Goal: Communication & Community: Answer question/provide support

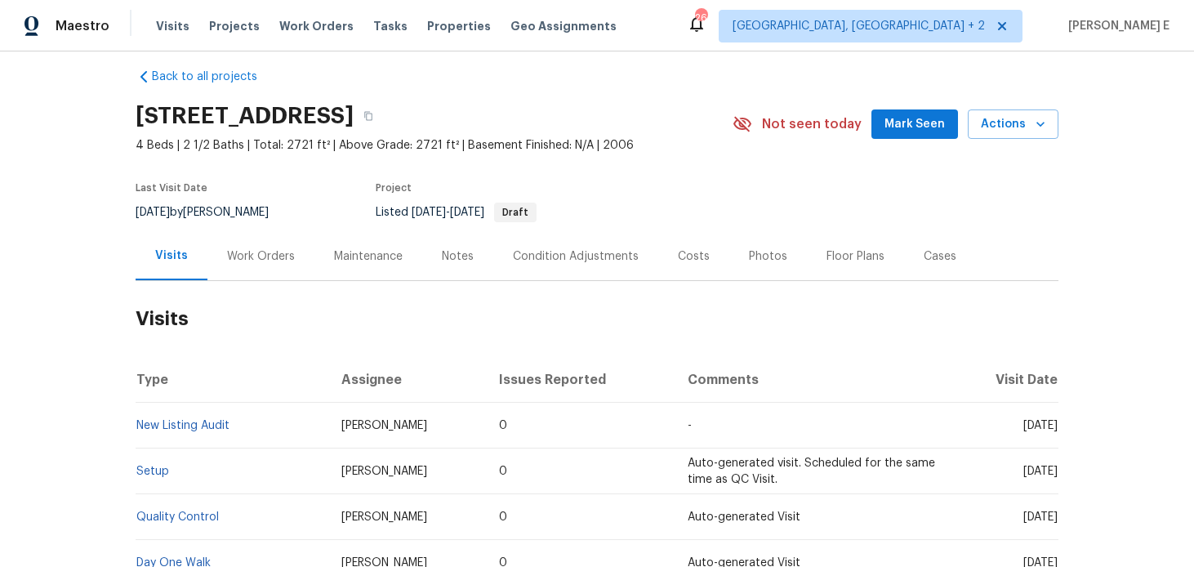
click at [281, 271] on div "Work Orders" at bounding box center [260, 256] width 107 height 48
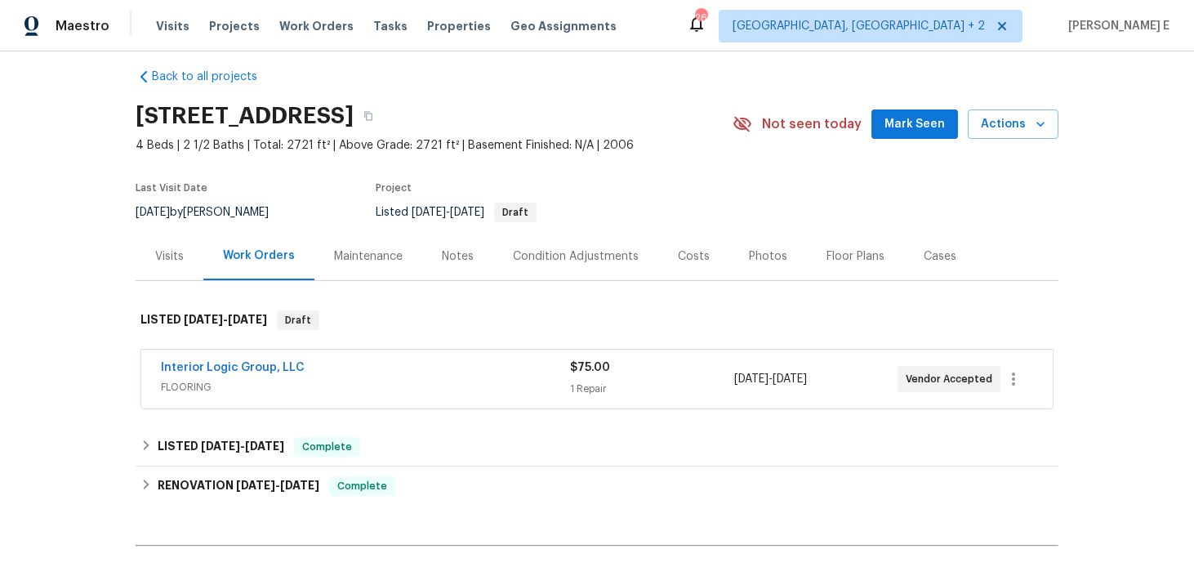
scroll to position [29, 0]
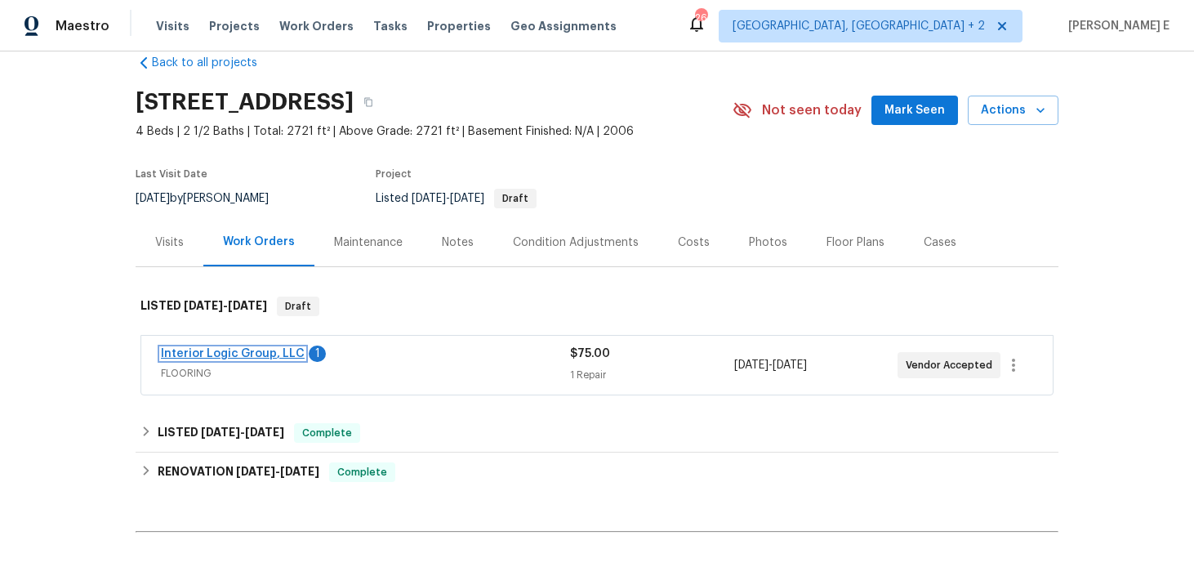
click at [256, 349] on link "Interior Logic Group, LLC" at bounding box center [233, 353] width 144 height 11
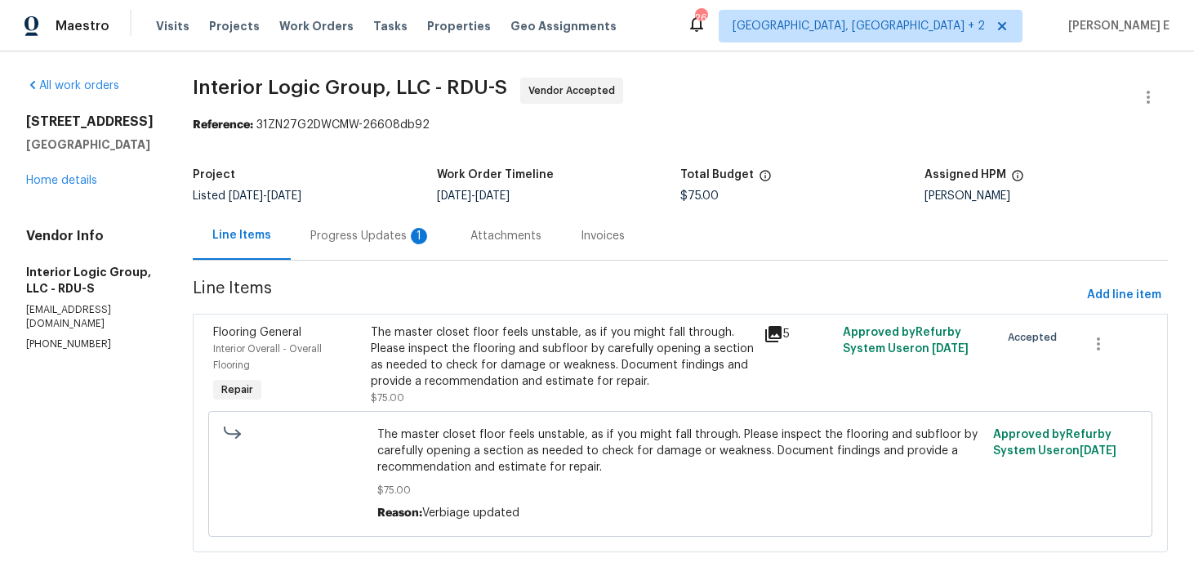
click at [407, 242] on div "Progress Updates 1" at bounding box center [370, 236] width 121 height 16
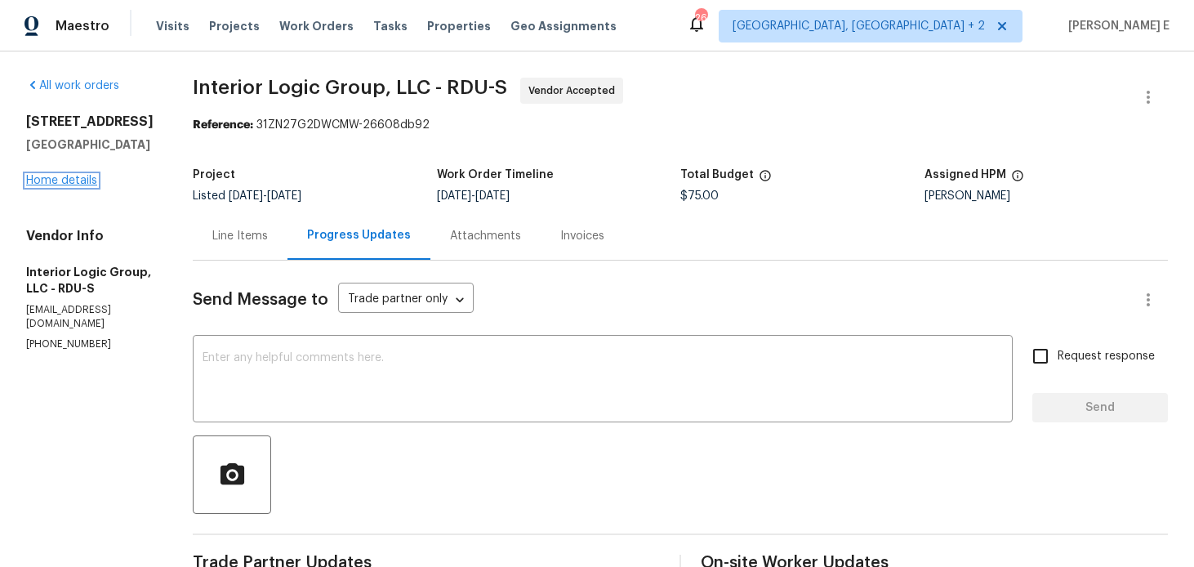
click at [81, 182] on link "Home details" at bounding box center [61, 180] width 71 height 11
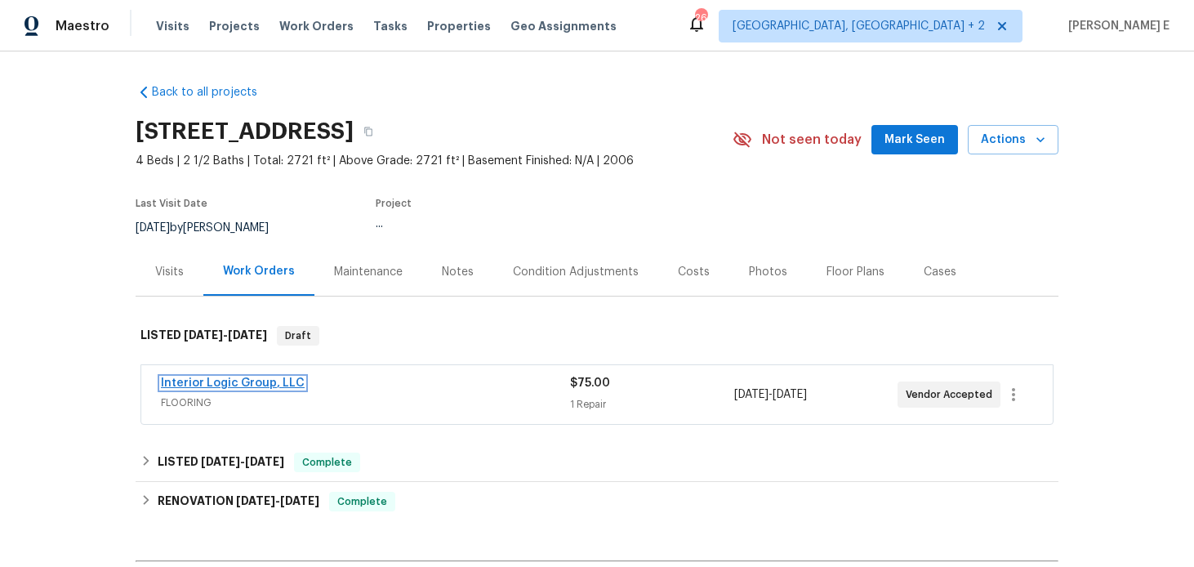
click at [236, 382] on link "Interior Logic Group, LLC" at bounding box center [233, 382] width 144 height 11
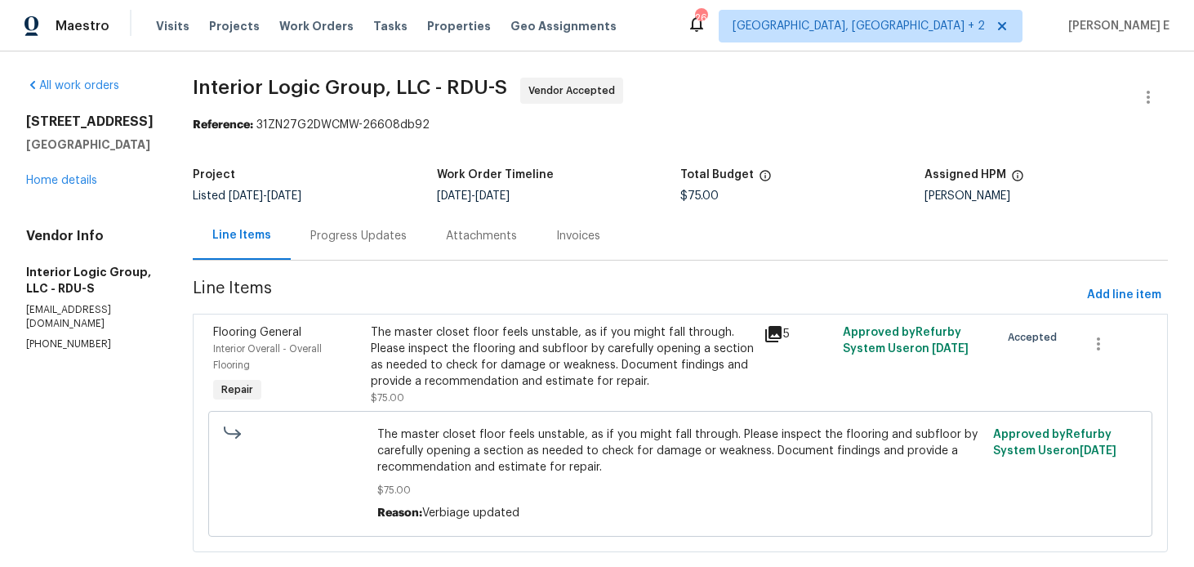
click at [386, 222] on div "Progress Updates" at bounding box center [359, 236] width 136 height 48
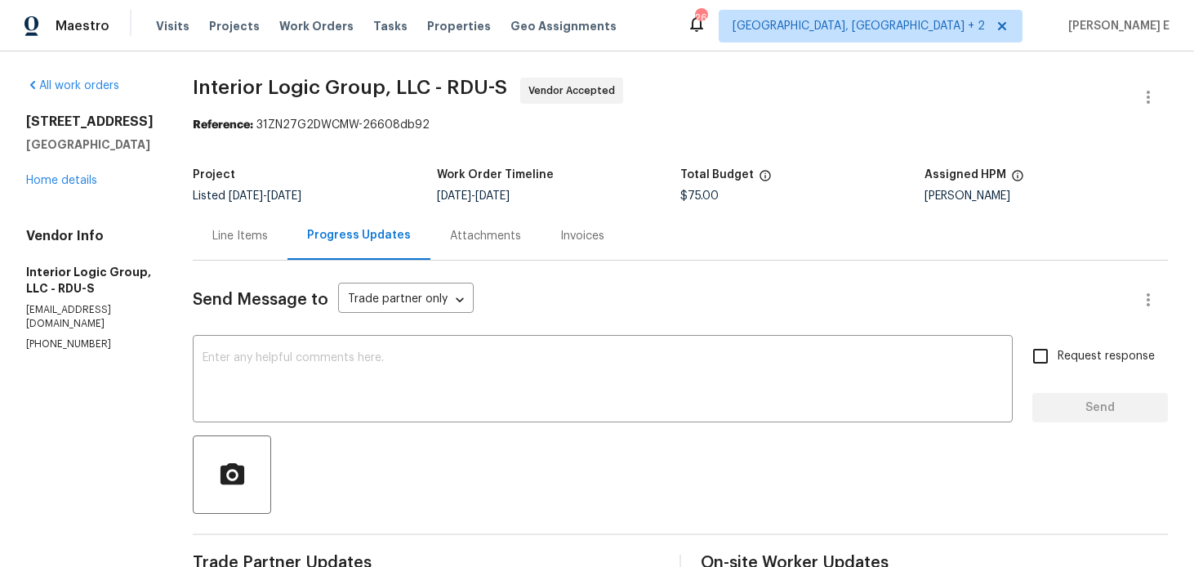
click at [262, 248] on div "Line Items" at bounding box center [240, 236] width 95 height 48
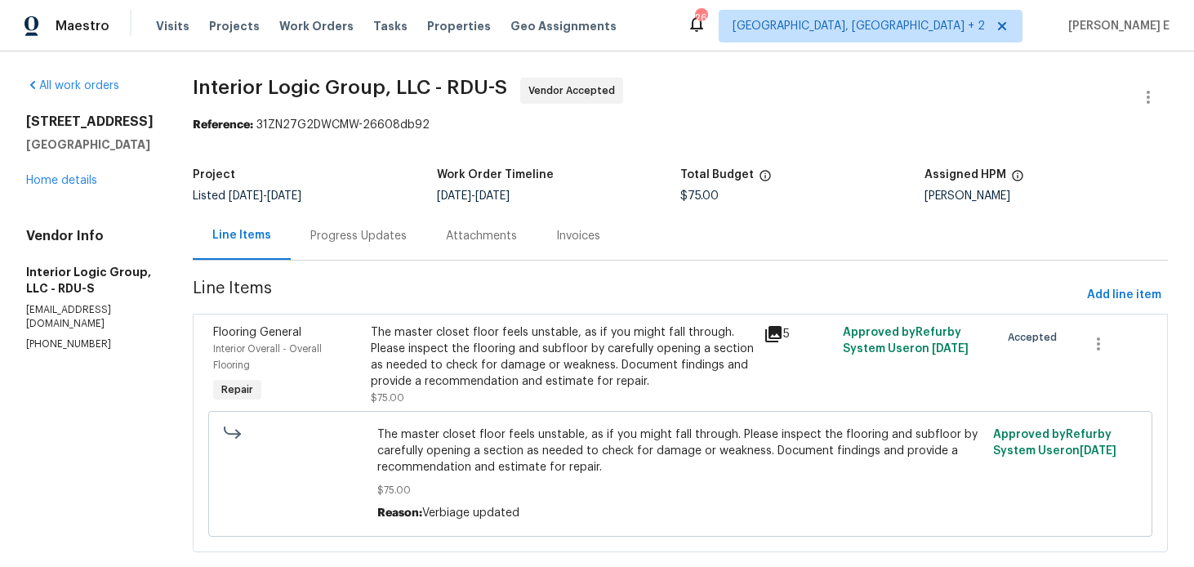
scroll to position [32, 0]
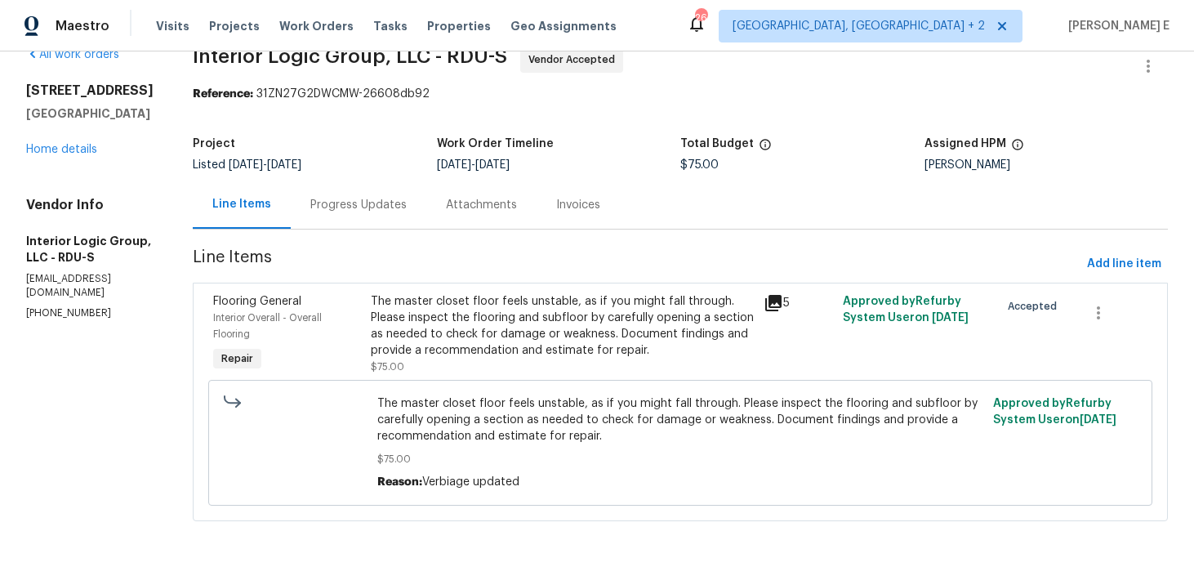
click at [543, 304] on div "The master closet floor feels unstable, as if you might fall through. Please in…" at bounding box center [563, 325] width 384 height 65
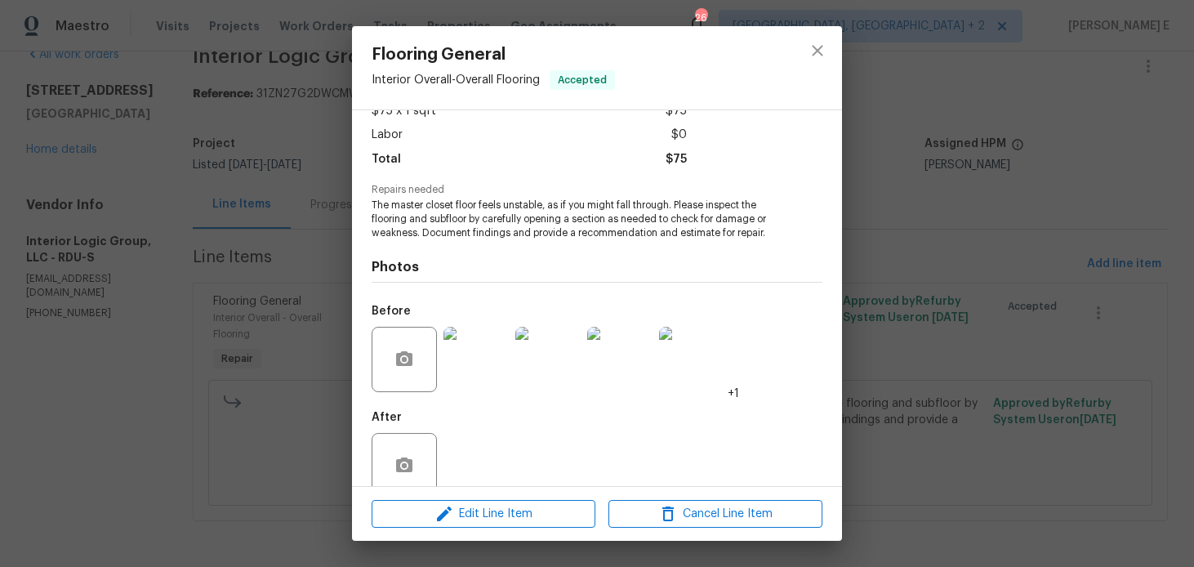
scroll to position [131, 0]
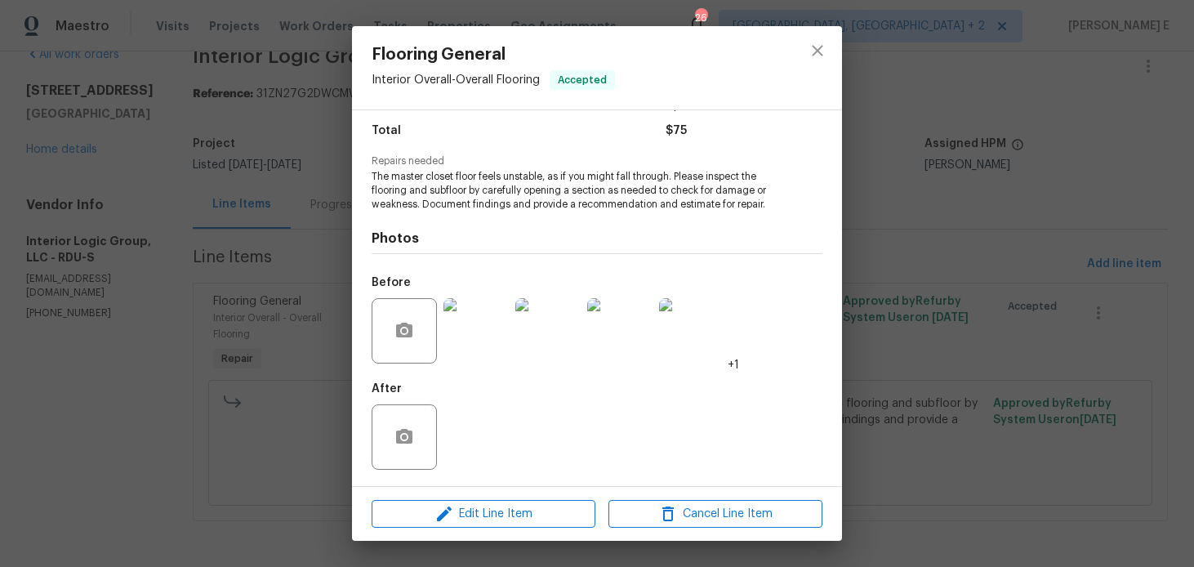
click at [501, 326] on img at bounding box center [476, 330] width 65 height 65
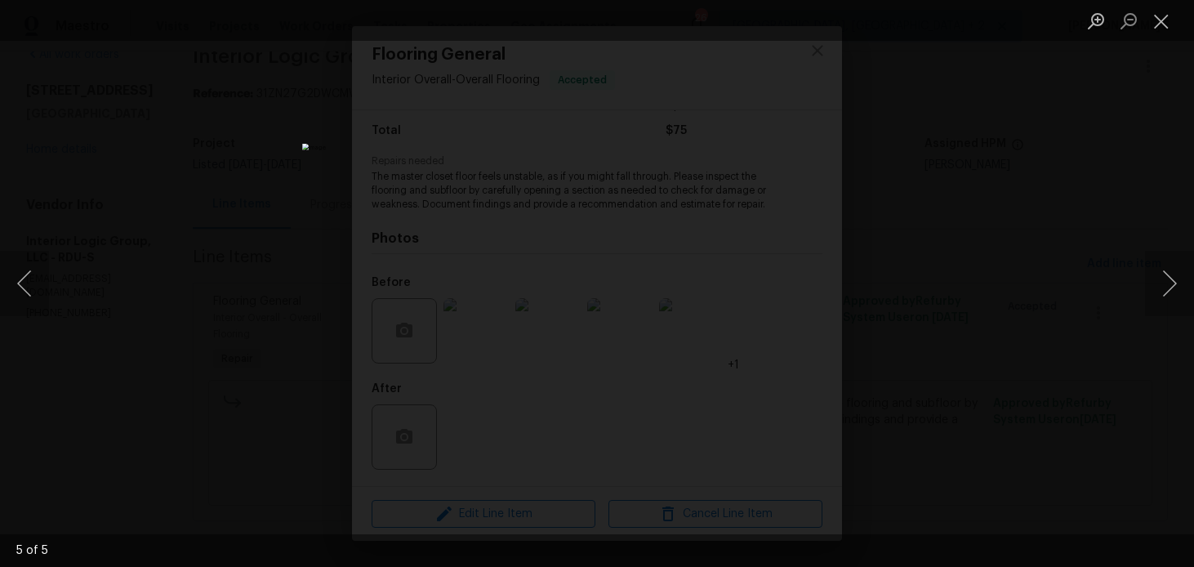
click at [995, 290] on div "Lightbox" at bounding box center [597, 283] width 1194 height 567
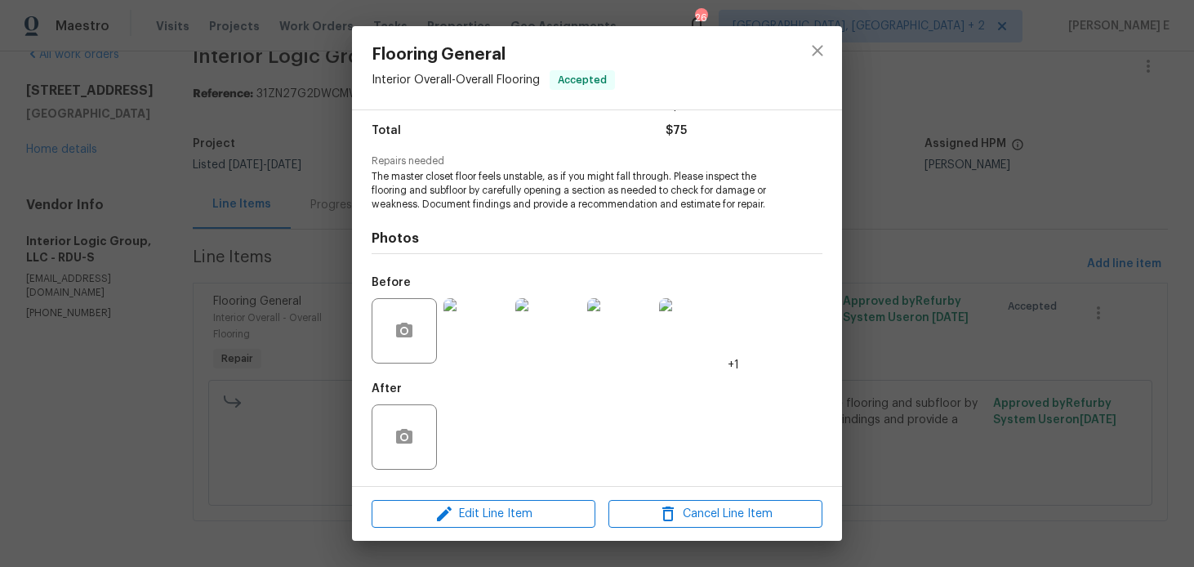
click at [995, 290] on div "Flooring General Interior Overall - Overall Flooring Accepted Vendor Interior L…" at bounding box center [597, 283] width 1194 height 567
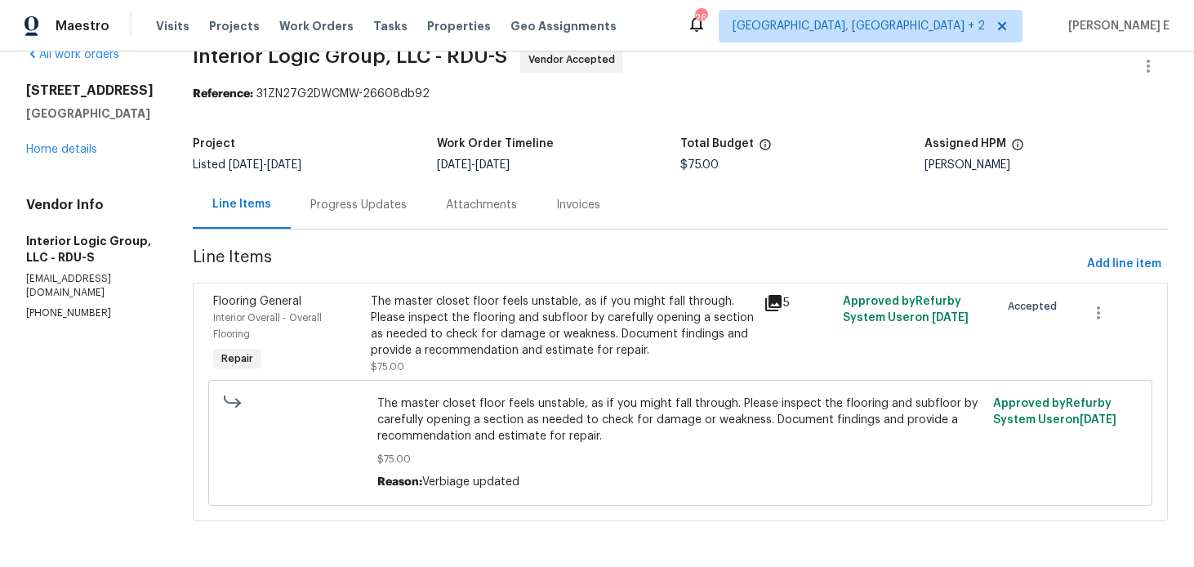
click at [426, 194] on div "Progress Updates" at bounding box center [359, 205] width 136 height 48
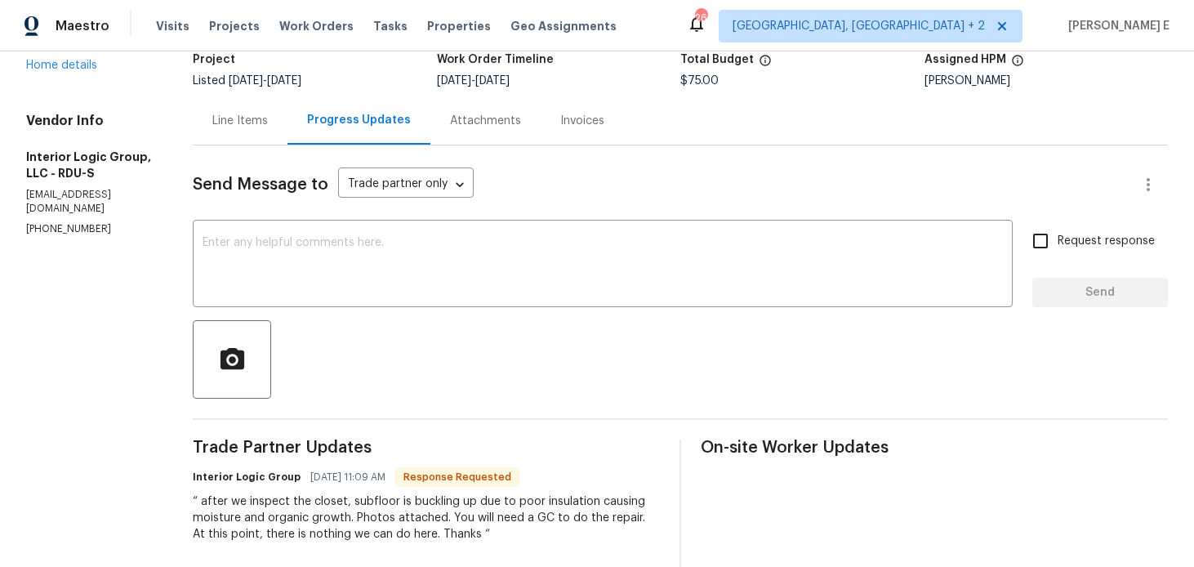
scroll to position [113, 0]
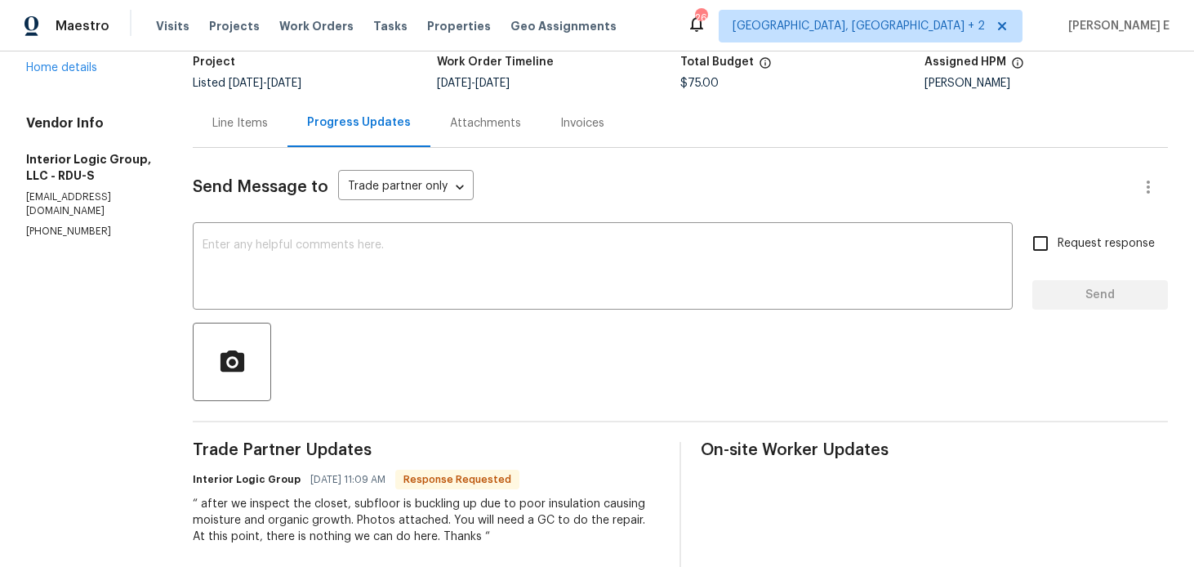
click at [428, 270] on textarea at bounding box center [603, 267] width 801 height 57
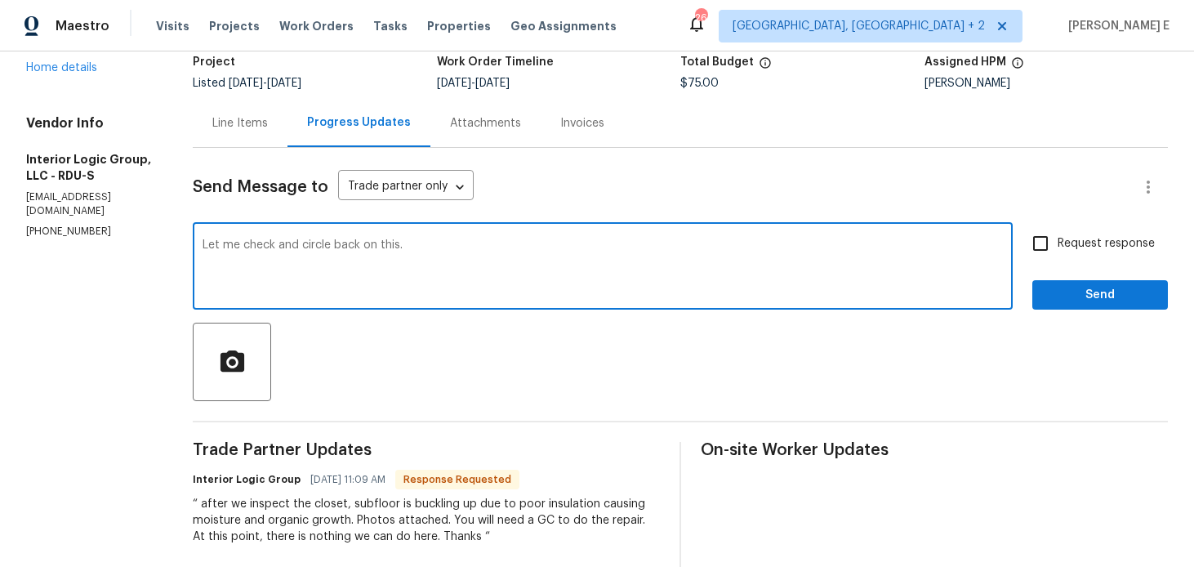
type textarea "Let me check and circle back on this."
click at [1104, 306] on button "Send" at bounding box center [1101, 295] width 136 height 30
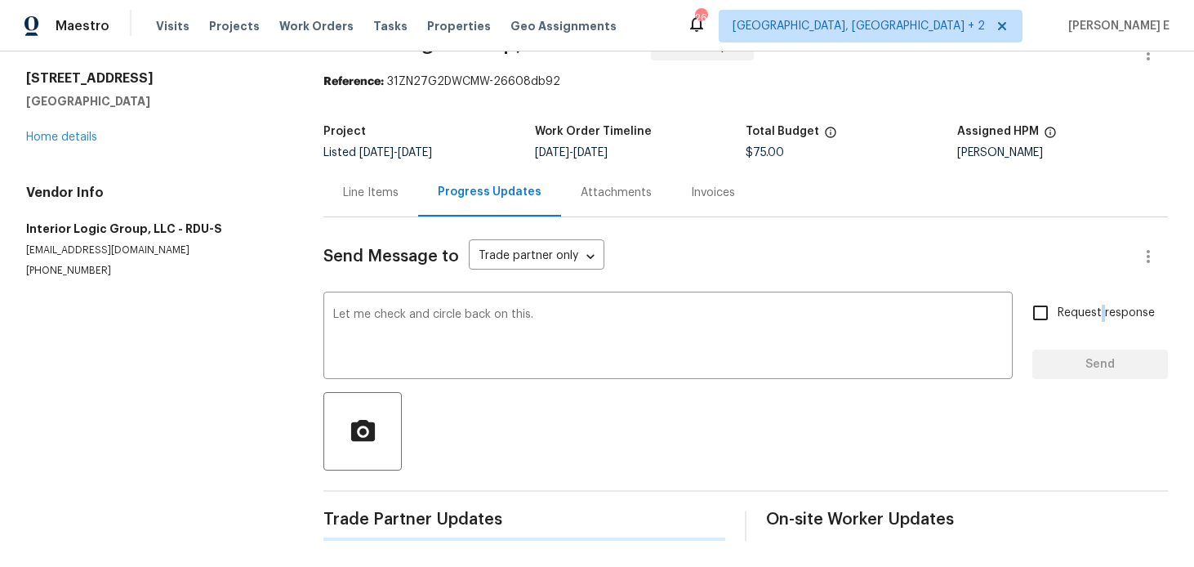
click at [1104, 306] on span "Request response" at bounding box center [1106, 313] width 97 height 17
click at [1058, 306] on input "Request response" at bounding box center [1041, 313] width 34 height 34
checkbox input "true"
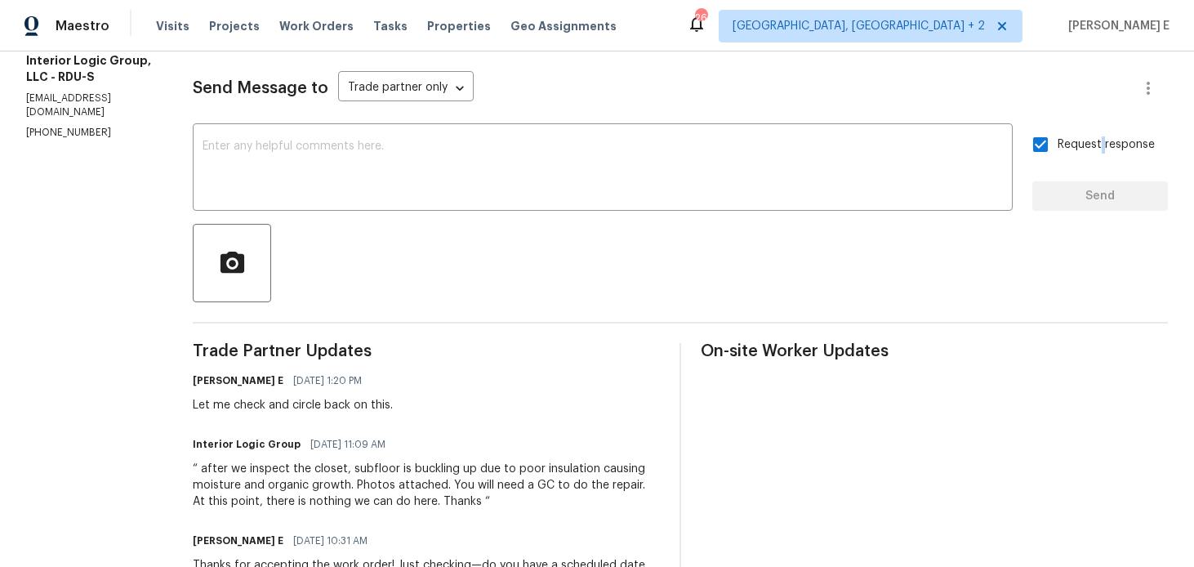
scroll to position [310, 0]
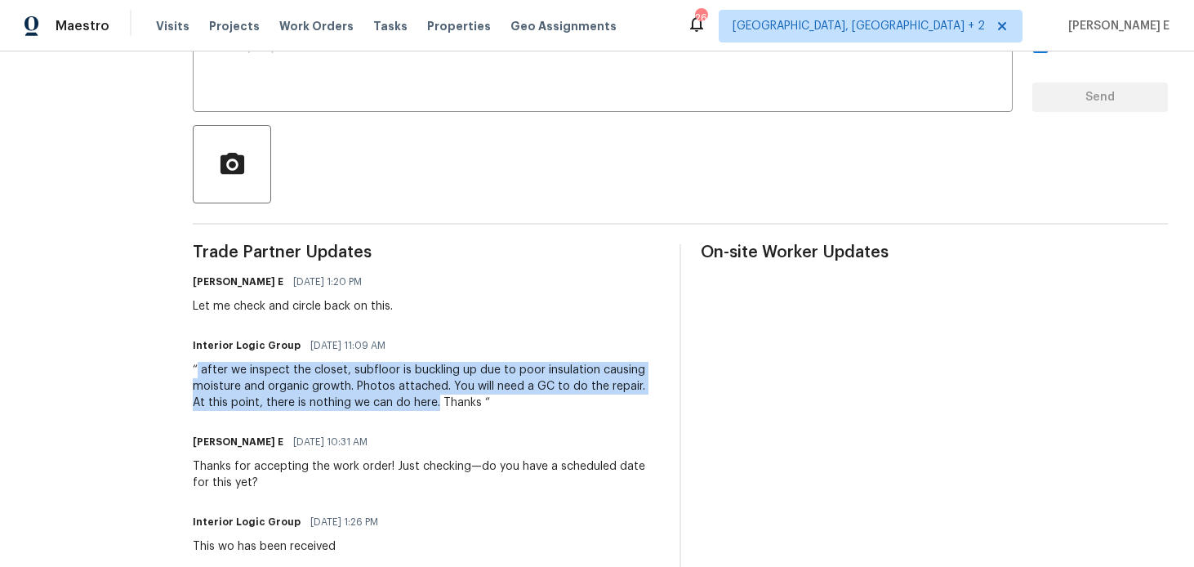
drag, startPoint x: 229, startPoint y: 366, endPoint x: 466, endPoint y: 399, distance: 239.3
click at [466, 399] on div "“ after we inspect the closet, subfloor is buckling up due to poor insulation c…" at bounding box center [426, 386] width 467 height 49
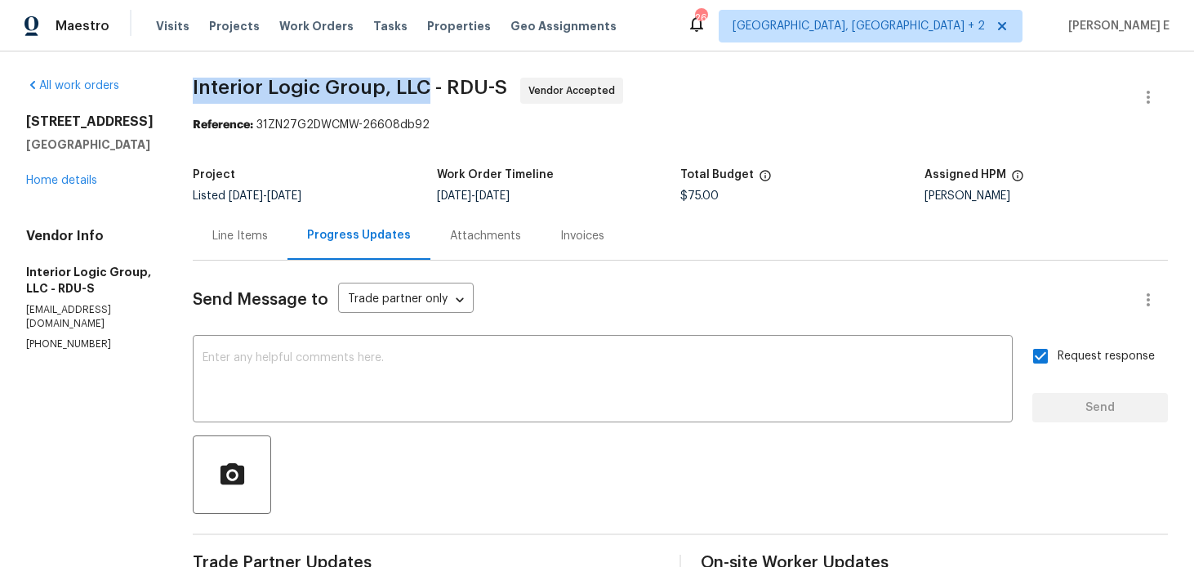
drag, startPoint x: 222, startPoint y: 88, endPoint x: 452, endPoint y: 93, distance: 229.6
click at [452, 93] on div "All work orders 459 Windgate Dr Clayton, NC 27527 Home details Vendor Info Inte…" at bounding box center [597, 545] width 1194 height 988
copy span "Interior Logic Group, LLC"
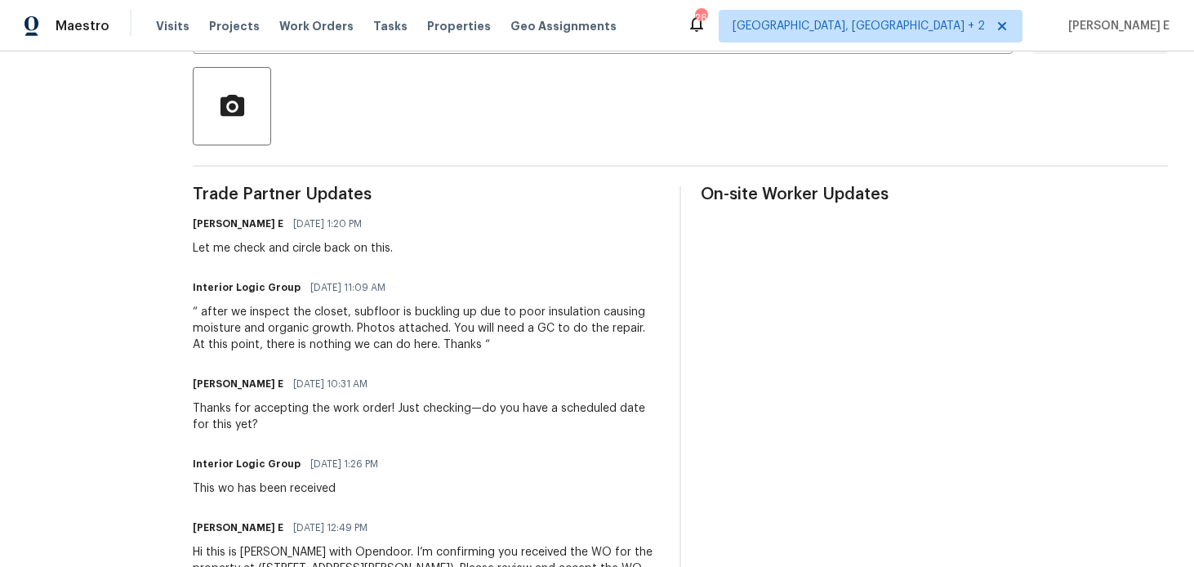
scroll to position [382, 0]
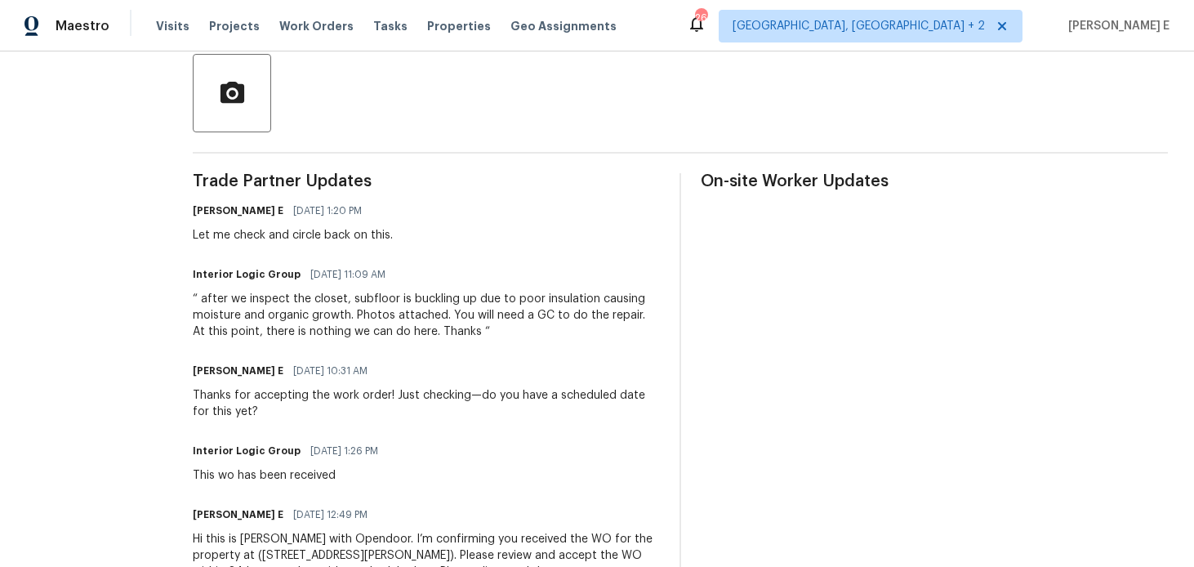
click at [262, 368] on h6 "[PERSON_NAME] E" at bounding box center [238, 371] width 91 height 16
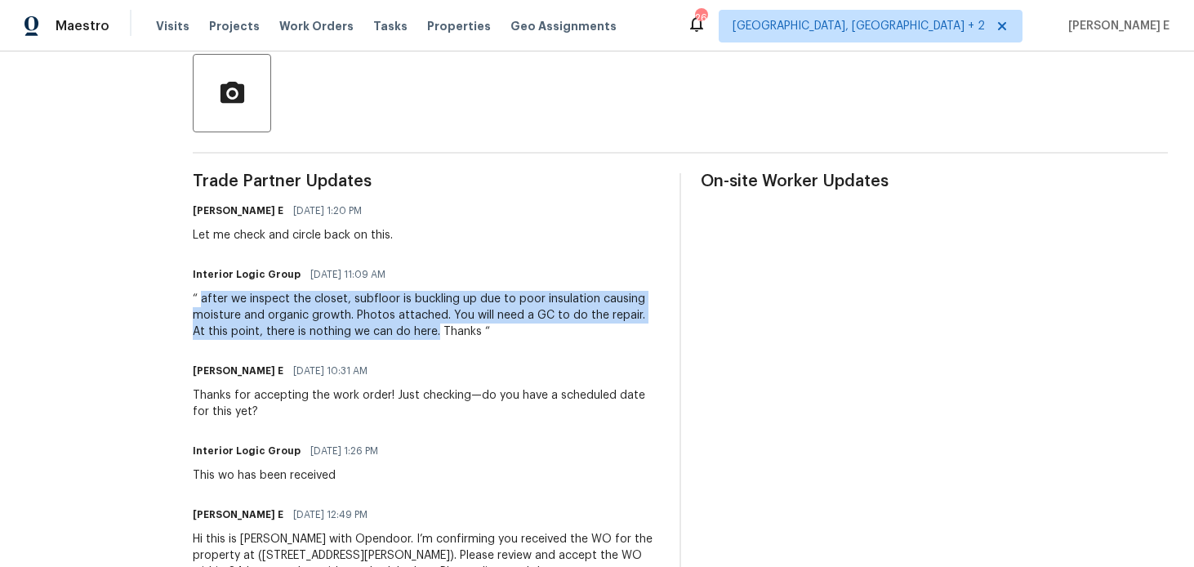
drag, startPoint x: 231, startPoint y: 299, endPoint x: 466, endPoint y: 333, distance: 237.8
click at [466, 333] on div "“ after we inspect the closet, subfloor is buckling up due to poor insulation c…" at bounding box center [426, 315] width 467 height 49
copy div "after we inspect the closet, subfloor is buckling up due to poor insulation cau…"
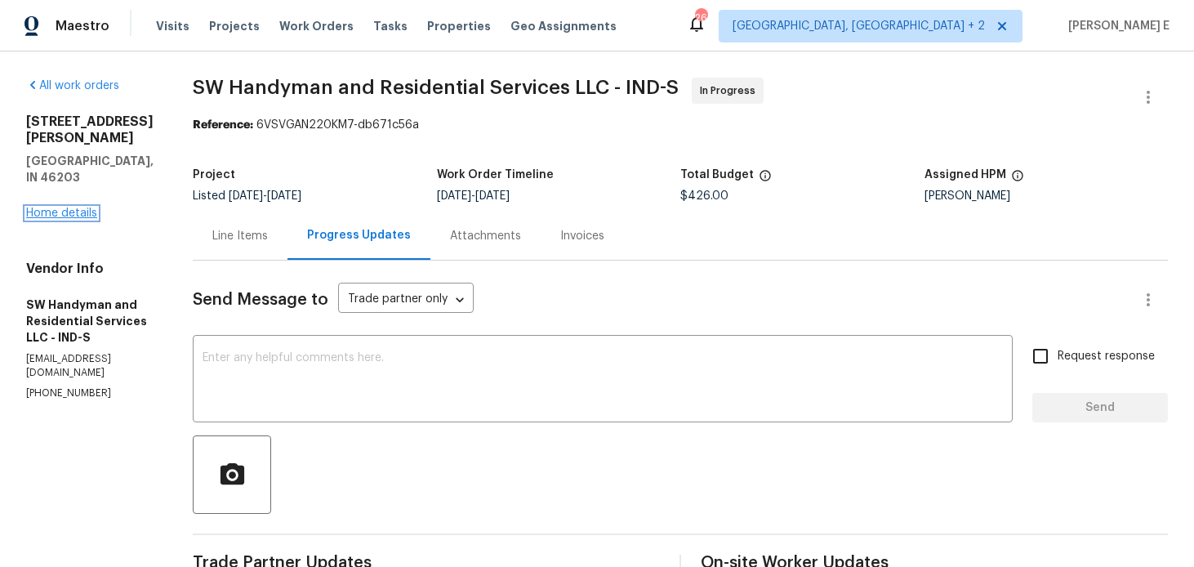
click at [50, 207] on link "Home details" at bounding box center [61, 212] width 71 height 11
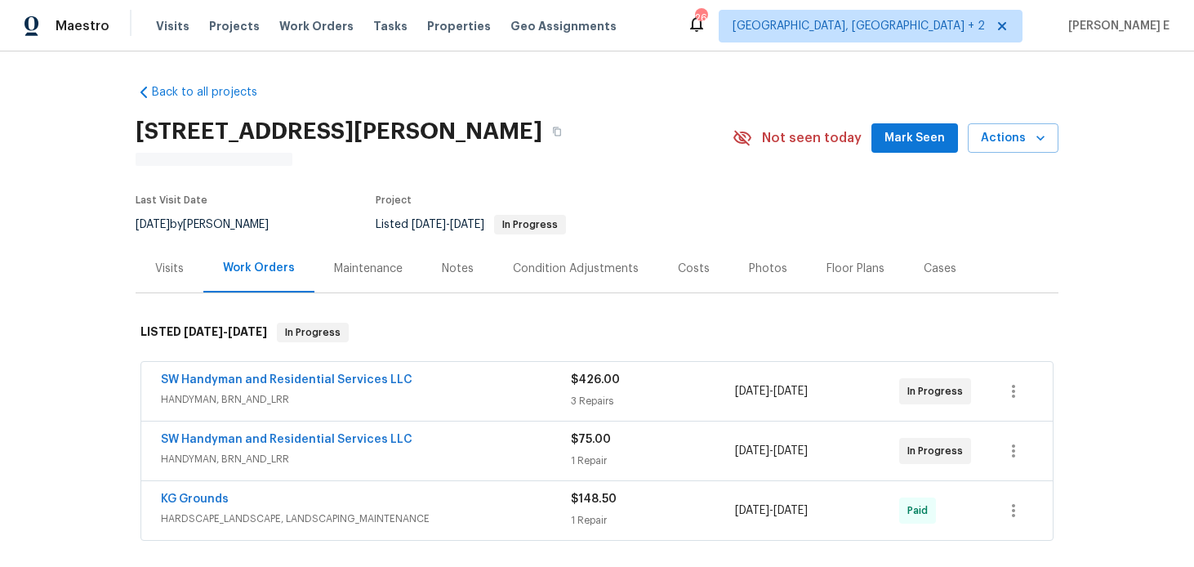
scroll to position [50, 0]
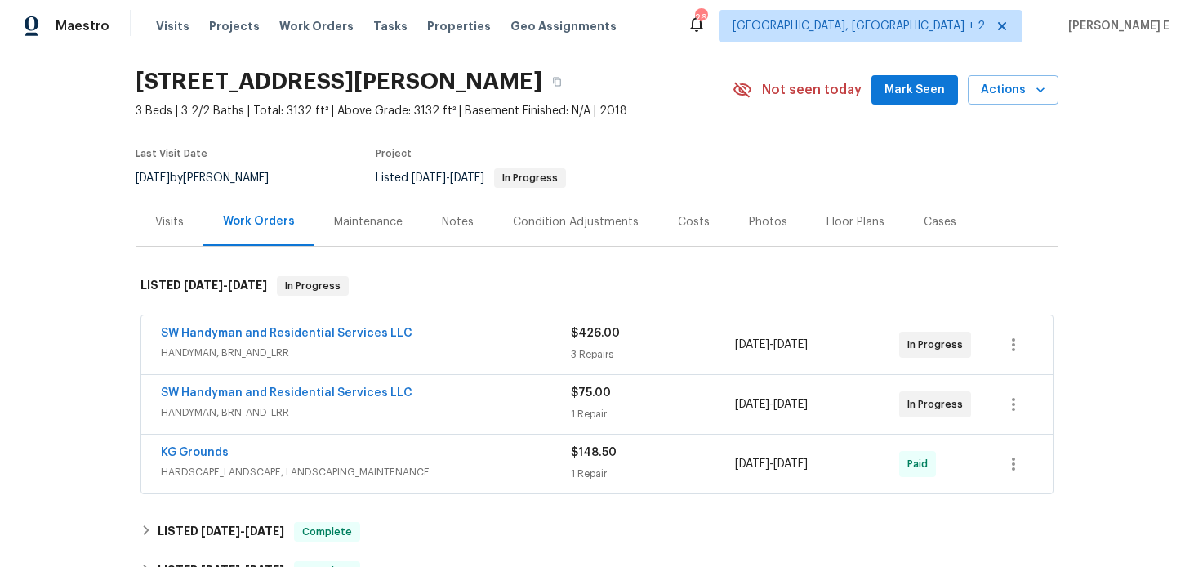
click at [462, 334] on div "SW Handyman and Residential Services LLC" at bounding box center [366, 335] width 410 height 20
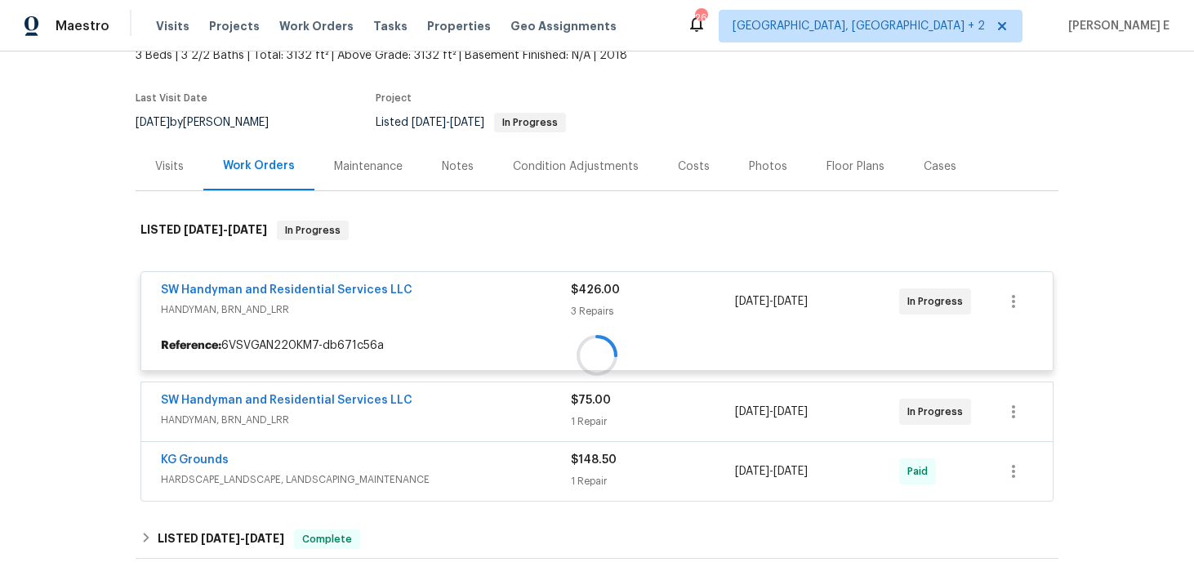
scroll to position [106, 0]
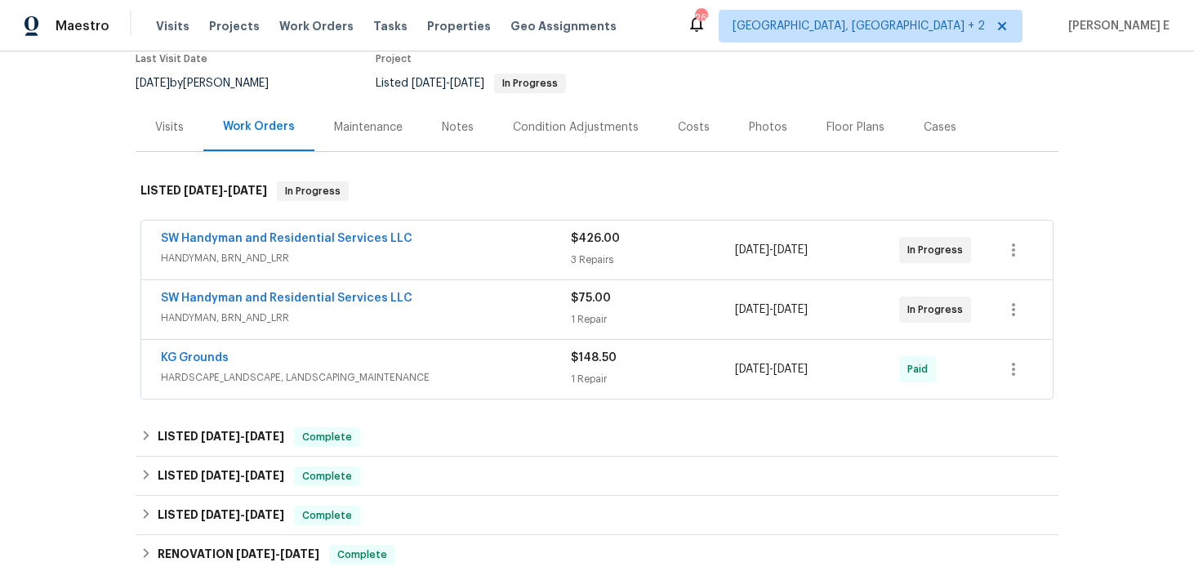
scroll to position [146, 0]
click at [429, 248] on span "HANDYMAN, BRN_AND_LRR" at bounding box center [366, 256] width 410 height 16
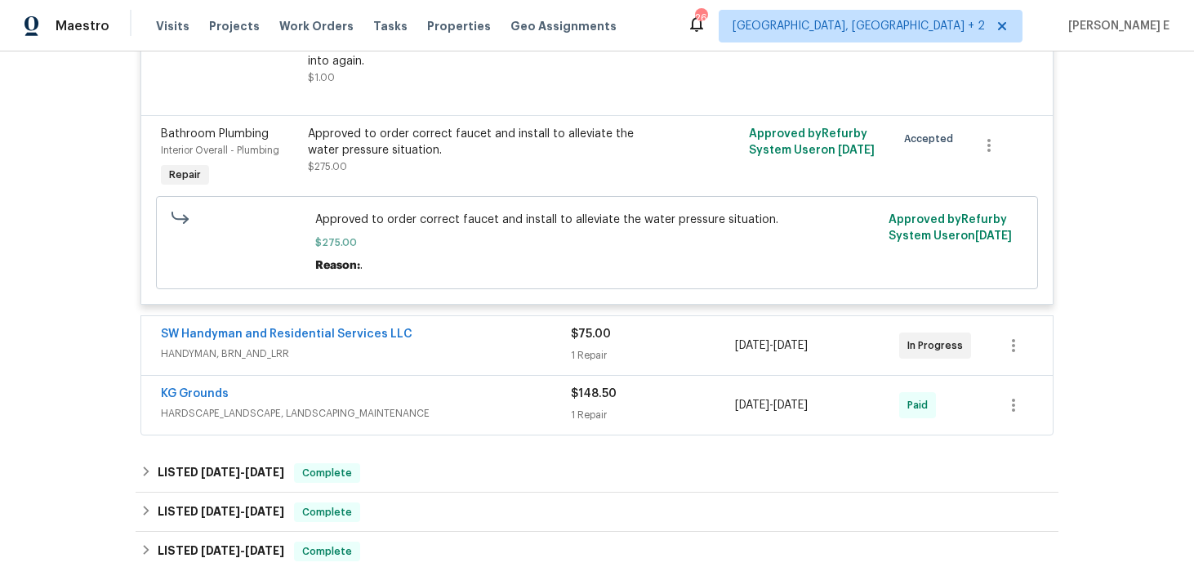
scroll to position [706, 0]
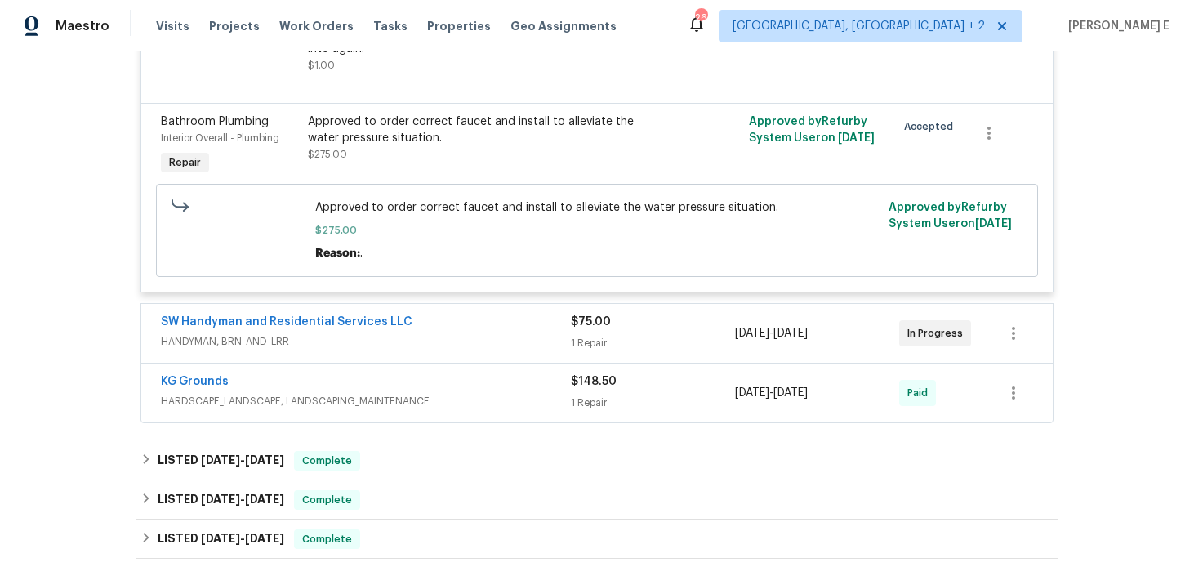
click at [471, 329] on div "SW Handyman and Residential Services LLC" at bounding box center [366, 324] width 410 height 20
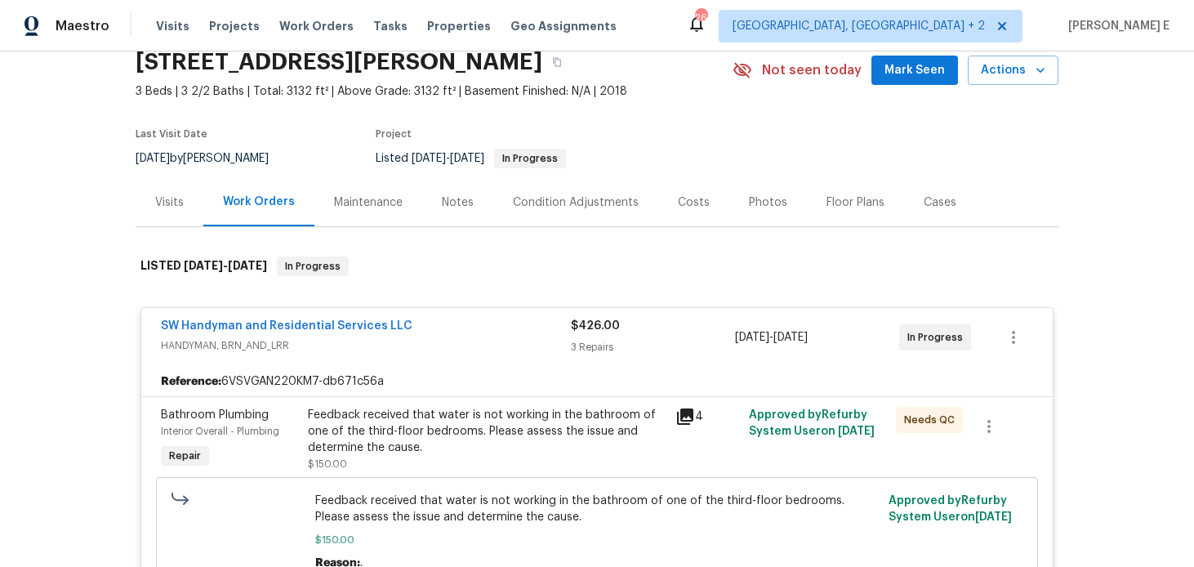
scroll to position [69, 0]
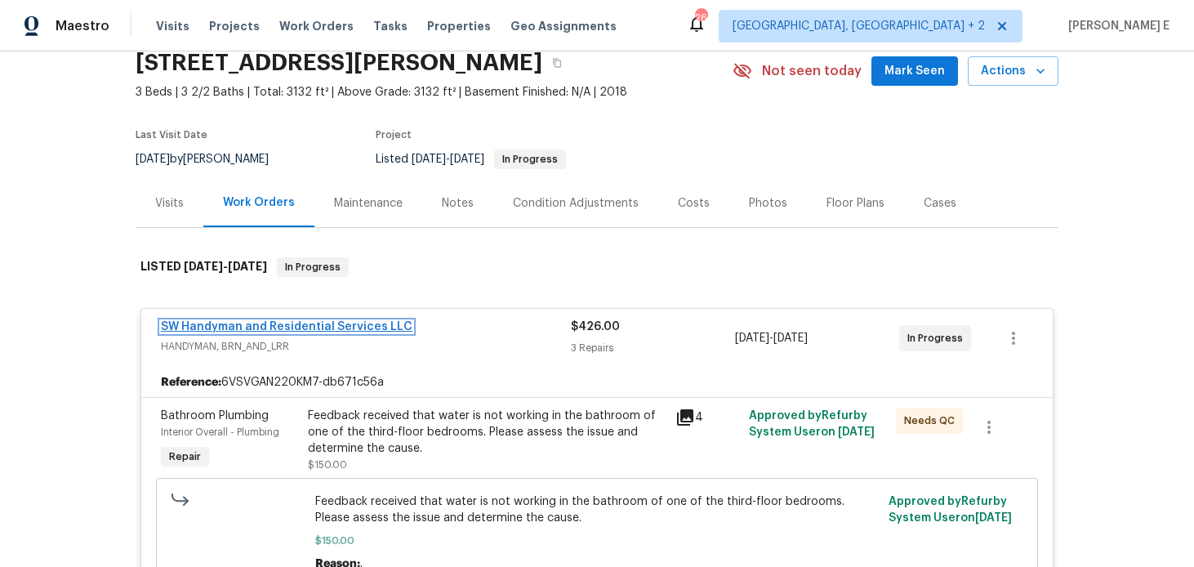
click at [200, 323] on link "SW Handyman and Residential Services LLC" at bounding box center [287, 326] width 252 height 11
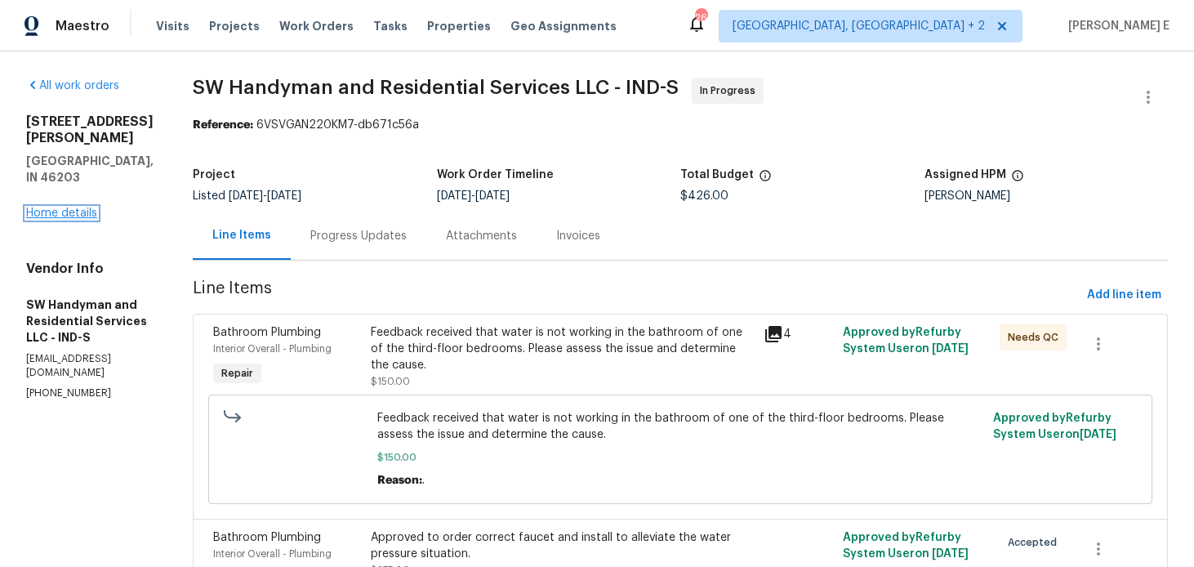
click at [82, 207] on link "Home details" at bounding box center [61, 212] width 71 height 11
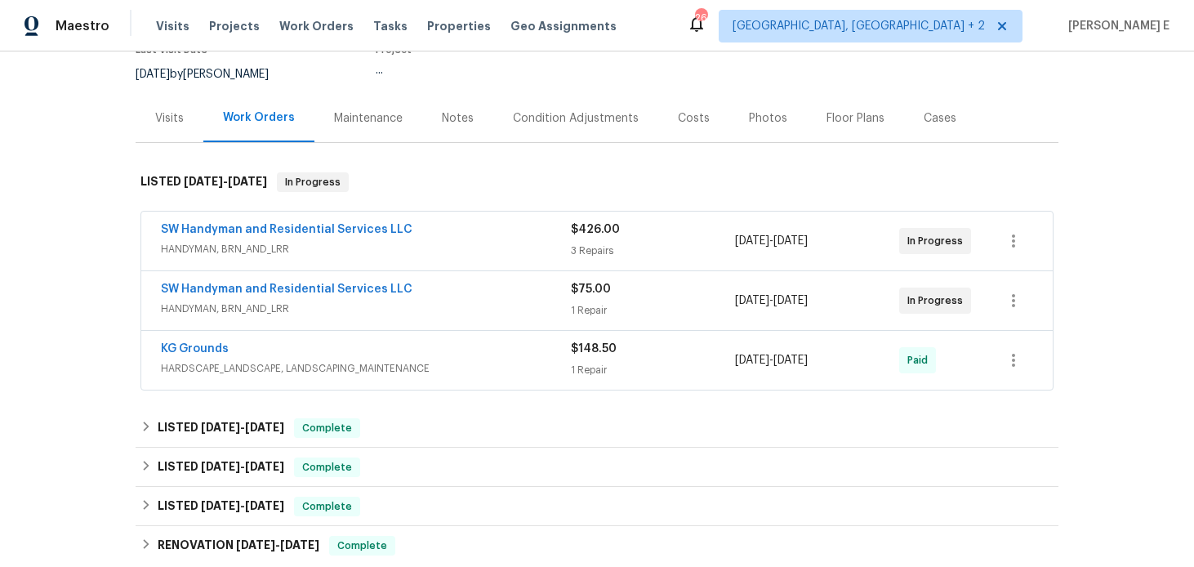
scroll to position [156, 0]
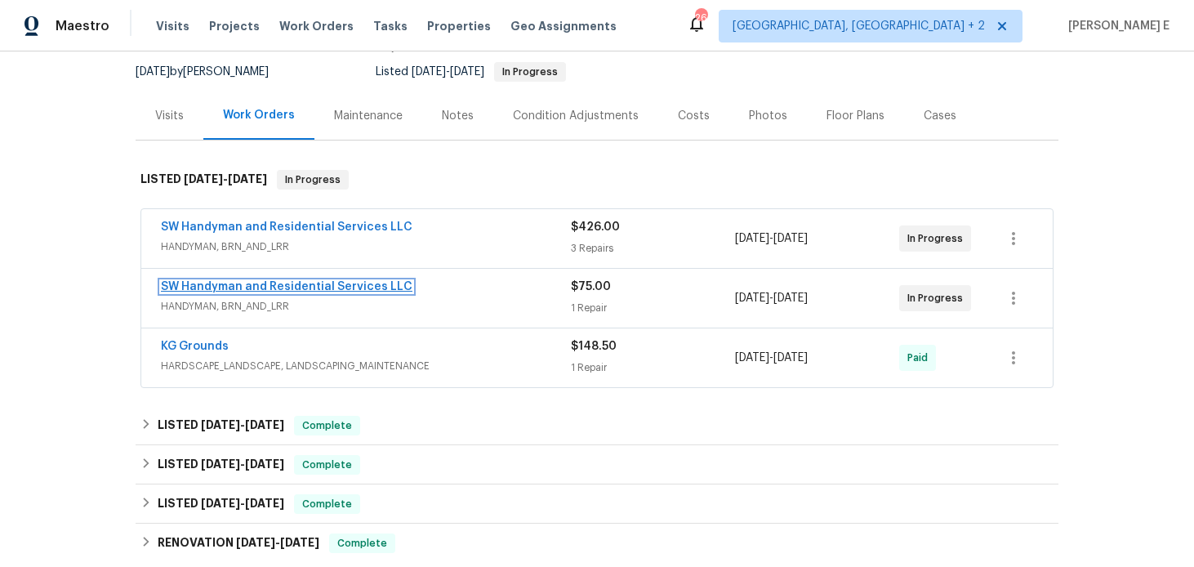
click at [348, 284] on link "SW Handyman and Residential Services LLC" at bounding box center [287, 286] width 252 height 11
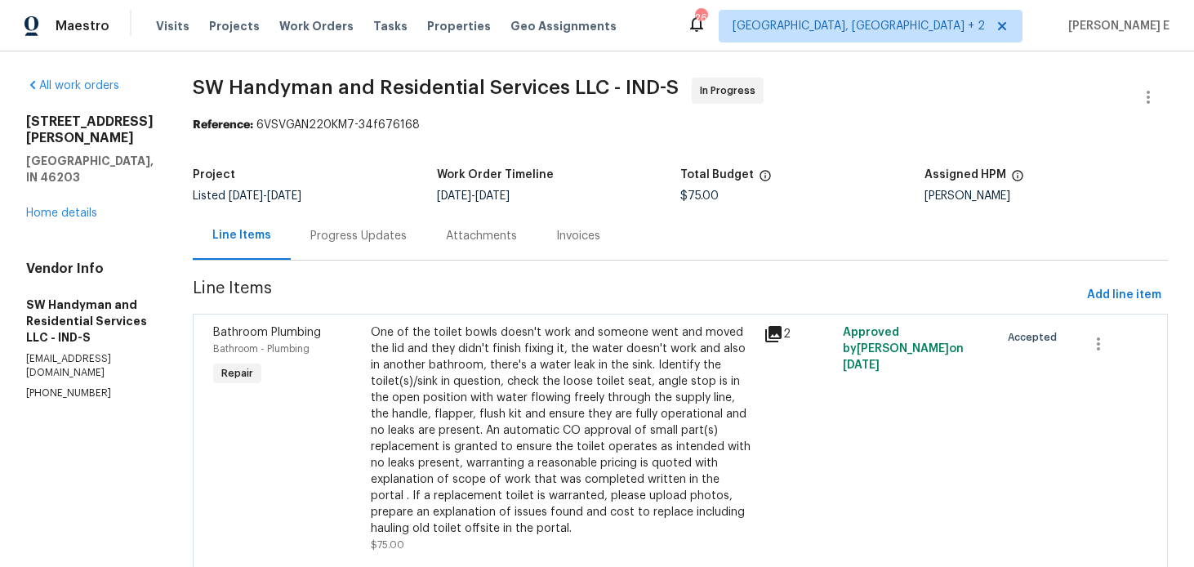
click at [374, 235] on div "Progress Updates" at bounding box center [358, 236] width 96 height 16
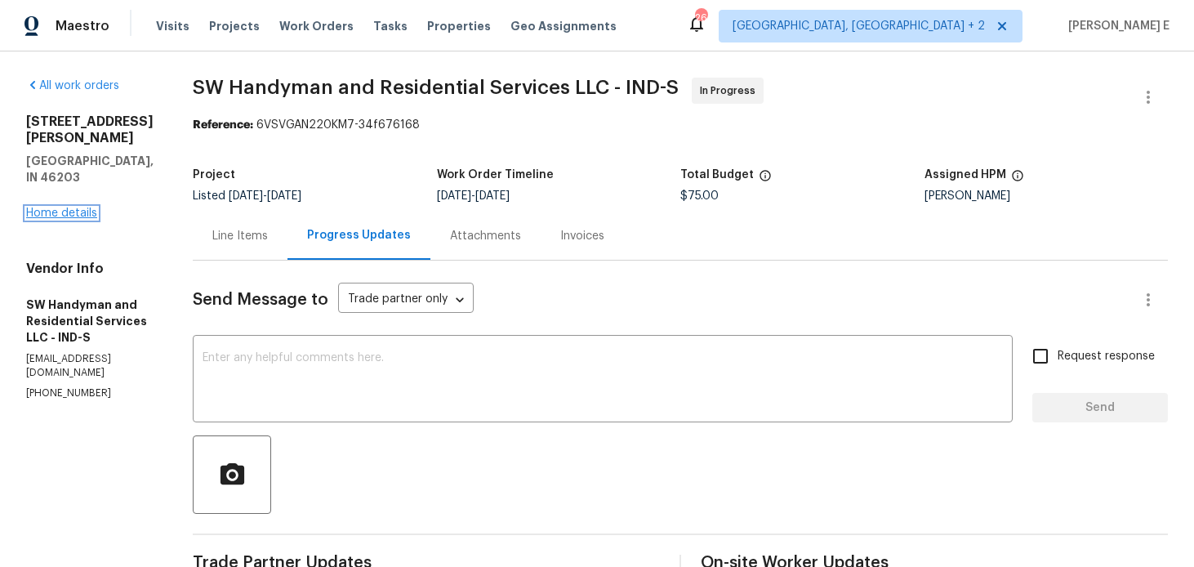
click at [73, 207] on link "Home details" at bounding box center [61, 212] width 71 height 11
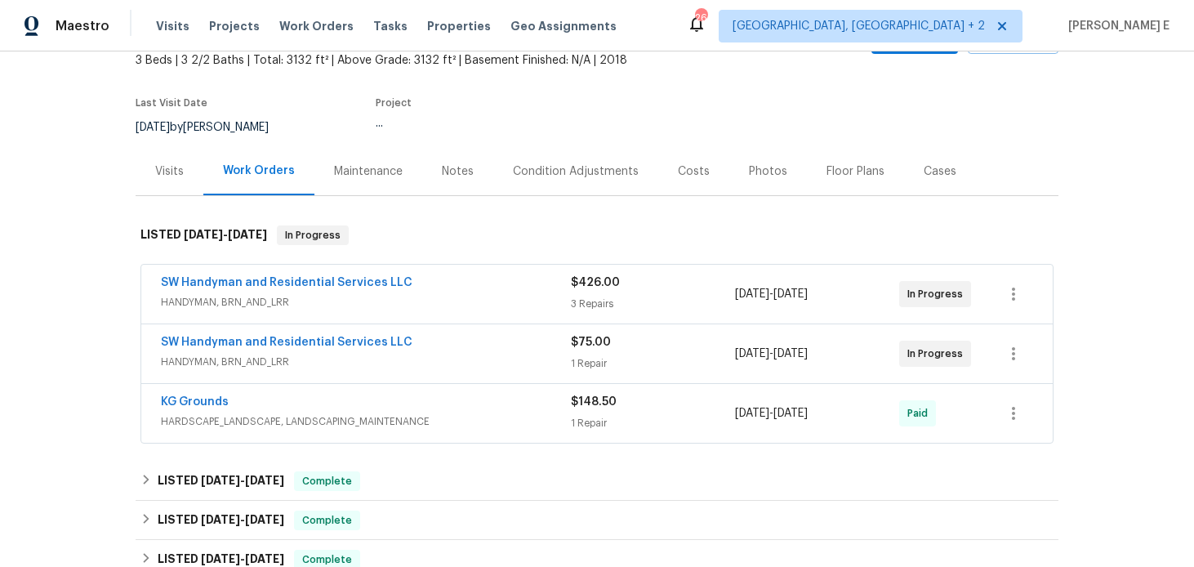
scroll to position [124, 0]
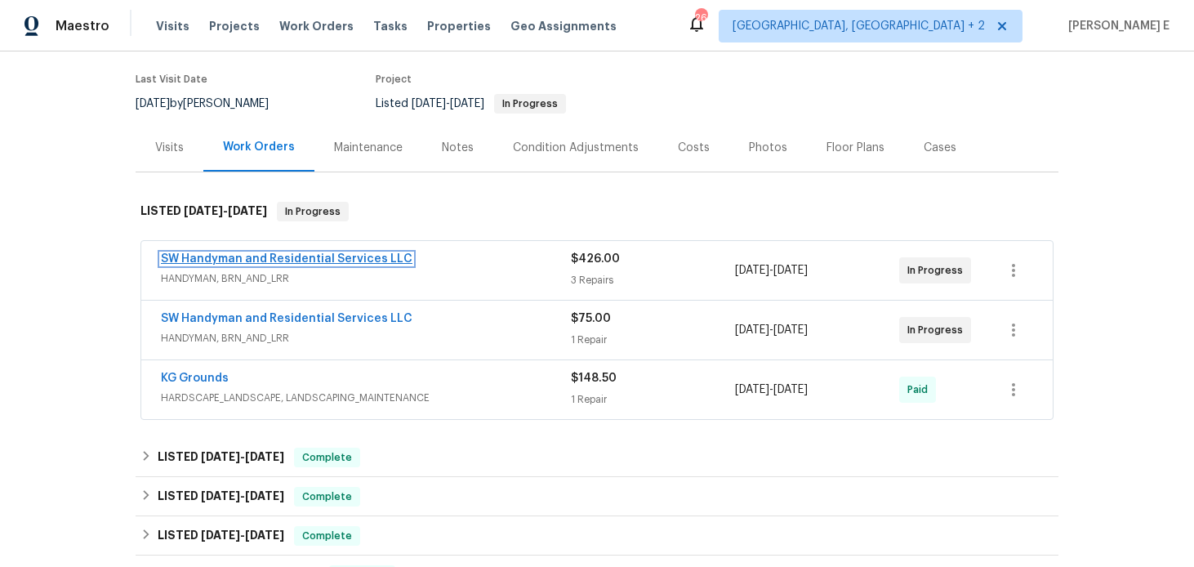
click at [203, 261] on link "SW Handyman and Residential Services LLC" at bounding box center [287, 258] width 252 height 11
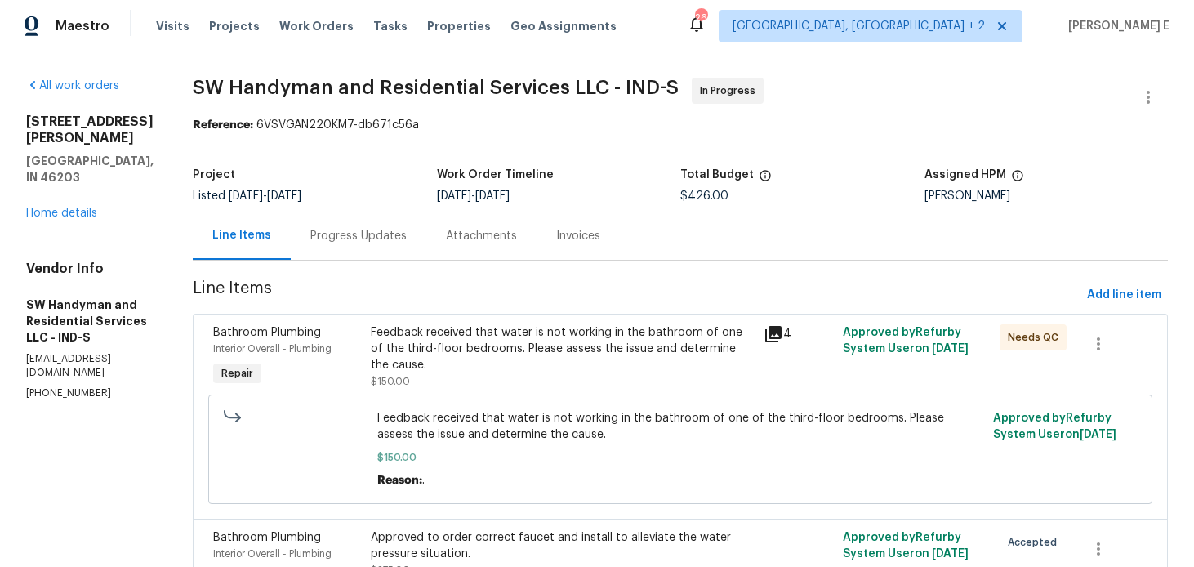
click at [402, 226] on div "Progress Updates" at bounding box center [359, 236] width 136 height 48
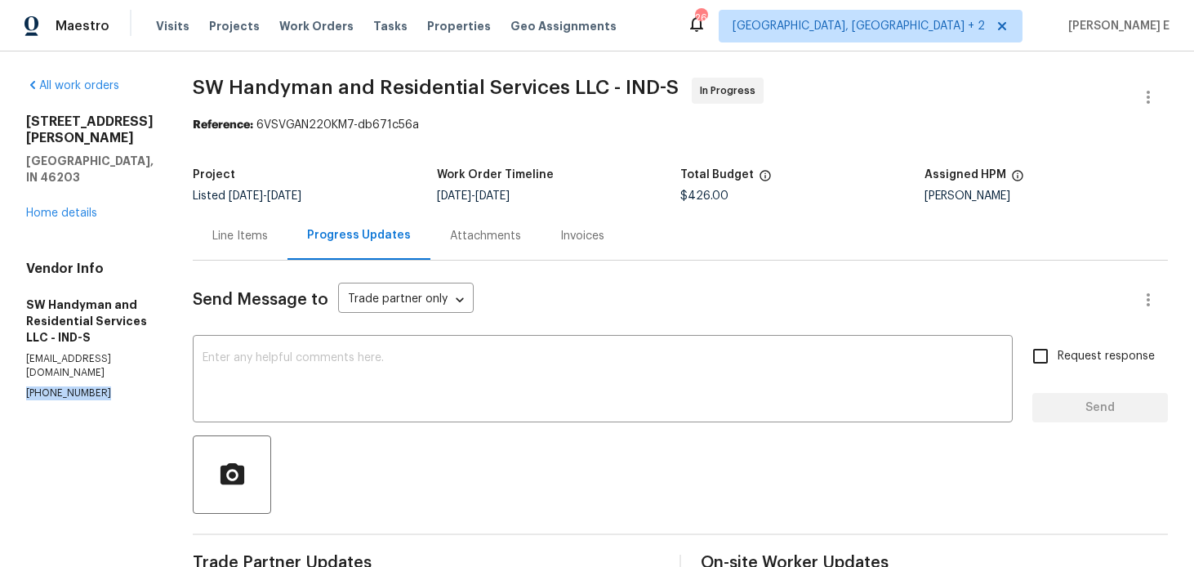
drag, startPoint x: 22, startPoint y: 346, endPoint x: 111, endPoint y: 346, distance: 89.0
copy p "(864) 417-2898"
click at [321, 408] on textarea at bounding box center [603, 380] width 801 height 57
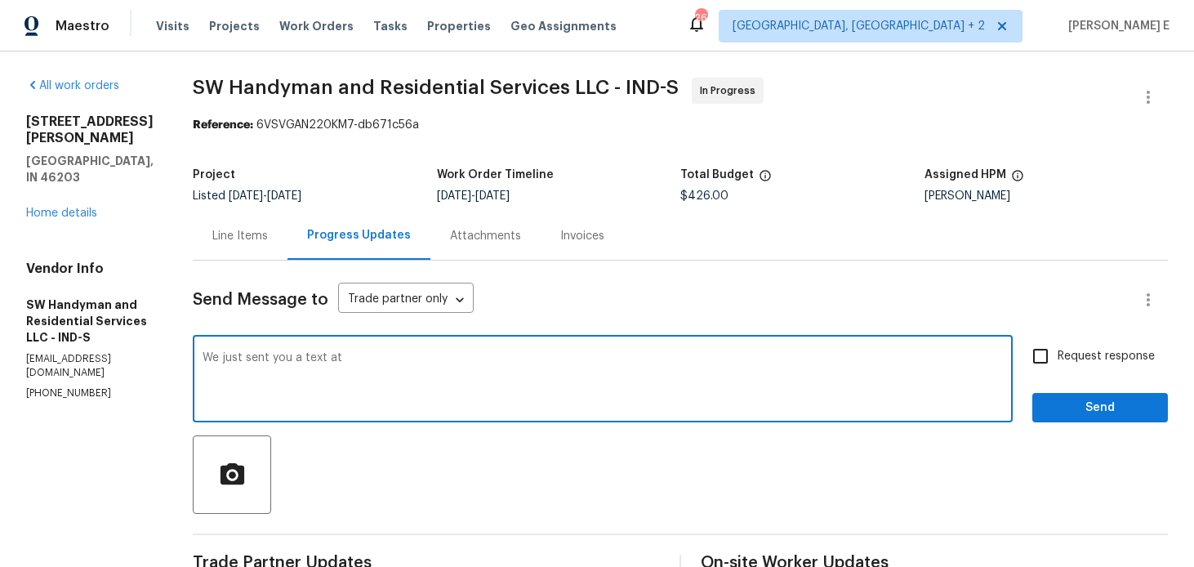
paste textarea "(864) 417-2898"
type textarea "We just sent you a text at (864) 417-2898 to get the work order status. Can you…"
click at [1070, 355] on span "Request response" at bounding box center [1106, 356] width 97 height 17
click at [1058, 355] on input "Request response" at bounding box center [1041, 356] width 34 height 34
checkbox input "true"
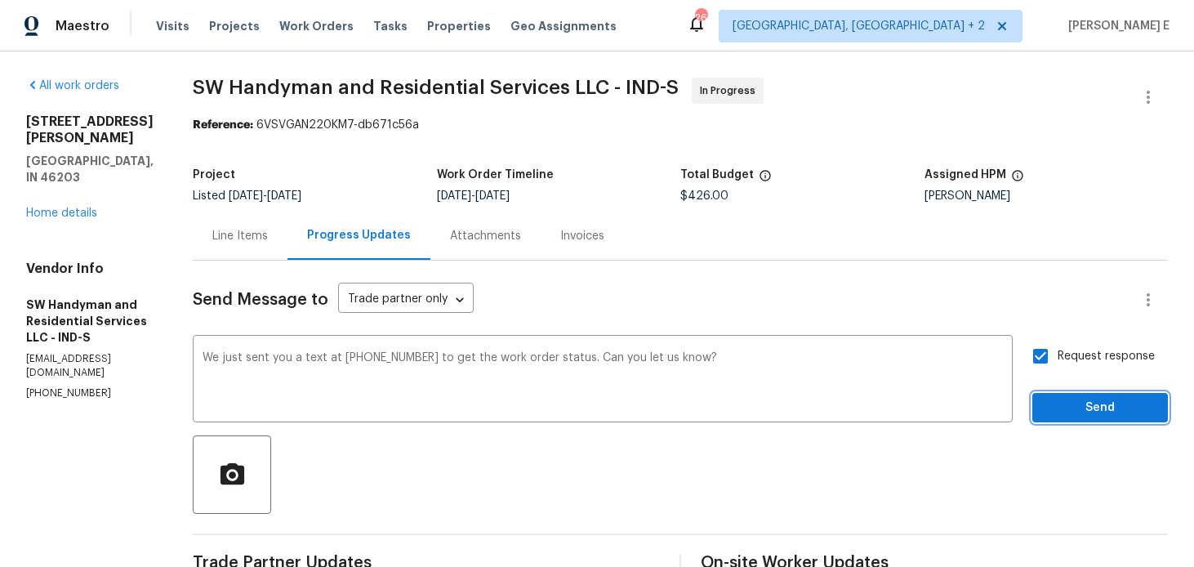
click at [1095, 420] on button "Send" at bounding box center [1101, 408] width 136 height 30
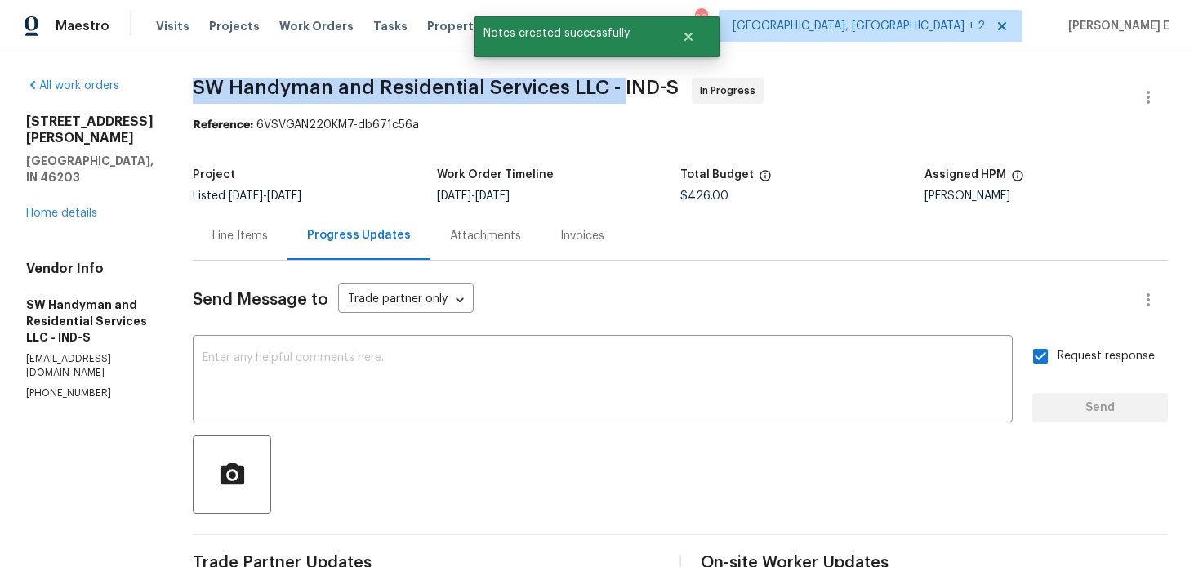
drag, startPoint x: 189, startPoint y: 93, endPoint x: 618, endPoint y: 91, distance: 429.7
copy span "SW Handyman and Residential Services LLC -"
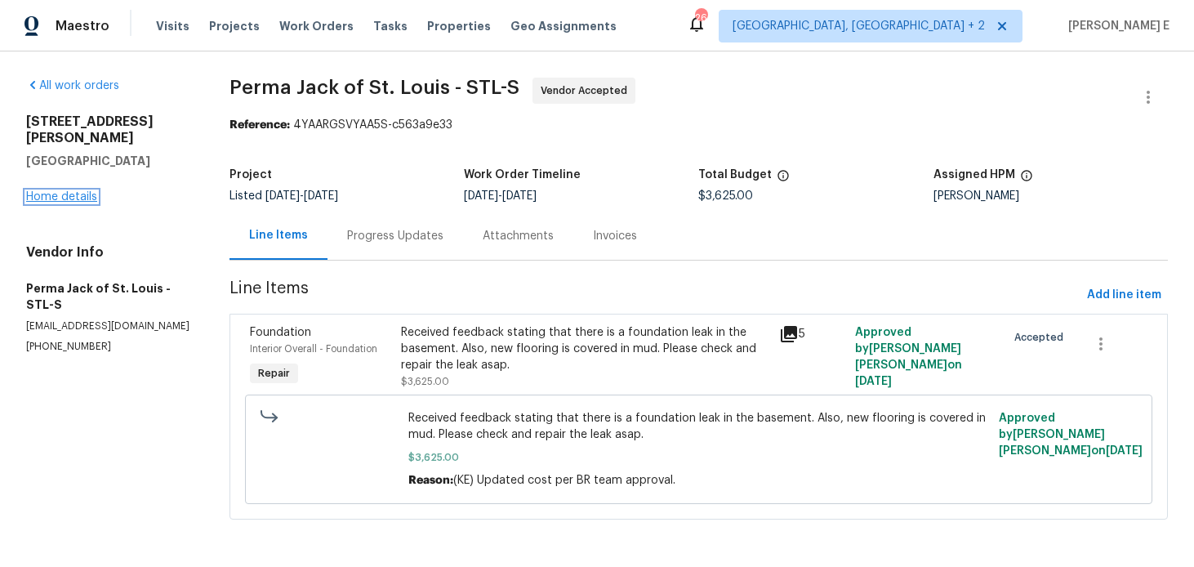
click at [91, 191] on link "Home details" at bounding box center [61, 196] width 71 height 11
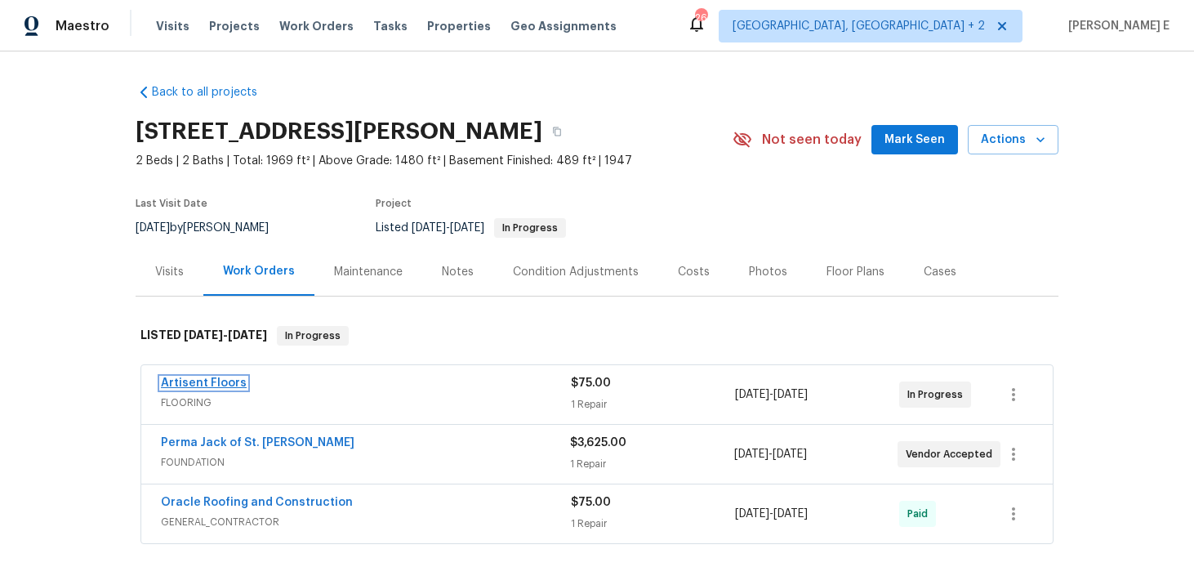
click at [208, 384] on link "Artisent Floors" at bounding box center [204, 382] width 86 height 11
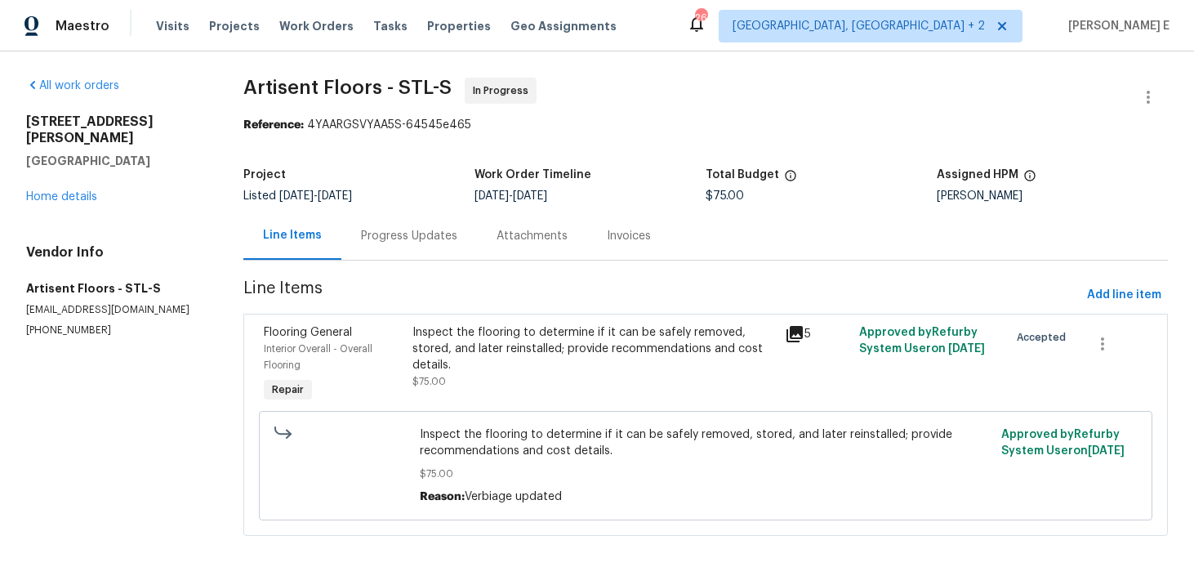
click at [454, 232] on div "Progress Updates" at bounding box center [409, 236] width 136 height 48
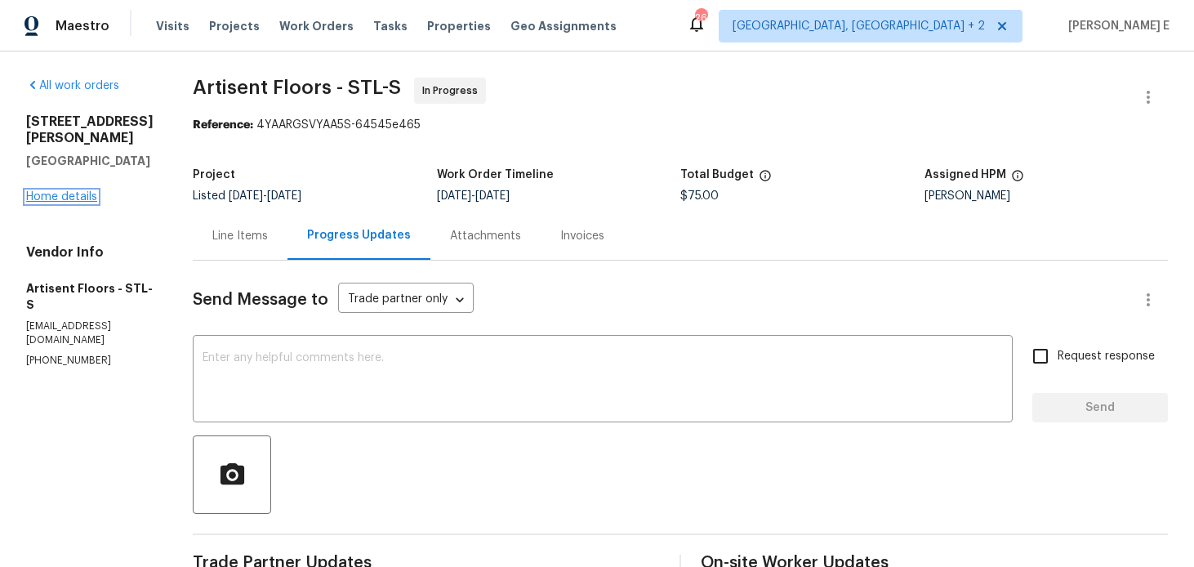
click at [91, 191] on link "Home details" at bounding box center [61, 196] width 71 height 11
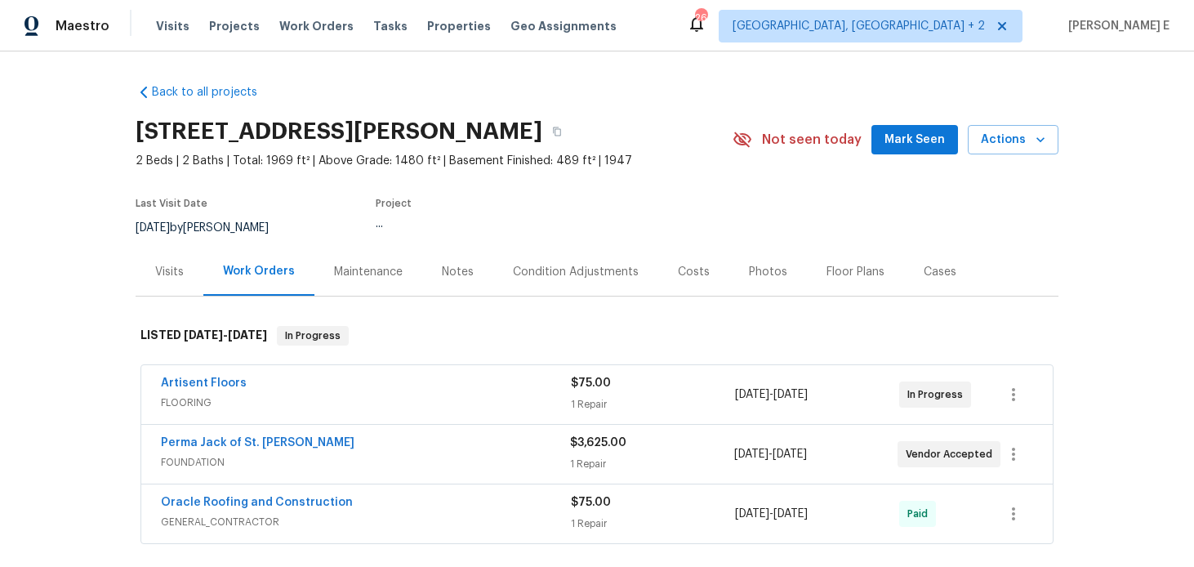
scroll to position [51, 0]
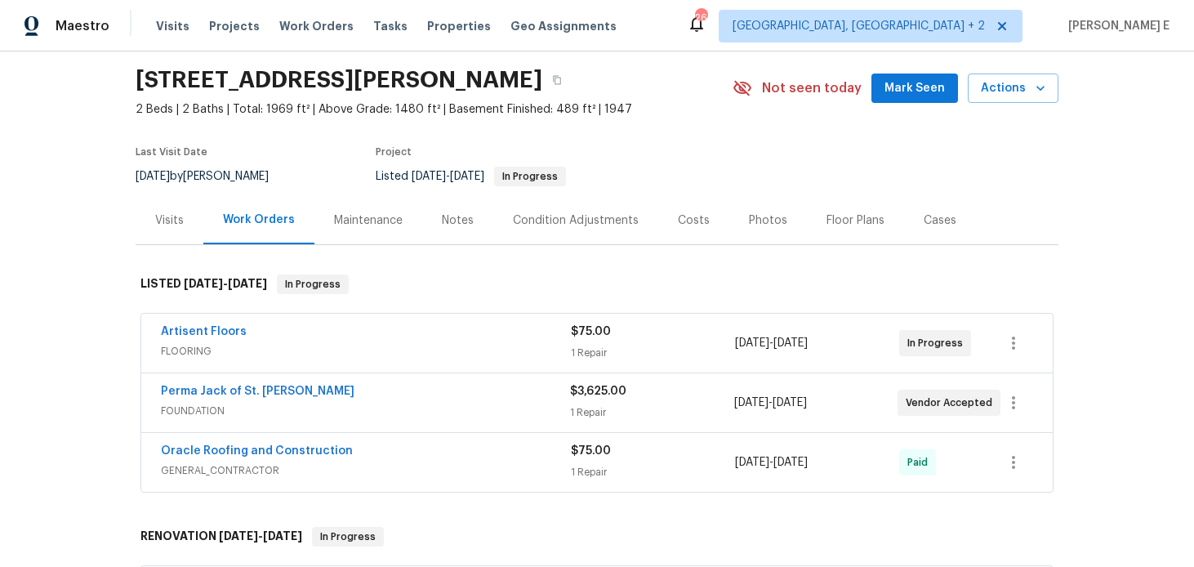
click at [228, 384] on span "Perma Jack of St. Louis" at bounding box center [258, 391] width 194 height 16
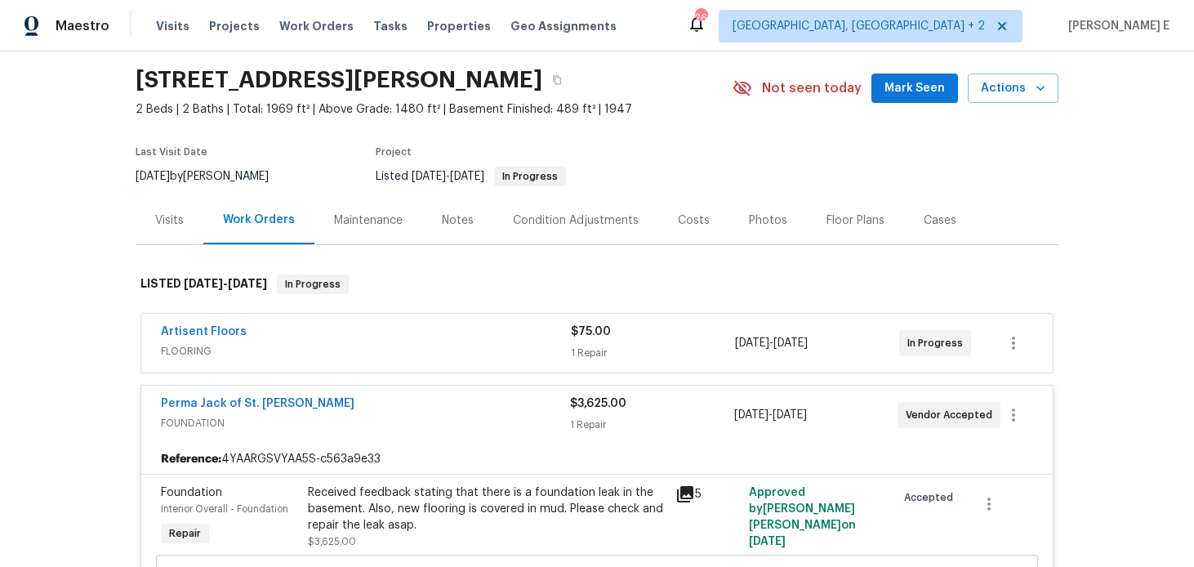
click at [235, 396] on span "Perma Jack of St. Louis" at bounding box center [258, 403] width 194 height 16
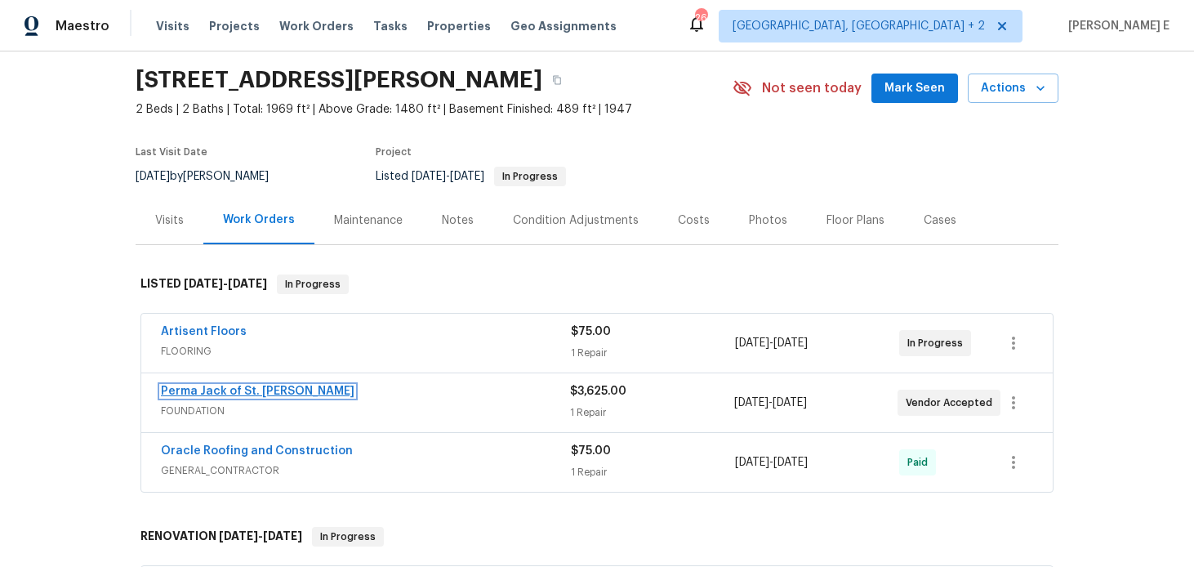
click at [231, 394] on link "Perma Jack of St. Louis" at bounding box center [258, 391] width 194 height 11
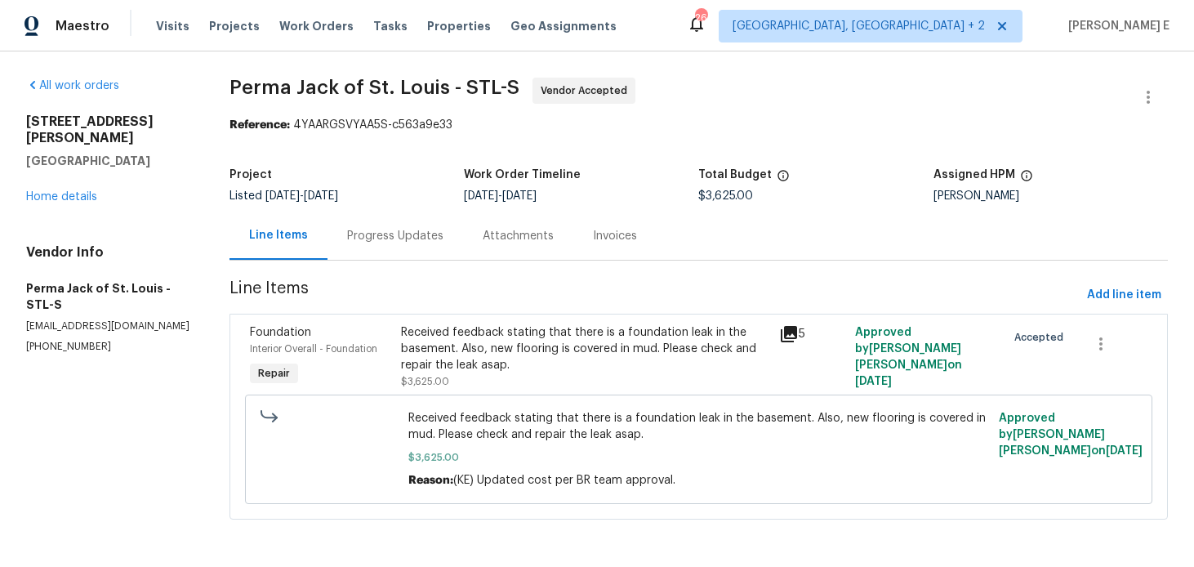
click at [421, 230] on div "Progress Updates" at bounding box center [395, 236] width 96 height 16
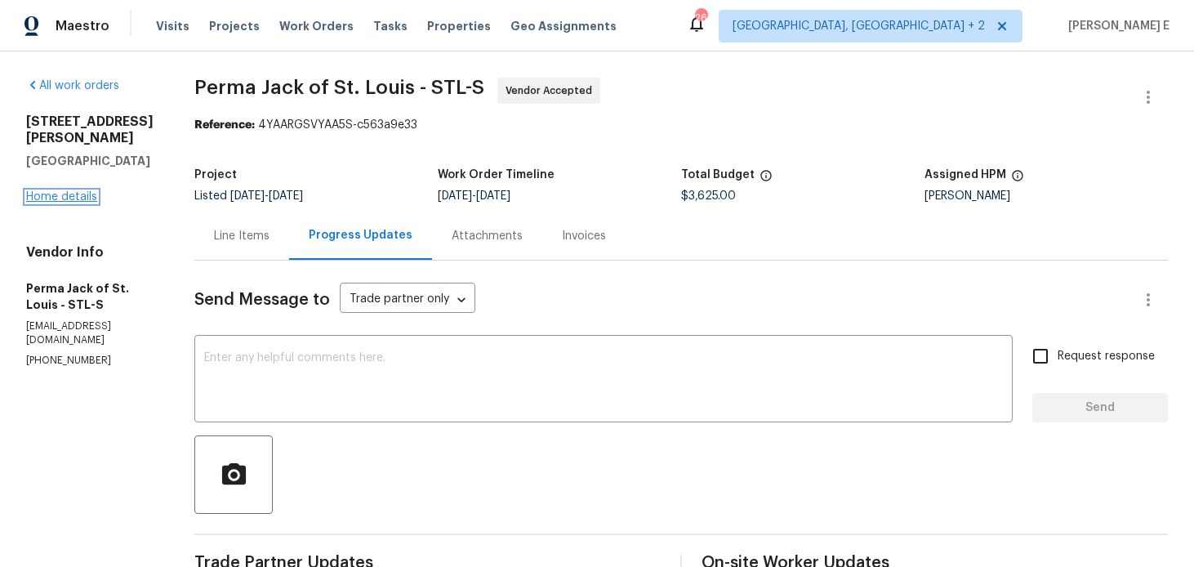
click at [83, 191] on link "Home details" at bounding box center [61, 196] width 71 height 11
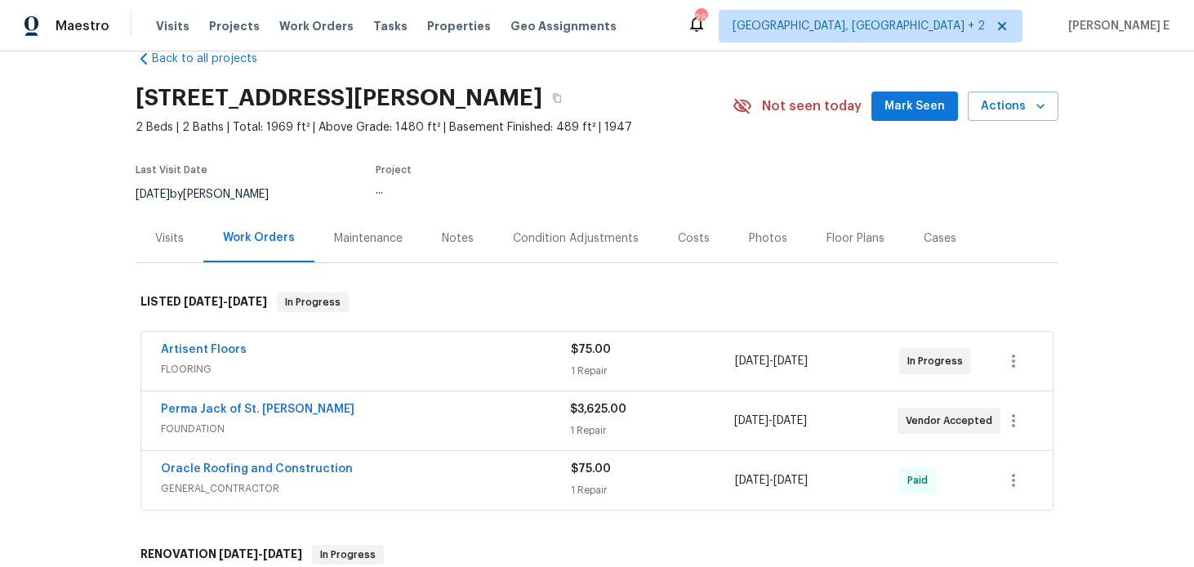
scroll to position [34, 0]
click at [229, 350] on link "Artisent Floors" at bounding box center [204, 348] width 86 height 11
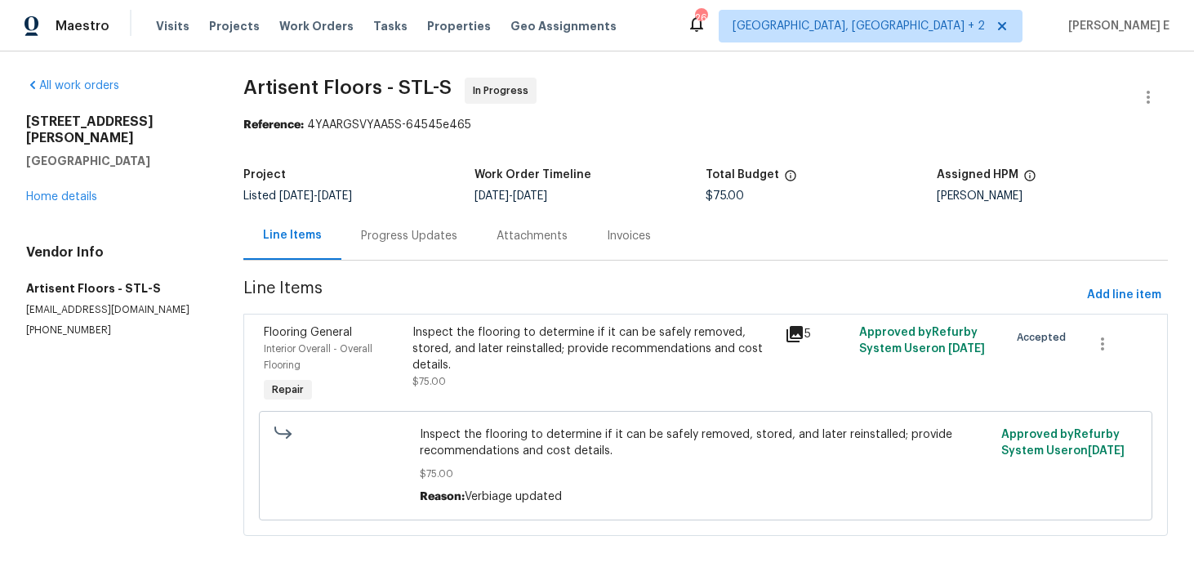
click at [372, 250] on div "Progress Updates" at bounding box center [409, 236] width 136 height 48
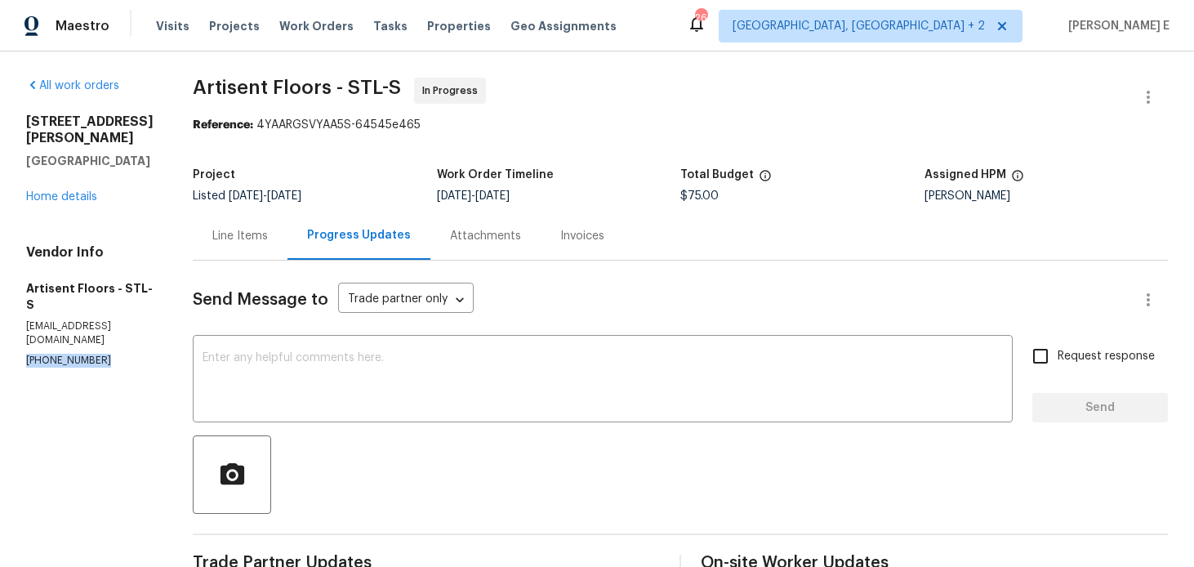
drag, startPoint x: 22, startPoint y: 315, endPoint x: 149, endPoint y: 315, distance: 127.4
copy p "(314) 330-3531"
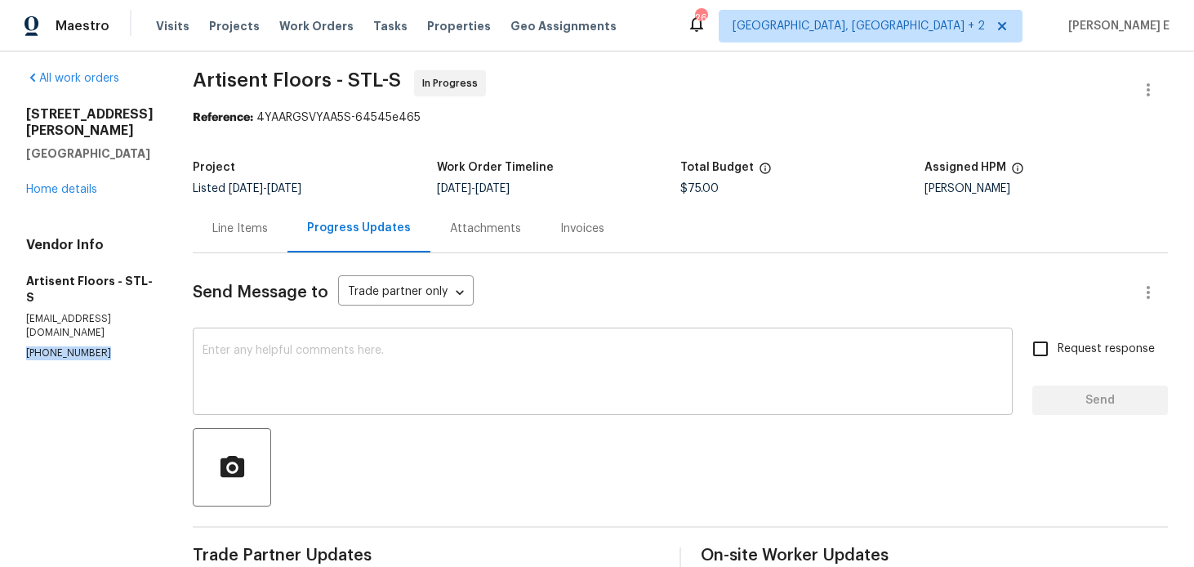
scroll to position [19, 0]
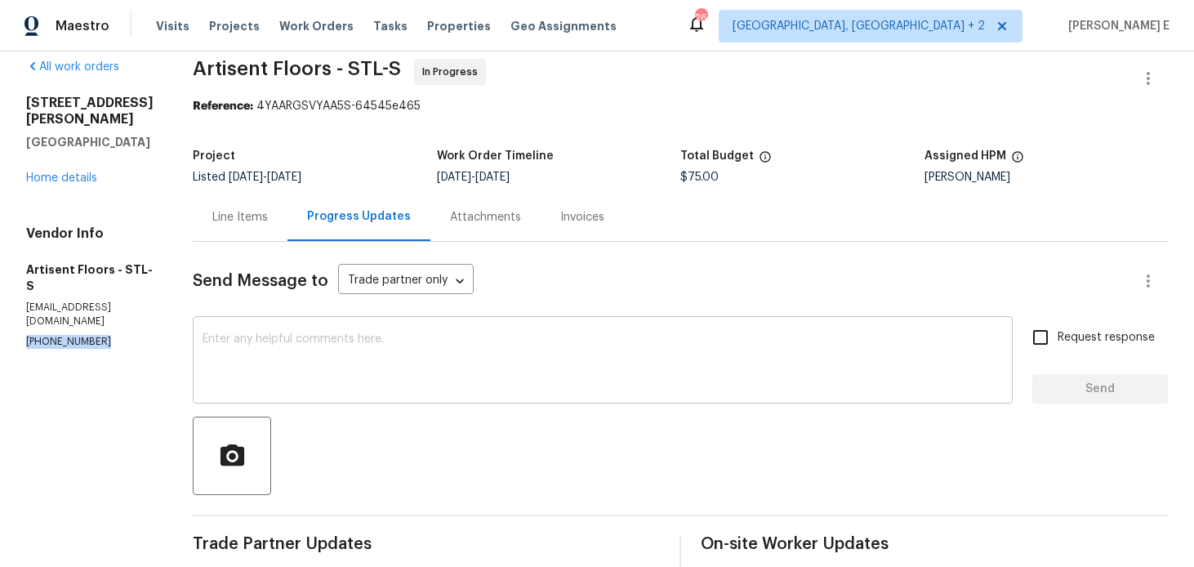
click at [667, 324] on div "x ​" at bounding box center [603, 361] width 820 height 83
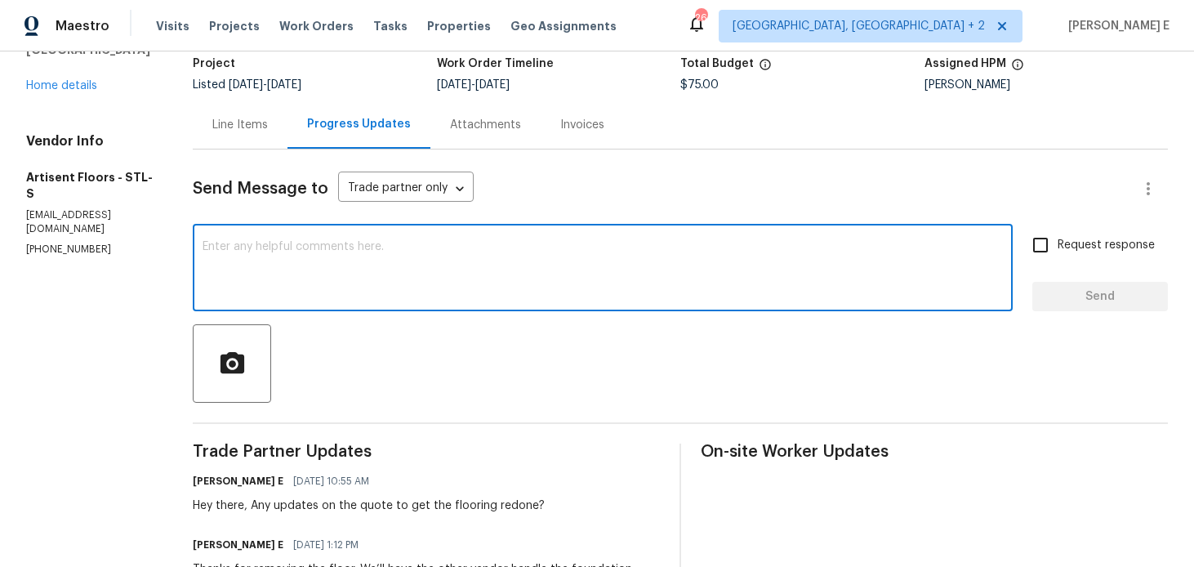
scroll to position [0, 0]
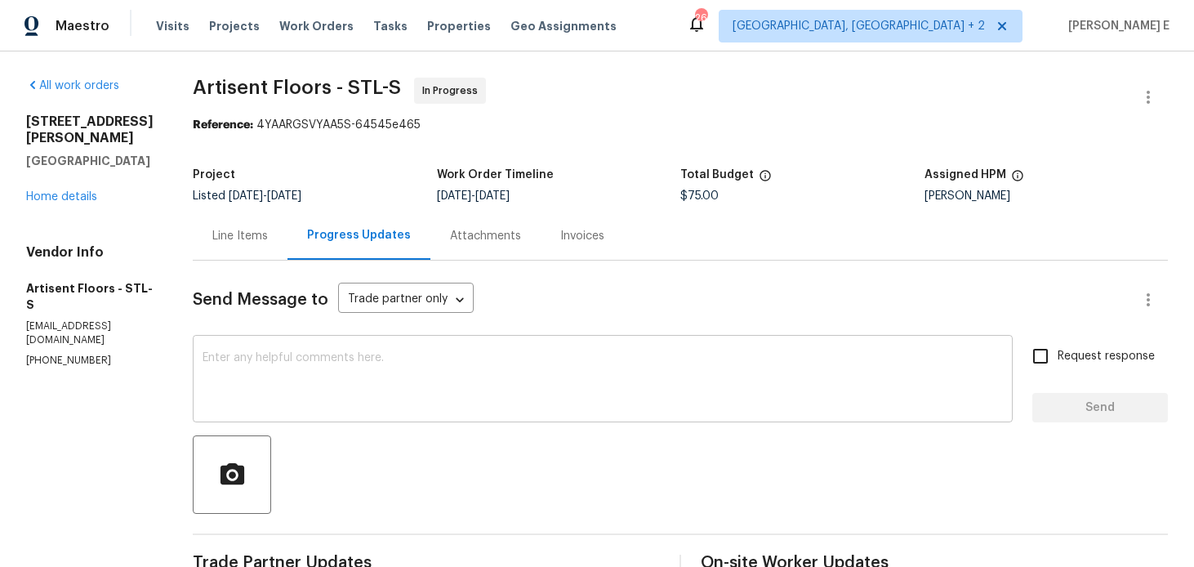
click at [254, 370] on textarea at bounding box center [603, 380] width 801 height 57
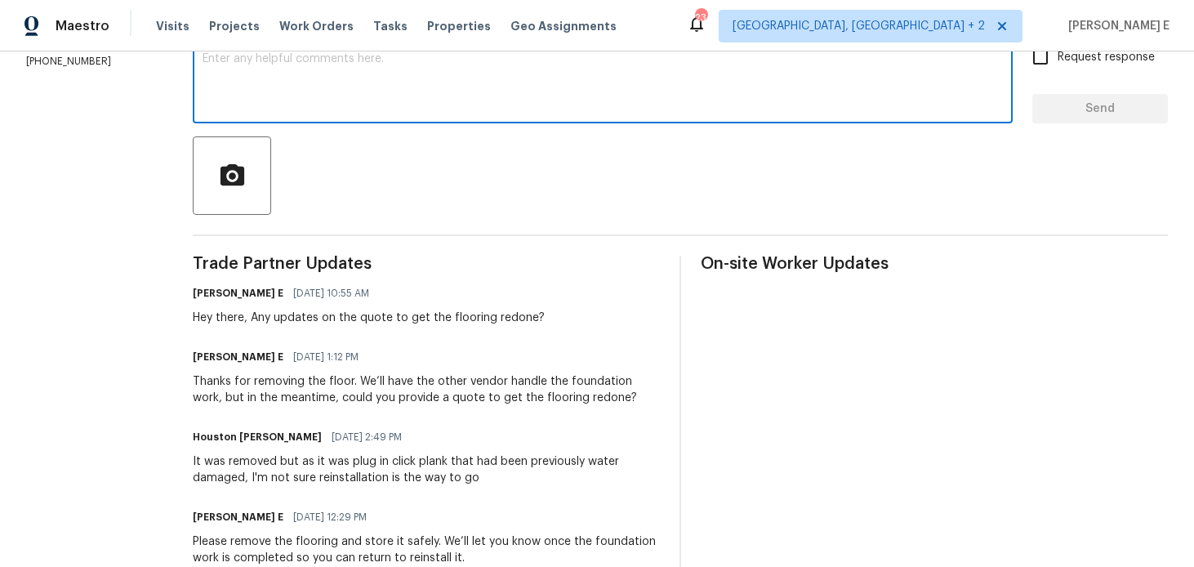
scroll to position [303, 0]
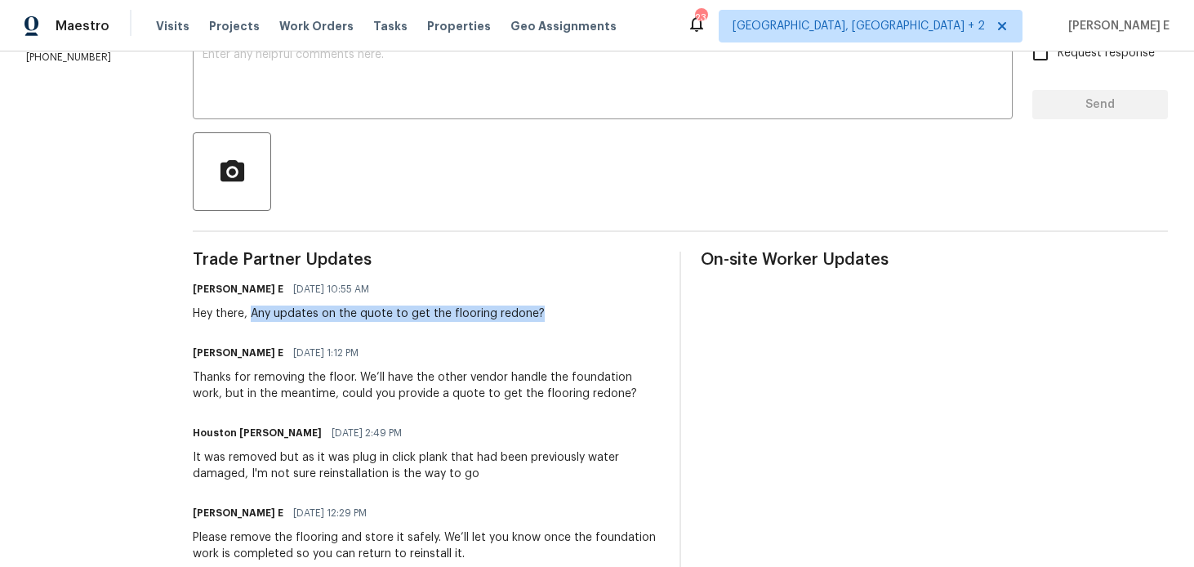
drag, startPoint x: 264, startPoint y: 318, endPoint x: 266, endPoint y: 332, distance: 14.9
copy div "Any updates on the quote to get the flooring redone?"
click at [738, 90] on textarea at bounding box center [603, 77] width 801 height 57
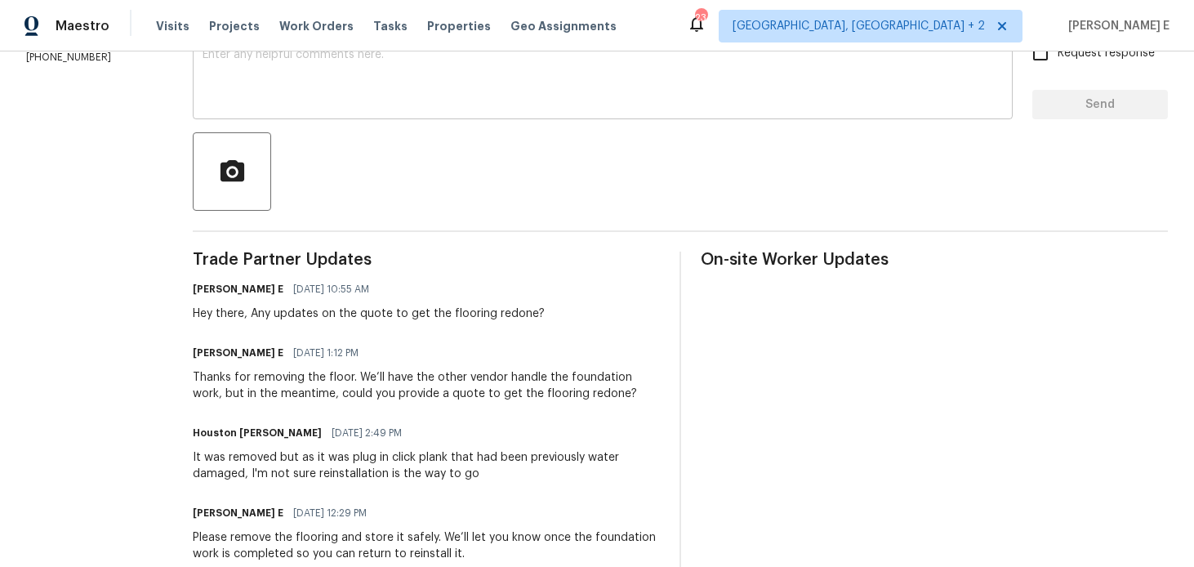
paste textarea "Have you had a chance to put together the quote for redoing the flooring?"
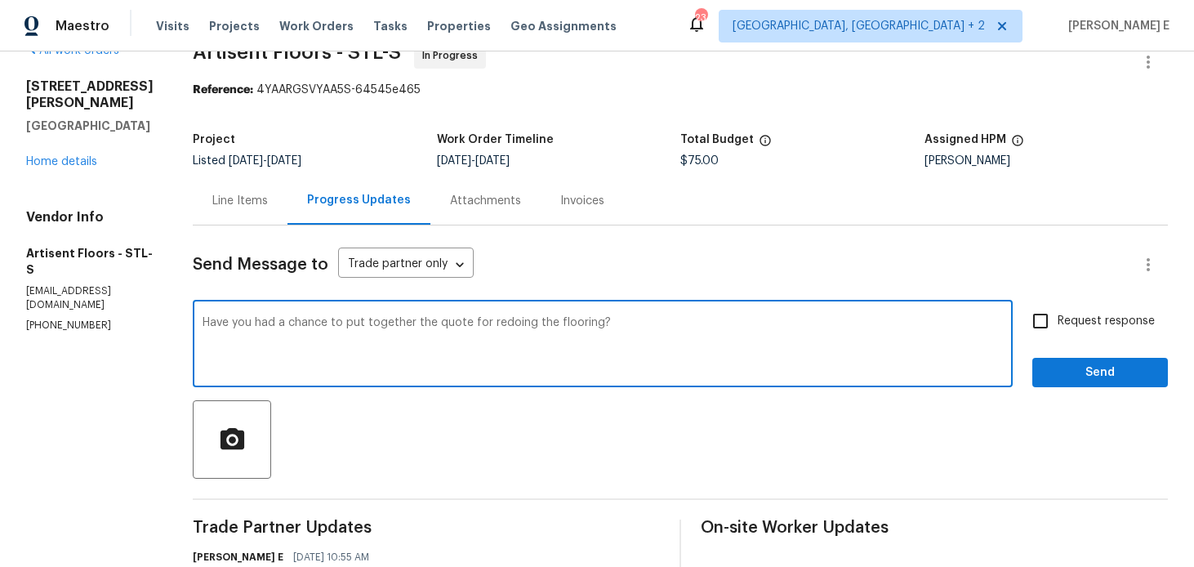
scroll to position [20, 0]
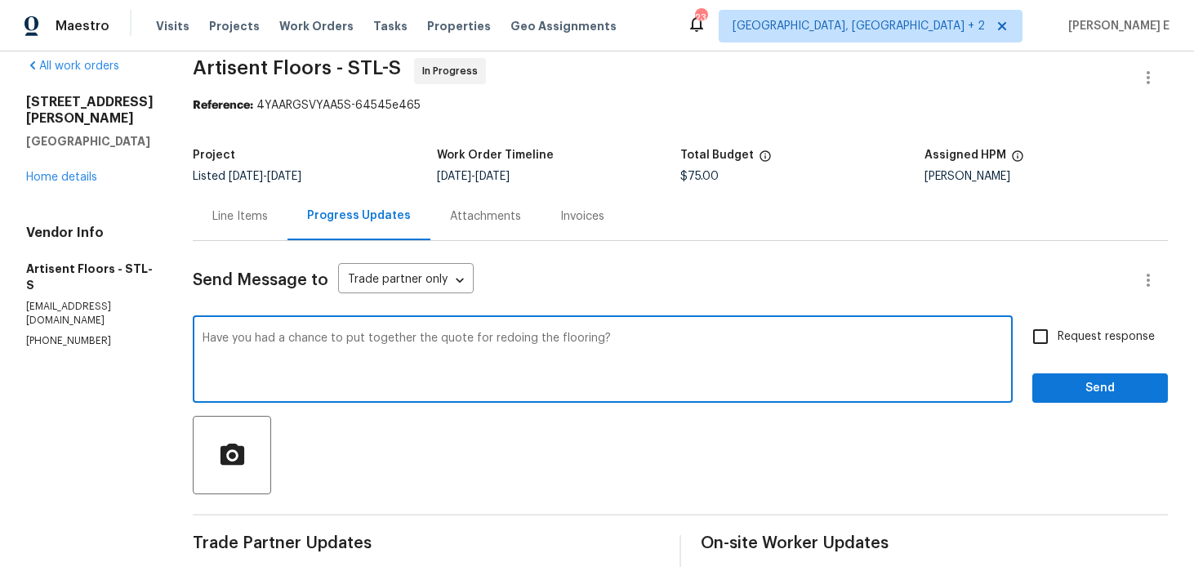
type textarea "Have you had a chance to put together the quote for redoing the flooring?"
click at [1114, 338] on span "Request response" at bounding box center [1106, 336] width 97 height 17
click at [1058, 338] on input "Request response" at bounding box center [1041, 336] width 34 height 34
checkbox input "true"
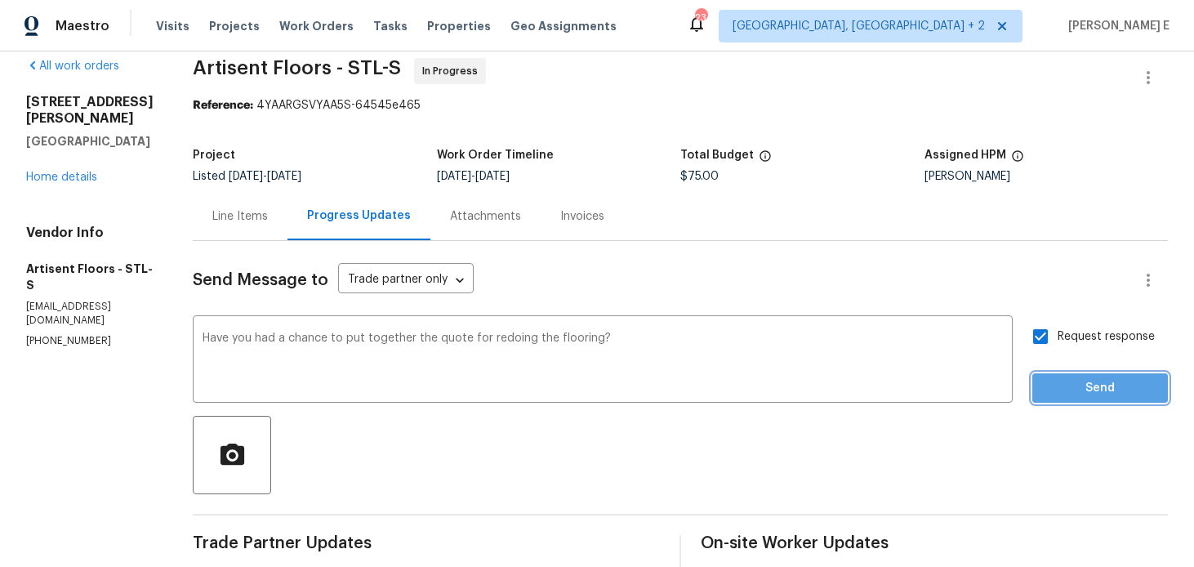
click at [1064, 388] on span "Send" at bounding box center [1100, 388] width 109 height 20
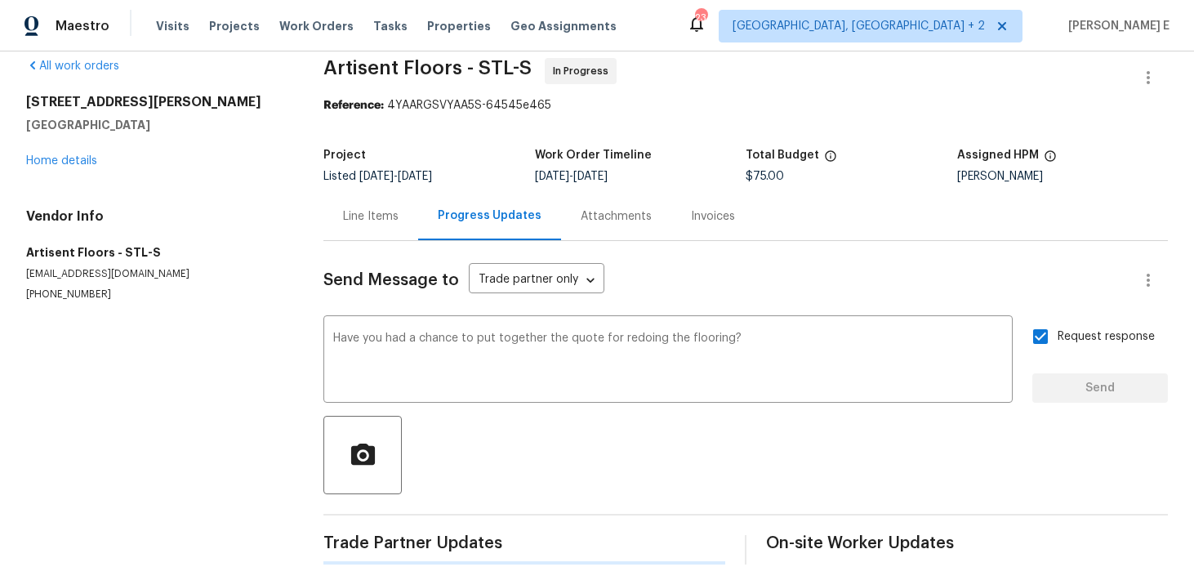
scroll to position [0, 0]
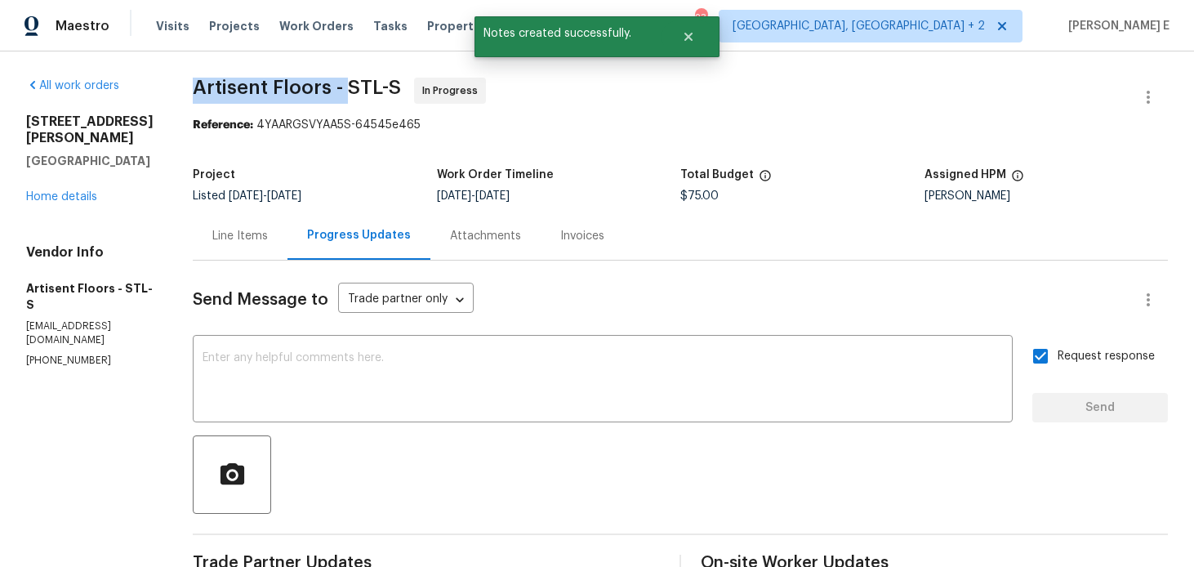
drag, startPoint x: 197, startPoint y: 97, endPoint x: 357, endPoint y: 97, distance: 160.1
copy span "Artisent Floors -"
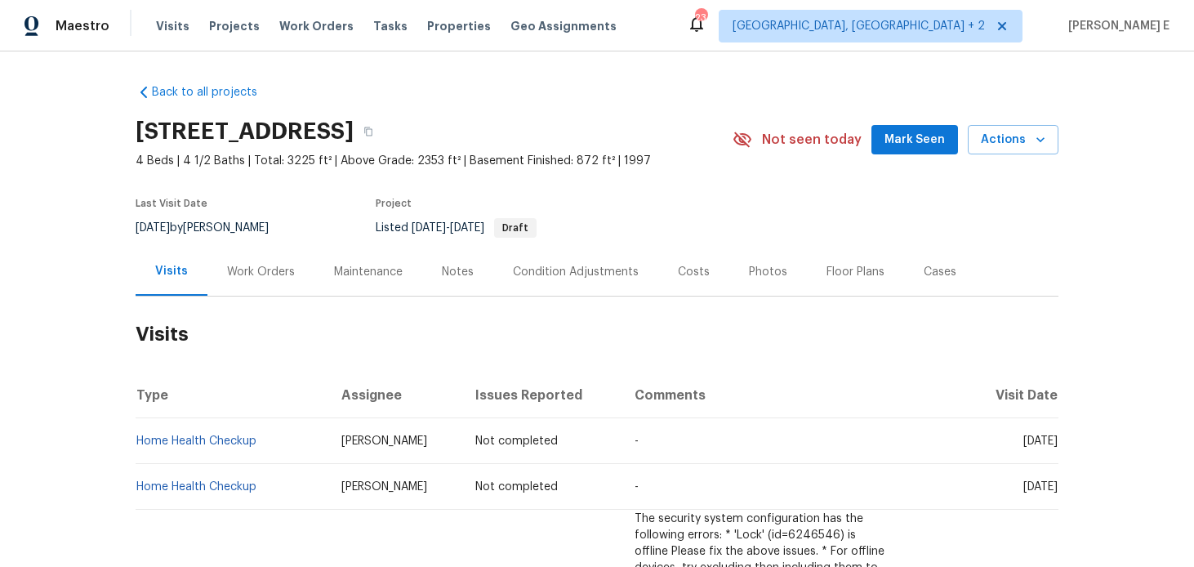
click at [261, 279] on div "Work Orders" at bounding box center [261, 272] width 68 height 16
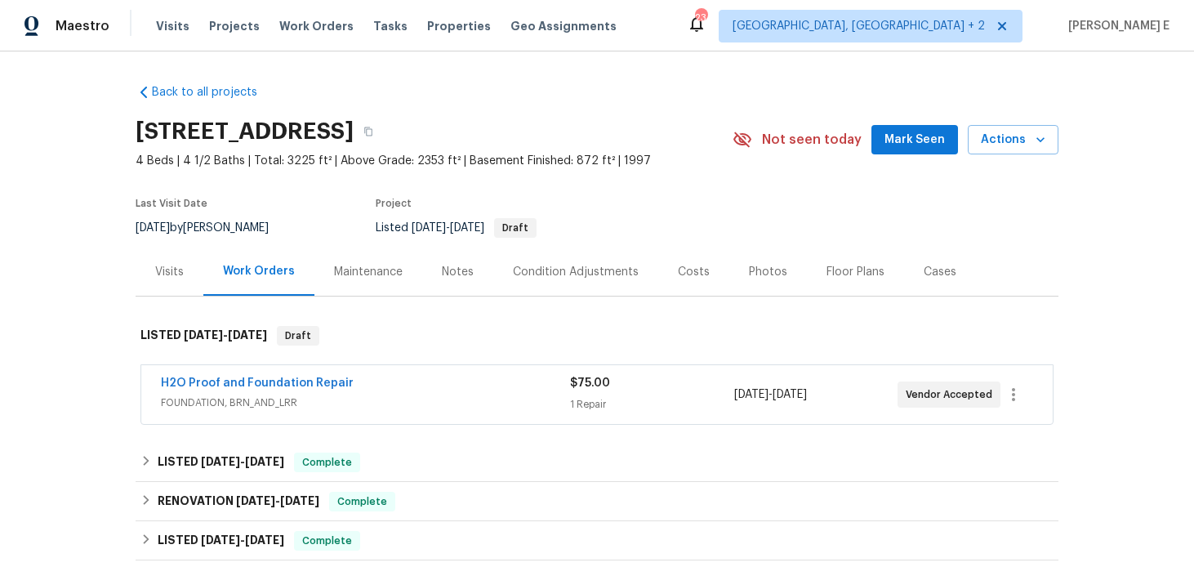
scroll to position [102, 0]
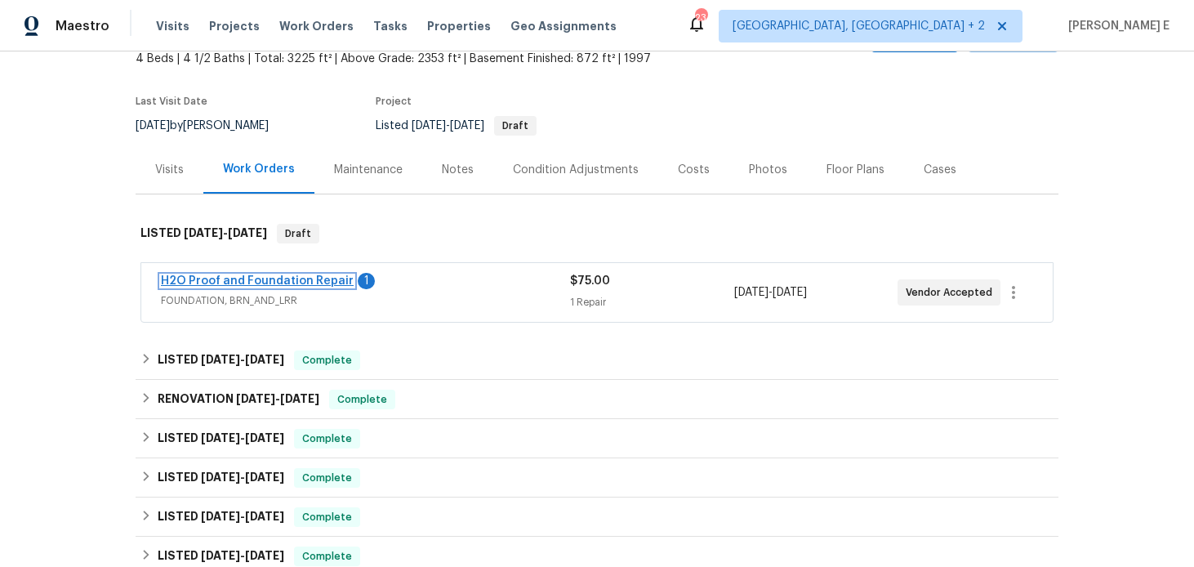
click at [300, 283] on link "H2O Proof and Foundation Repair" at bounding box center [257, 280] width 193 height 11
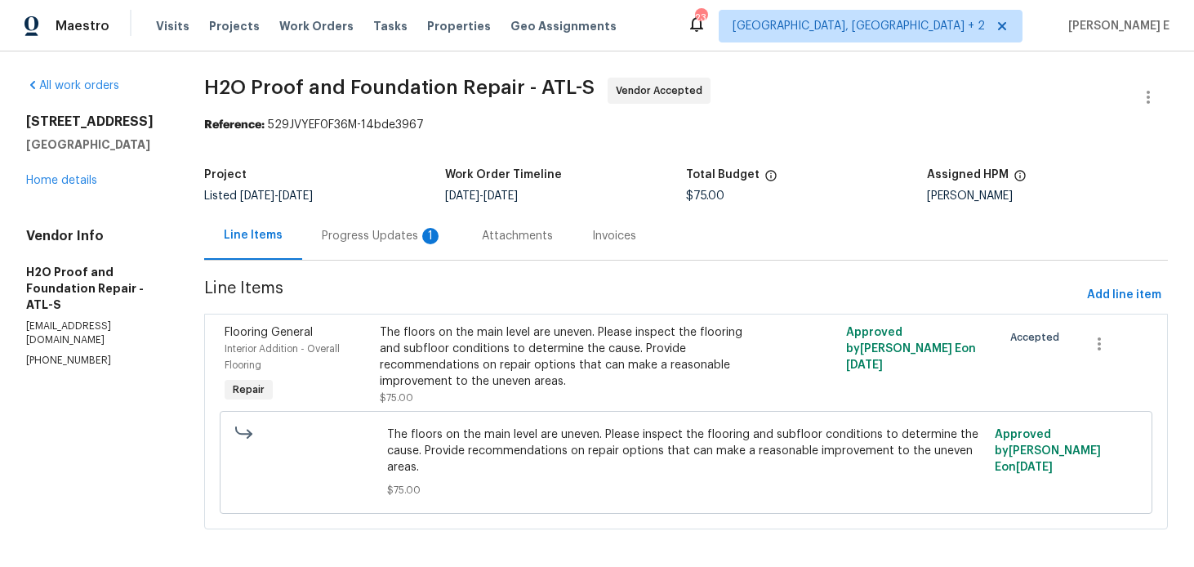
scroll to position [9, 0]
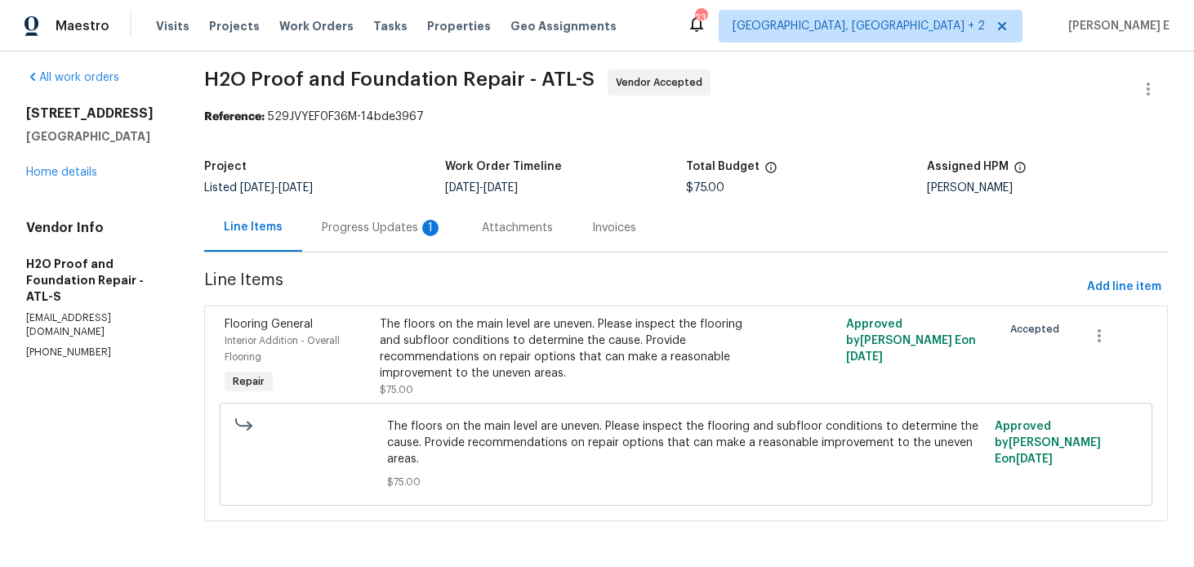
click at [408, 227] on div "Progress Updates 1" at bounding box center [382, 228] width 121 height 16
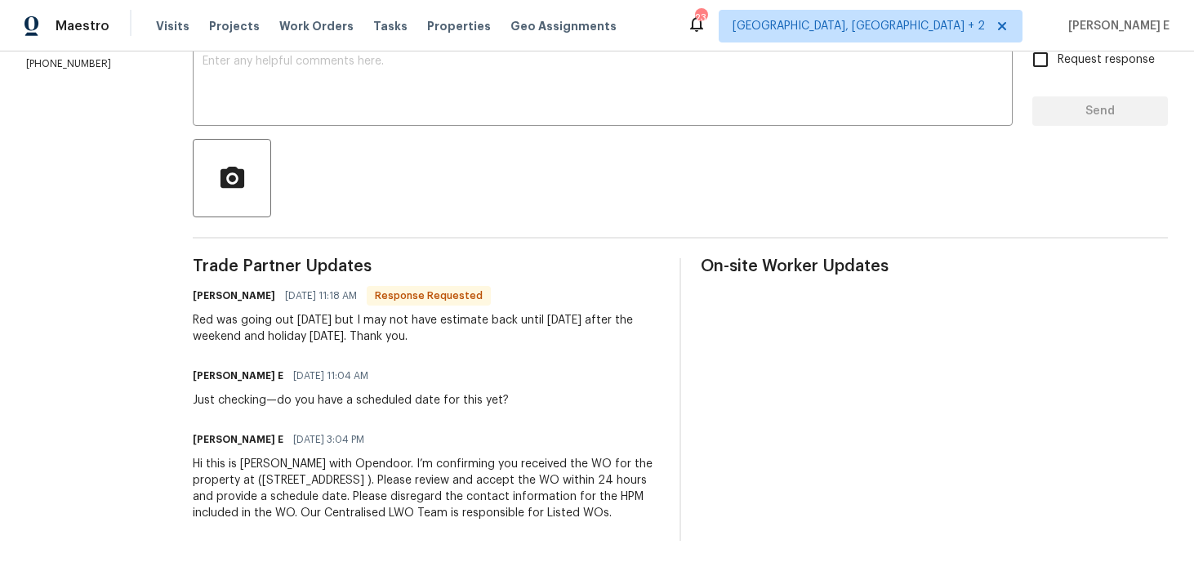
scroll to position [313, 0]
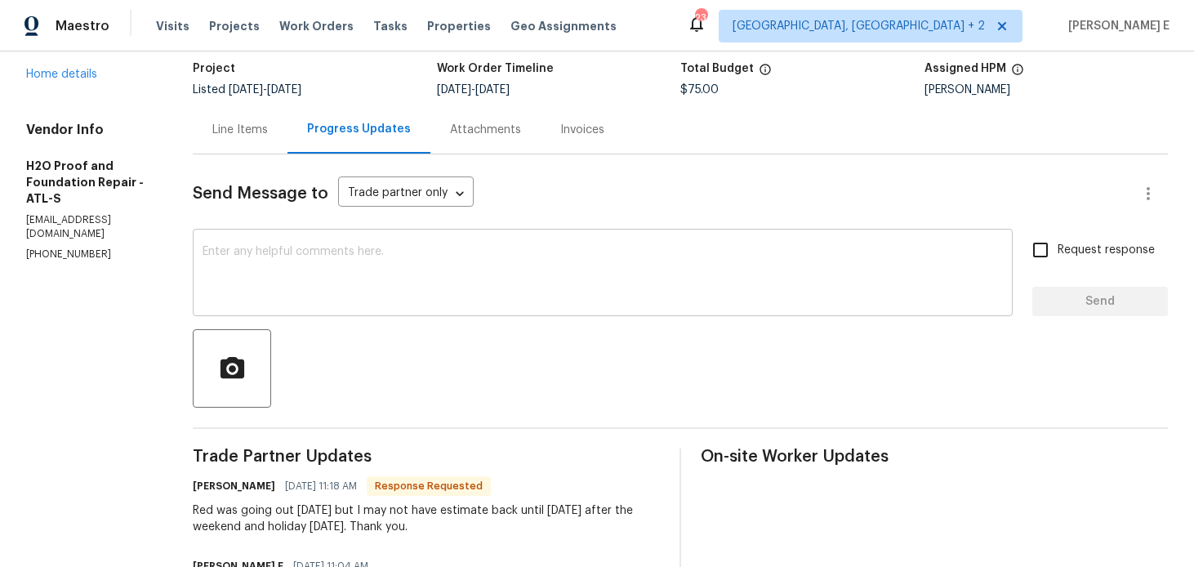
click at [447, 257] on textarea at bounding box center [603, 274] width 801 height 57
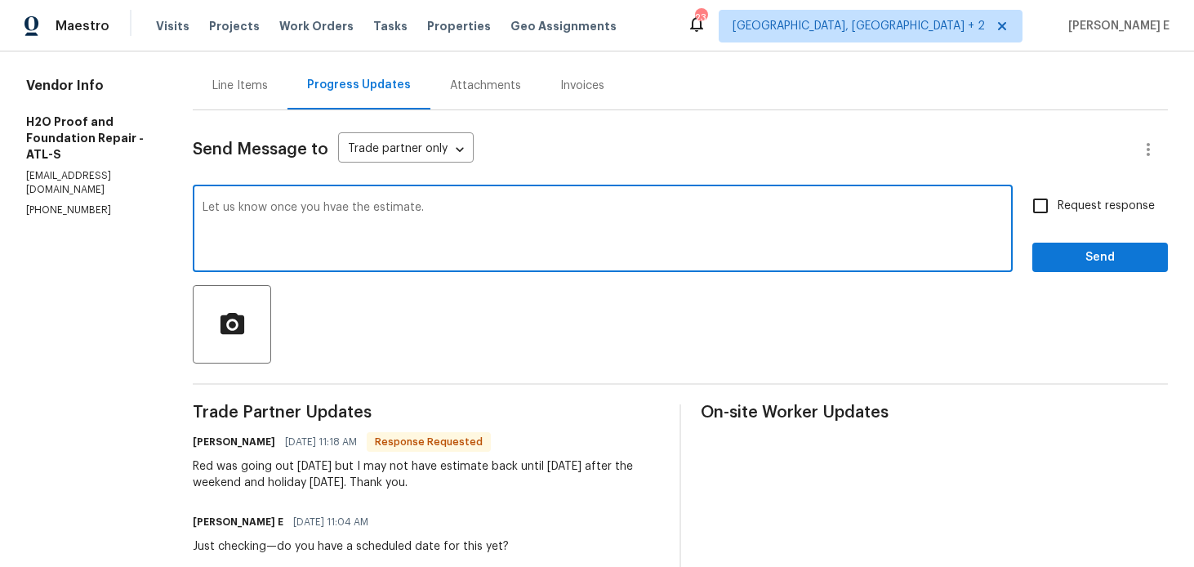
scroll to position [128, 0]
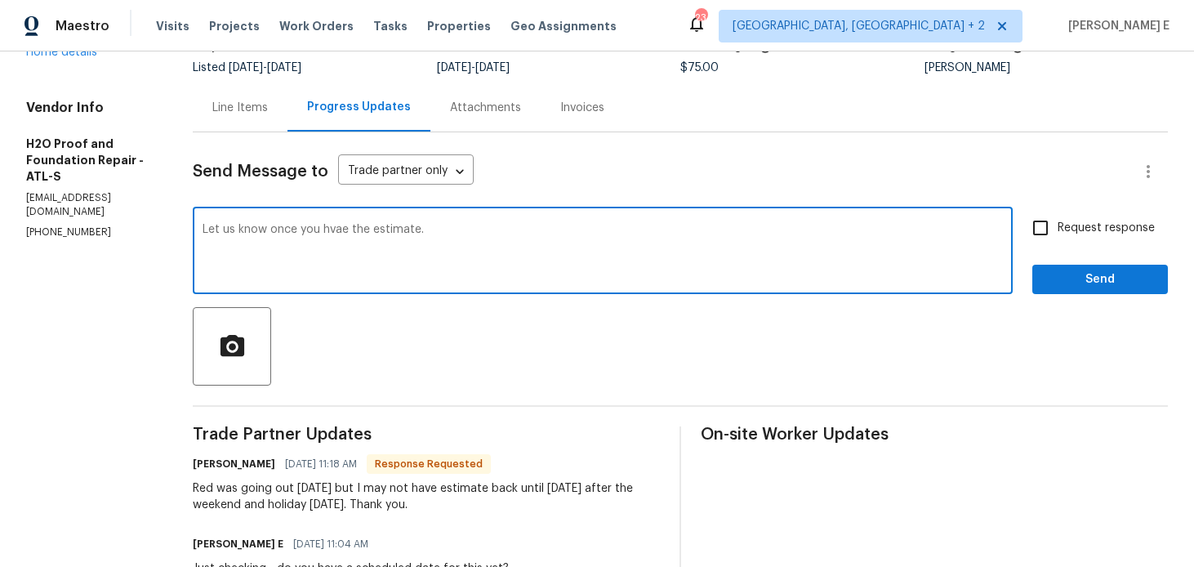
click at [331, 230] on textarea "Let us know once you hvae the estimate." at bounding box center [603, 252] width 801 height 57
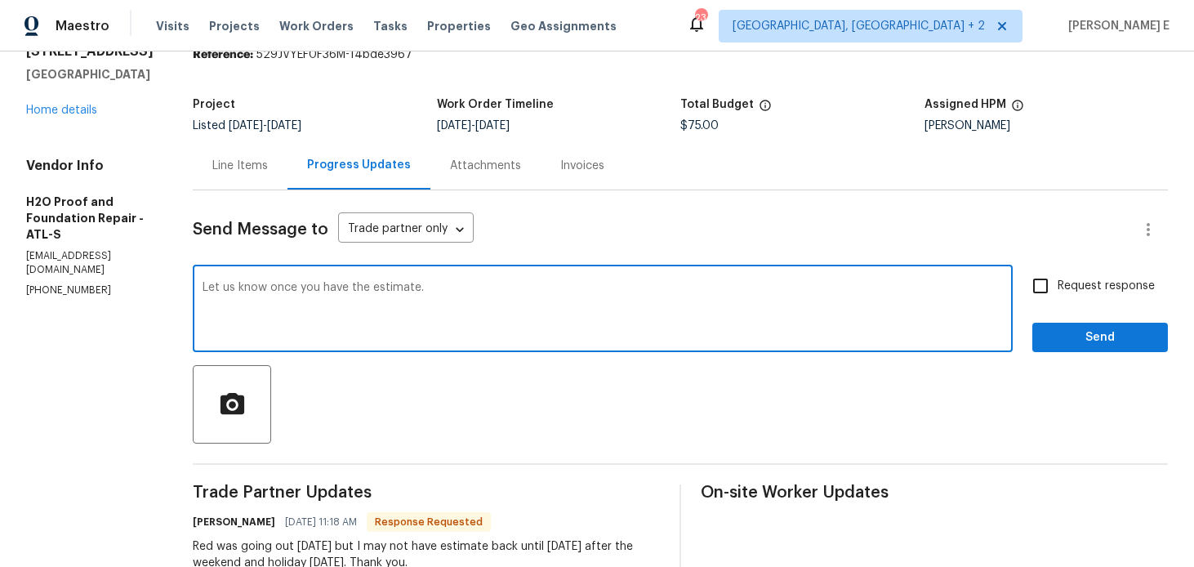
scroll to position [56, 0]
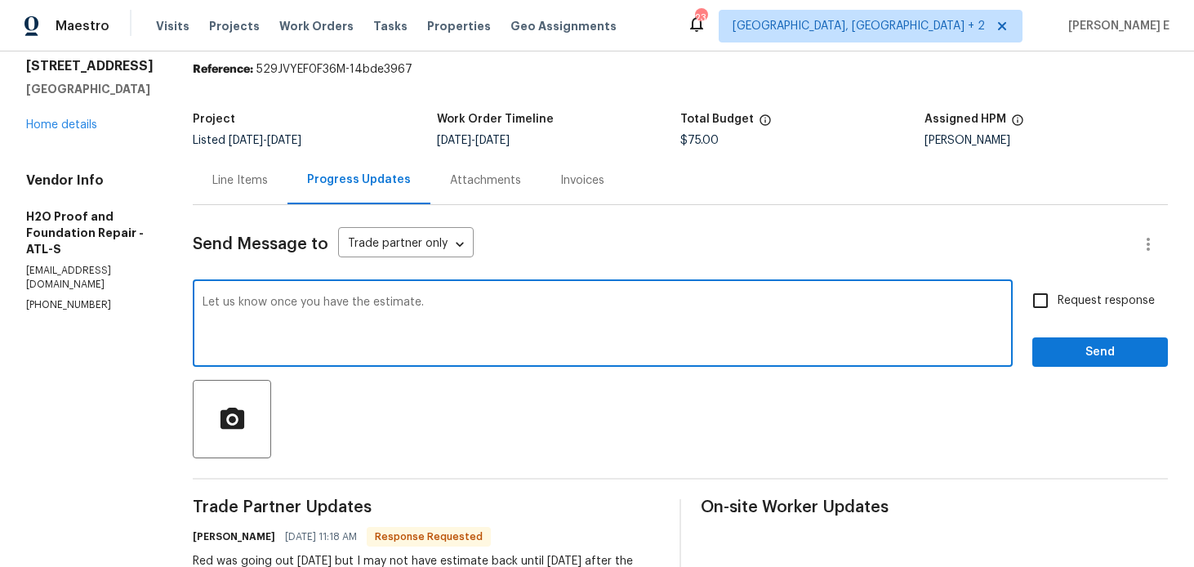
type textarea "Let us know once you have the estimate."
click at [1101, 300] on span "Request response" at bounding box center [1106, 300] width 97 height 17
click at [1058, 300] on input "Request response" at bounding box center [1041, 300] width 34 height 34
checkbox input "true"
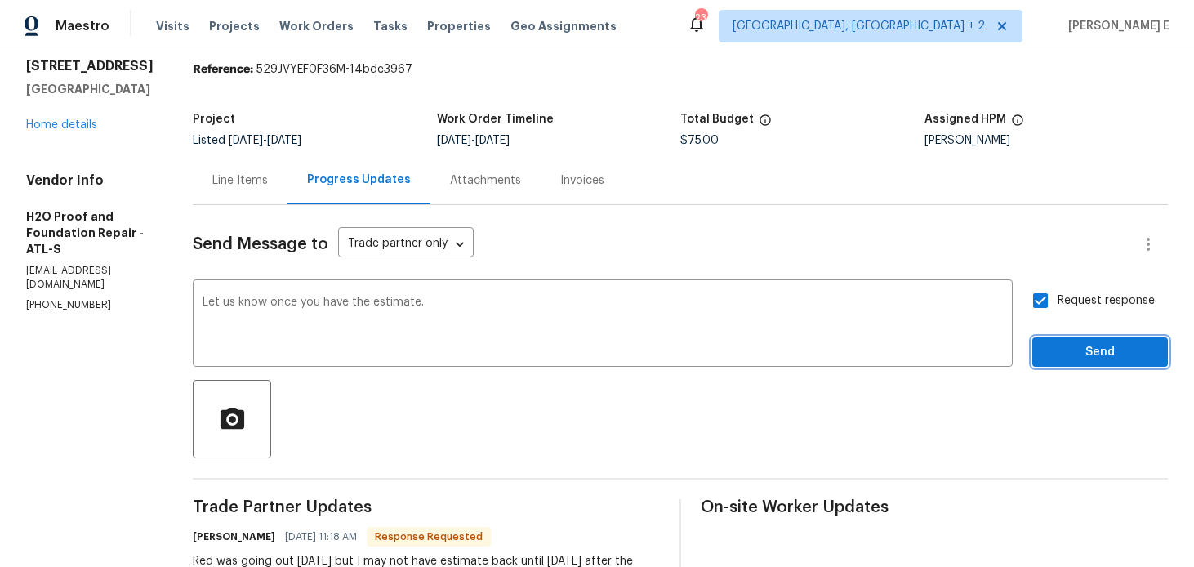
click at [1074, 349] on span "Send" at bounding box center [1100, 352] width 109 height 20
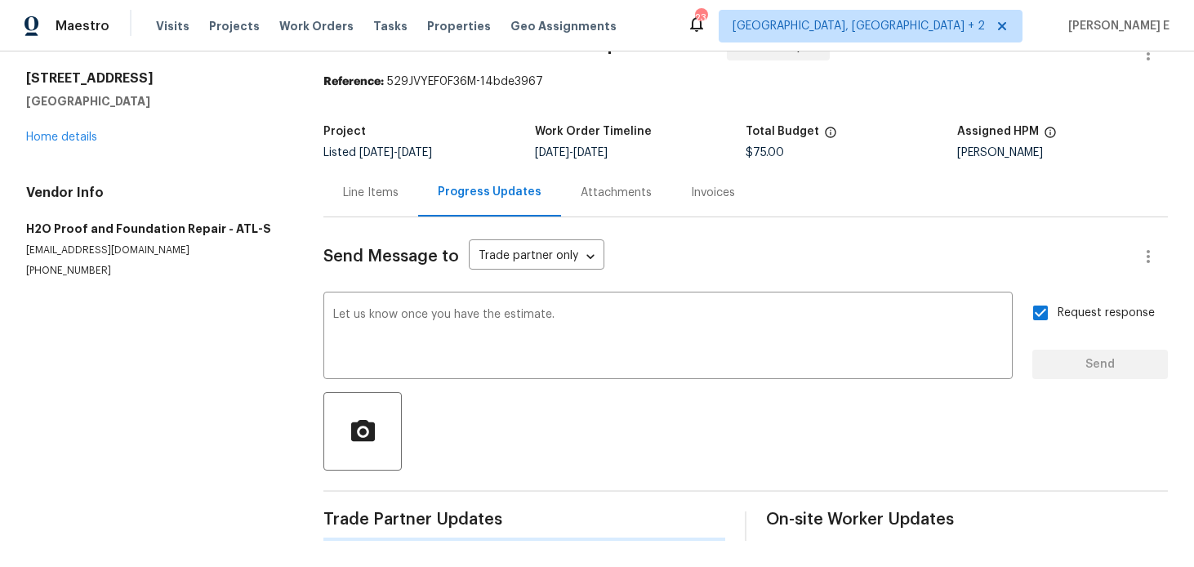
scroll to position [0, 0]
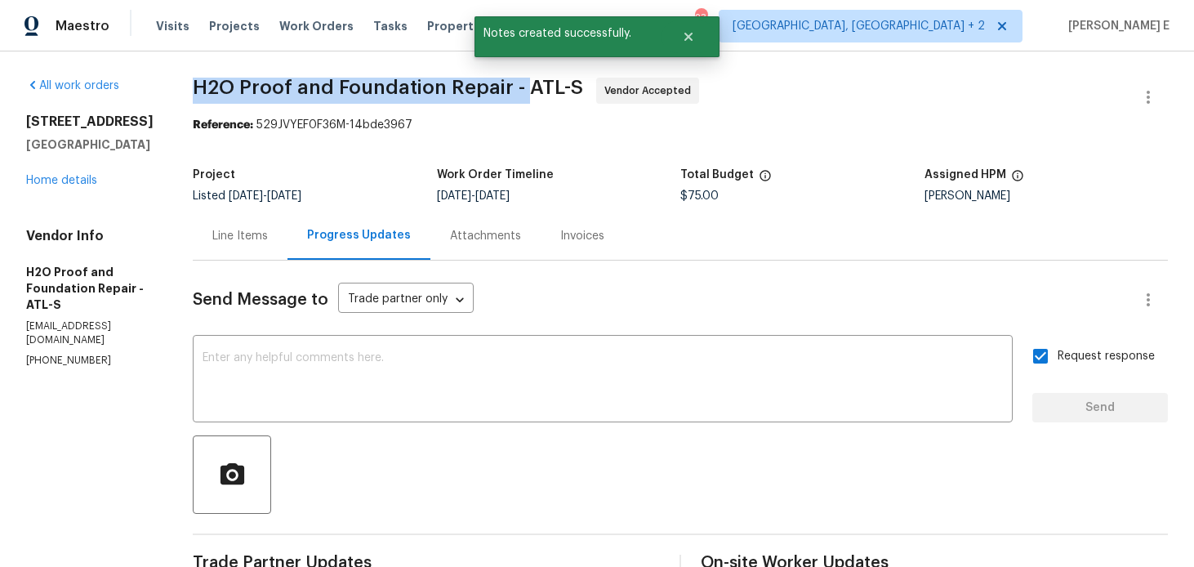
drag, startPoint x: 191, startPoint y: 94, endPoint x: 513, endPoint y: 84, distance: 322.0
click at [513, 84] on span "H2O Proof and Foundation Repair - ATL-S" at bounding box center [388, 88] width 390 height 20
copy span "H2O Proof and Foundation Repair -"
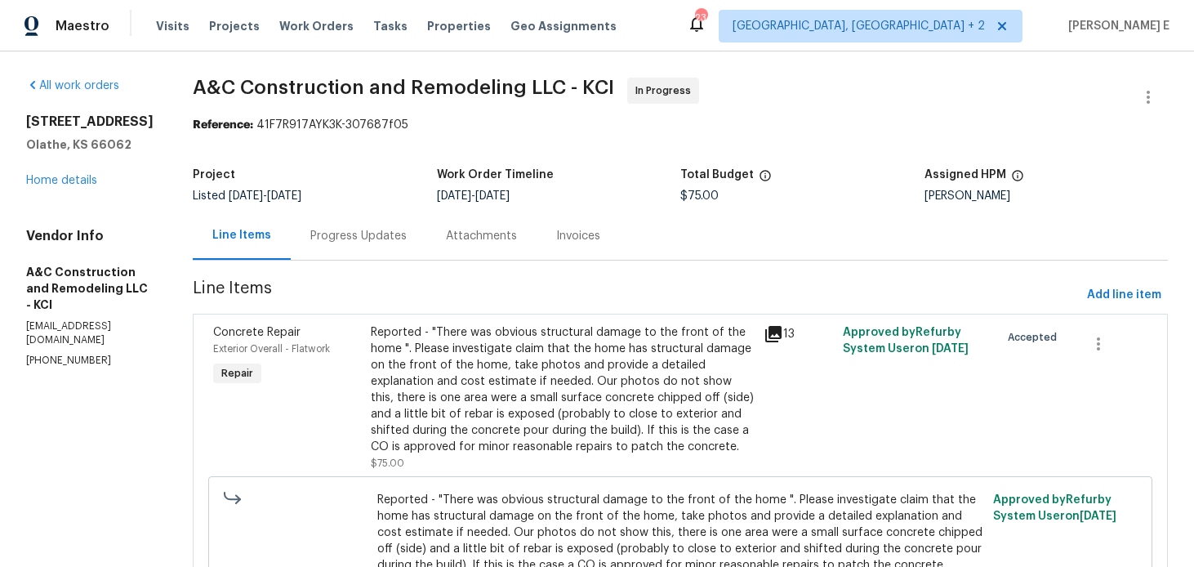
click at [60, 187] on div "[STREET_ADDRESS] Home details" at bounding box center [89, 151] width 127 height 75
click at [67, 180] on link "Home details" at bounding box center [61, 180] width 71 height 11
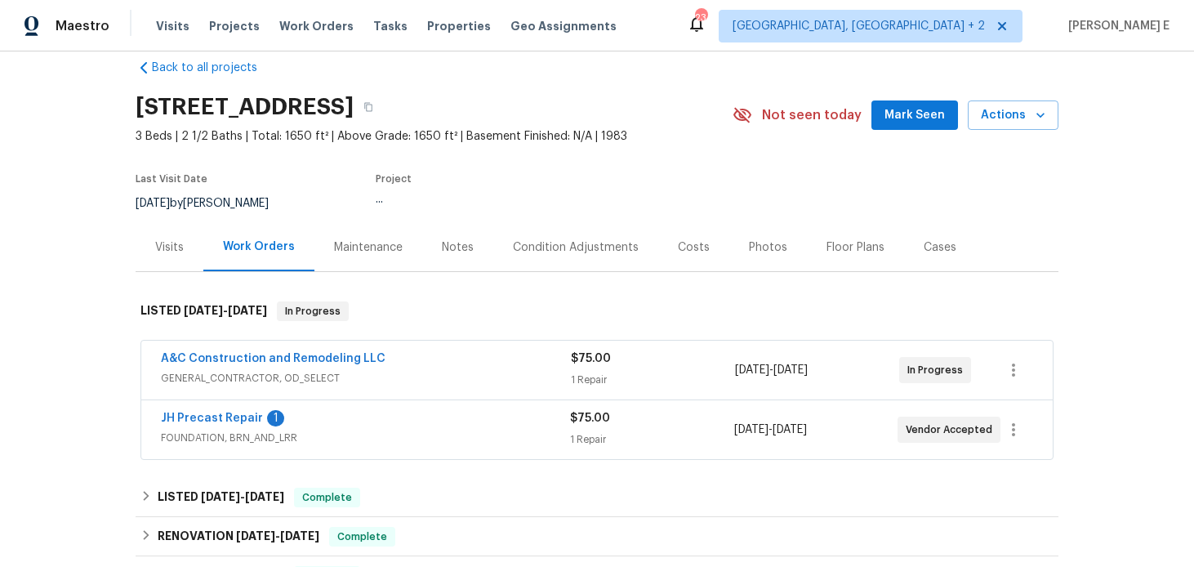
scroll to position [44, 0]
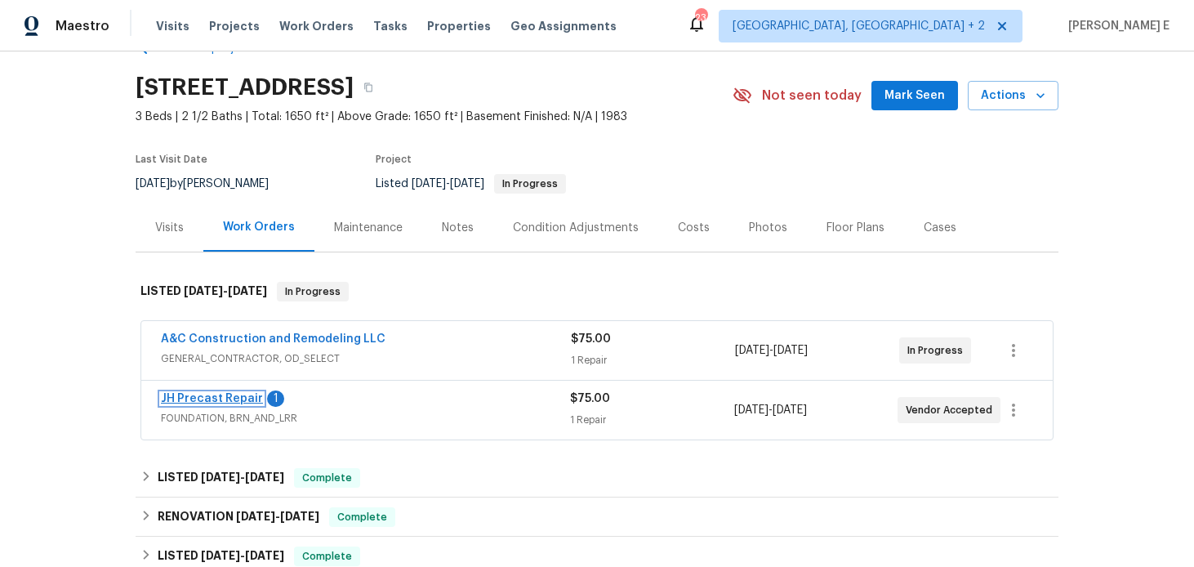
click at [206, 398] on link "JH Precast Repair" at bounding box center [212, 398] width 102 height 11
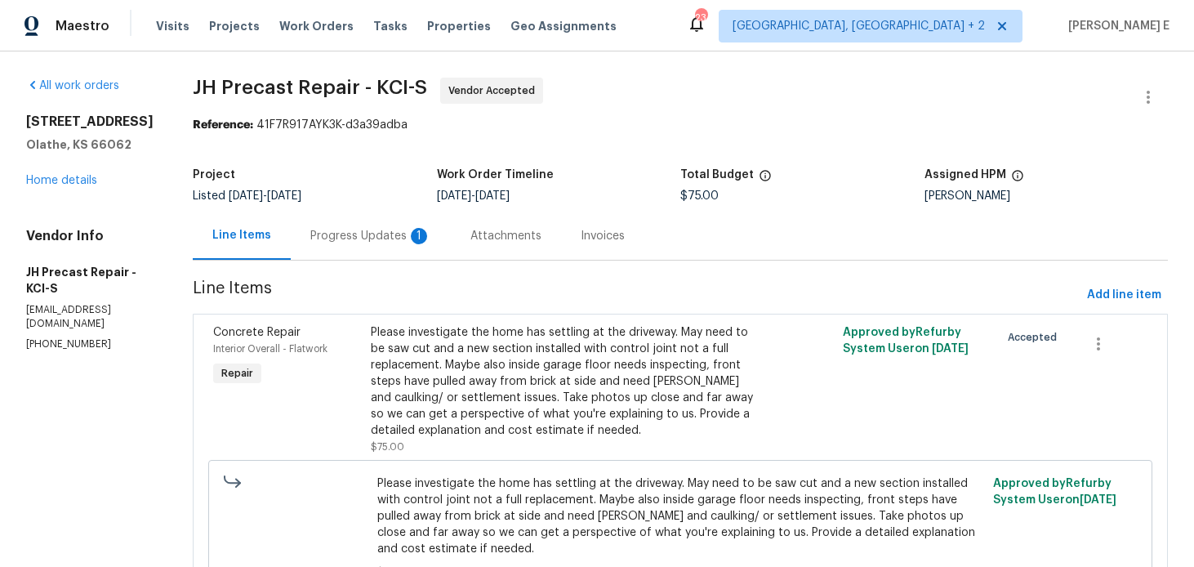
click at [425, 239] on div "1" at bounding box center [419, 236] width 16 height 16
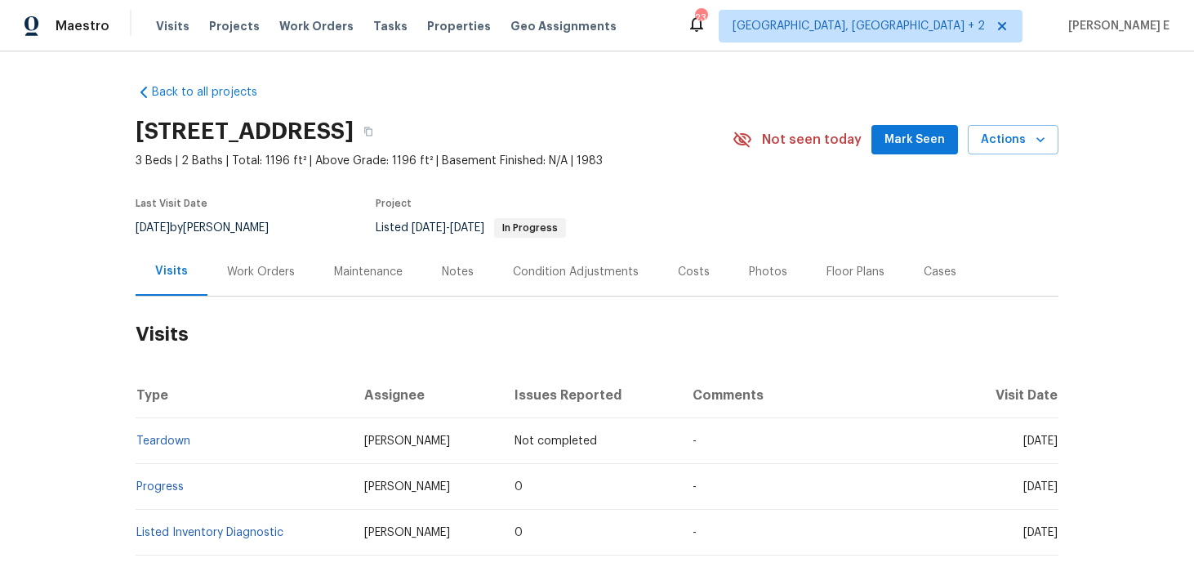
click at [273, 251] on div "Work Orders" at bounding box center [260, 272] width 107 height 48
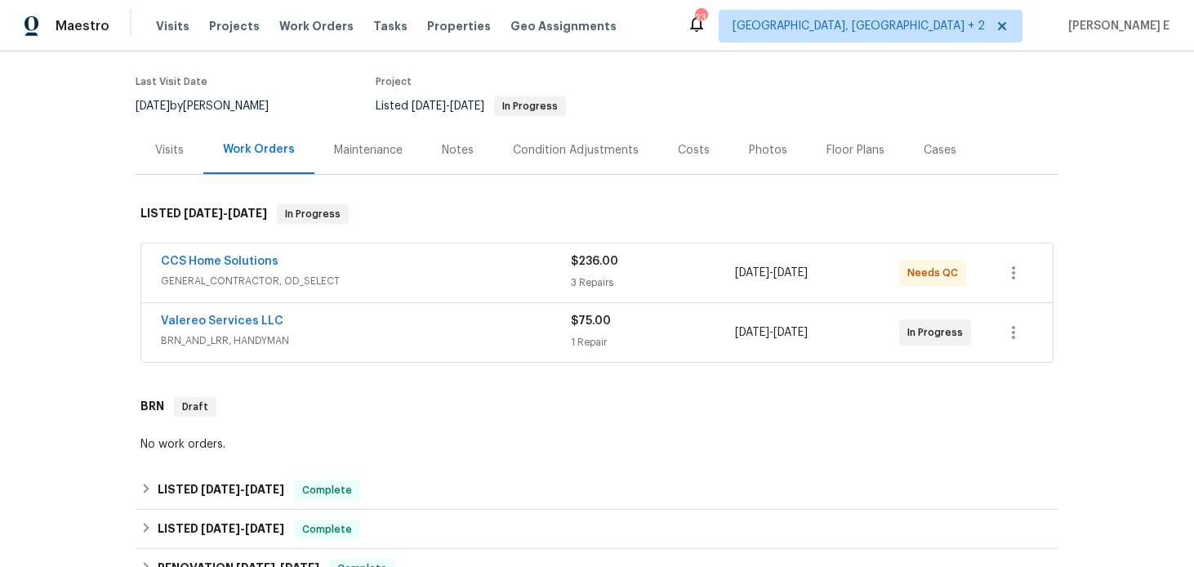
scroll to position [123, 0]
click at [360, 341] on span "BRN_AND_LRR, HANDYMAN" at bounding box center [366, 340] width 410 height 16
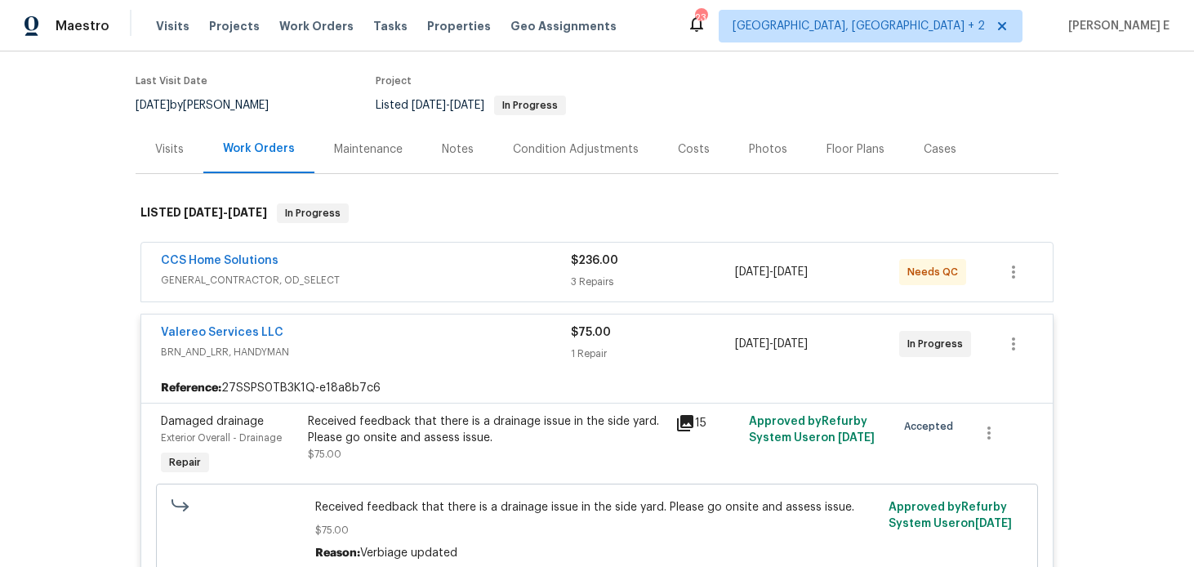
click at [365, 273] on span "GENERAL_CONTRACTOR, OD_SELECT" at bounding box center [366, 280] width 410 height 16
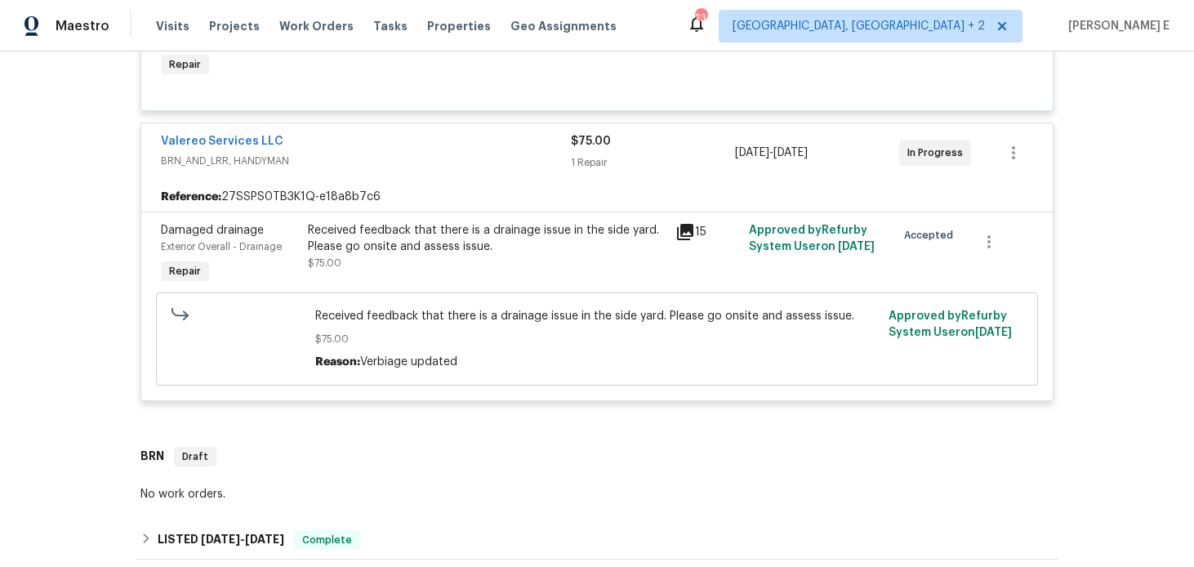
scroll to position [742, 0]
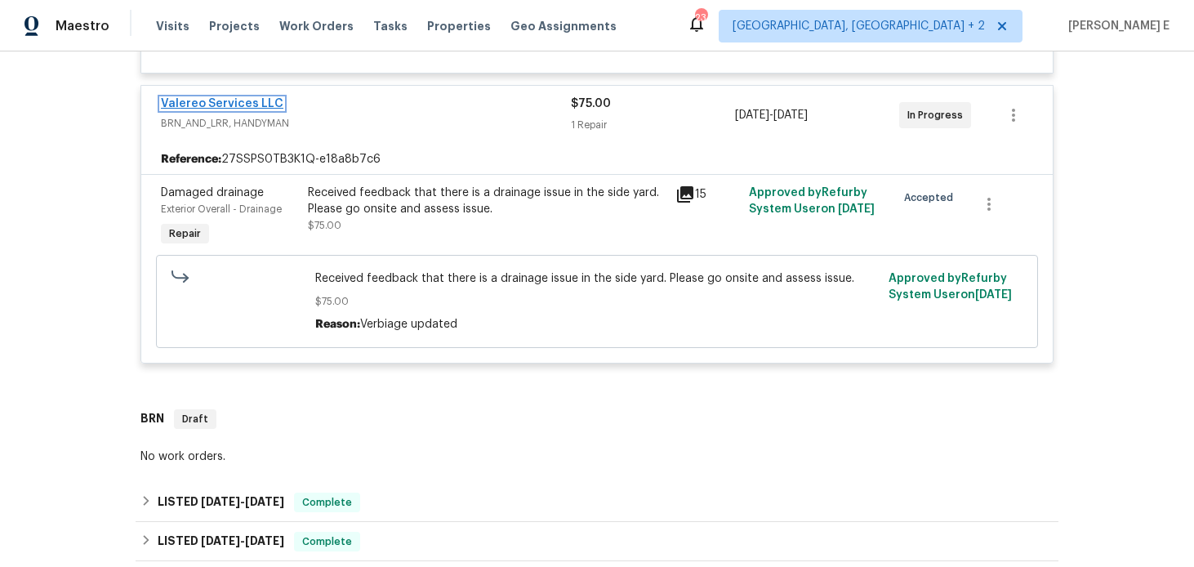
click at [234, 105] on link "Valereo Services LLC" at bounding box center [222, 103] width 123 height 11
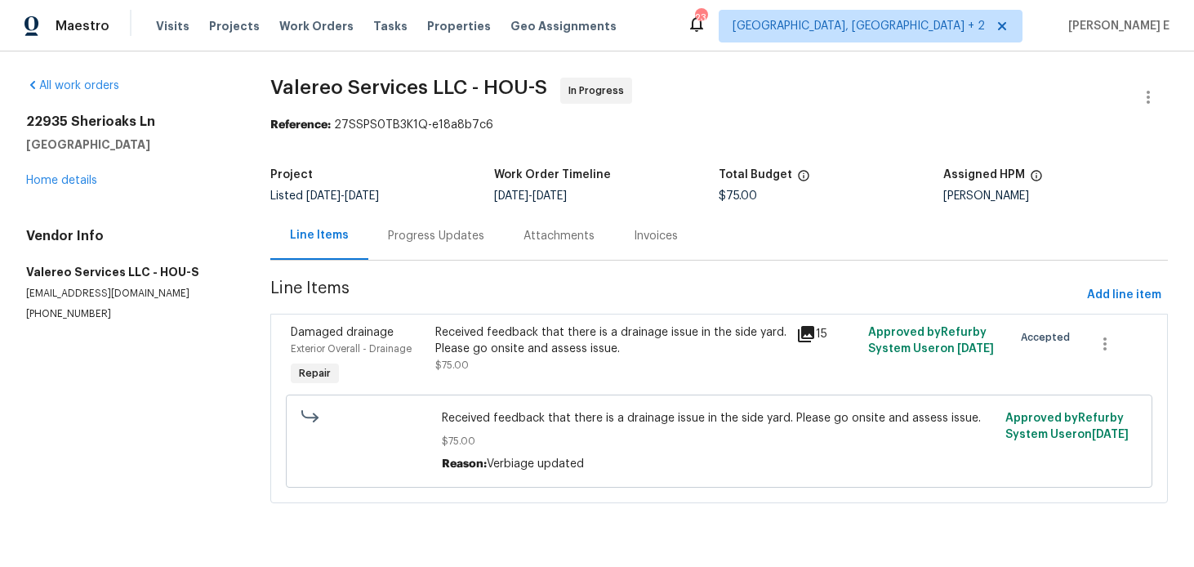
click at [421, 260] on div "Progress Updates" at bounding box center [436, 236] width 136 height 48
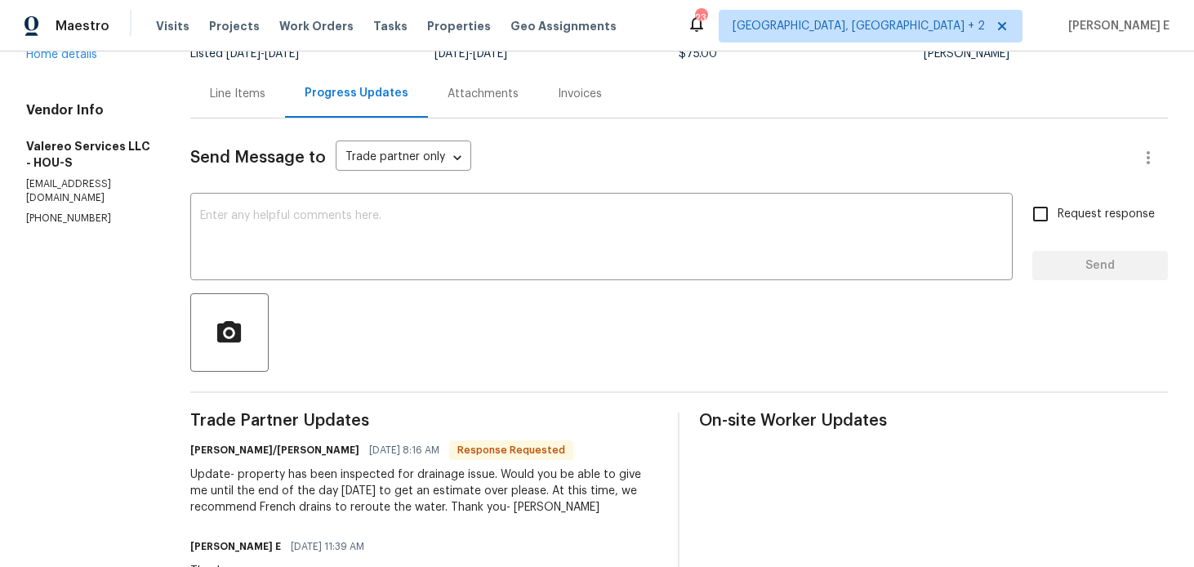
scroll to position [105, 0]
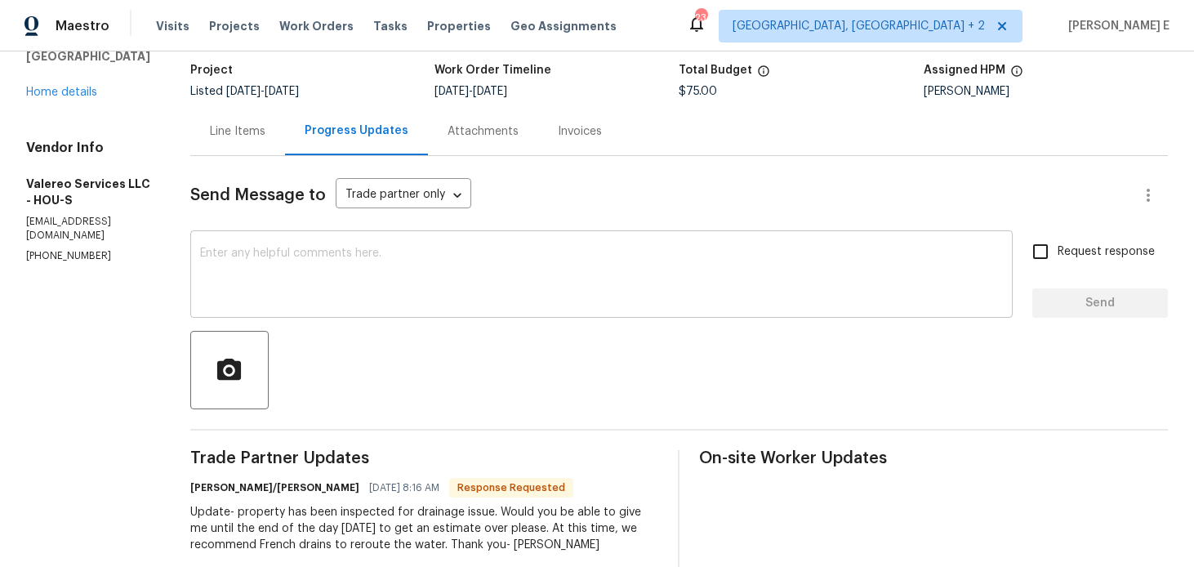
click at [453, 268] on textarea at bounding box center [601, 276] width 803 height 57
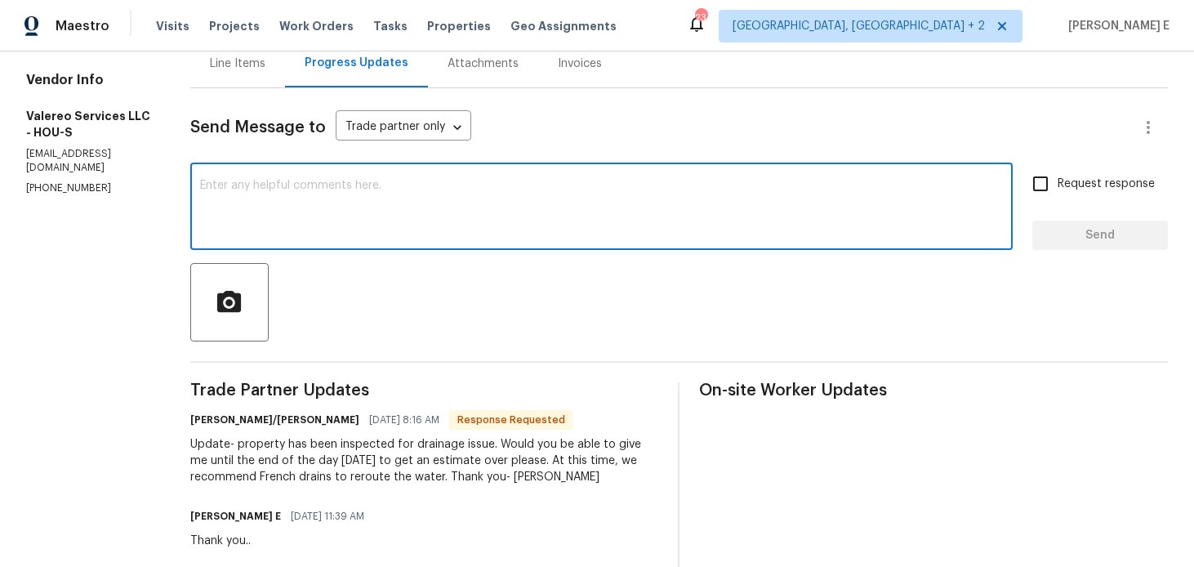
scroll to position [109, 0]
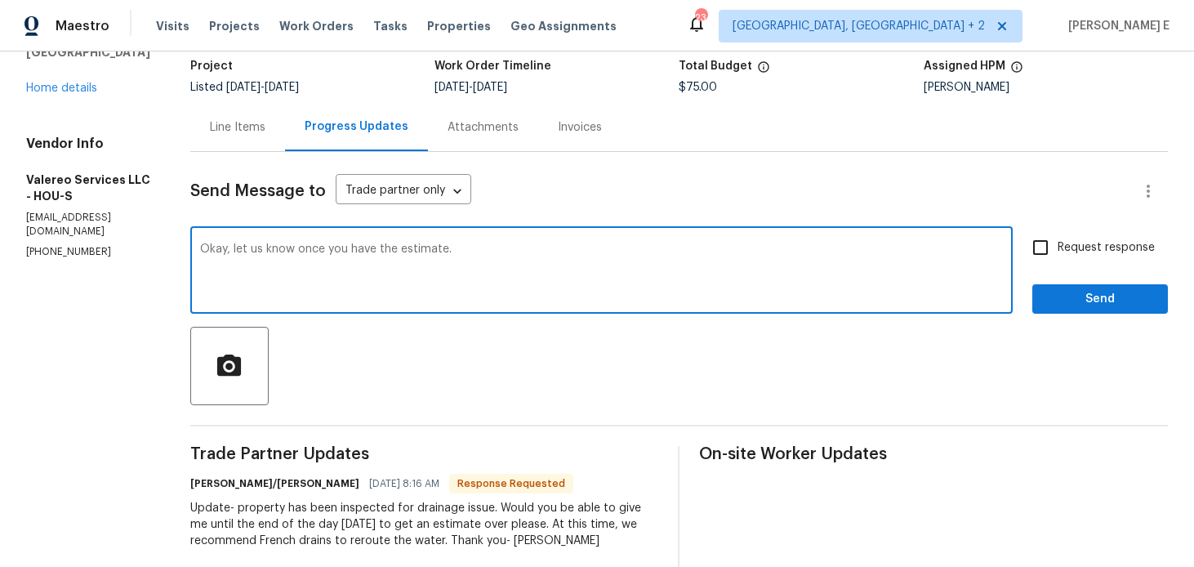
type textarea "Okay, let us know once you have the estimate."
click at [1052, 257] on input "Request response" at bounding box center [1041, 247] width 34 height 34
checkbox input "true"
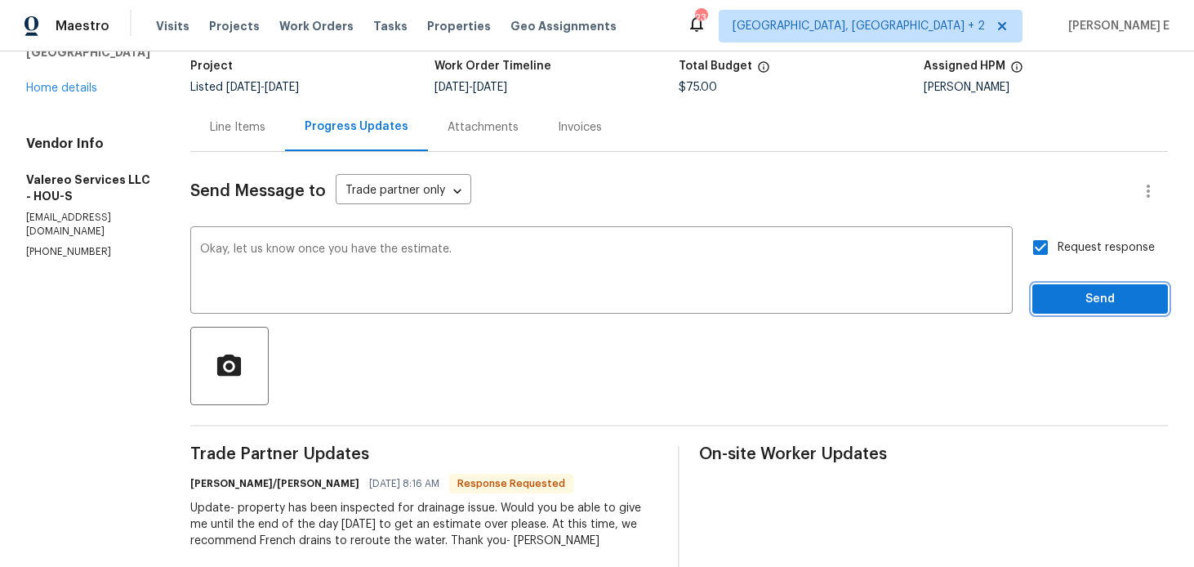
click at [1067, 301] on span "Send" at bounding box center [1100, 299] width 109 height 20
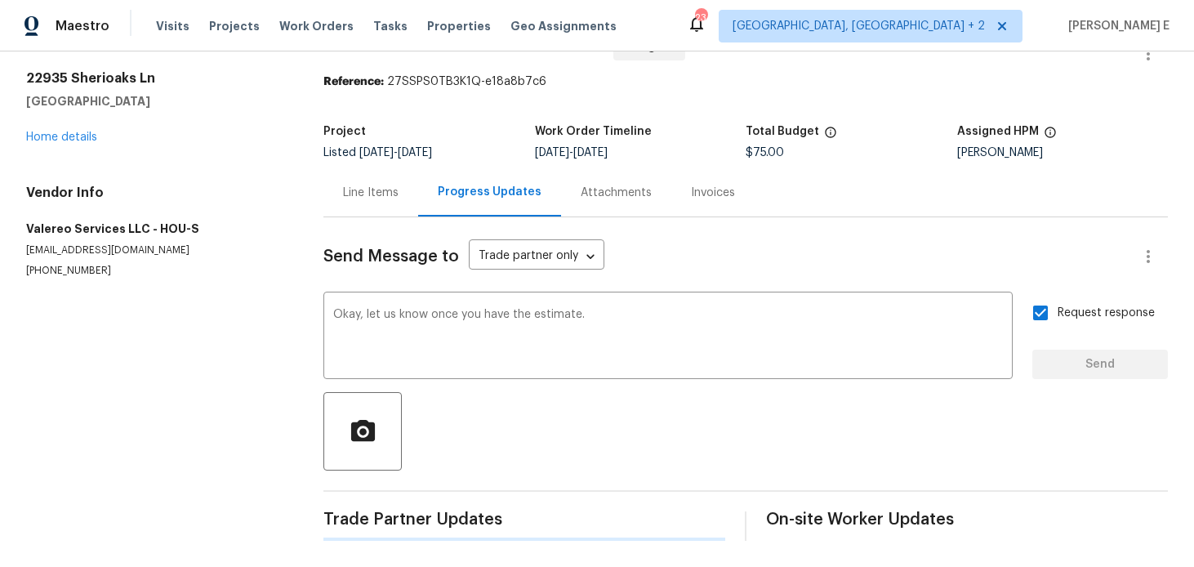
scroll to position [0, 0]
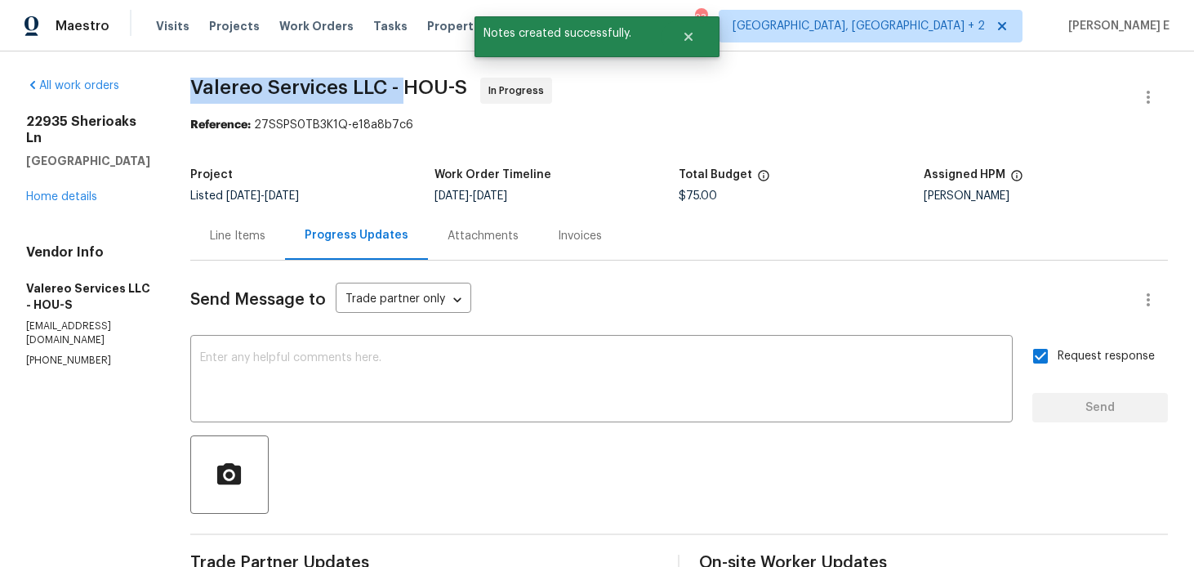
drag, startPoint x: 192, startPoint y: 87, endPoint x: 400, endPoint y: 87, distance: 208.3
click at [400, 87] on span "Valereo Services LLC - HOU-S" at bounding box center [328, 88] width 277 height 20
copy span "Valereo Services LLC -"
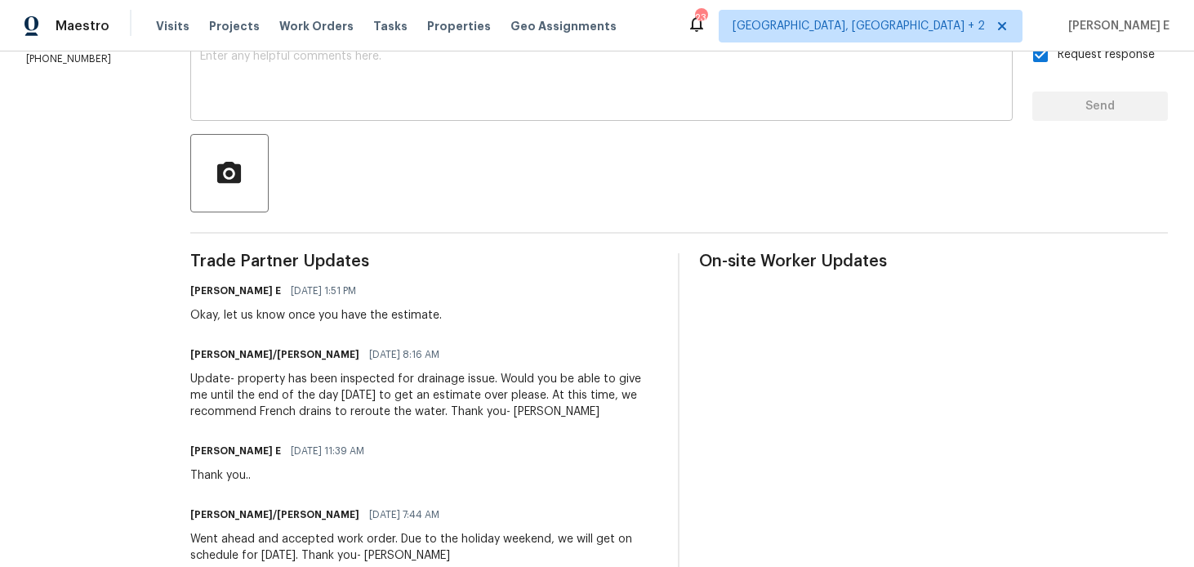
scroll to position [311, 0]
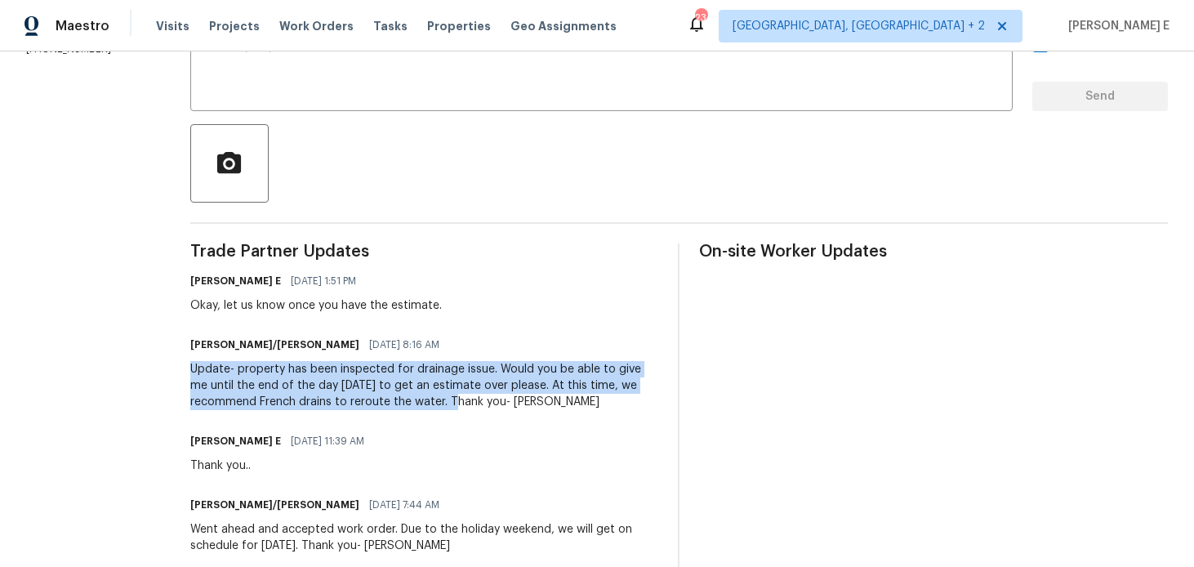
drag, startPoint x: 186, startPoint y: 365, endPoint x: 442, endPoint y: 404, distance: 258.6
click at [442, 404] on div "All work orders 22935 Sherioaks Ln Spring, TX 77389 Home details Vendor Info Va…" at bounding box center [597, 266] width 1194 height 1052
copy div "Update- property has been inspected for drainage issue. Would you be able to gi…"
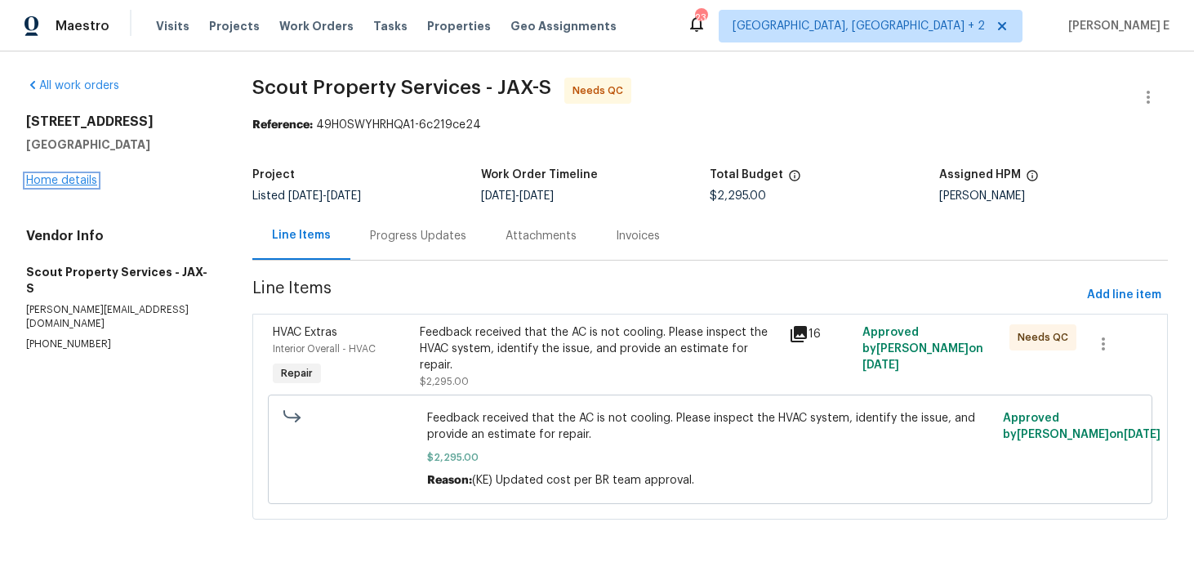
click at [82, 177] on link "Home details" at bounding box center [61, 180] width 71 height 11
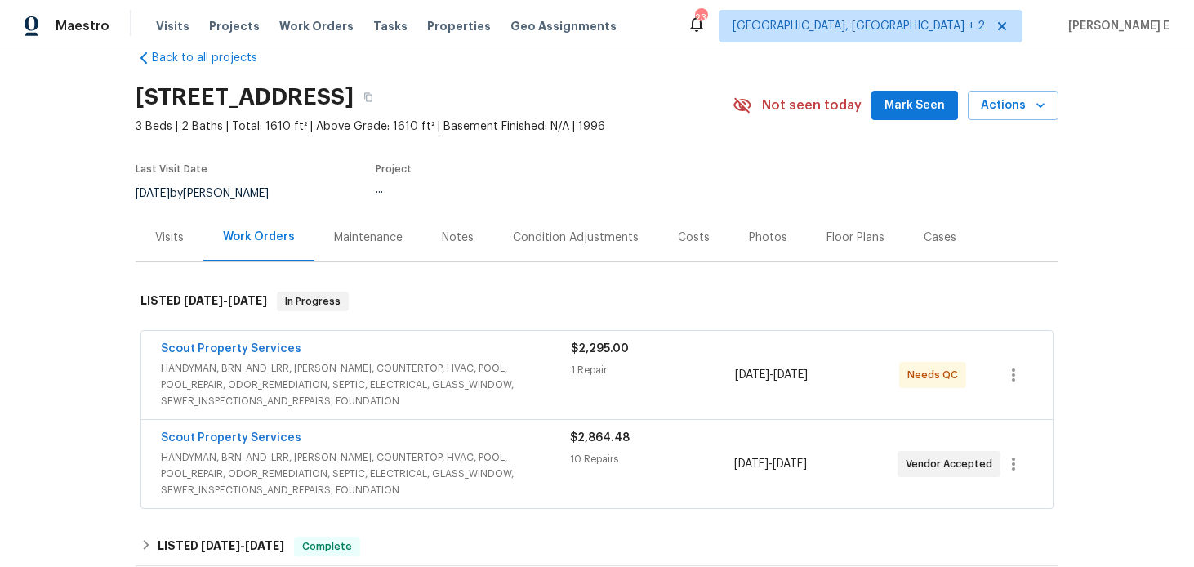
scroll to position [52, 0]
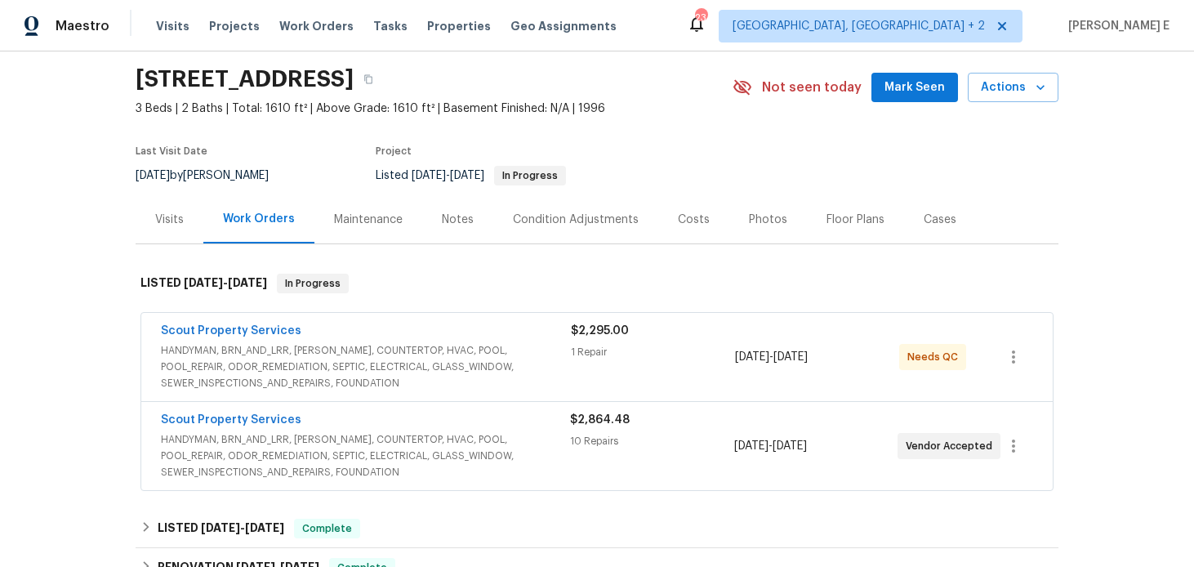
click at [367, 446] on span "HANDYMAN, BRN_AND_LRR, [PERSON_NAME], COUNTERTOP, HVAC, POOL, POOL_REPAIR, ODOR…" at bounding box center [365, 455] width 409 height 49
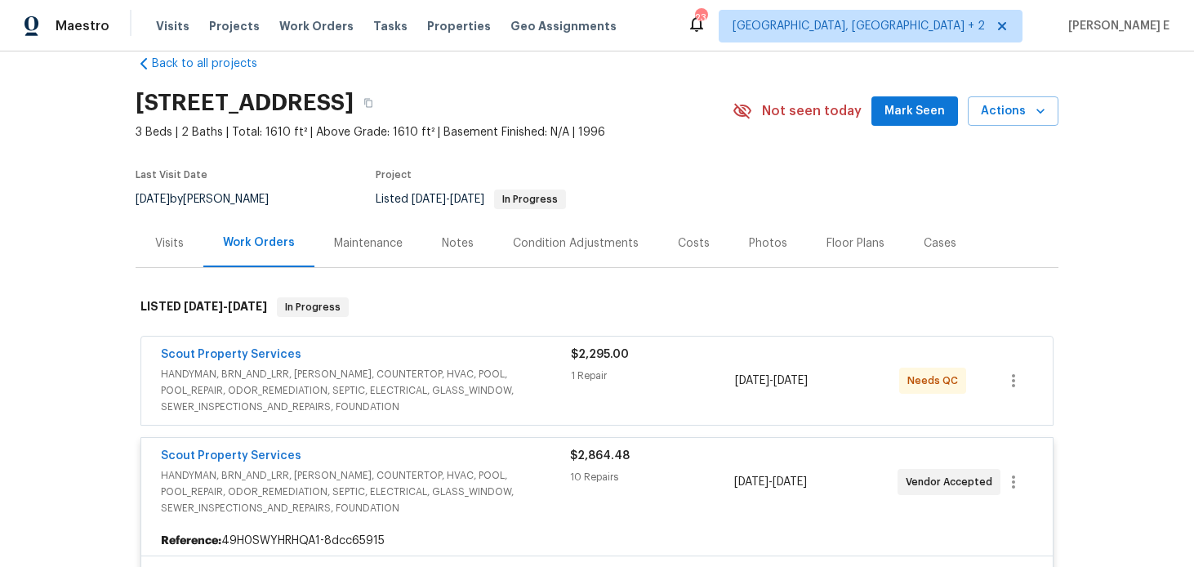
scroll to position [0, 0]
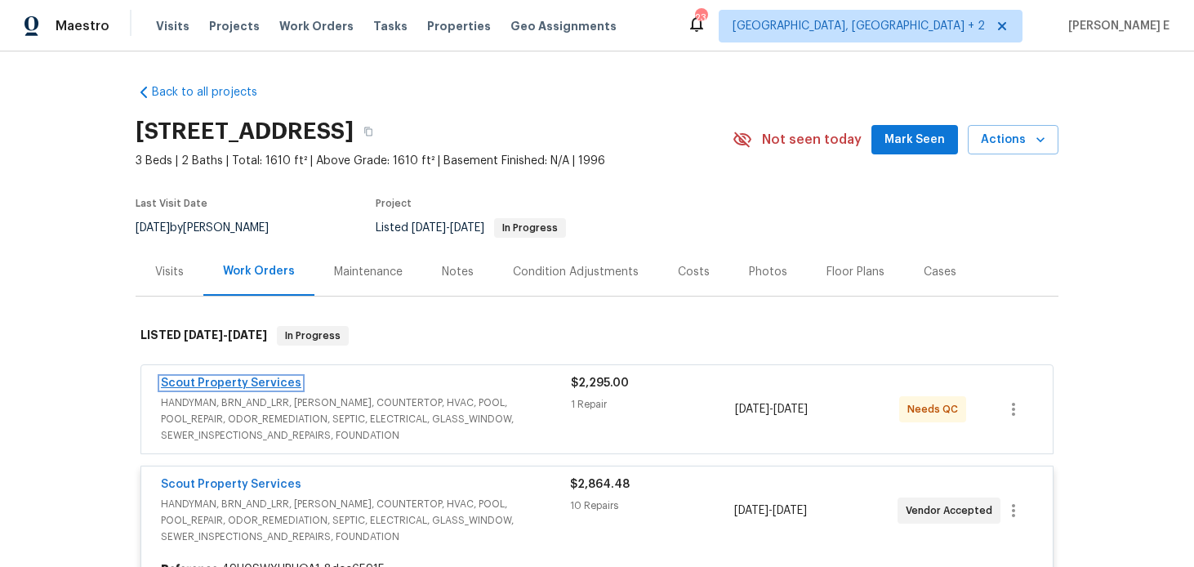
click at [261, 385] on link "Scout Property Services" at bounding box center [231, 382] width 141 height 11
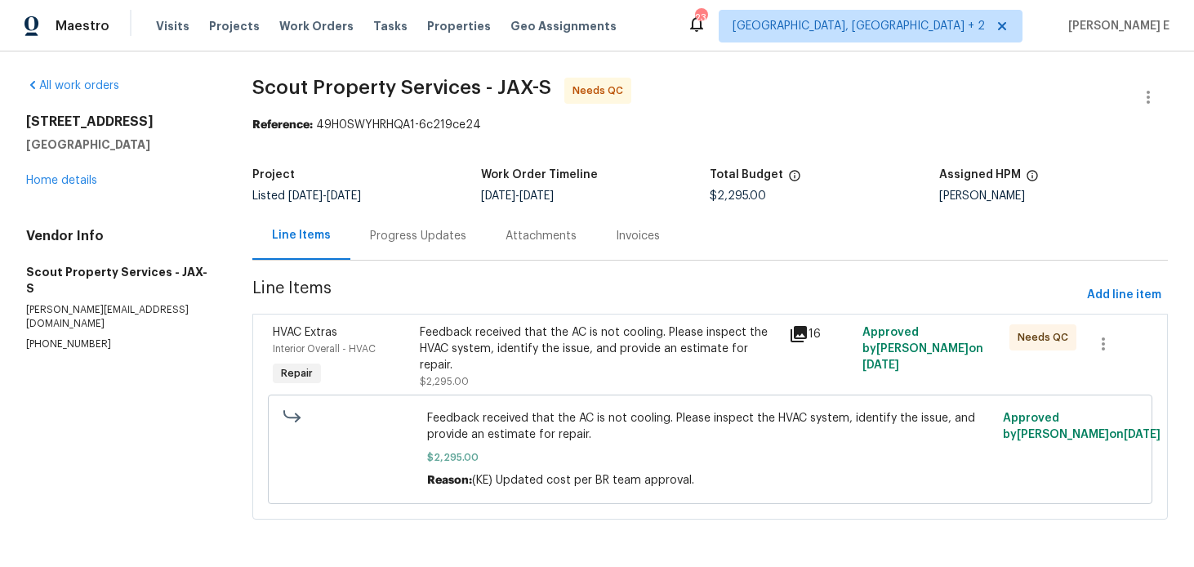
click at [411, 228] on div "Progress Updates" at bounding box center [418, 236] width 96 height 16
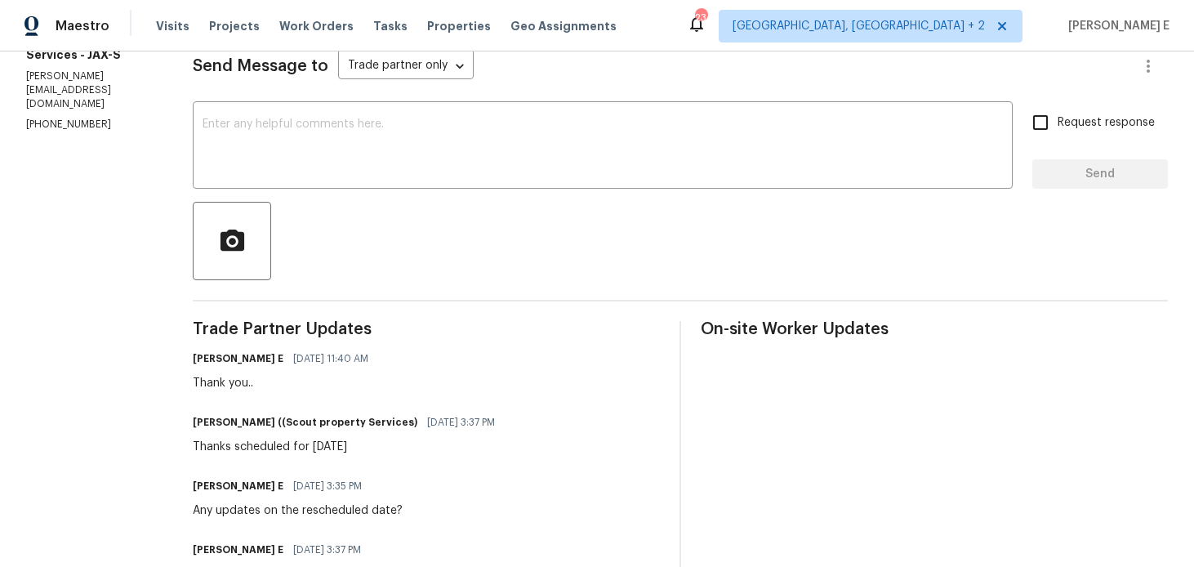
scroll to position [230, 0]
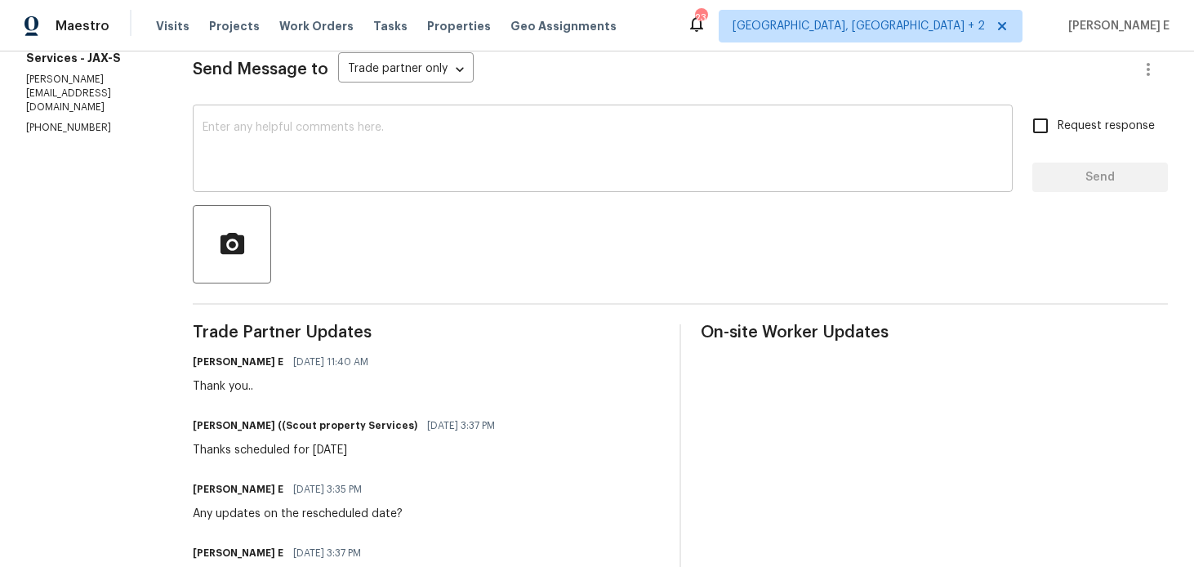
click at [486, 188] on div "x ​" at bounding box center [603, 150] width 820 height 83
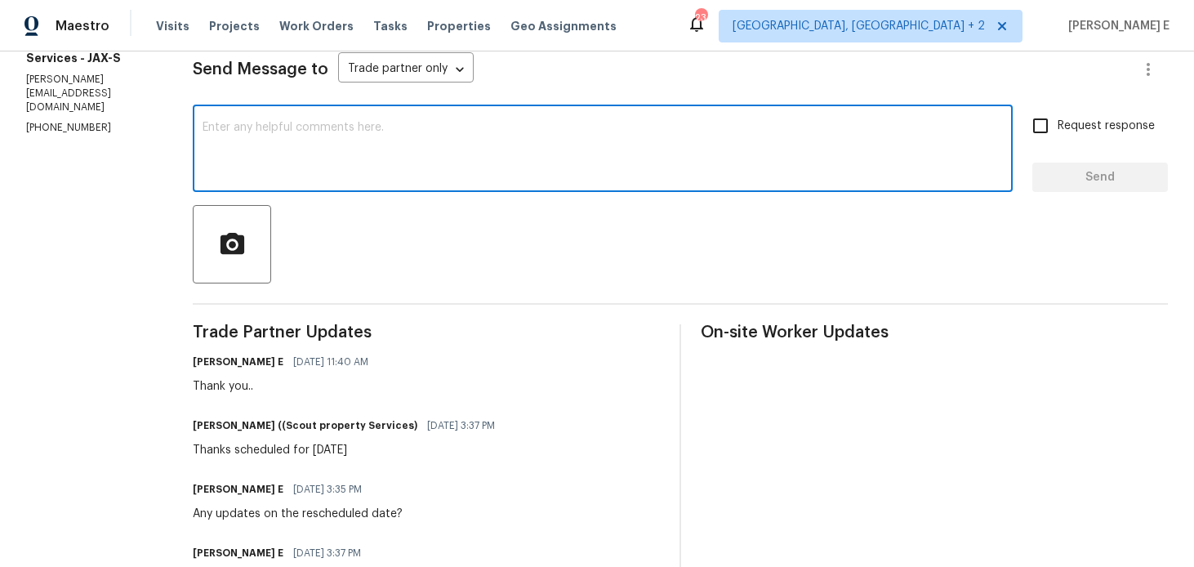
paste textarea "Hey, has there been any progress here?"
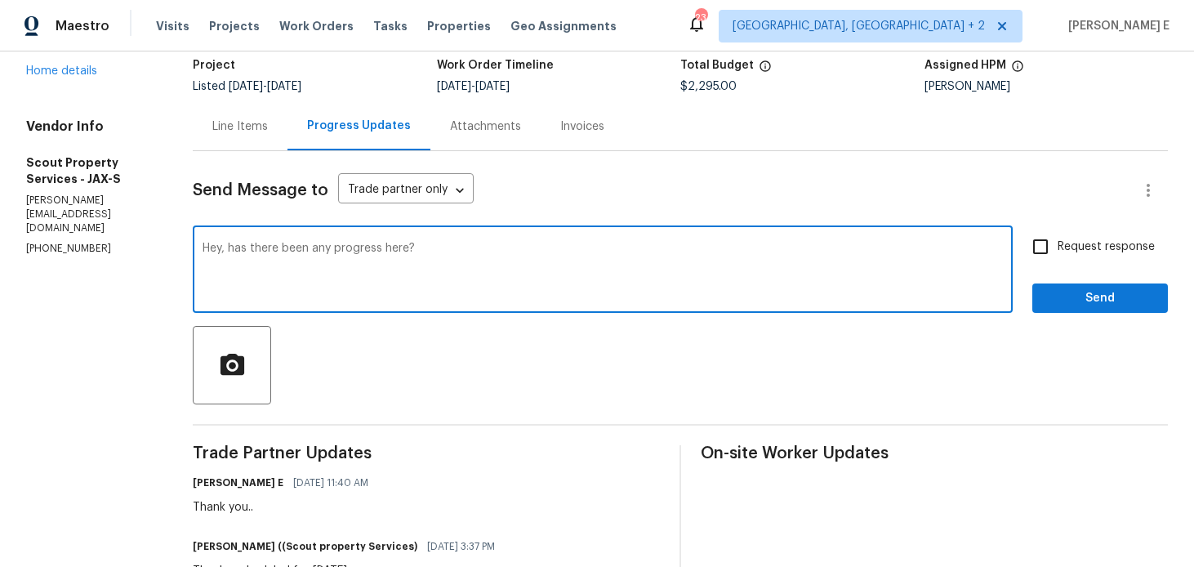
scroll to position [52, 0]
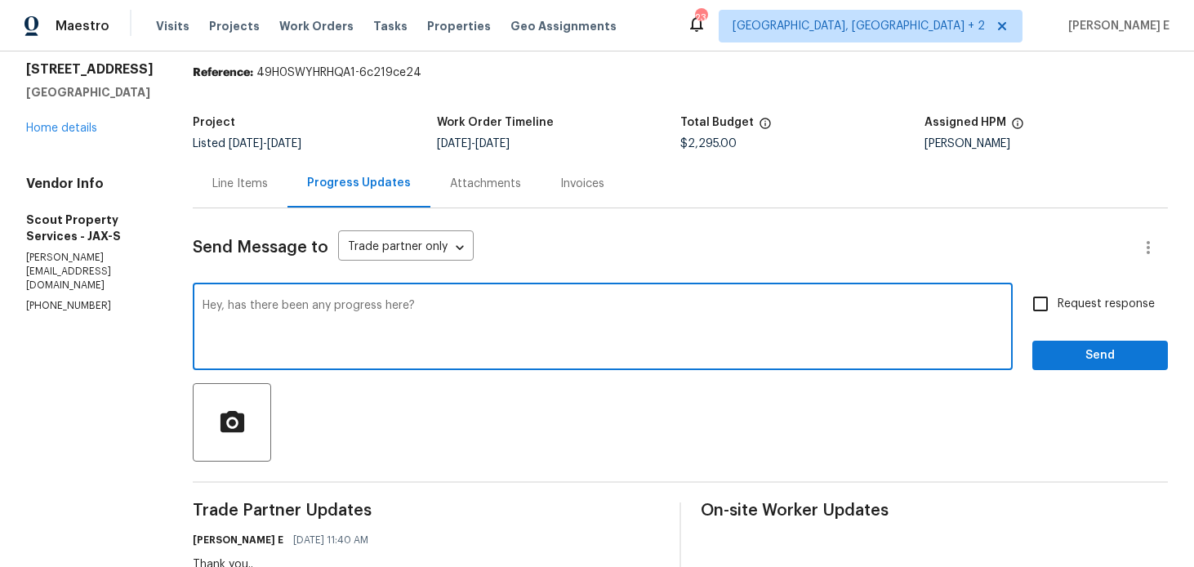
type textarea "Hey, has there been any progress here?"
click at [1069, 293] on label "Request response" at bounding box center [1090, 304] width 132 height 34
click at [1058, 293] on input "Request response" at bounding box center [1041, 304] width 34 height 34
checkbox input "true"
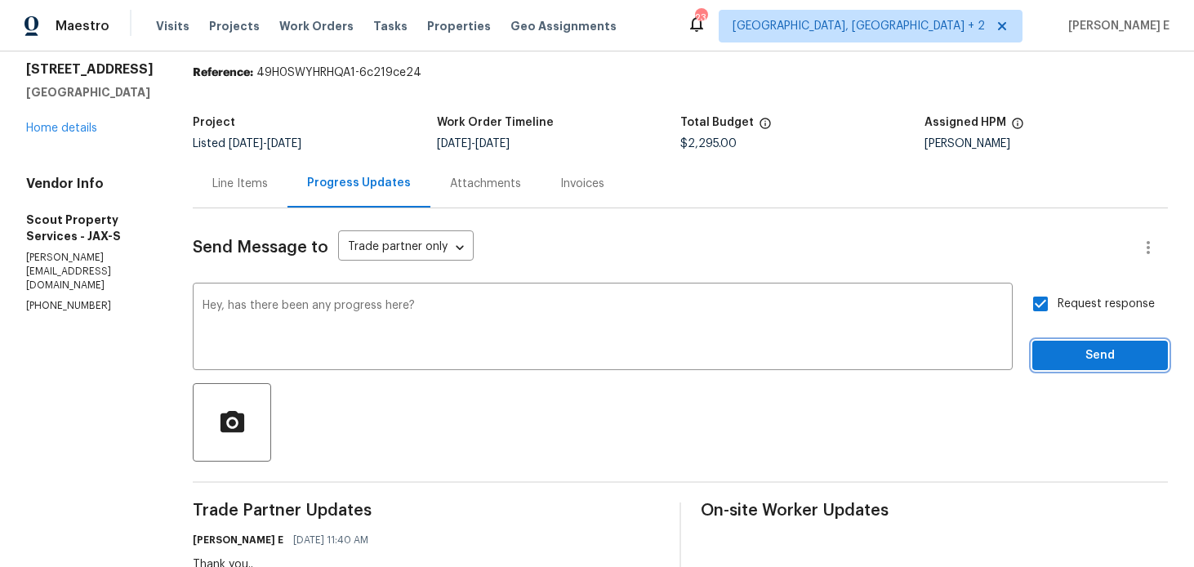
click at [1056, 346] on span "Send" at bounding box center [1100, 356] width 109 height 20
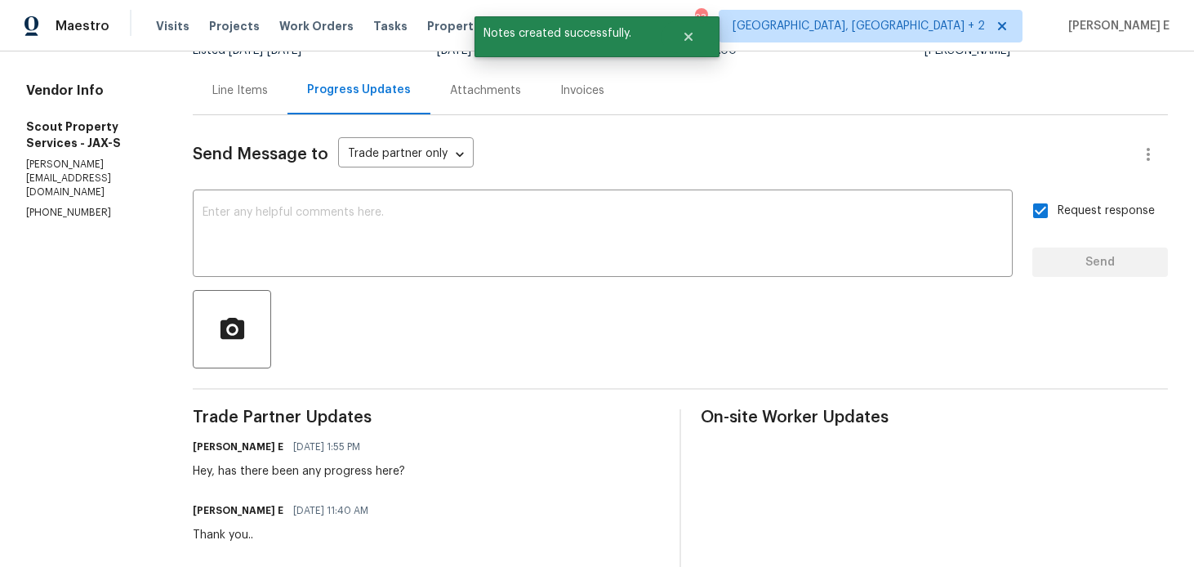
scroll to position [0, 0]
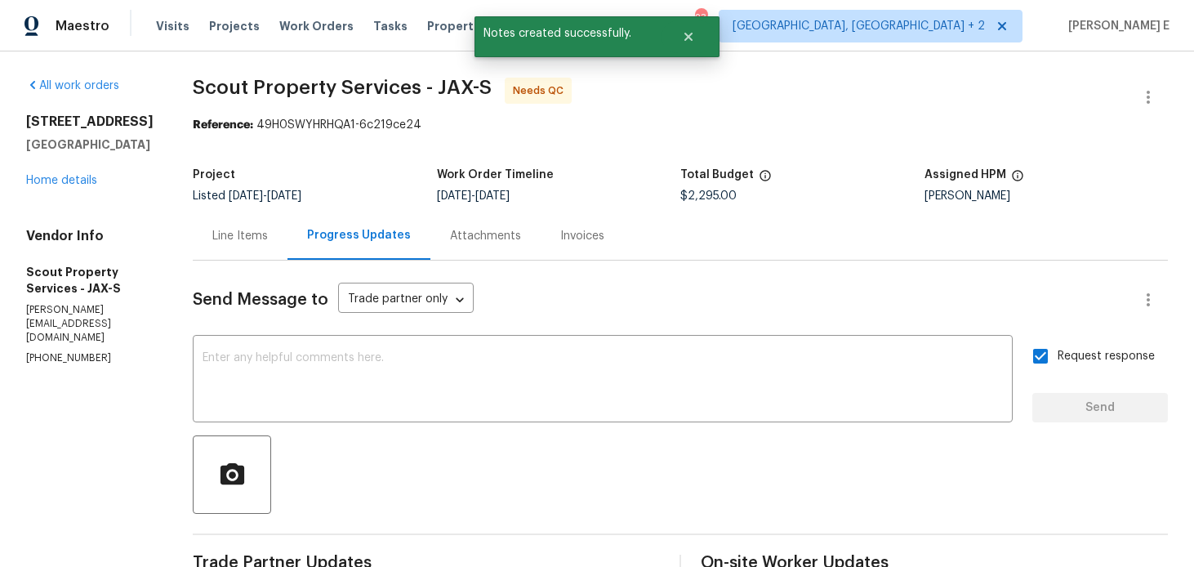
click at [196, 225] on div "Line Items" at bounding box center [240, 236] width 95 height 48
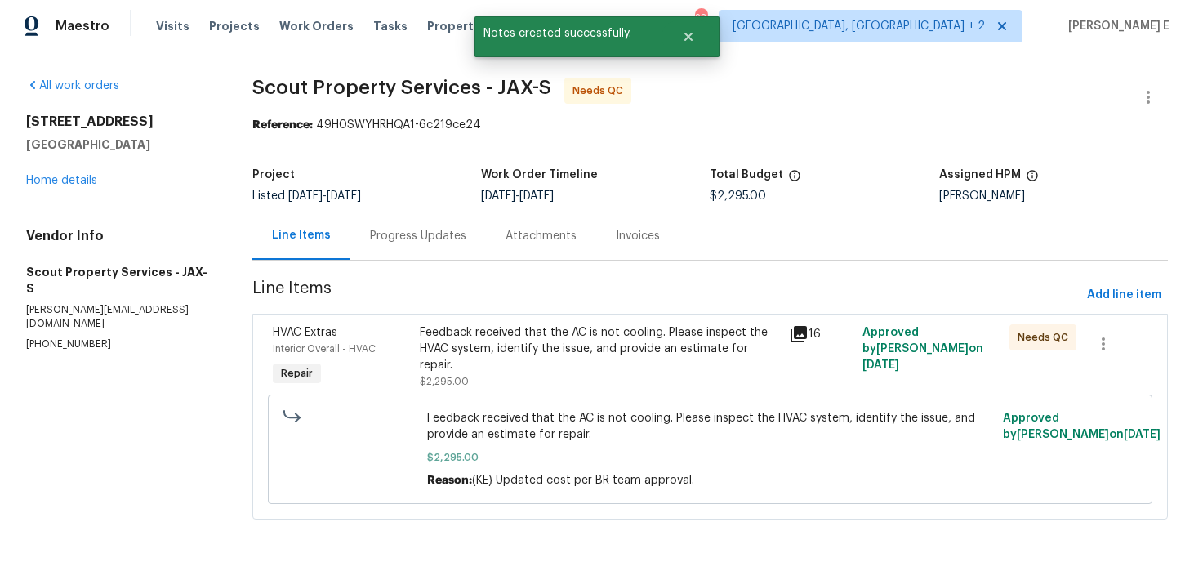
click at [494, 359] on div "Feedback received that the AC is not cooling. Please inspect the HVAC system, i…" at bounding box center [599, 348] width 359 height 49
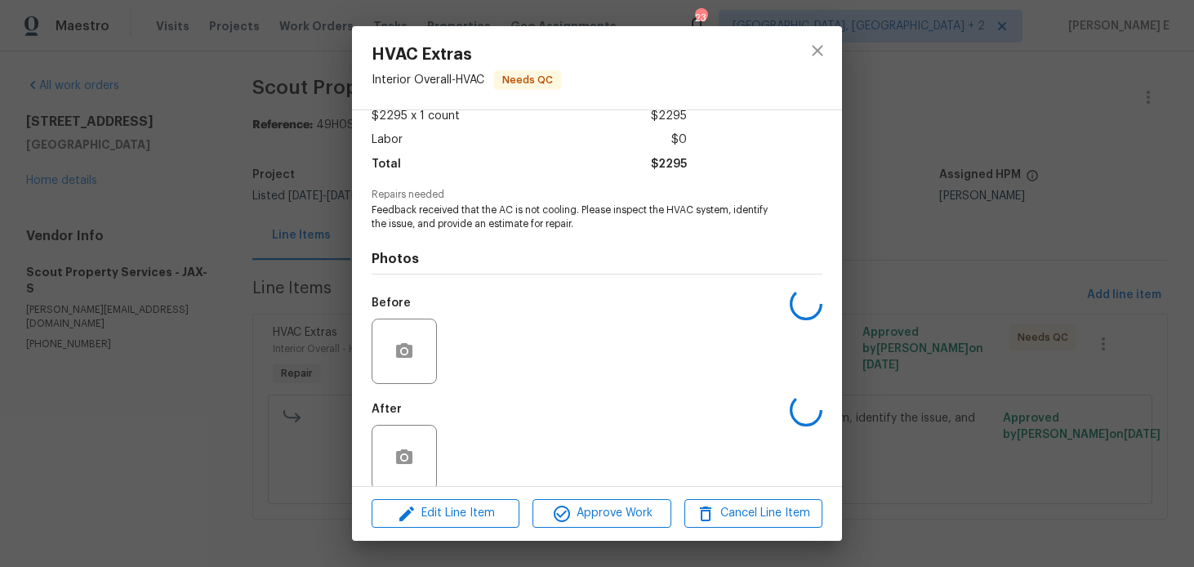
scroll to position [117, 0]
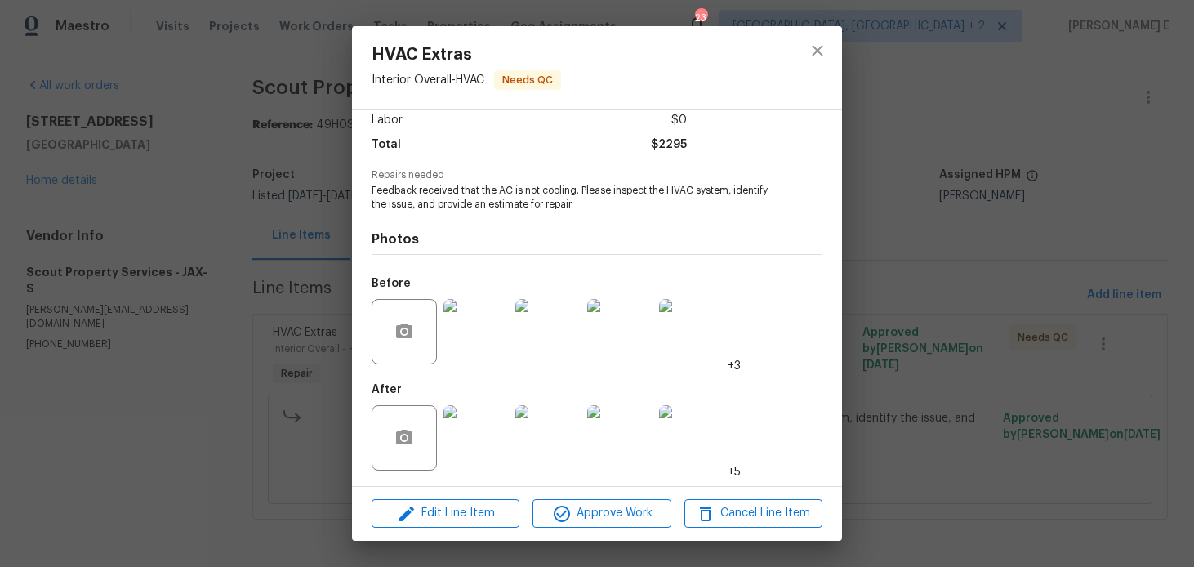
click at [474, 418] on img at bounding box center [476, 437] width 65 height 65
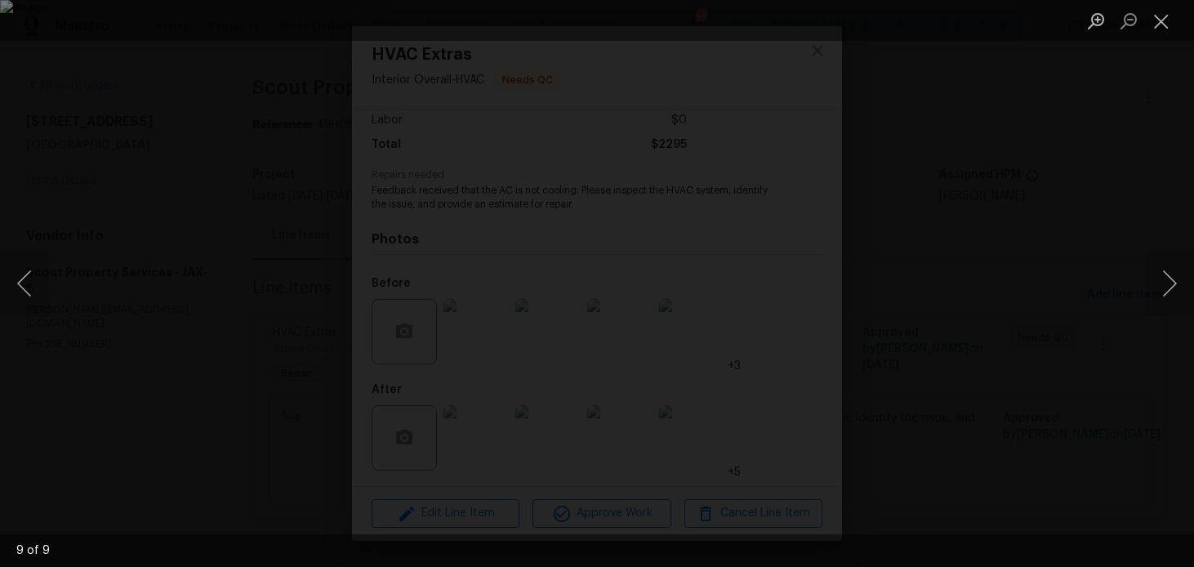
click at [1071, 163] on div "Lightbox" at bounding box center [597, 283] width 1194 height 567
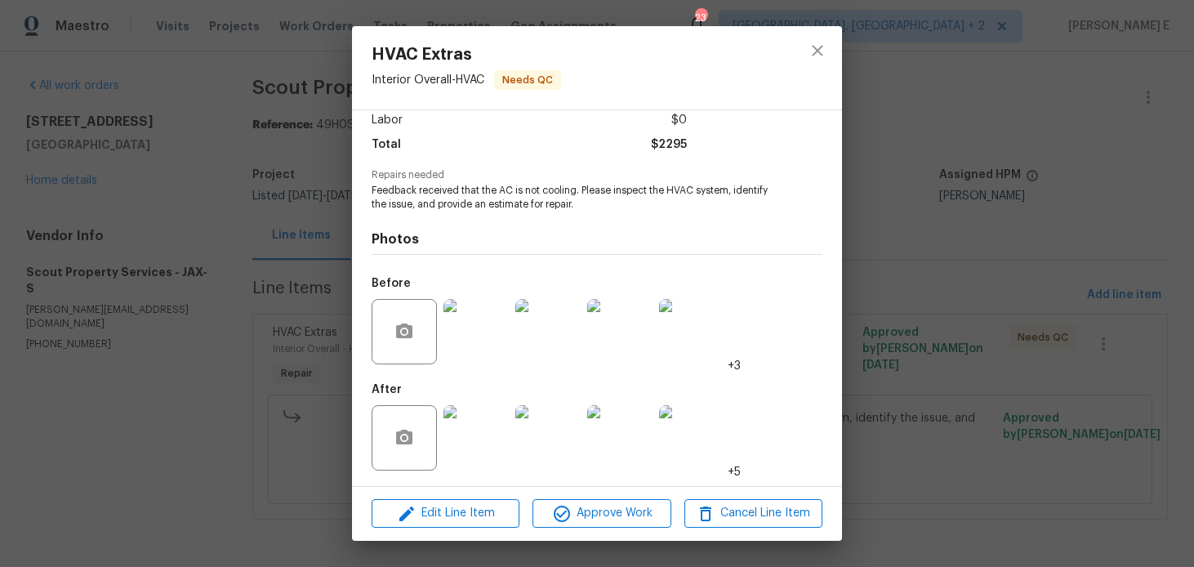
click at [1071, 163] on div "HVAC Extras Interior Overall - HVAC Needs QC Vendor Scout Property Services Acc…" at bounding box center [597, 283] width 1194 height 567
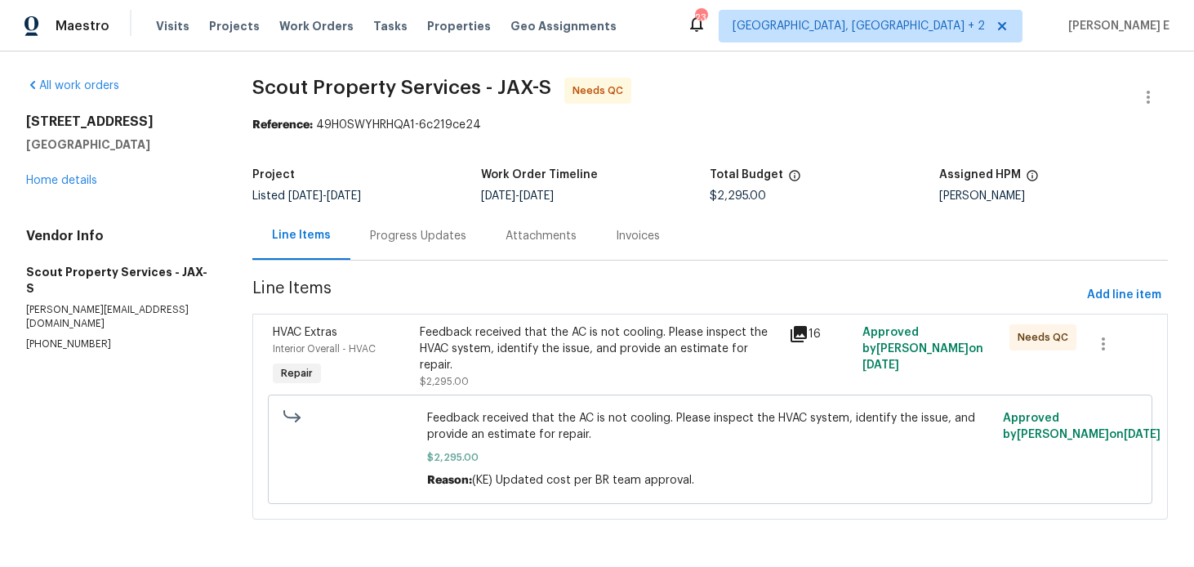
click at [451, 239] on div "Progress Updates" at bounding box center [418, 236] width 96 height 16
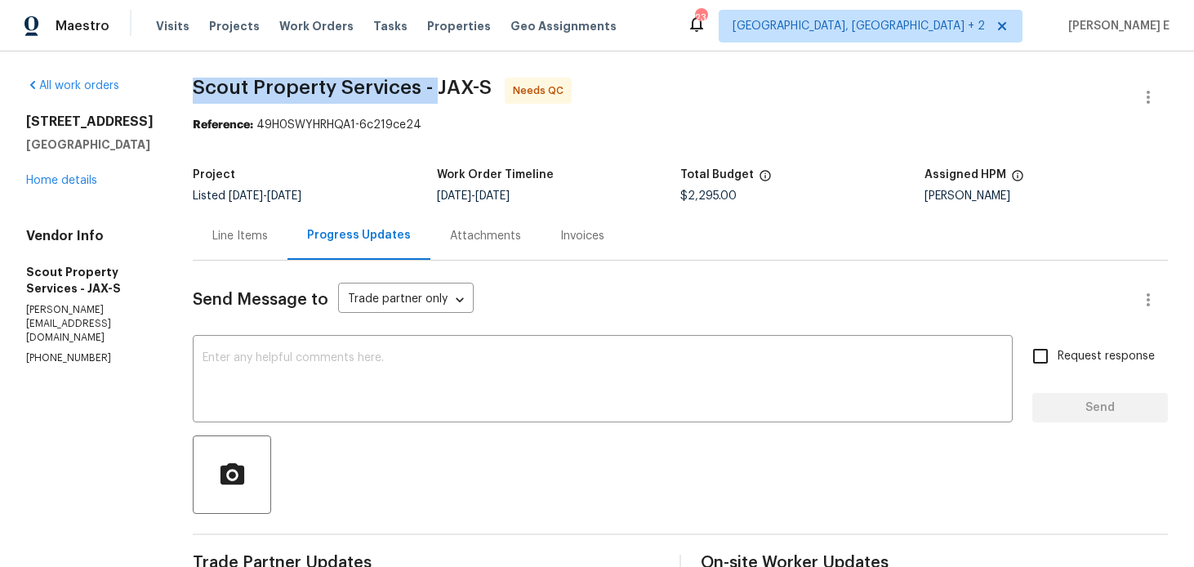
drag, startPoint x: 151, startPoint y: 91, endPoint x: 395, endPoint y: 88, distance: 244.3
click at [396, 88] on span "Scout Property Services - JAX-S" at bounding box center [342, 88] width 299 height 20
copy span "Scout Property Services -"
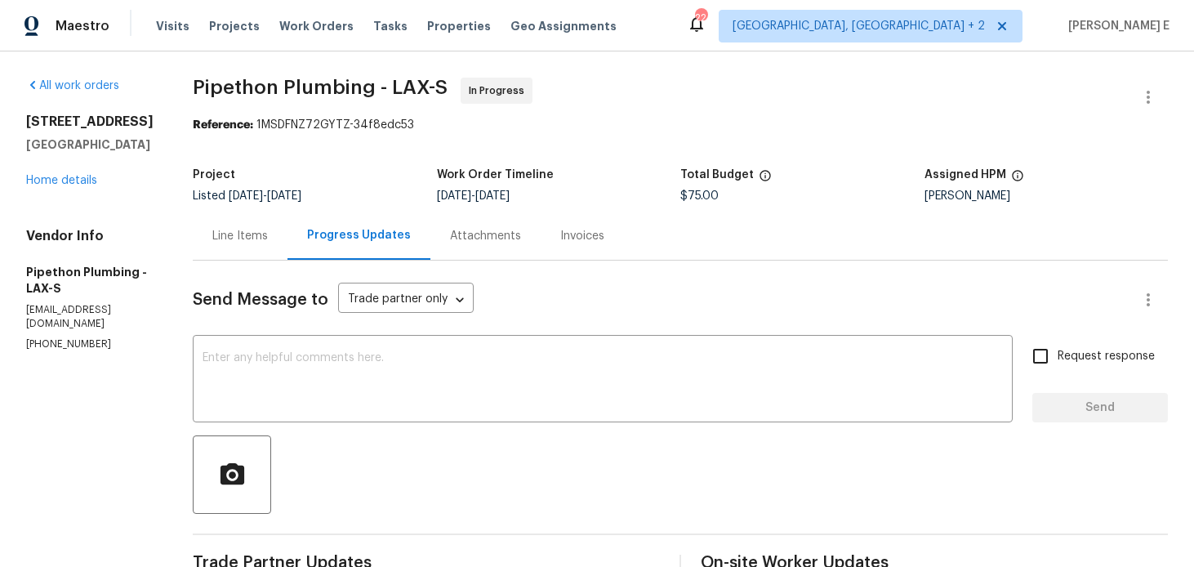
click at [253, 241] on div "Line Items" at bounding box center [240, 236] width 56 height 16
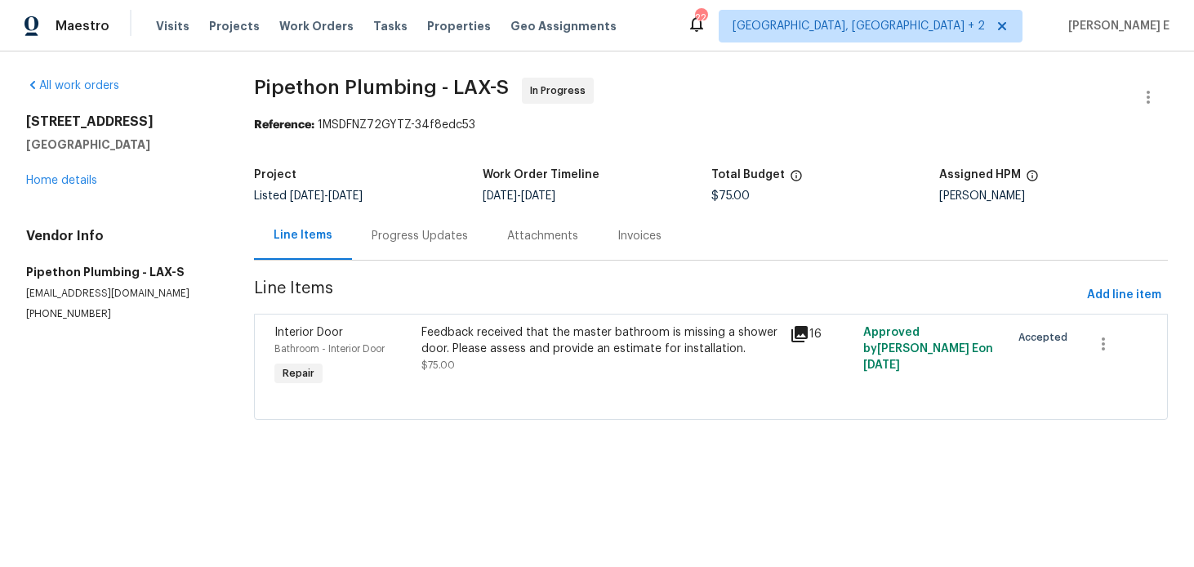
click at [488, 352] on div "Feedback received that the master bathroom is missing a shower door. Please ass…" at bounding box center [601, 340] width 358 height 33
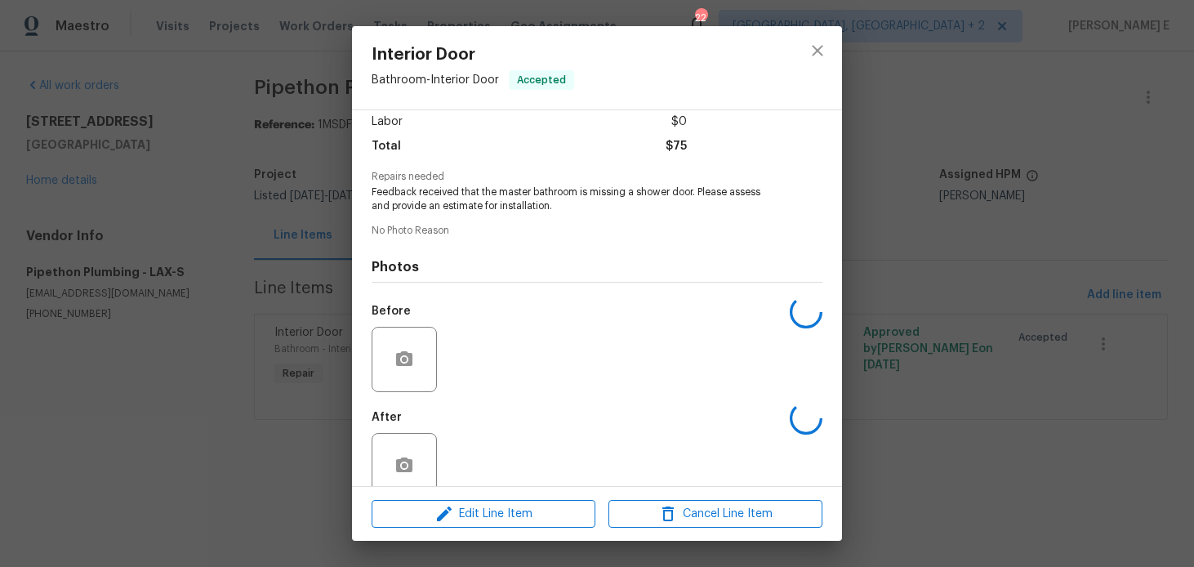
scroll to position [144, 0]
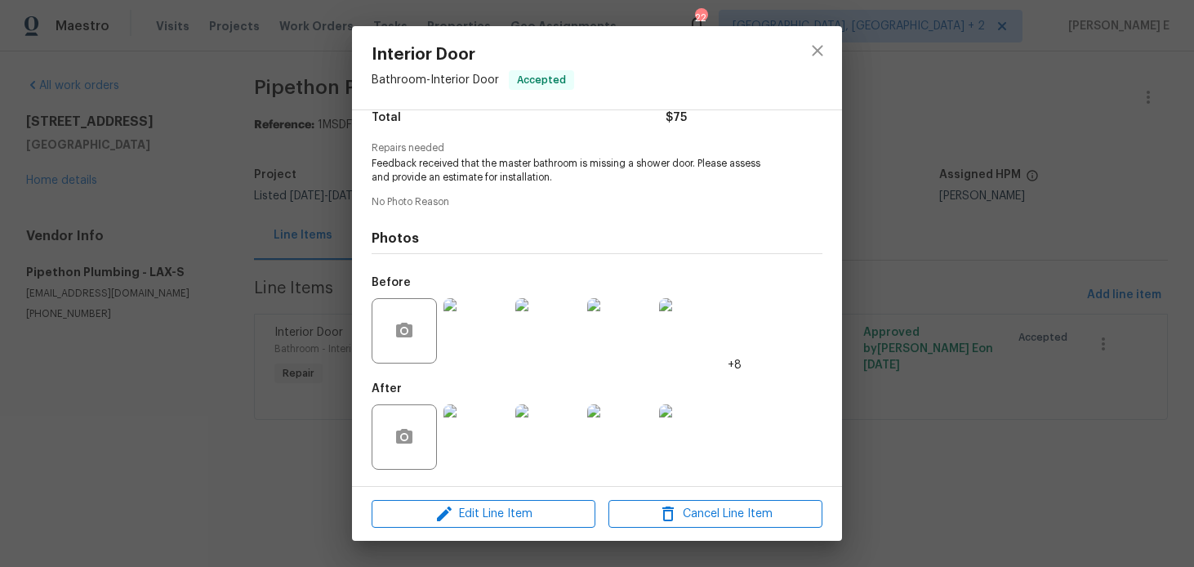
click at [474, 455] on img at bounding box center [476, 436] width 65 height 65
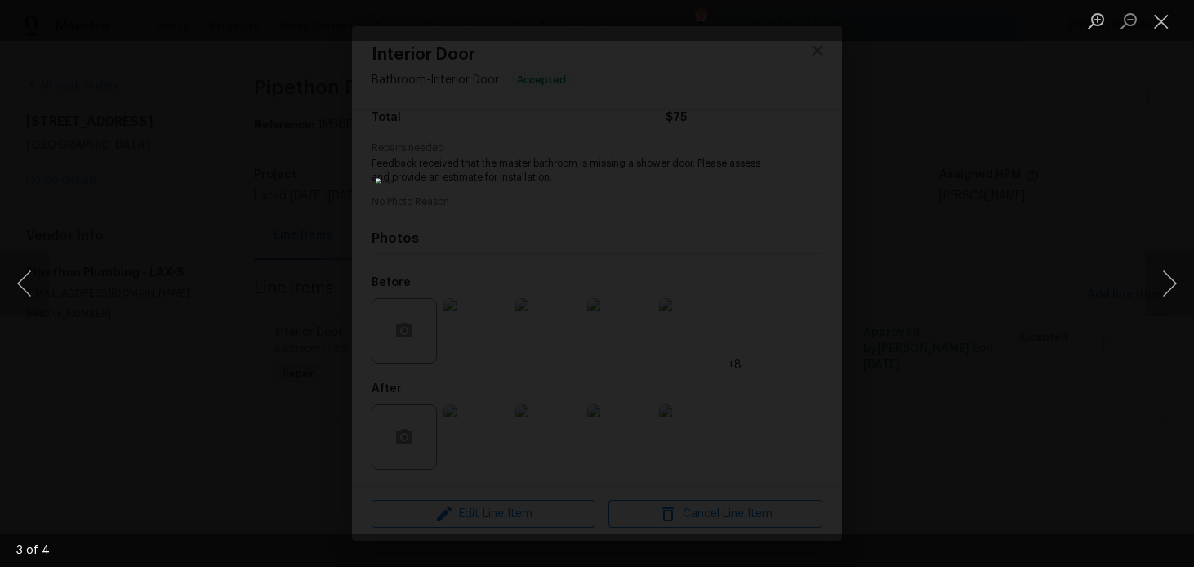
click at [924, 239] on div "Lightbox" at bounding box center [597, 283] width 1194 height 567
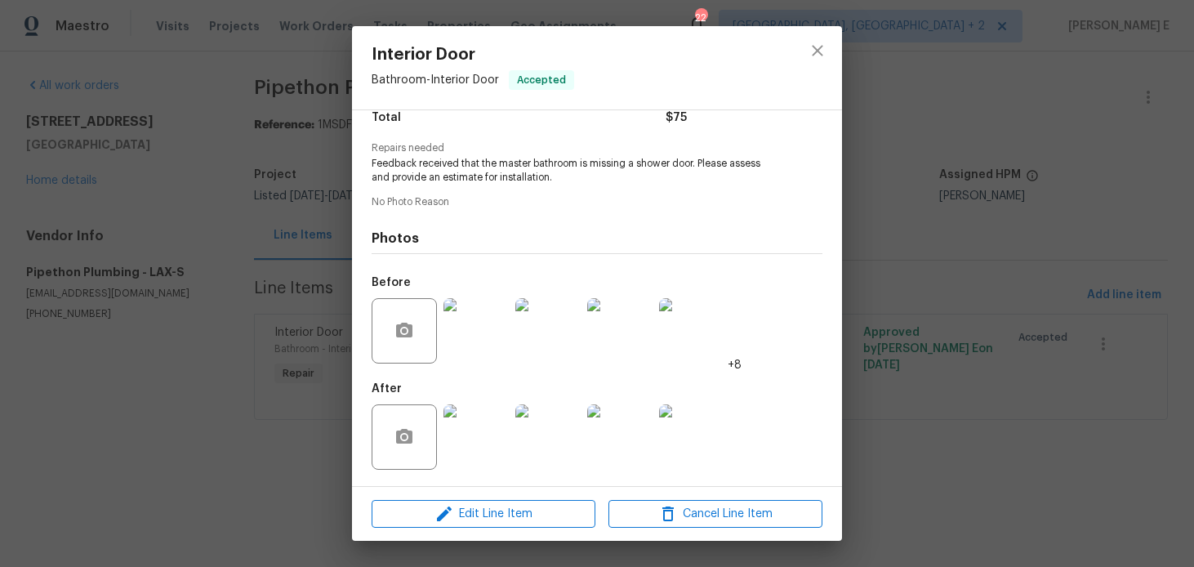
click at [924, 239] on div "Lightbox" at bounding box center [597, 283] width 1194 height 567
click at [924, 239] on div "Interior Door Bathroom - Interior Door Accepted Vendor Pipethon Plumbing Accoun…" at bounding box center [597, 283] width 1194 height 567
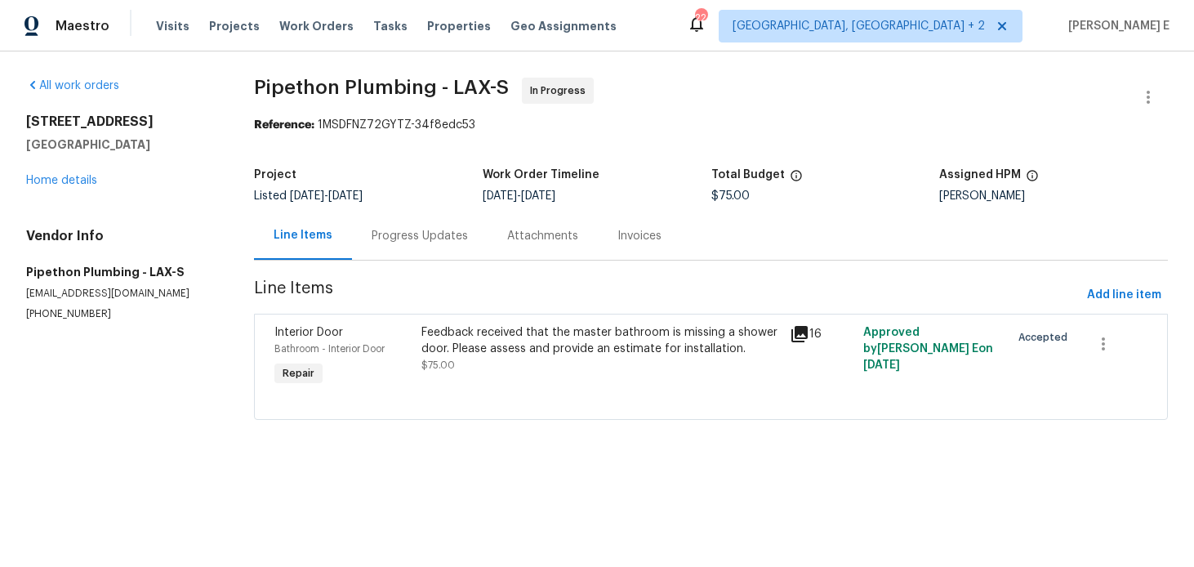
click at [924, 239] on div "Line Items Progress Updates Attachments Invoices" at bounding box center [711, 236] width 914 height 49
click at [454, 252] on div "Progress Updates" at bounding box center [420, 236] width 136 height 48
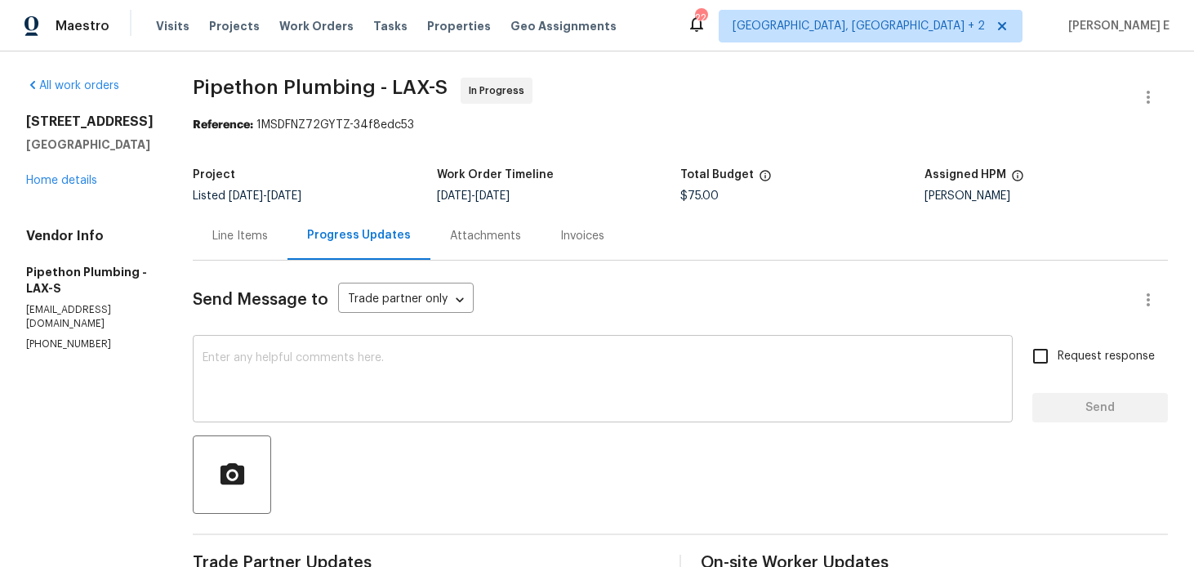
click at [438, 390] on textarea at bounding box center [603, 380] width 801 height 57
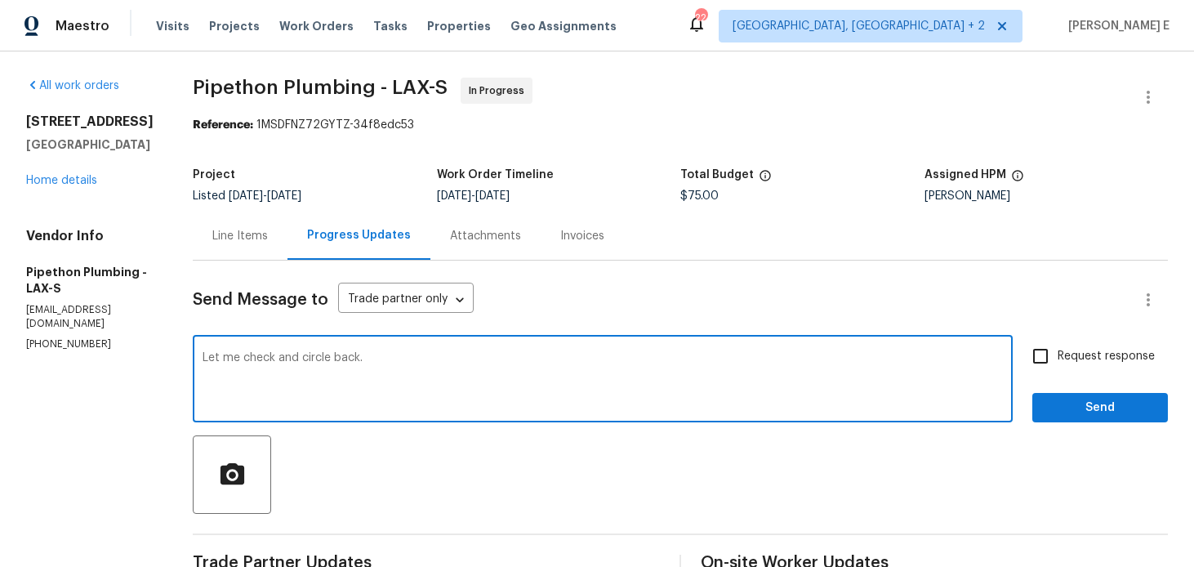
type textarea "Let me check and circle back."
click at [1107, 396] on button "Send" at bounding box center [1101, 408] width 136 height 30
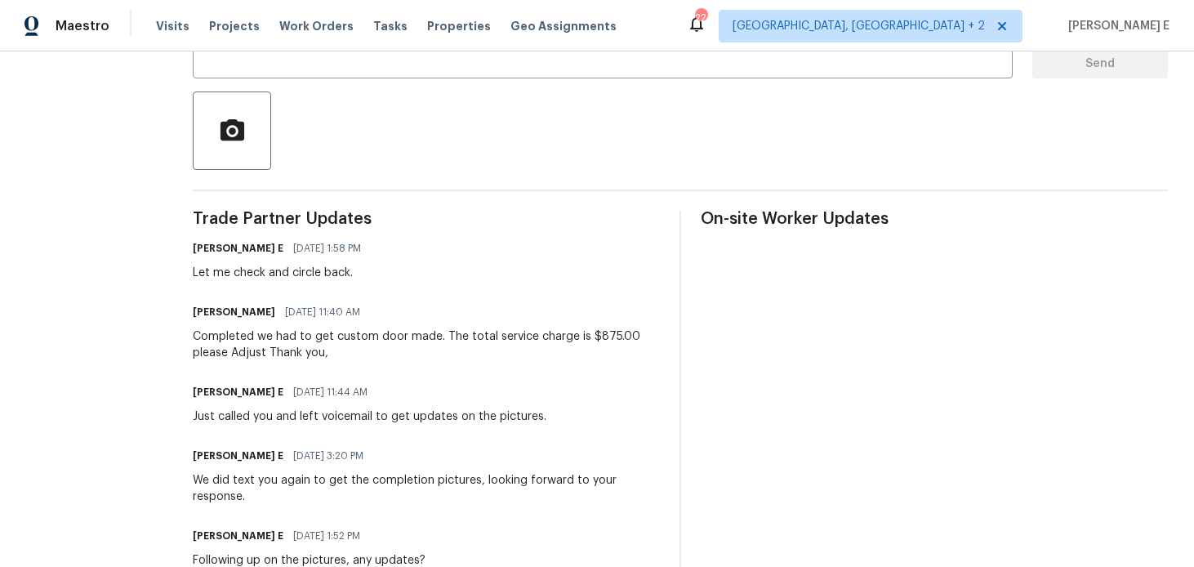
scroll to position [348, 0]
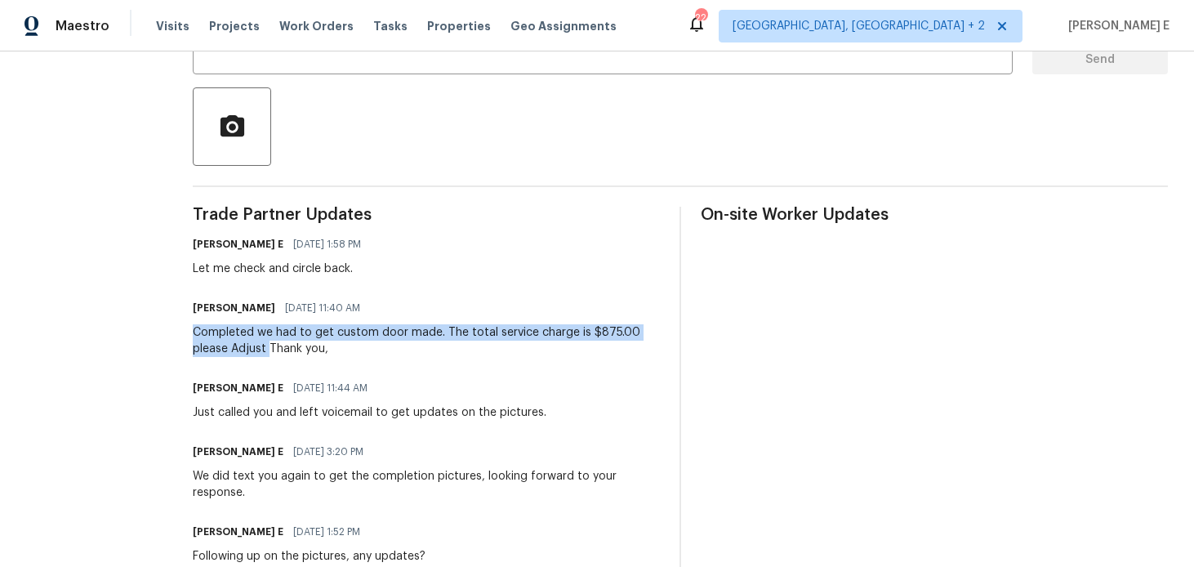
drag, startPoint x: 216, startPoint y: 332, endPoint x: 292, endPoint y: 347, distance: 77.4
click at [292, 347] on div "Completed we had to get custom door made. The total service charge is $875.00 p…" at bounding box center [426, 340] width 467 height 33
copy div "Completed we had to get custom door made. The total service charge is $875.00 p…"
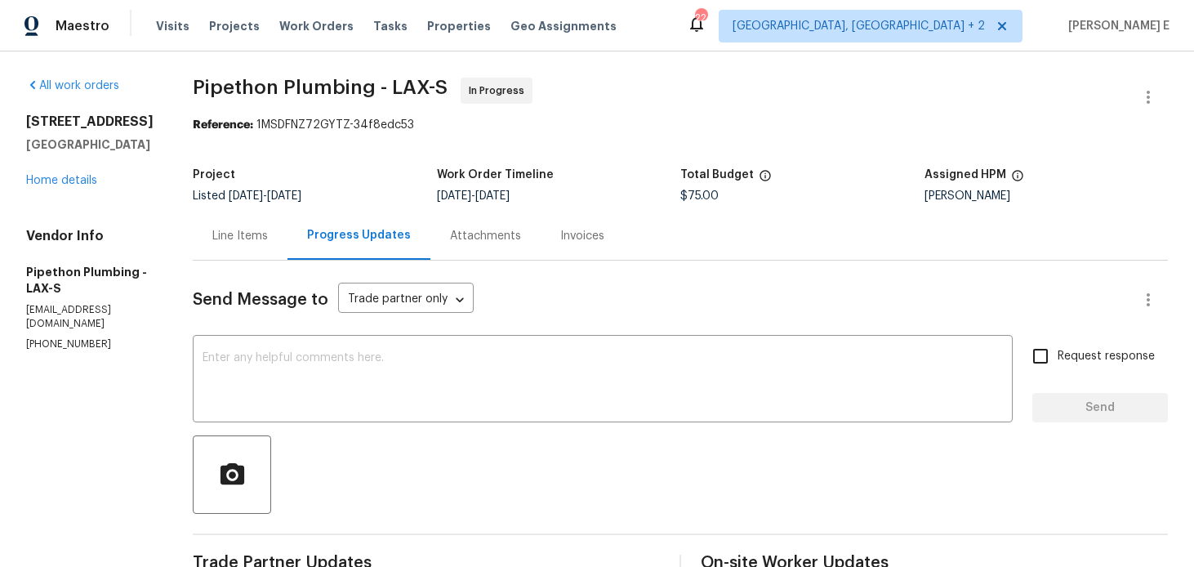
click at [280, 252] on div "Line Items" at bounding box center [240, 236] width 95 height 48
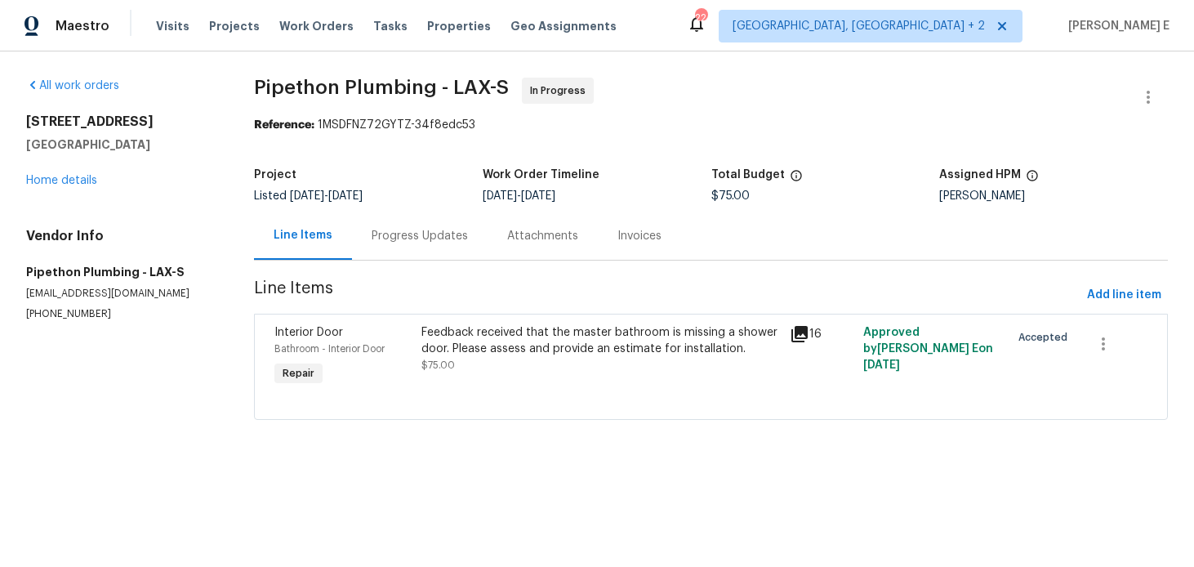
click at [515, 363] on div "Feedback received that the master bathroom is missing a shower door. Please ass…" at bounding box center [601, 348] width 358 height 49
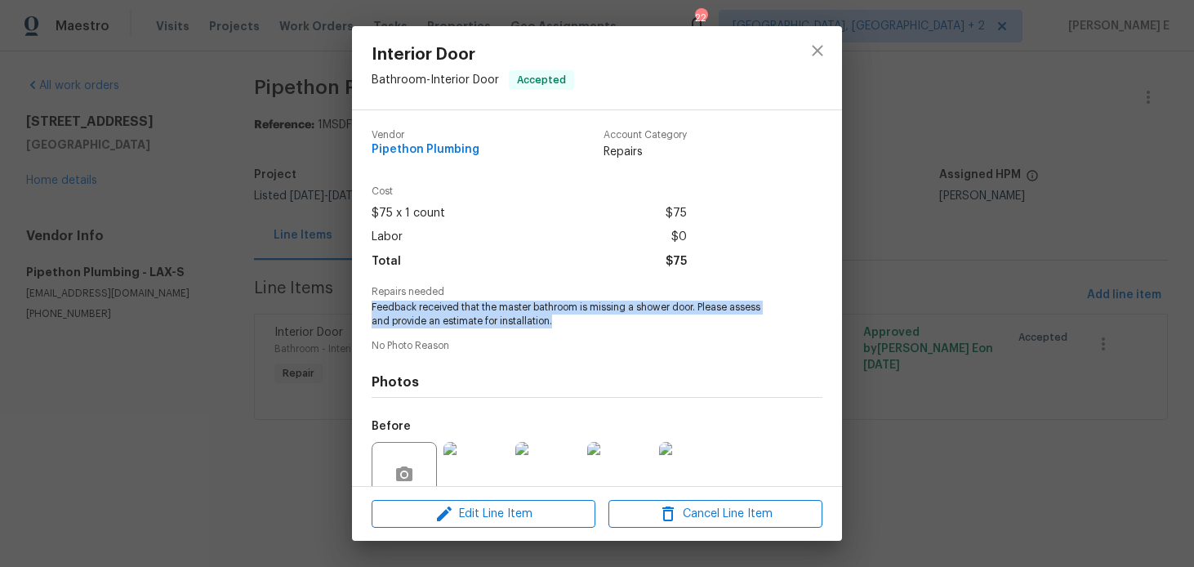
drag, startPoint x: 373, startPoint y: 303, endPoint x: 565, endPoint y: 314, distance: 193.1
click at [565, 314] on span "Feedback received that the master bathroom is missing a shower door. Please ass…" at bounding box center [575, 315] width 406 height 28
copy span "Feedback received that the master bathroom is missing a shower door. Please ass…"
click at [187, 239] on div "Interior Door Bathroom - Interior Door Accepted Vendor Pipethon Plumbing Accoun…" at bounding box center [597, 283] width 1194 height 567
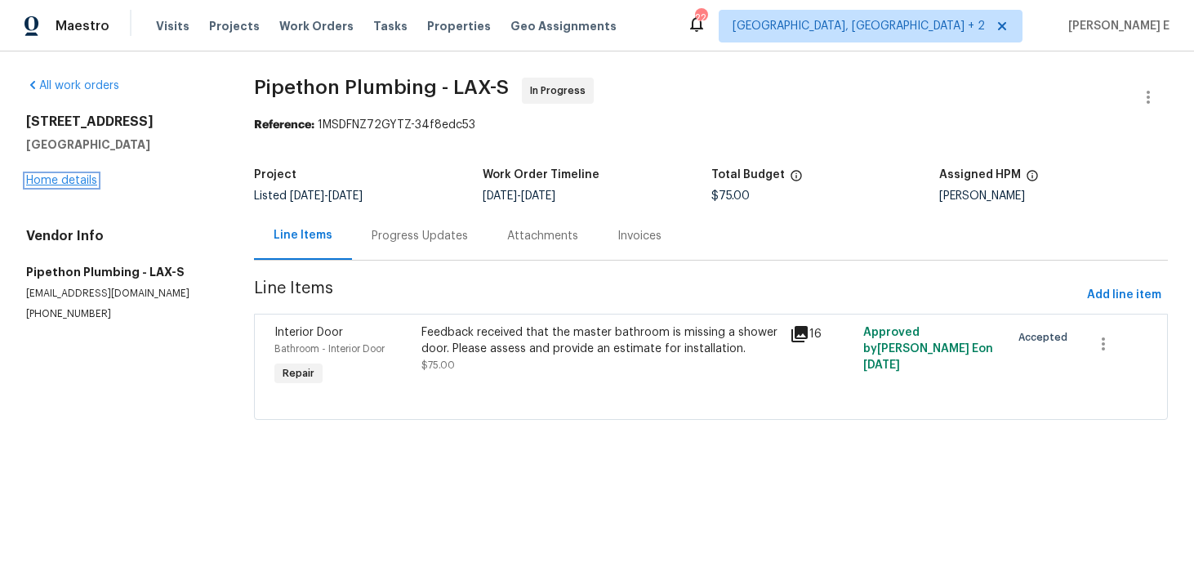
click at [78, 179] on link "Home details" at bounding box center [61, 180] width 71 height 11
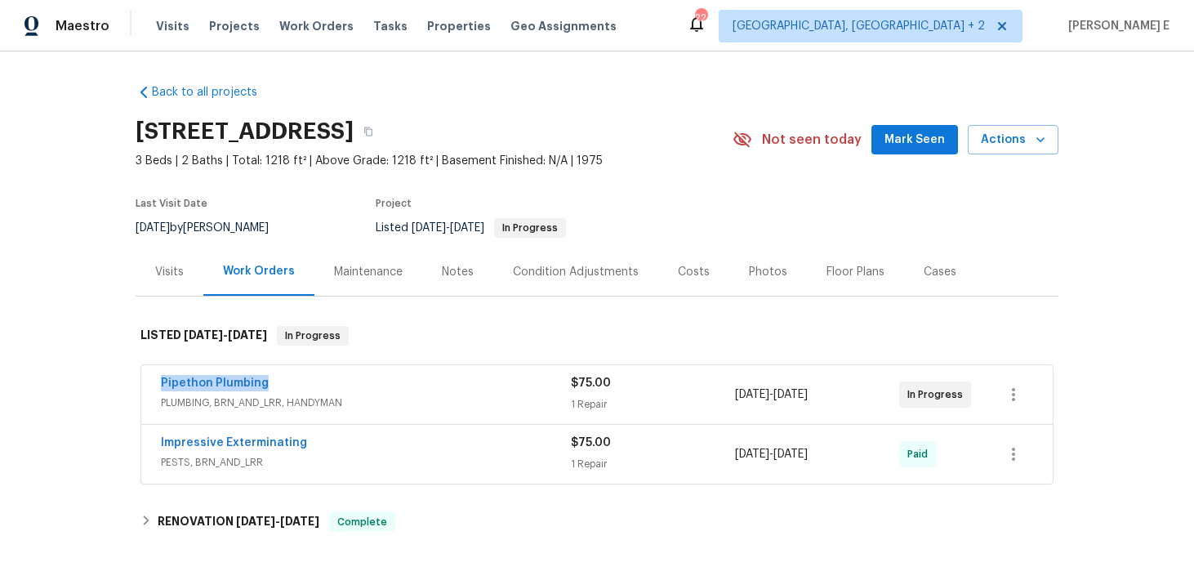
drag, startPoint x: 149, startPoint y: 375, endPoint x: 268, endPoint y: 376, distance: 119.3
click at [268, 376] on div "Pipethon Plumbing PLUMBING, BRN_AND_LRR, HANDYMAN $75.00 1 Repair 8/7/2025 - 8/…" at bounding box center [597, 394] width 912 height 59
copy link "Pipethon Plumbing"
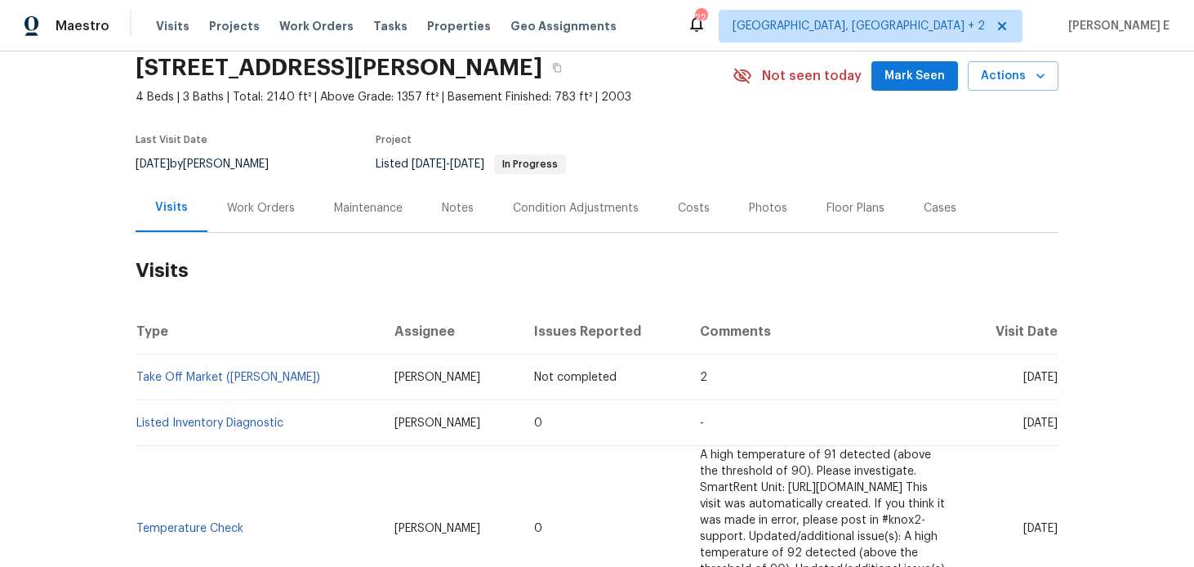
scroll to position [69, 0]
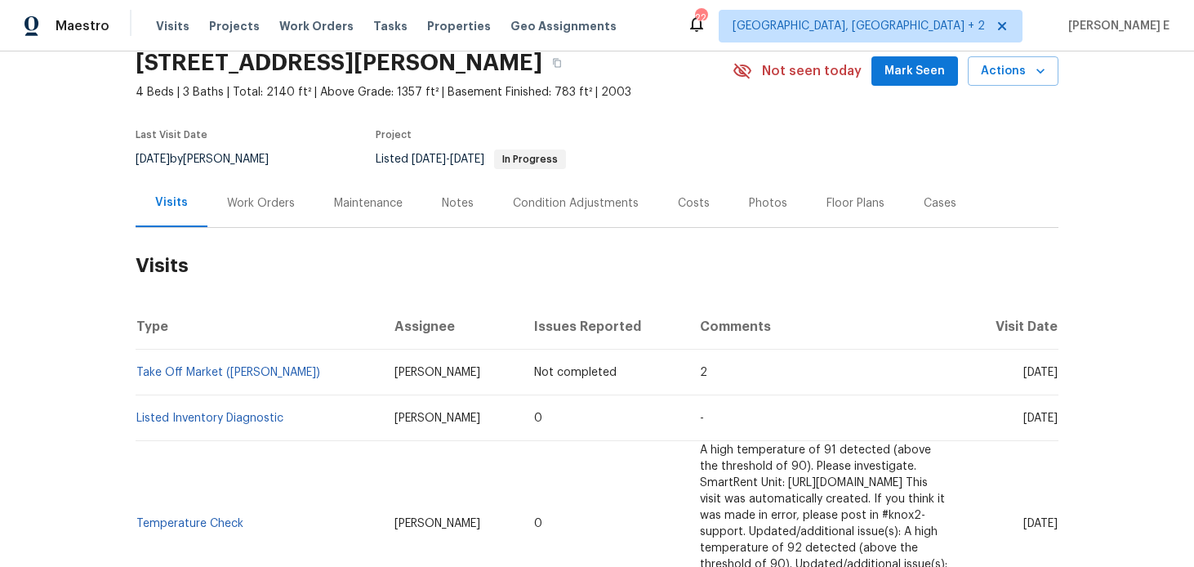
click at [272, 213] on div "Work Orders" at bounding box center [260, 203] width 107 height 48
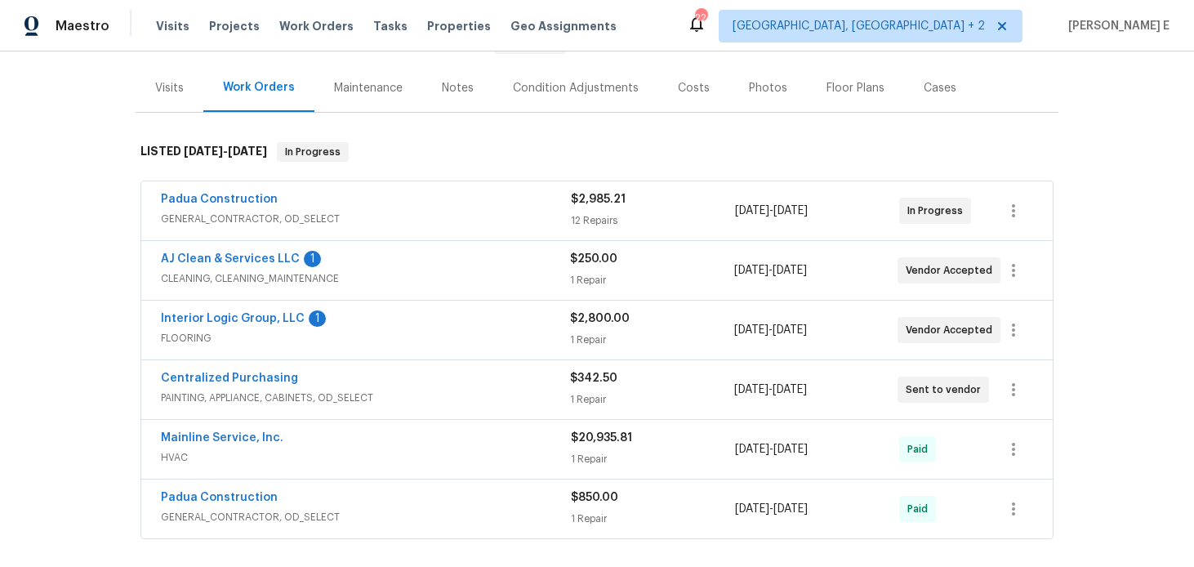
scroll to position [186, 0]
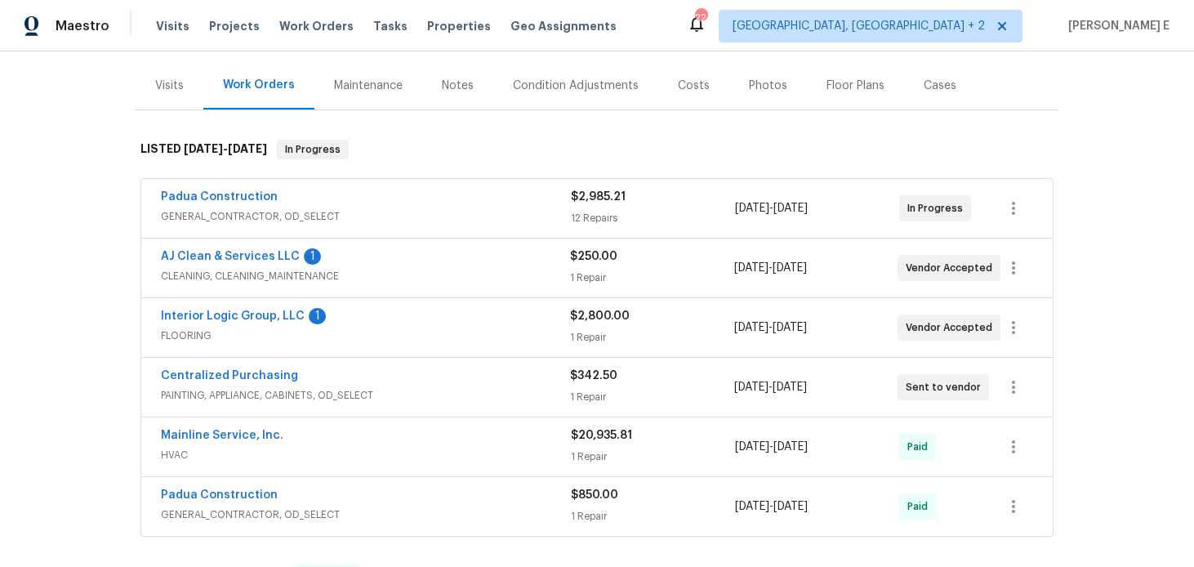
click at [377, 265] on div "AJ Clean & Services LLC 1" at bounding box center [365, 258] width 409 height 20
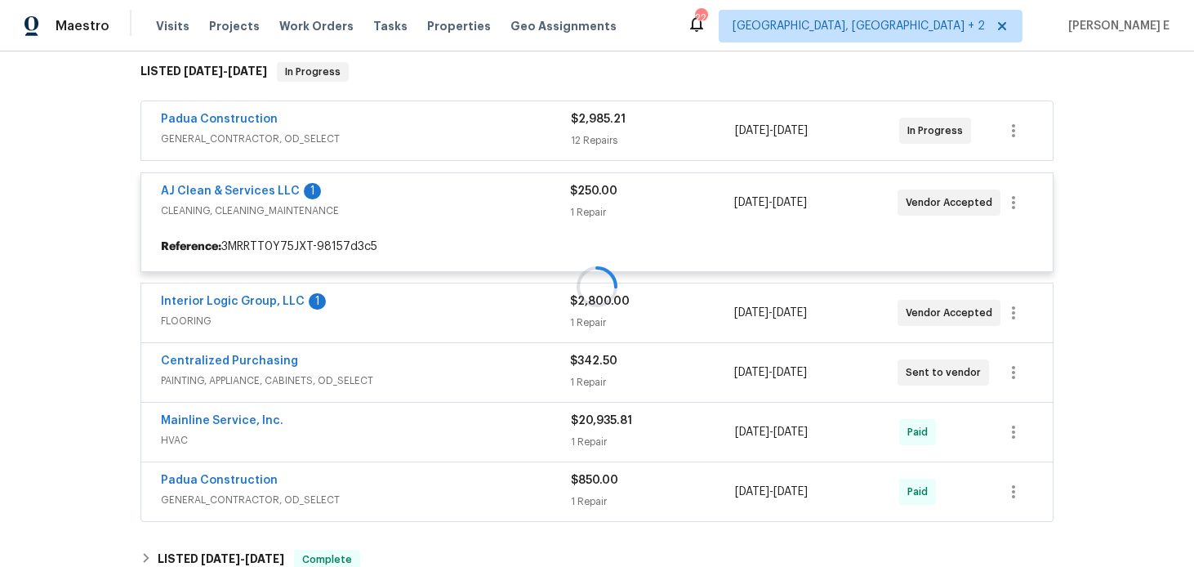
scroll to position [266, 0]
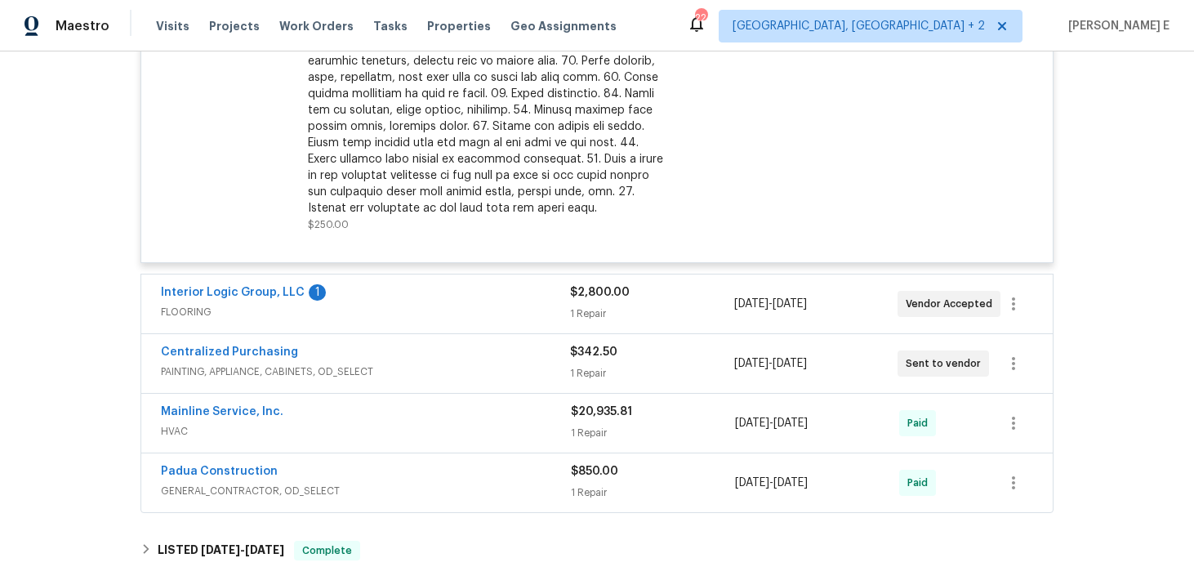
click at [379, 310] on span "FLOORING" at bounding box center [365, 312] width 409 height 16
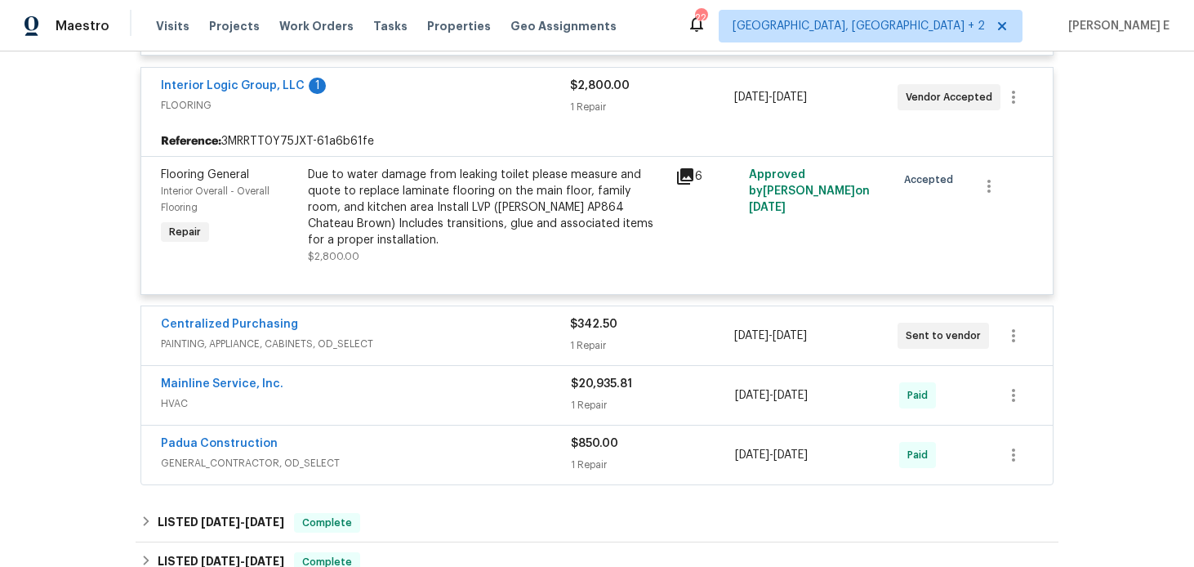
scroll to position [873, 0]
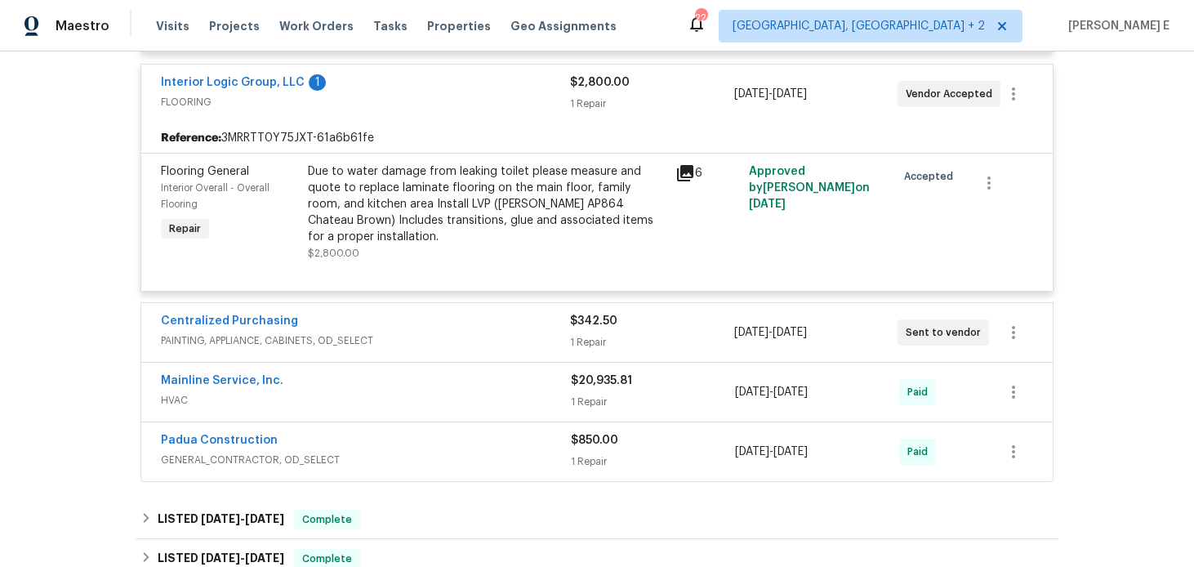
click at [364, 328] on div "Centralized Purchasing" at bounding box center [365, 323] width 409 height 20
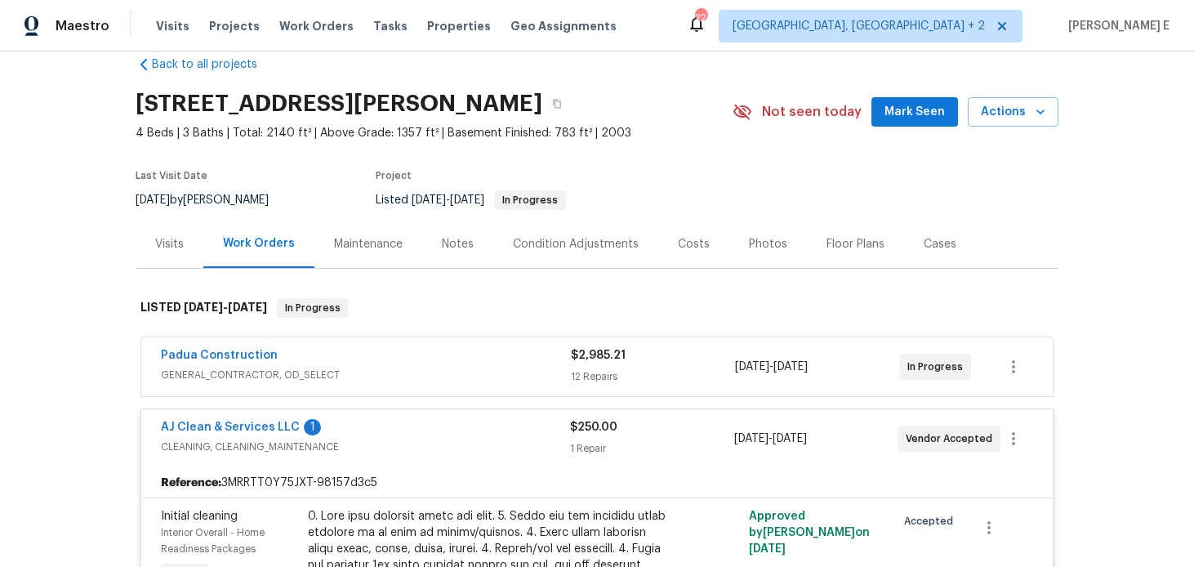
scroll to position [34, 0]
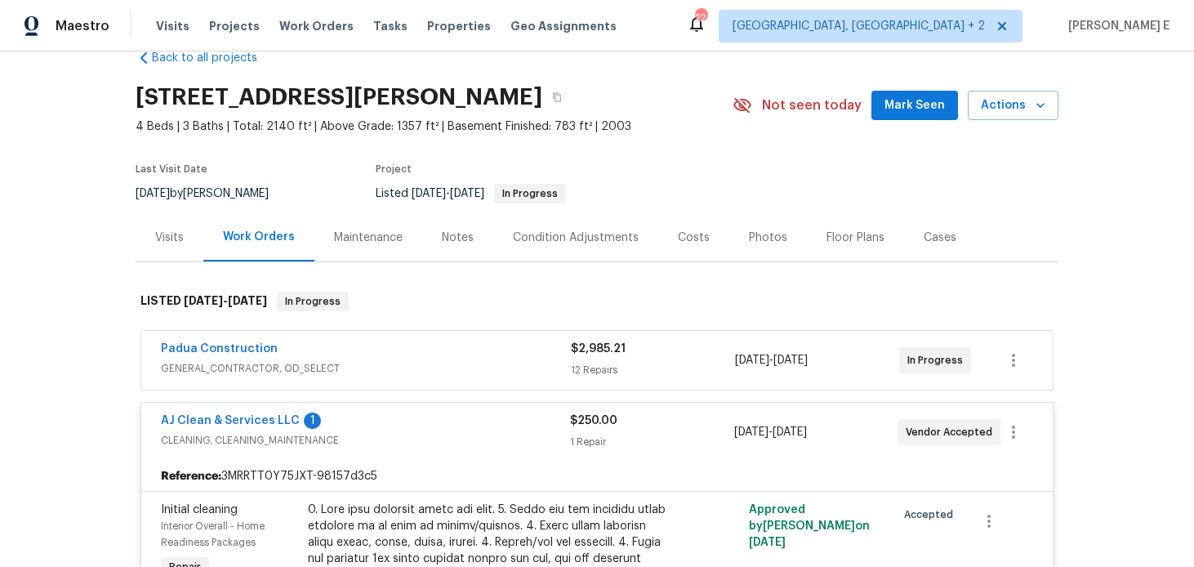
click at [239, 342] on span "Padua Construction" at bounding box center [219, 349] width 117 height 16
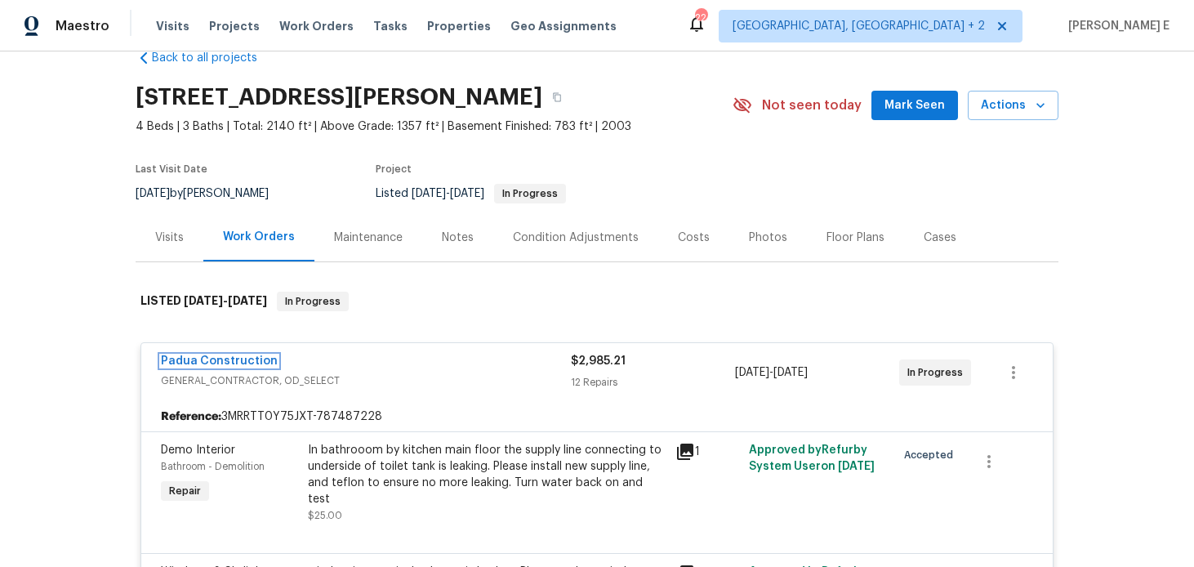
click at [219, 361] on link "Padua Construction" at bounding box center [219, 360] width 117 height 11
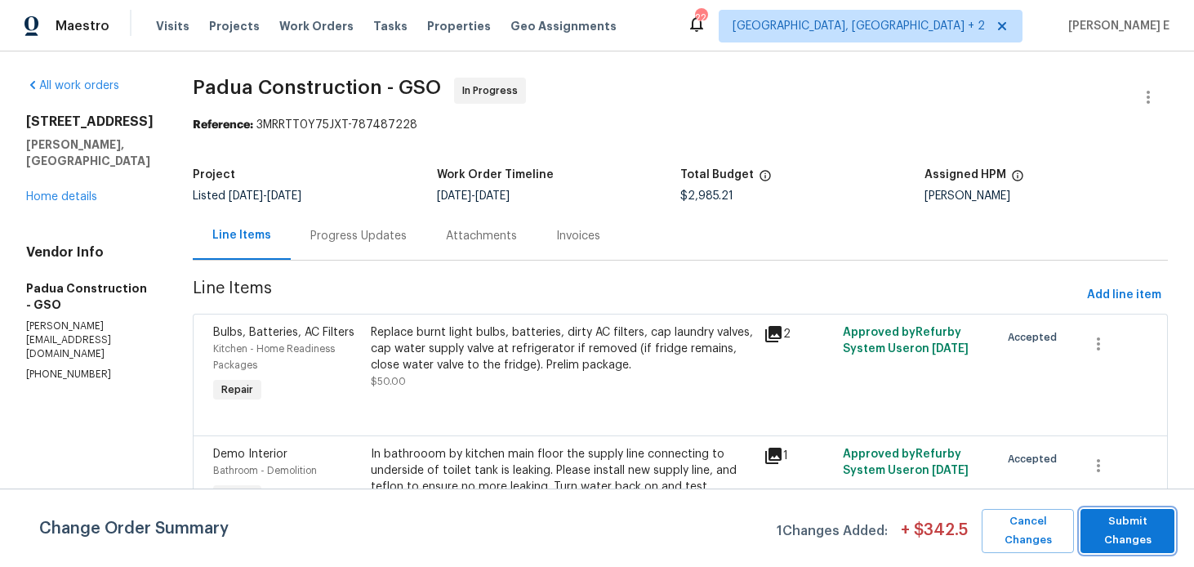
click at [1140, 536] on span "Submit Changes" at bounding box center [1128, 531] width 78 height 38
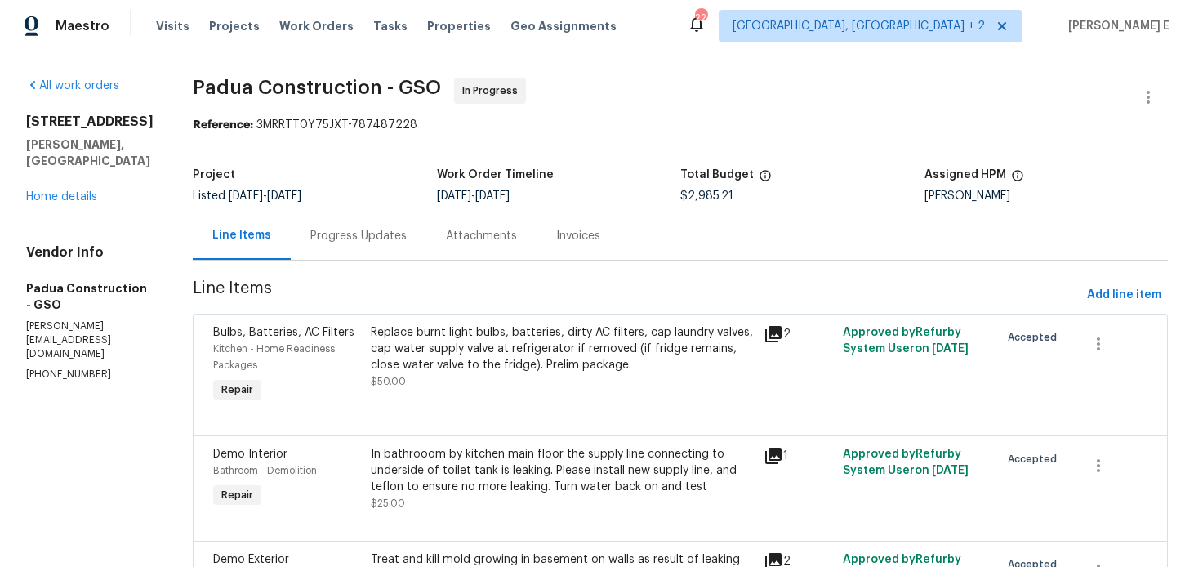
click at [292, 244] on div "Progress Updates" at bounding box center [359, 236] width 136 height 48
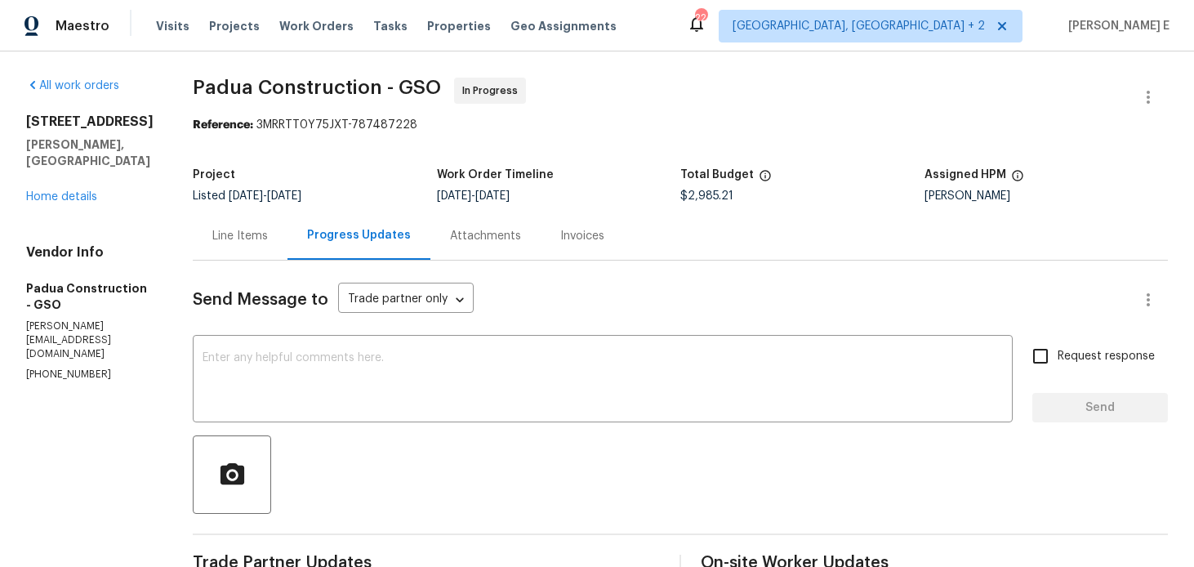
click at [238, 245] on div "Line Items" at bounding box center [240, 236] width 95 height 48
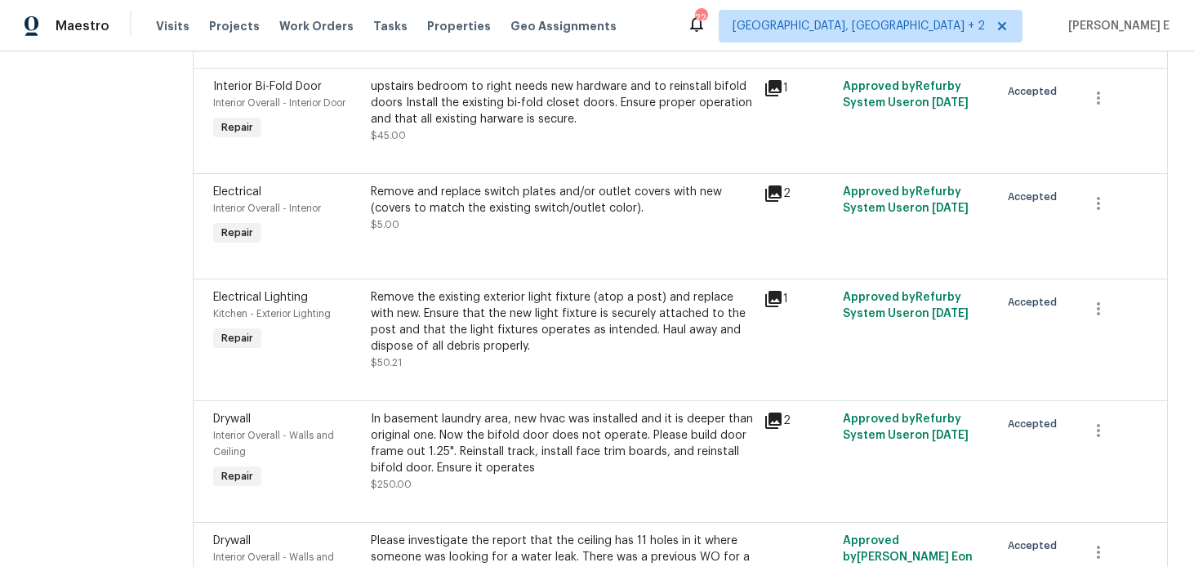
scroll to position [1292, 0]
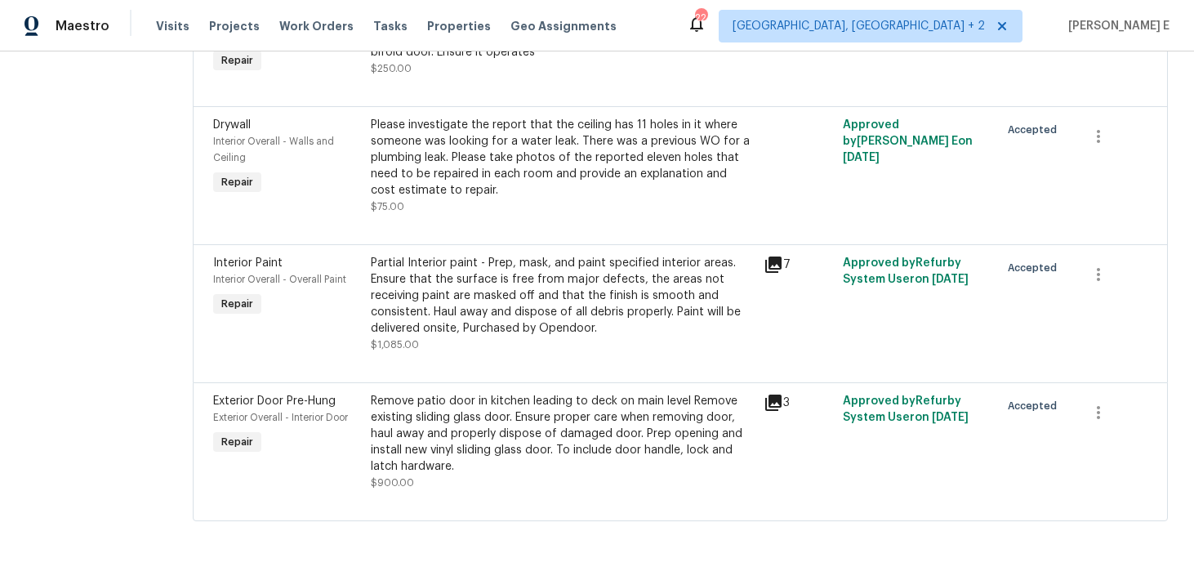
click at [465, 448] on div "Remove patio door in kitchen leading to deck on main level Remove existing slid…" at bounding box center [563, 434] width 384 height 82
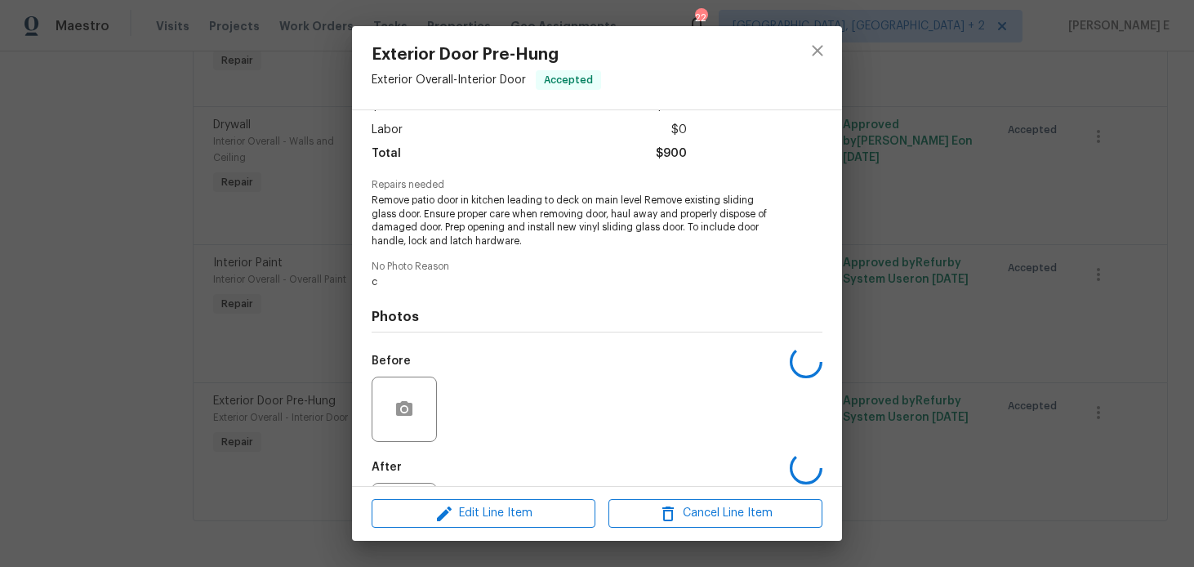
scroll to position [185, 0]
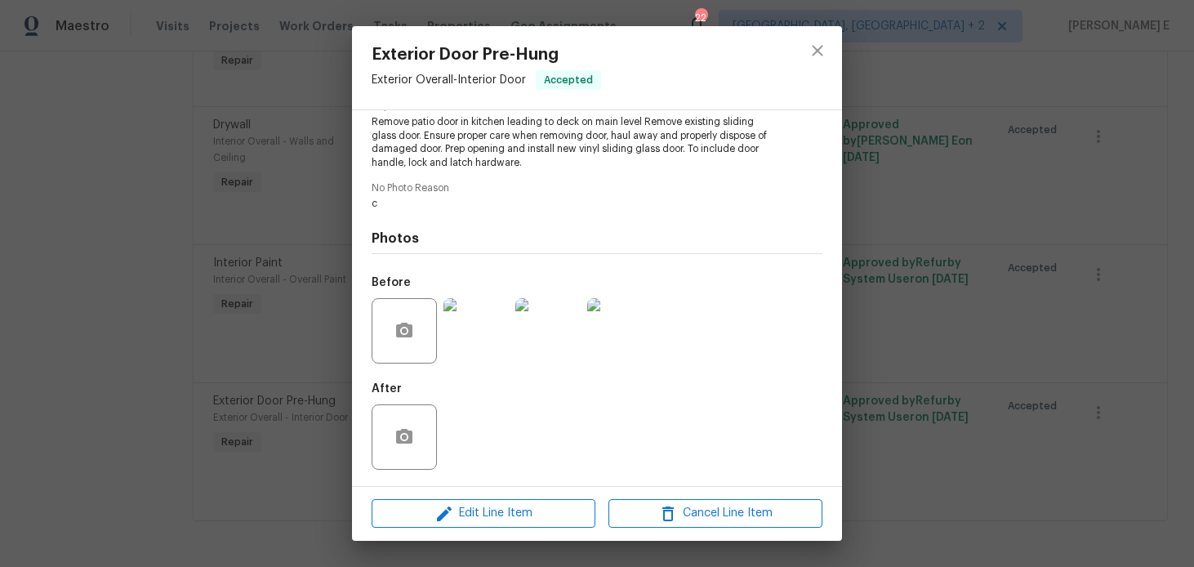
click at [237, 319] on div "Exterior Door Pre-Hung Exterior Overall - Interior Door Accepted Vendor Padua C…" at bounding box center [597, 283] width 1194 height 567
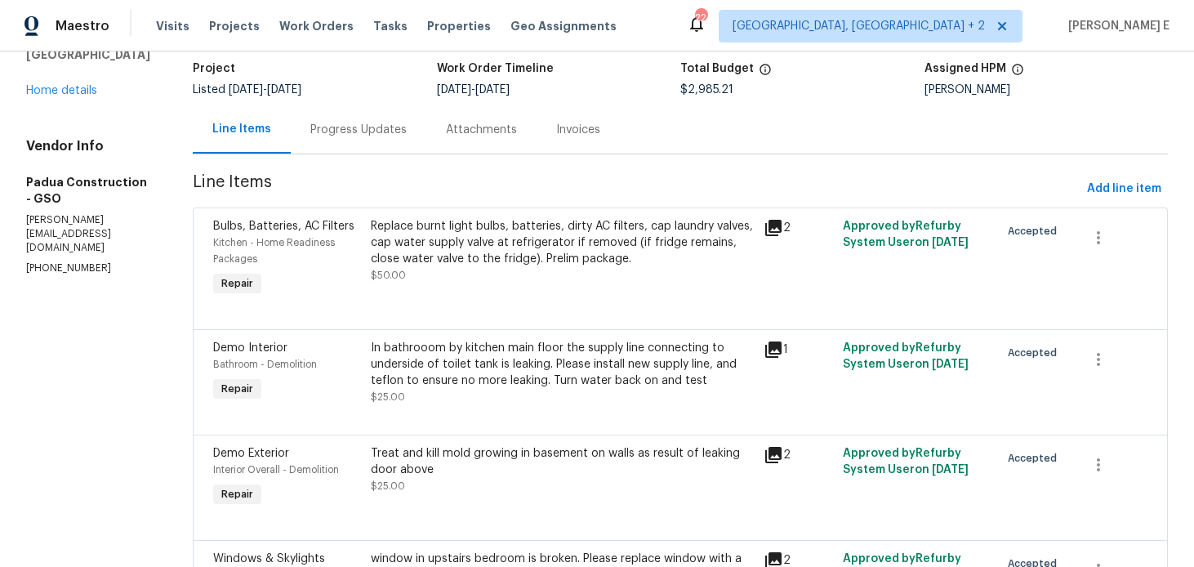
scroll to position [0, 0]
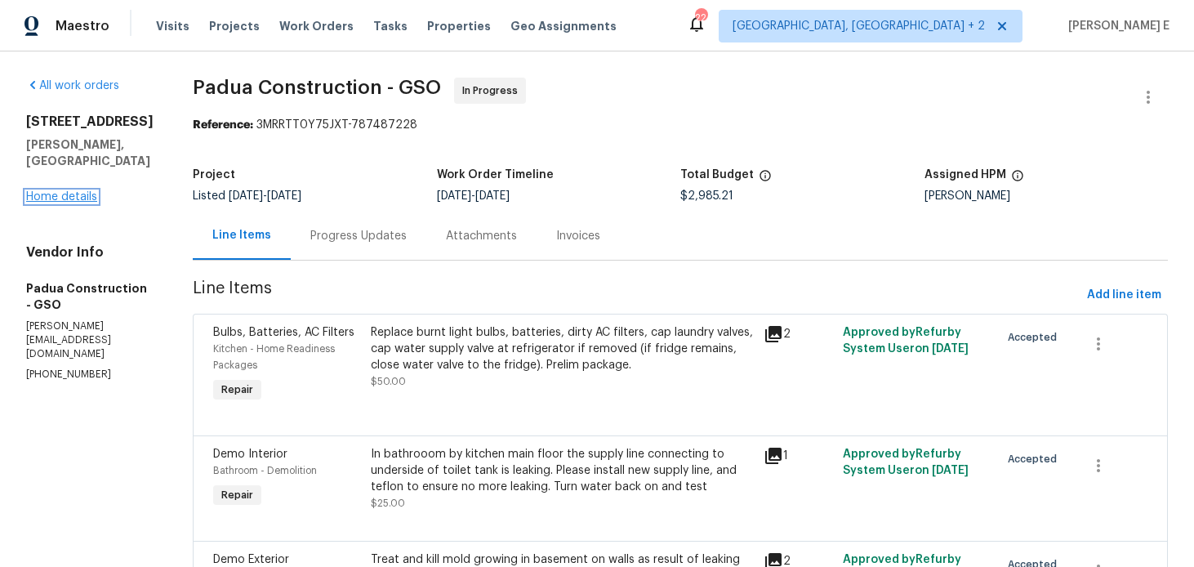
click at [46, 203] on link "Home details" at bounding box center [61, 196] width 71 height 11
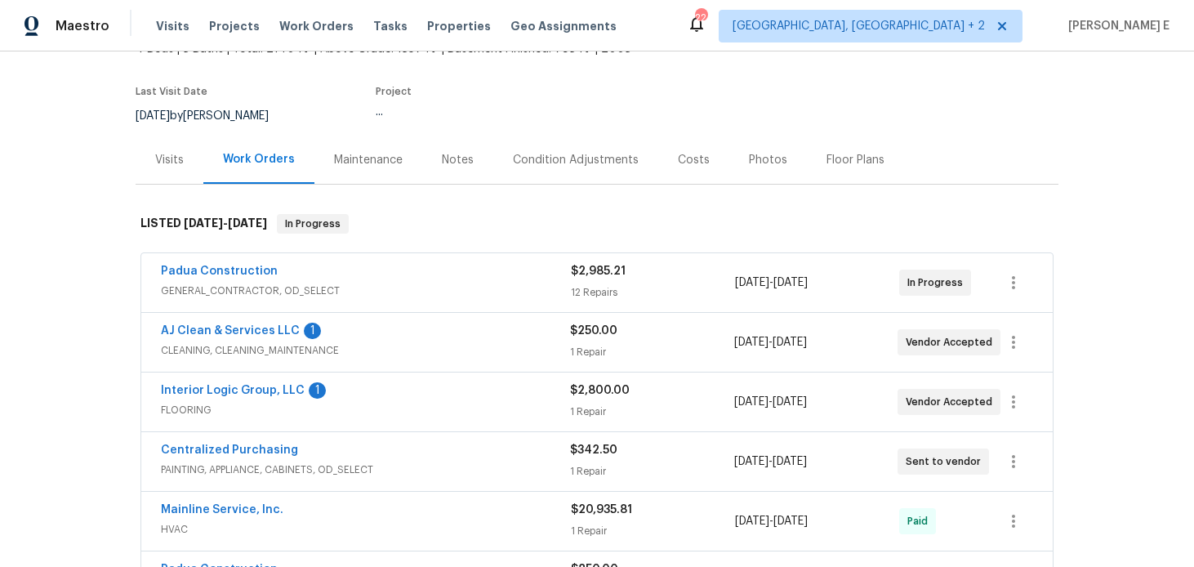
scroll to position [114, 0]
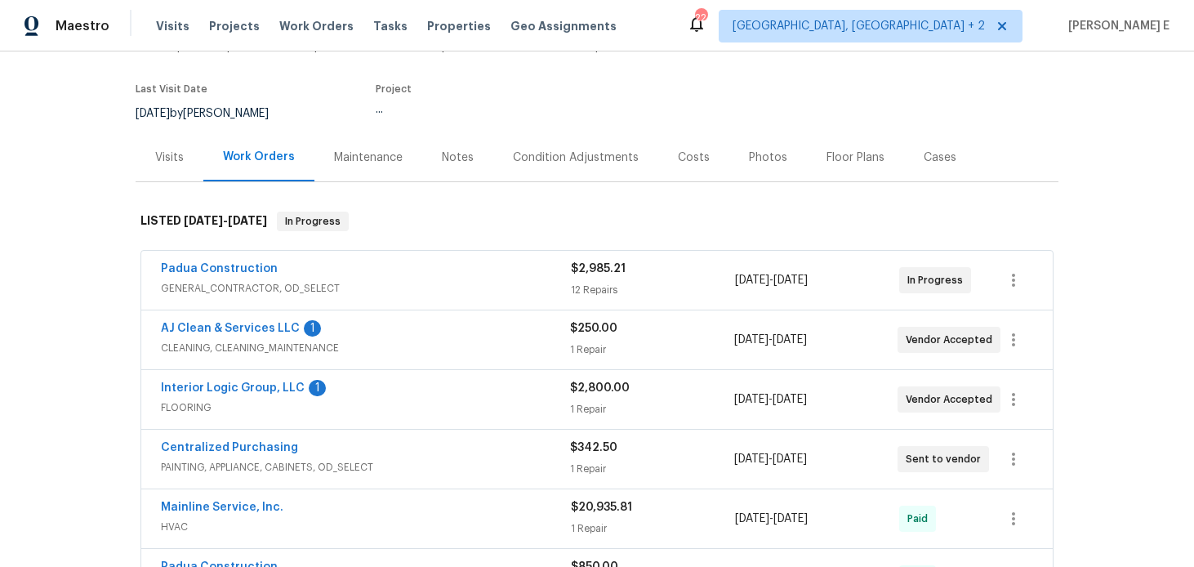
click at [378, 332] on div "AJ Clean & Services LLC 1" at bounding box center [365, 330] width 409 height 20
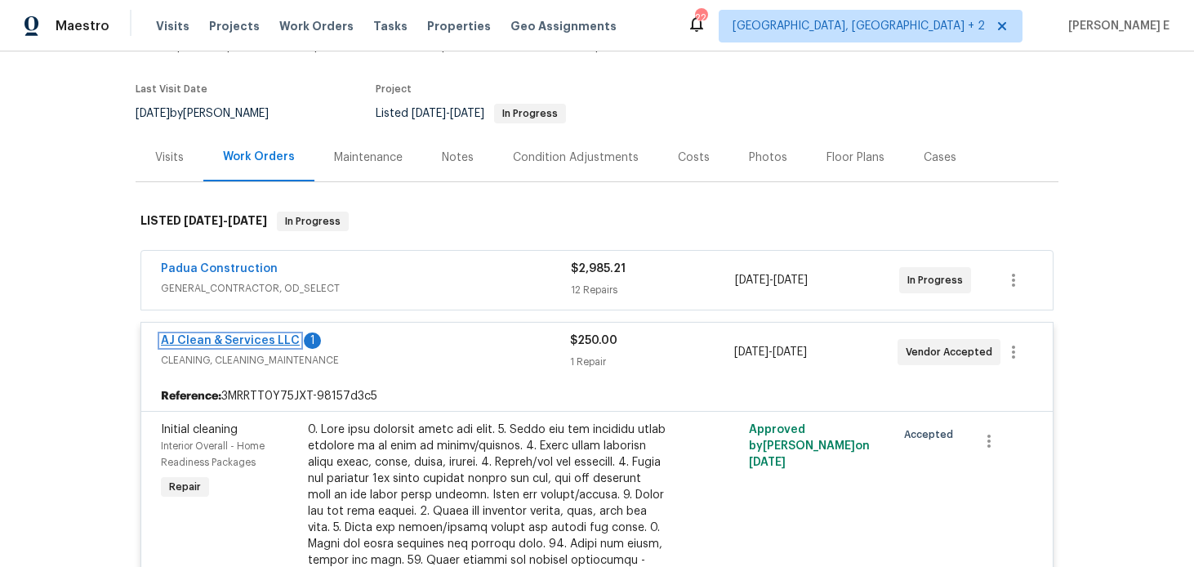
click at [253, 344] on link "AJ Clean & Services LLC" at bounding box center [230, 340] width 139 height 11
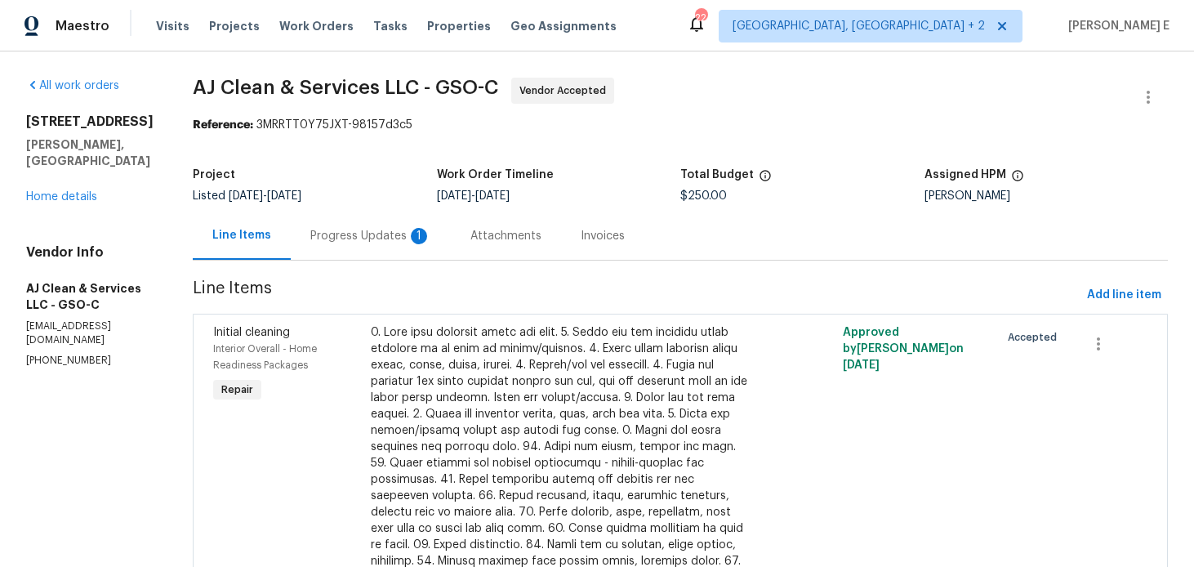
click at [435, 256] on div "Progress Updates 1" at bounding box center [371, 236] width 160 height 48
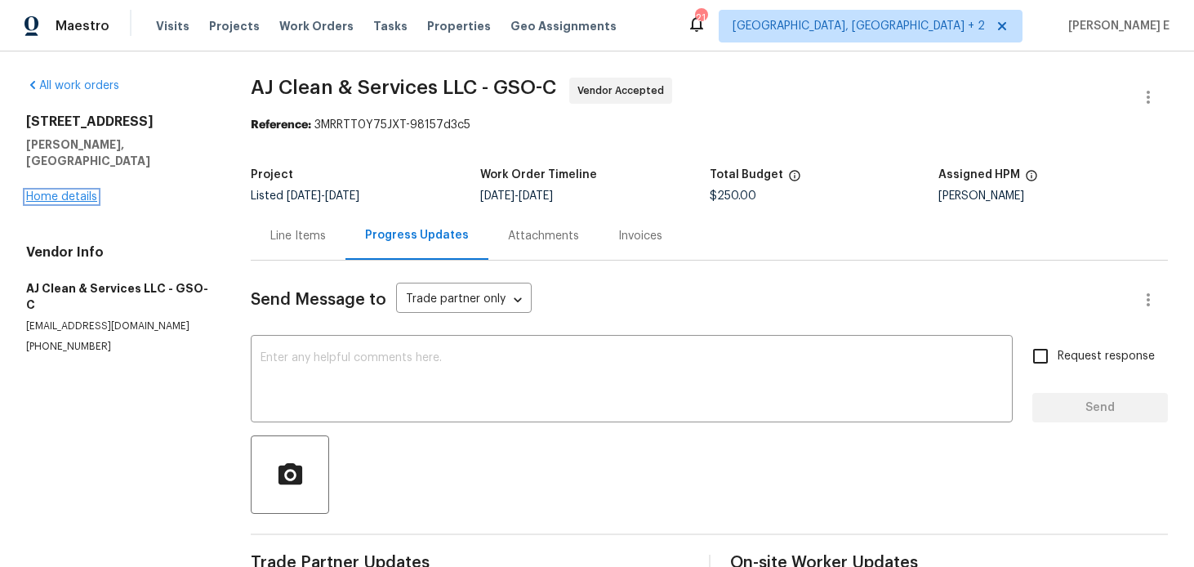
click at [74, 191] on link "Home details" at bounding box center [61, 196] width 71 height 11
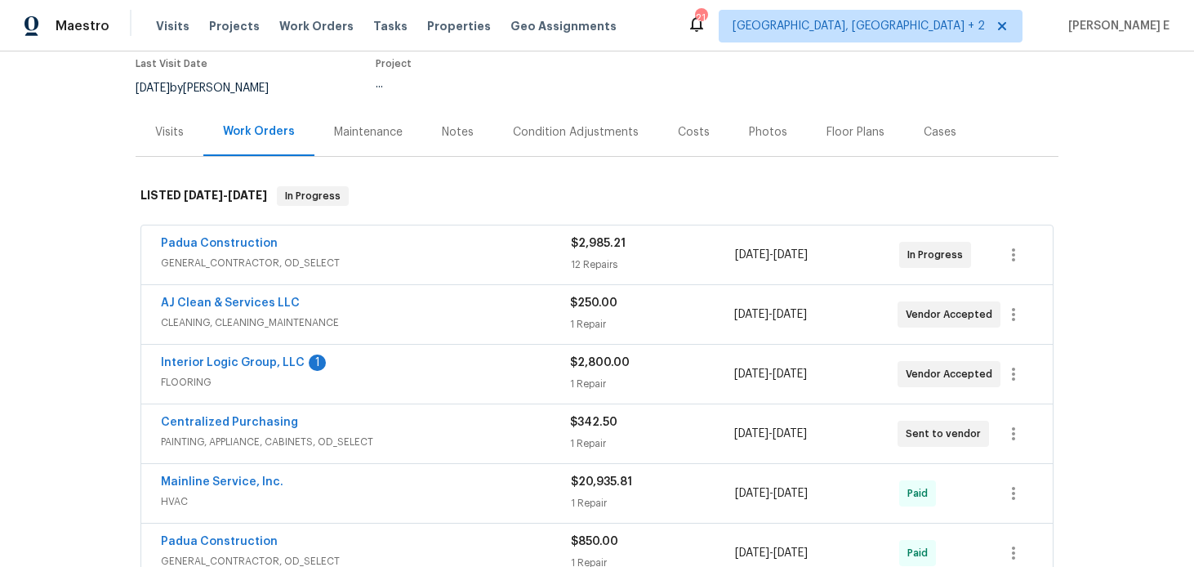
scroll to position [147, 0]
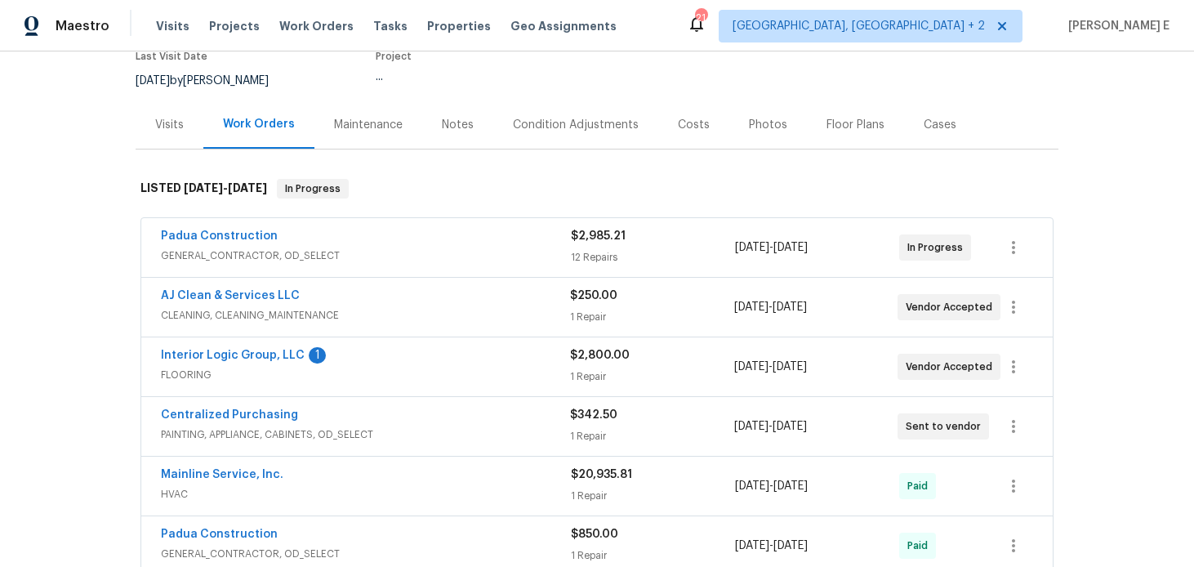
click at [397, 355] on div "Interior Logic Group, LLC 1" at bounding box center [365, 357] width 409 height 20
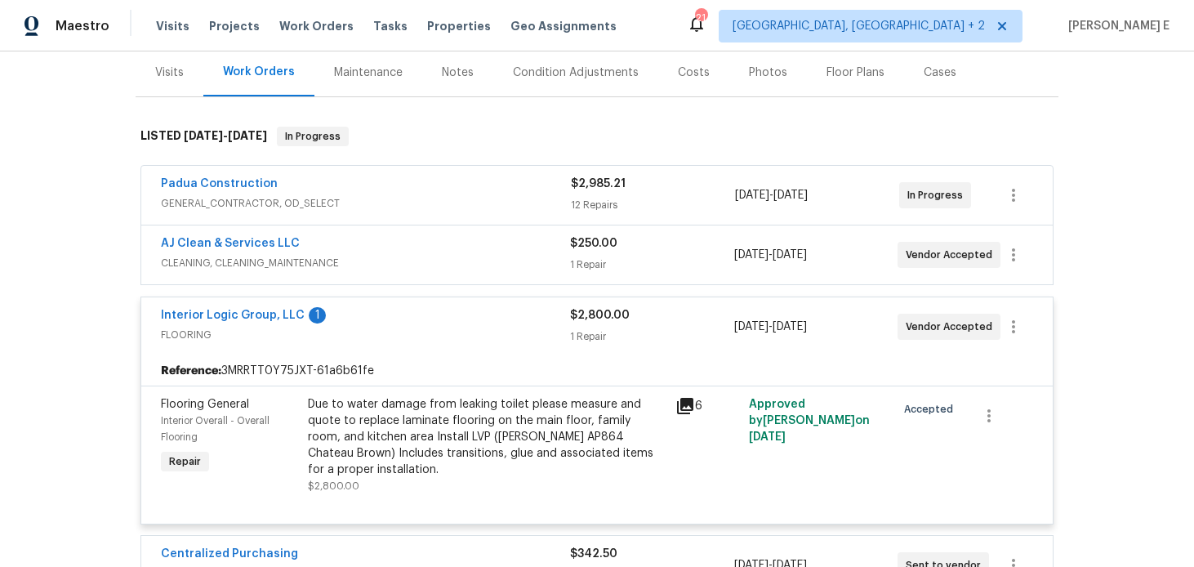
scroll to position [203, 0]
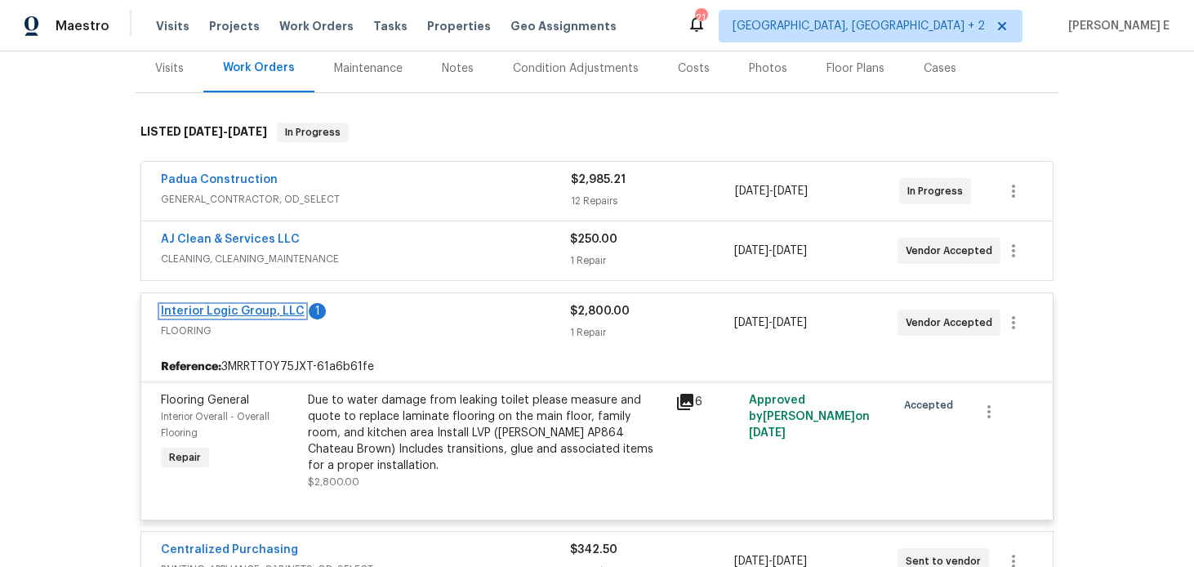
click at [228, 310] on link "Interior Logic Group, LLC" at bounding box center [233, 311] width 144 height 11
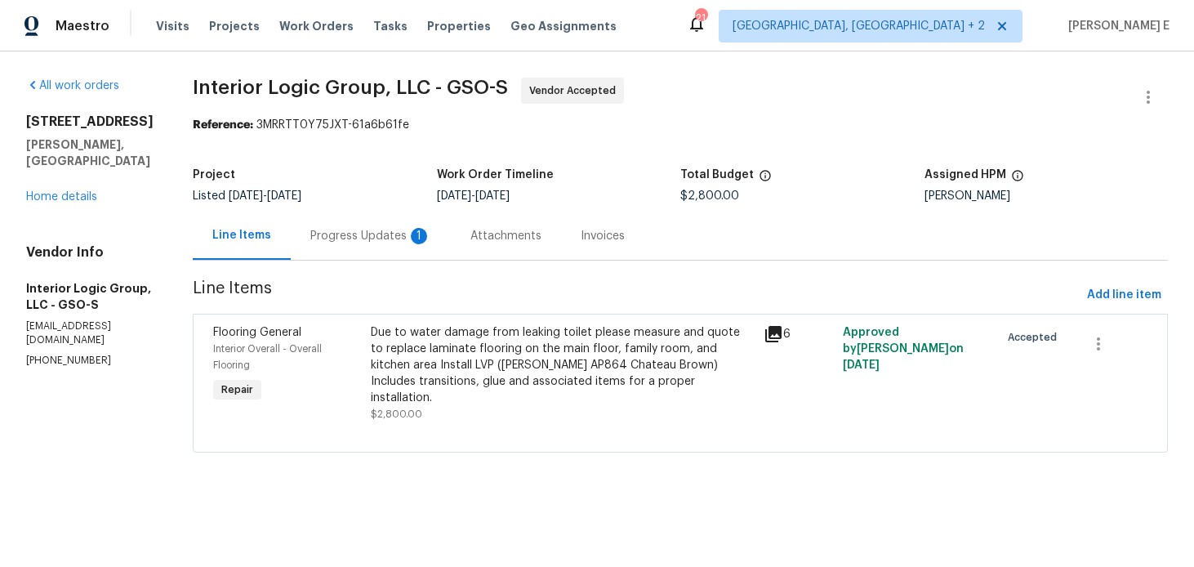
click at [431, 241] on div "Progress Updates 1" at bounding box center [370, 236] width 121 height 16
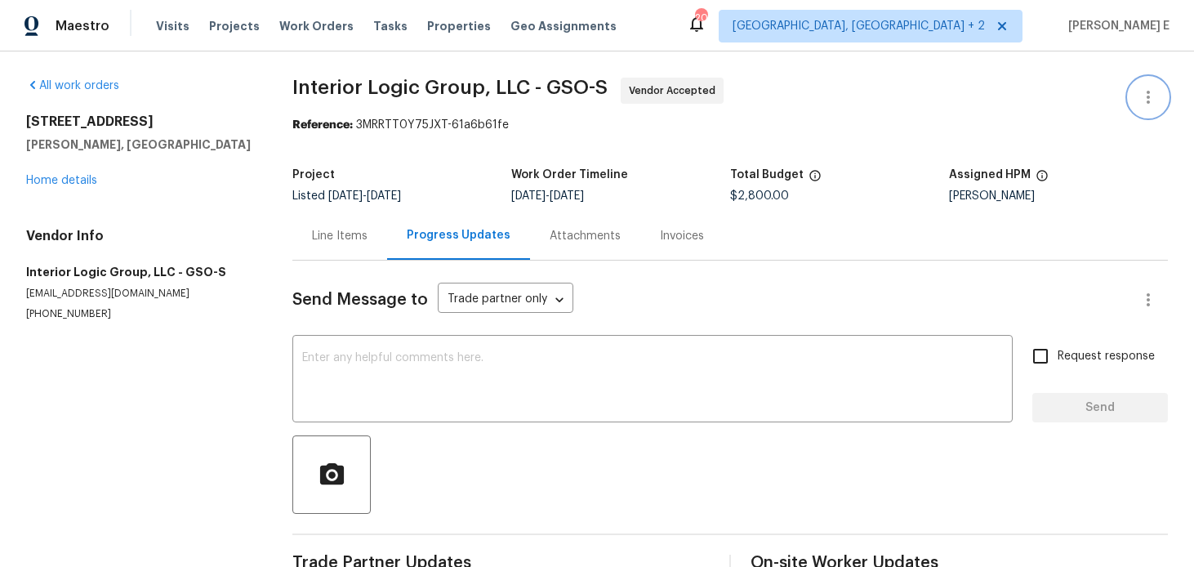
click at [1146, 87] on icon "button" at bounding box center [1149, 97] width 20 height 20
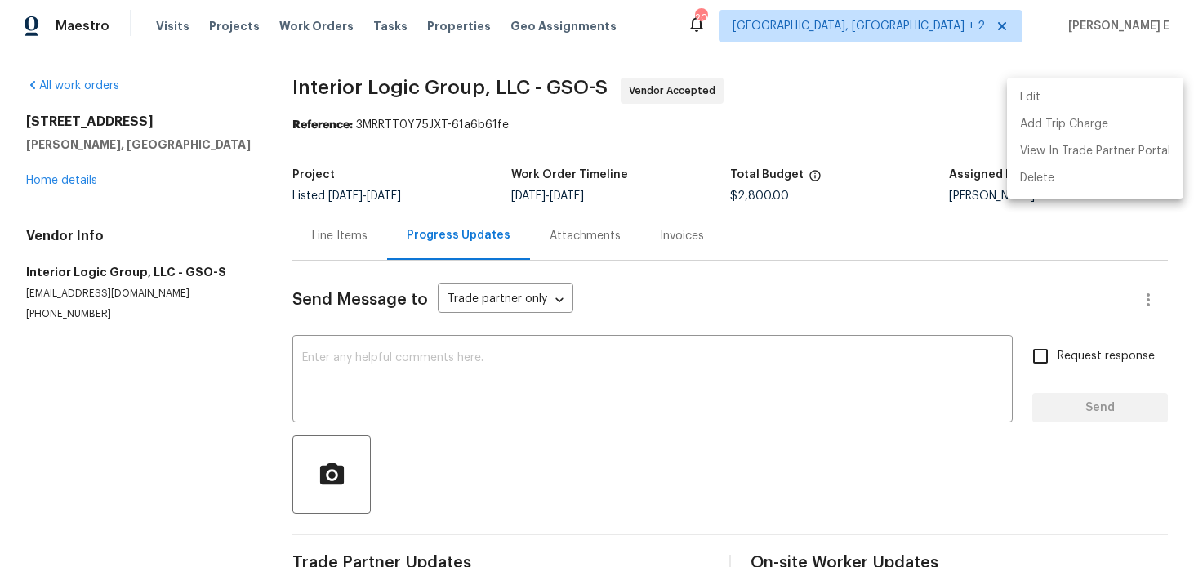
click at [1051, 97] on li "Edit" at bounding box center [1095, 97] width 176 height 27
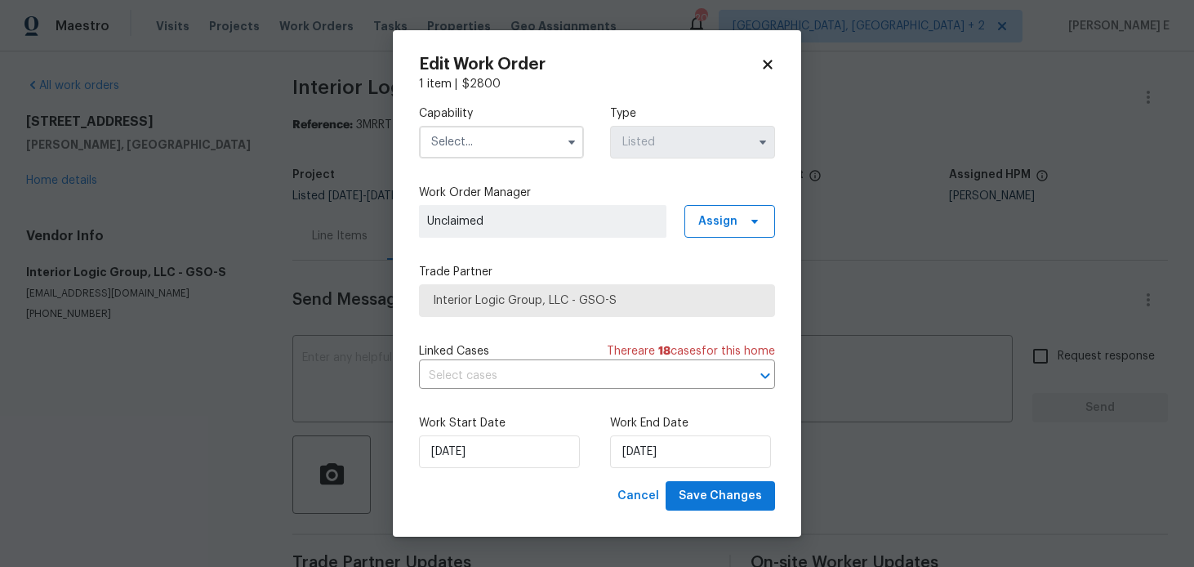
click at [939, 155] on body "Maestro Visits Projects Work Orders Tasks Properties Geo Assignments 20 Albuque…" at bounding box center [597, 283] width 1194 height 567
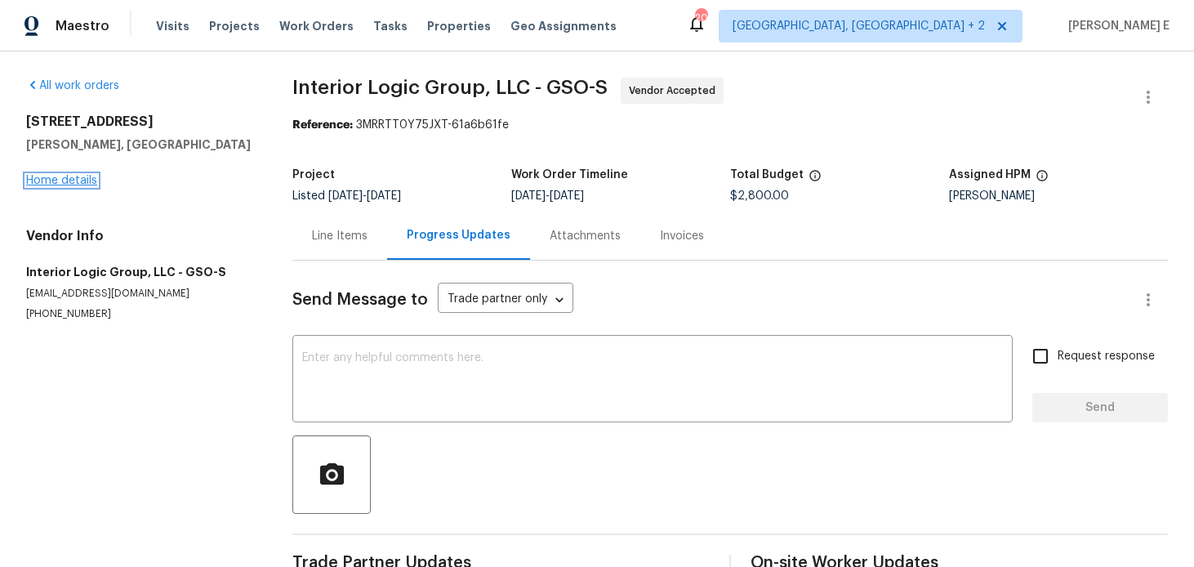
click at [38, 180] on link "Home details" at bounding box center [61, 180] width 71 height 11
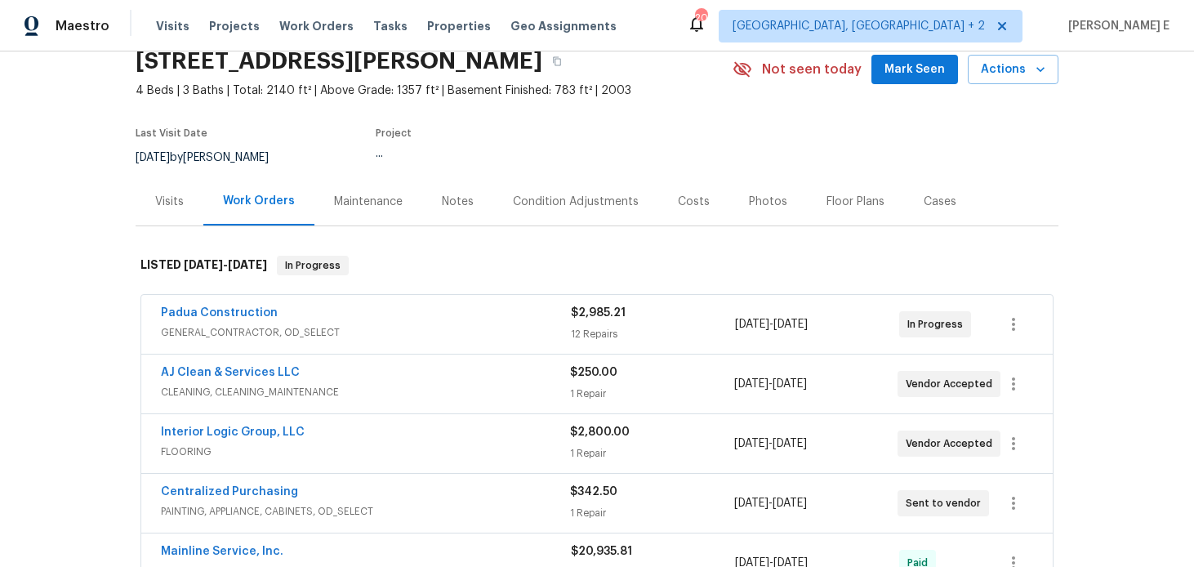
scroll to position [71, 0]
click at [181, 313] on link "Padua Construction" at bounding box center [219, 311] width 117 height 11
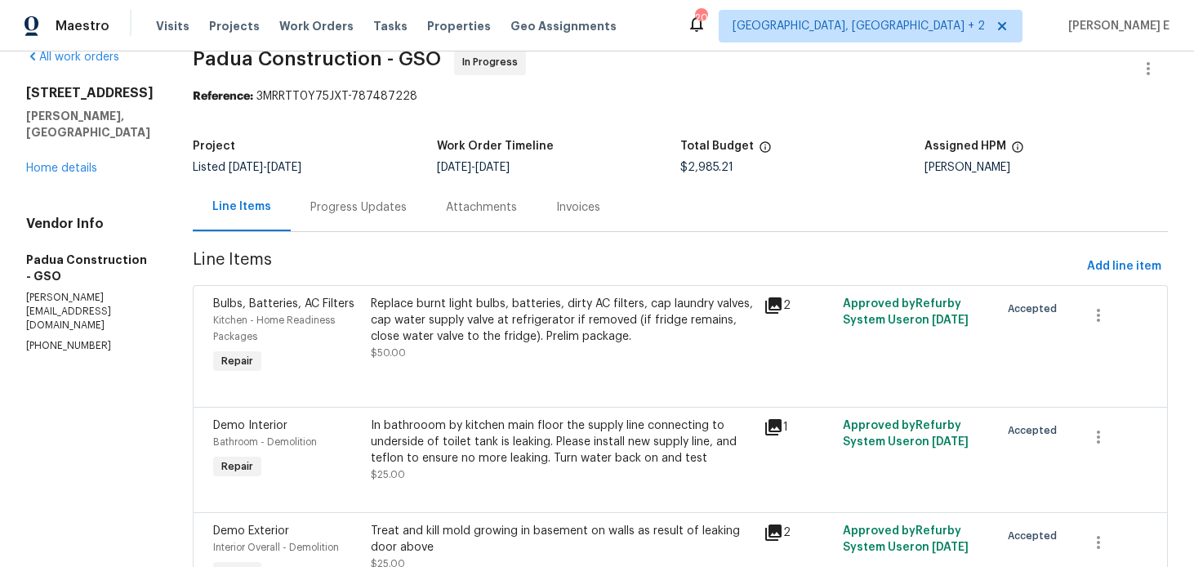
scroll to position [51, 0]
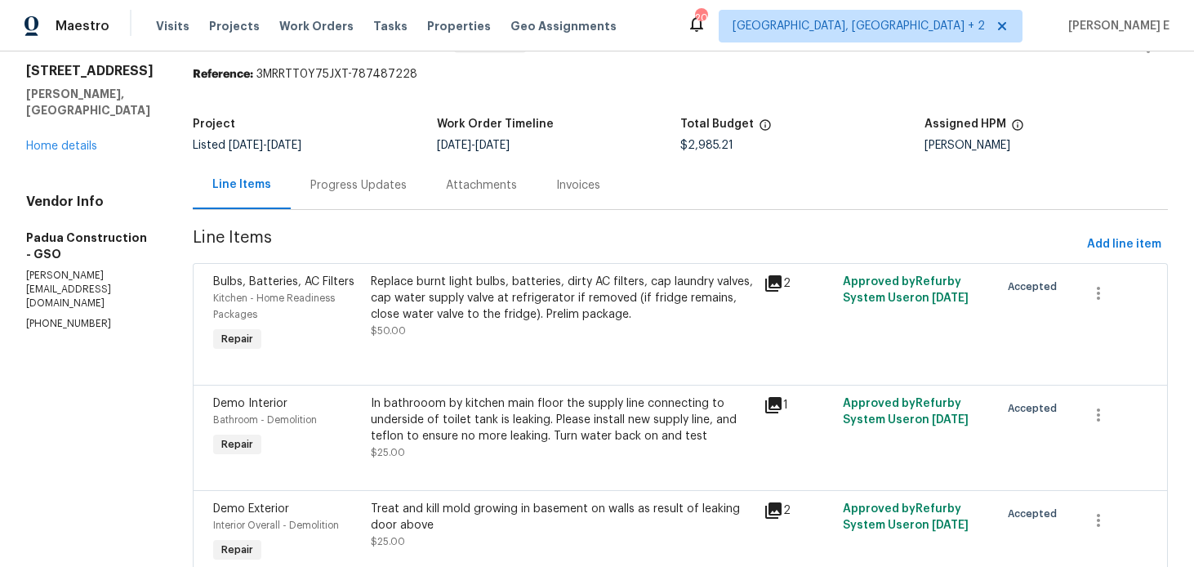
click at [454, 310] on div "Replace burnt light bulbs, batteries, dirty AC filters, cap laundry valves, cap…" at bounding box center [563, 298] width 384 height 49
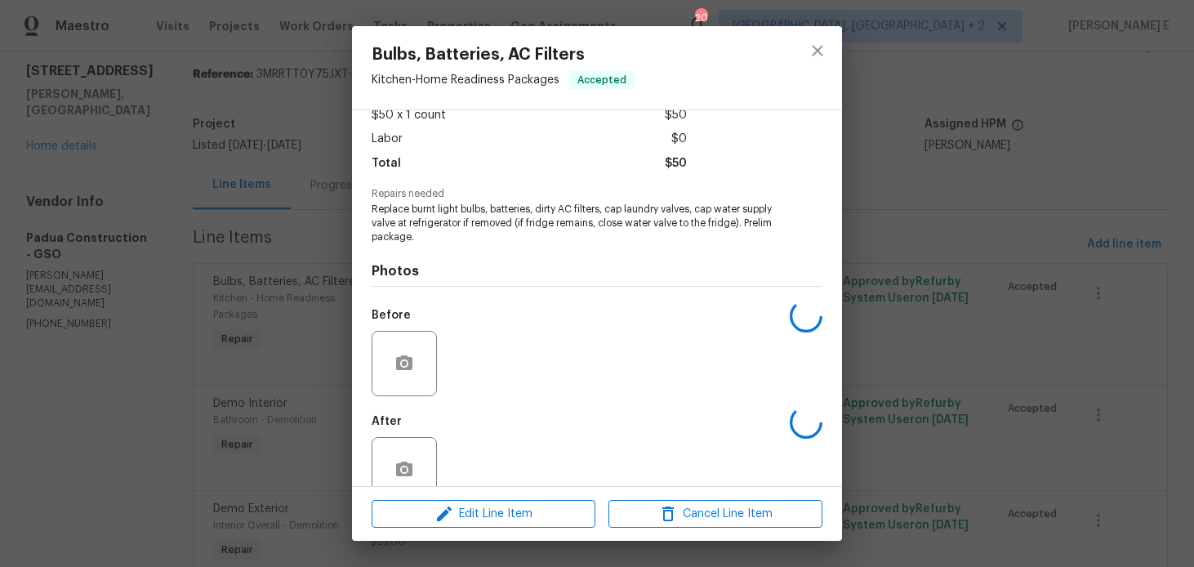
scroll to position [131, 0]
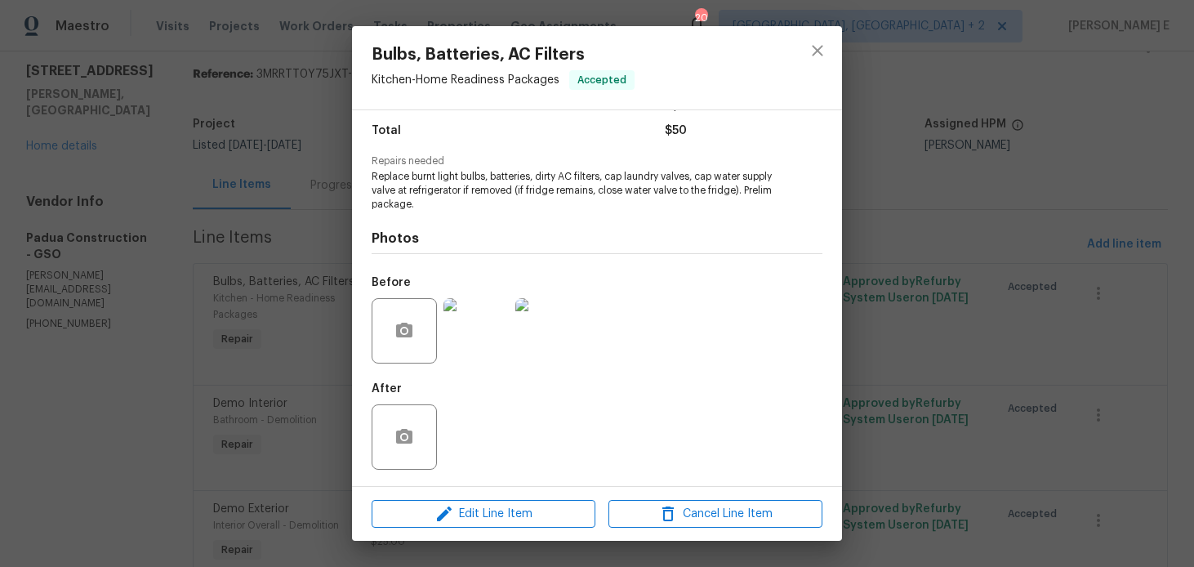
click at [452, 351] on img at bounding box center [476, 330] width 65 height 65
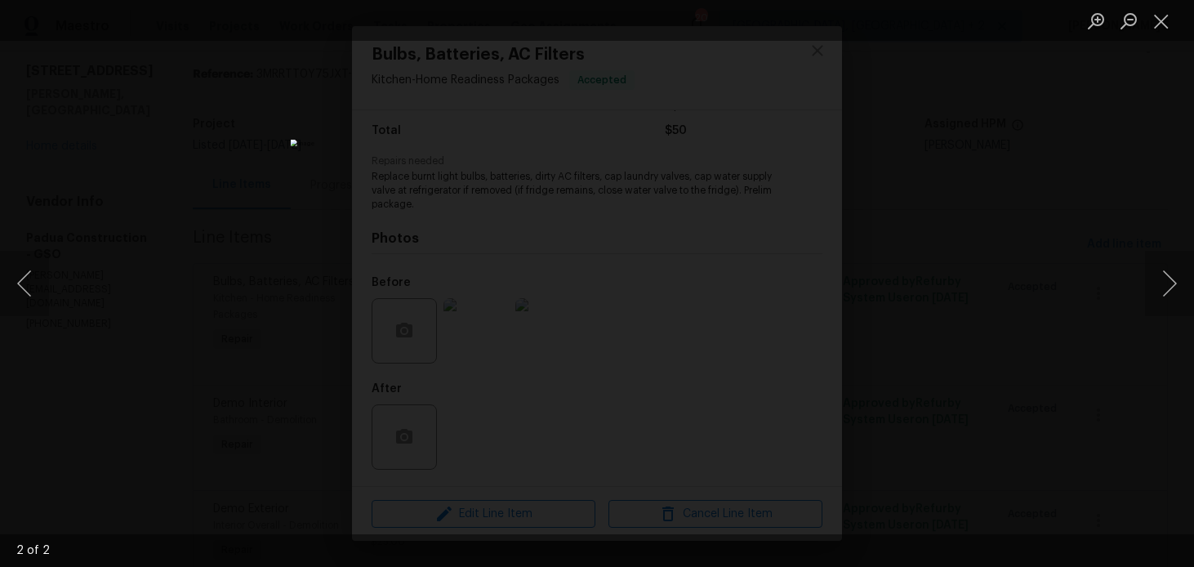
click at [1051, 199] on div "Lightbox" at bounding box center [597, 283] width 1194 height 567
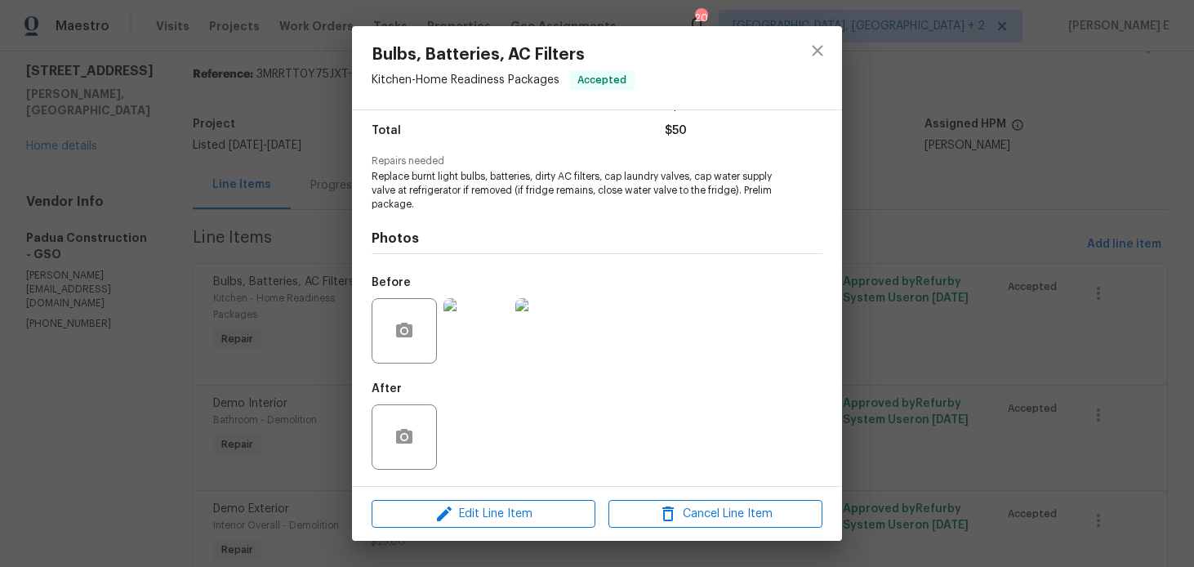
click at [984, 247] on div "Bulbs, Batteries, AC Filters Kitchen - Home Readiness Packages Accepted Vendor …" at bounding box center [597, 283] width 1194 height 567
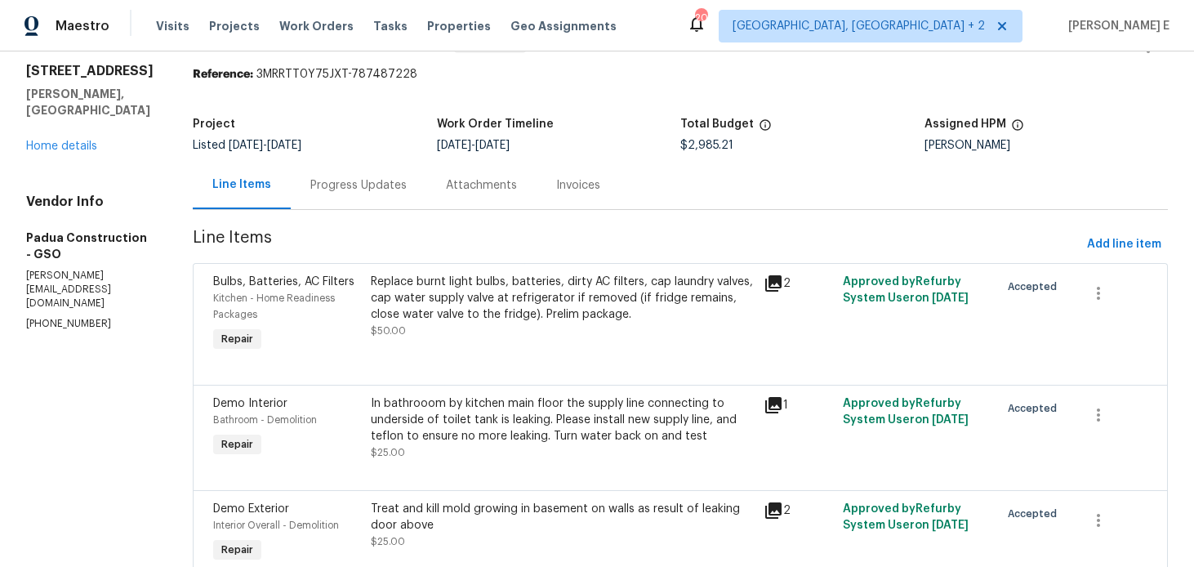
click at [491, 419] on div "In bathrooom by kitchen main floor the supply line connecting to underside of t…" at bounding box center [563, 419] width 384 height 49
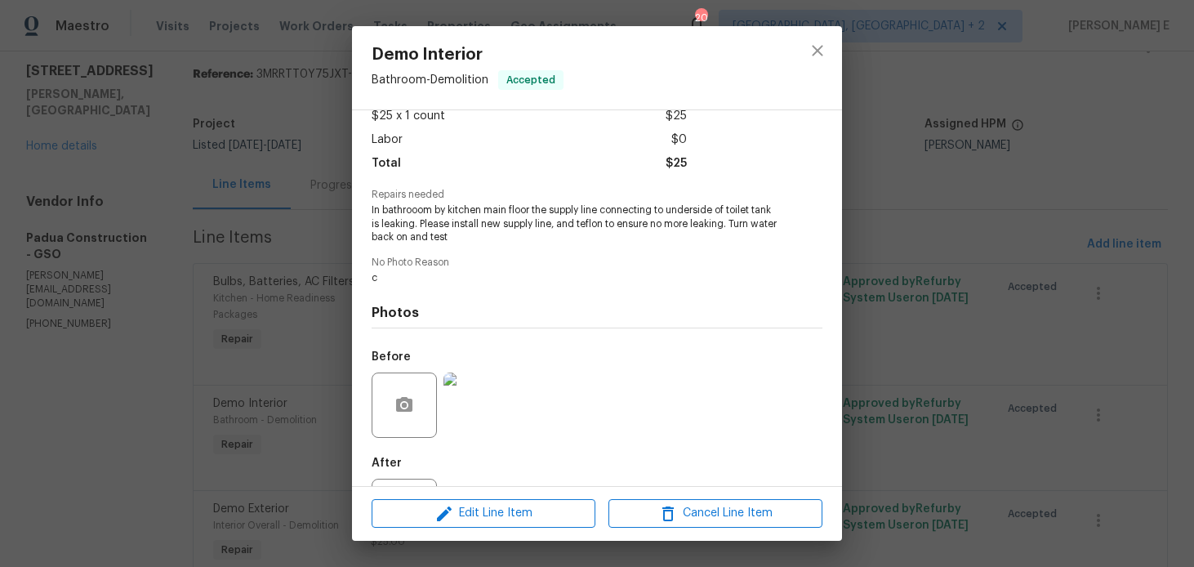
scroll to position [172, 0]
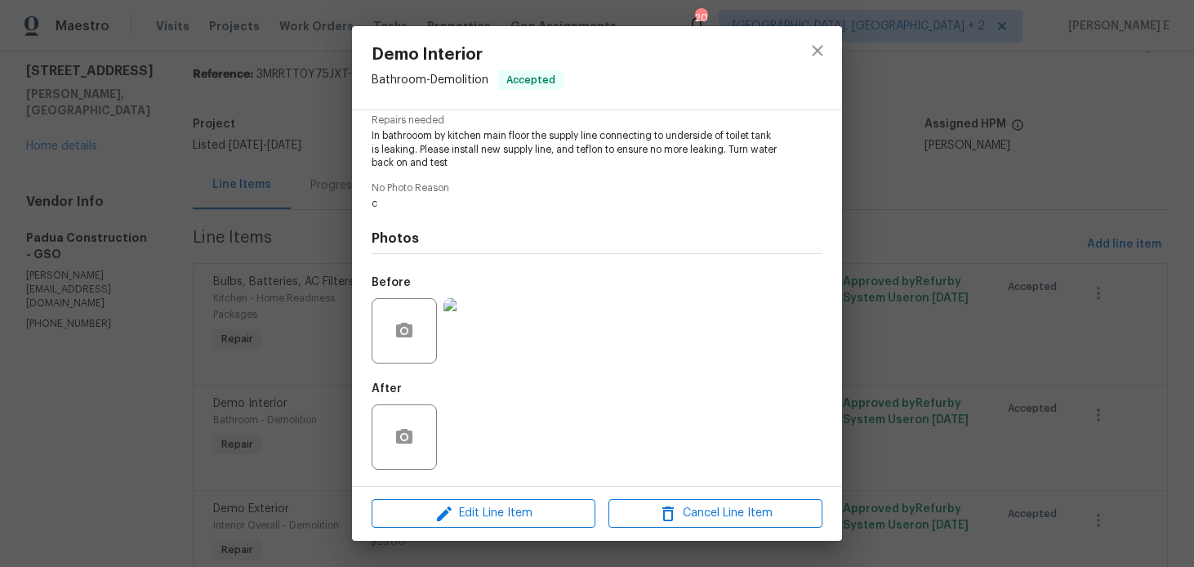
click at [1040, 163] on div "Demo Interior Bathroom - Demolition Accepted Vendor Padua Construction Account …" at bounding box center [597, 283] width 1194 height 567
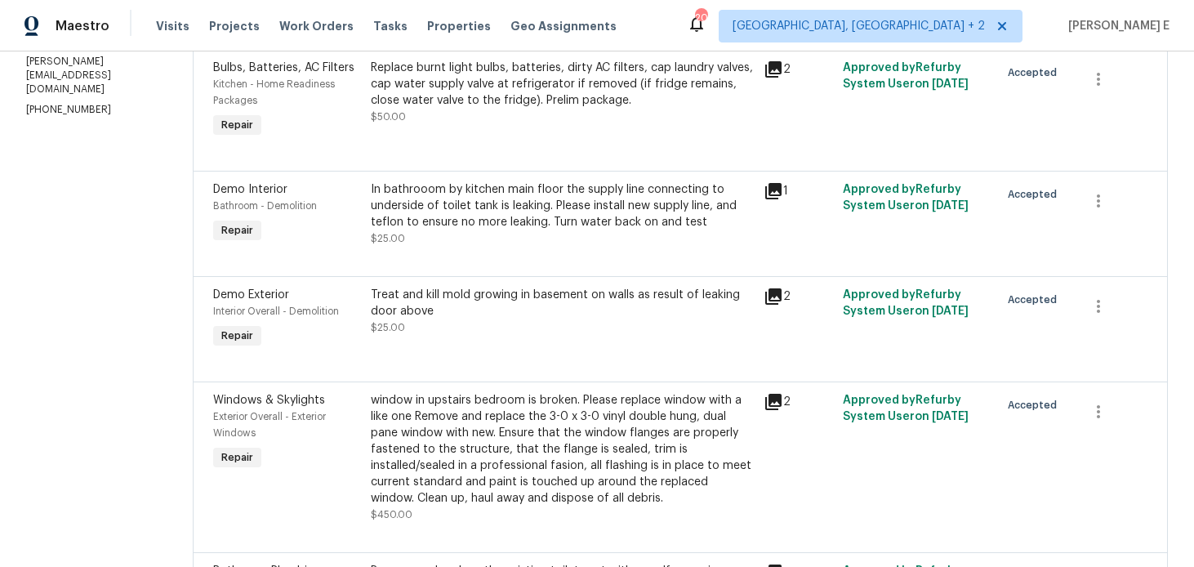
scroll to position [266, 0]
click at [485, 323] on div "Treat and kill mold growing in basement on walls as result of leaking door abov…" at bounding box center [563, 310] width 384 height 49
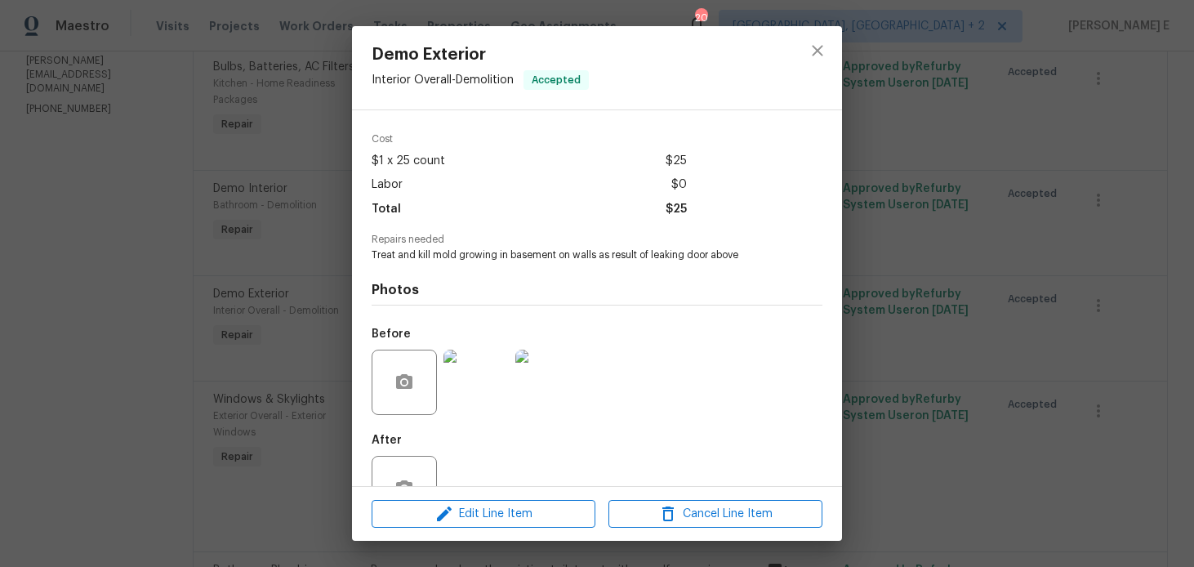
scroll to position [104, 0]
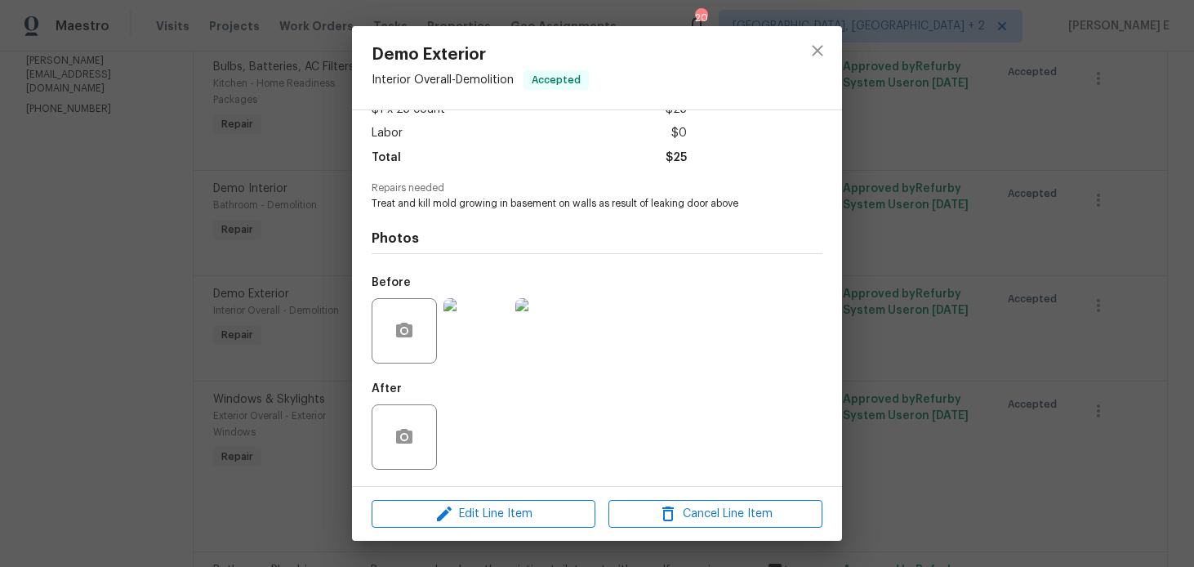
click at [491, 303] on img at bounding box center [476, 330] width 65 height 65
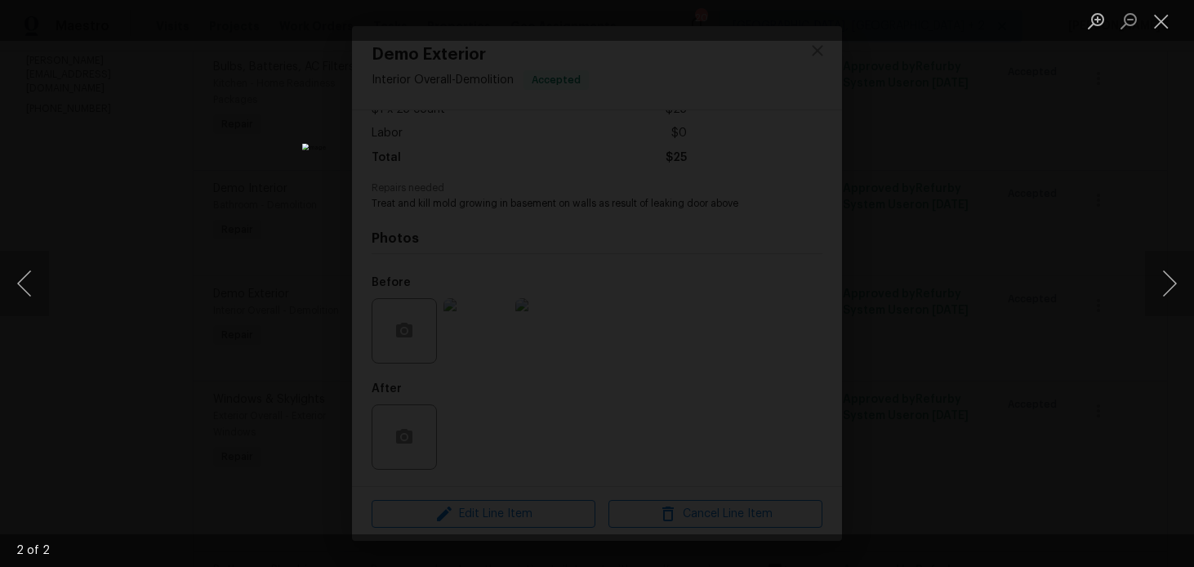
click at [984, 150] on div "Lightbox" at bounding box center [597, 283] width 1194 height 567
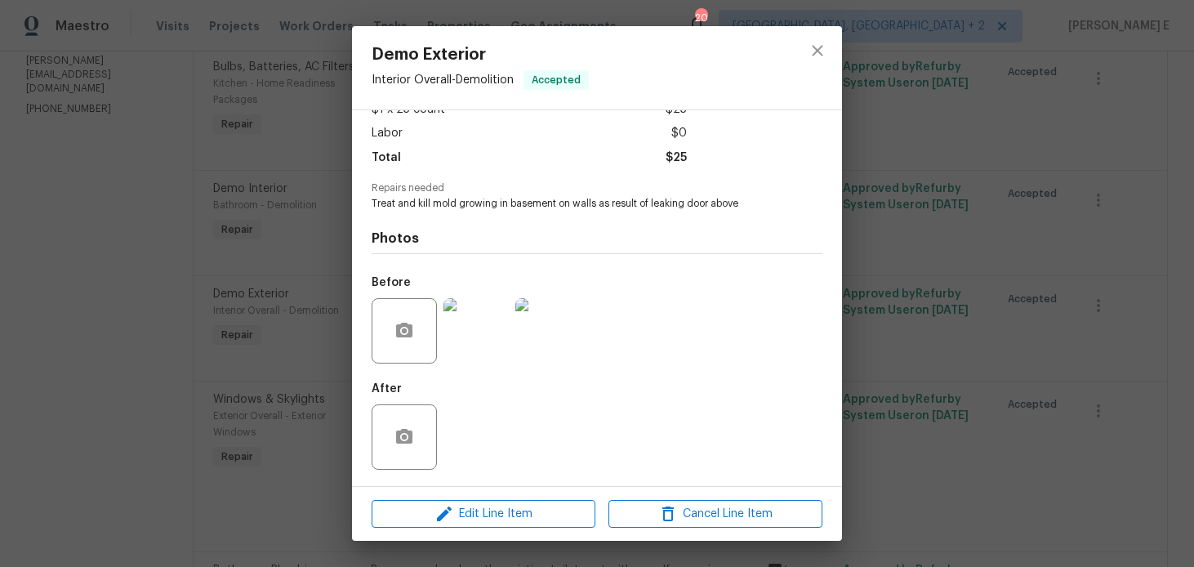
click at [930, 176] on div "Demo Exterior Interior Overall - Demolition Accepted Vendor Padua Construction …" at bounding box center [597, 283] width 1194 height 567
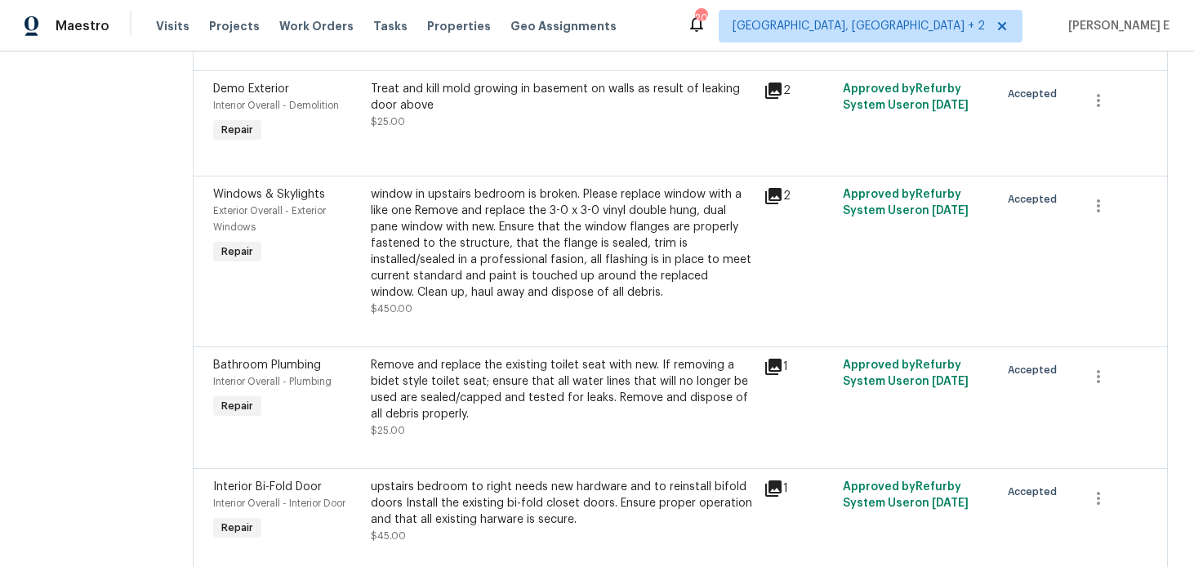
scroll to position [478, 0]
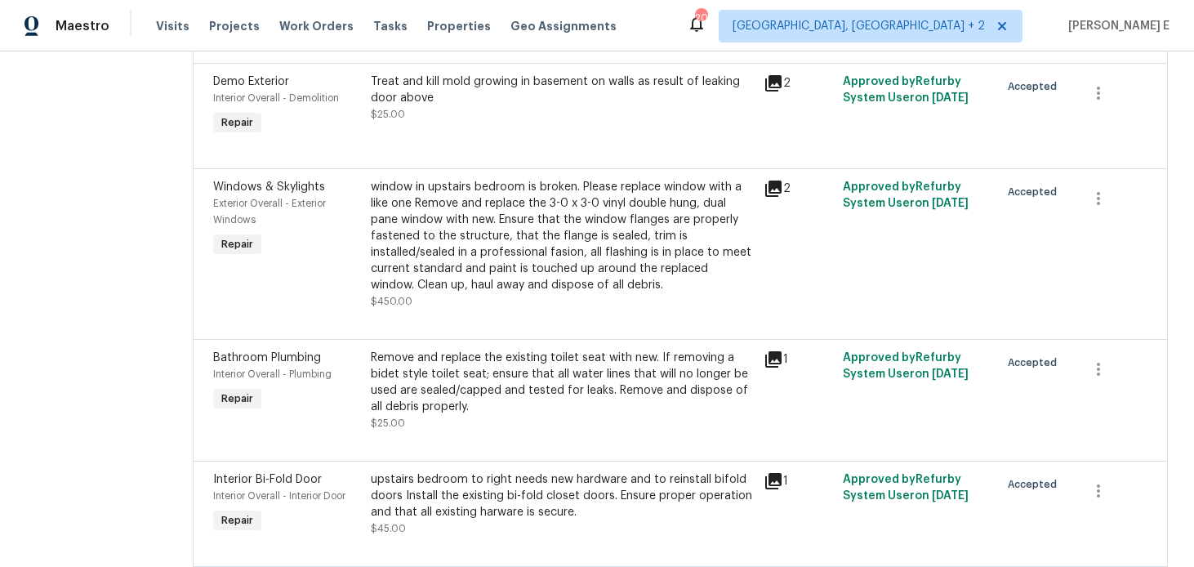
click at [570, 278] on div "window in upstairs bedroom is broken. Please replace window with a like one Rem…" at bounding box center [563, 236] width 384 height 114
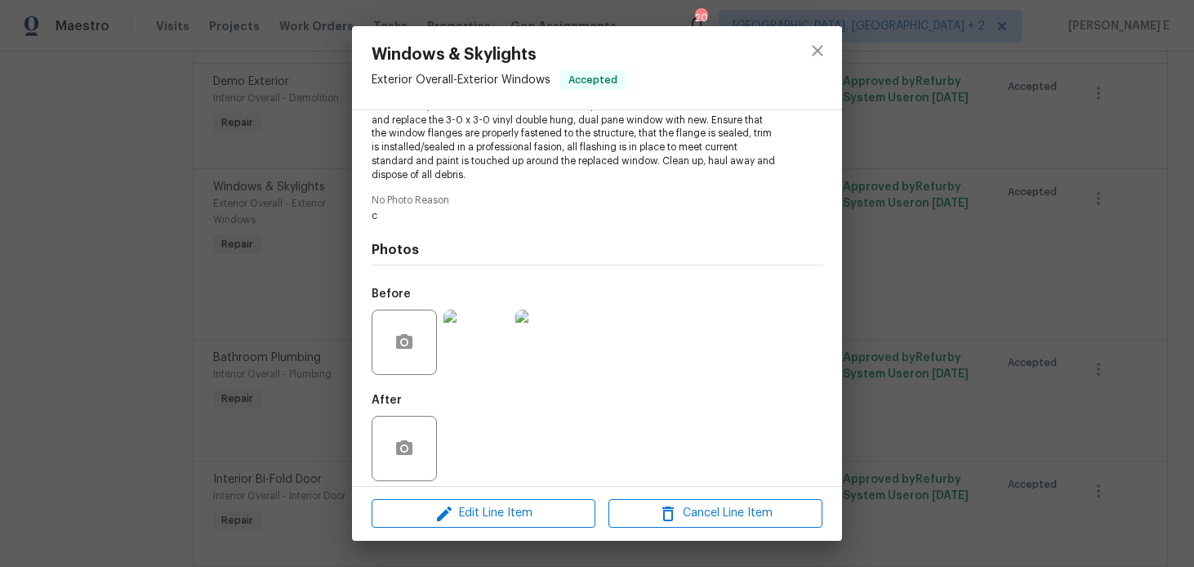
scroll to position [203, 0]
click at [498, 311] on img at bounding box center [476, 339] width 65 height 65
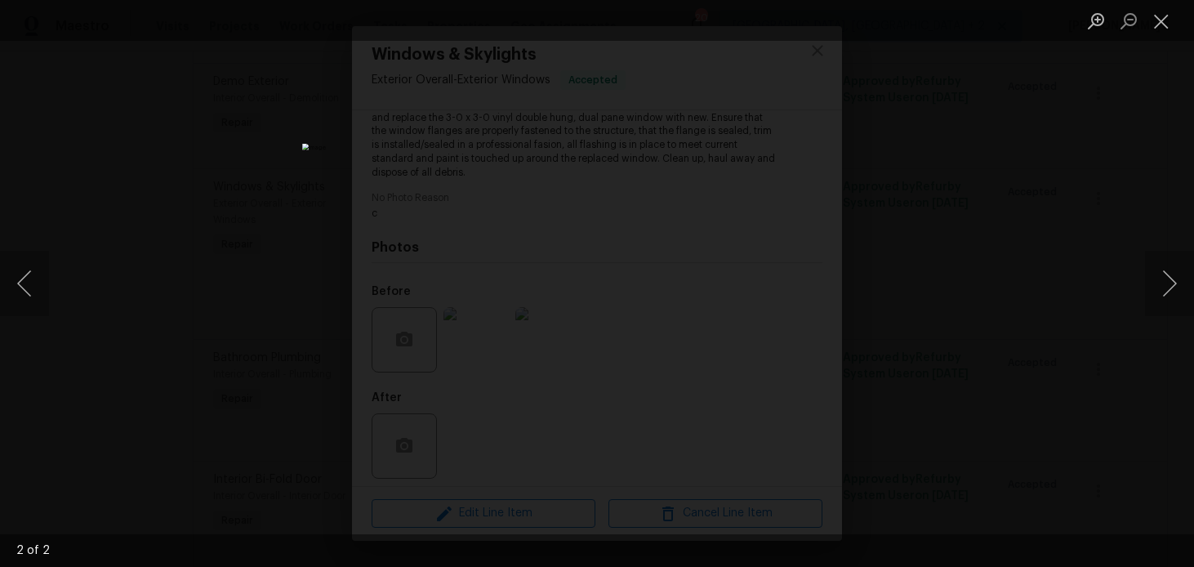
click at [953, 172] on div "Lightbox" at bounding box center [597, 283] width 1194 height 567
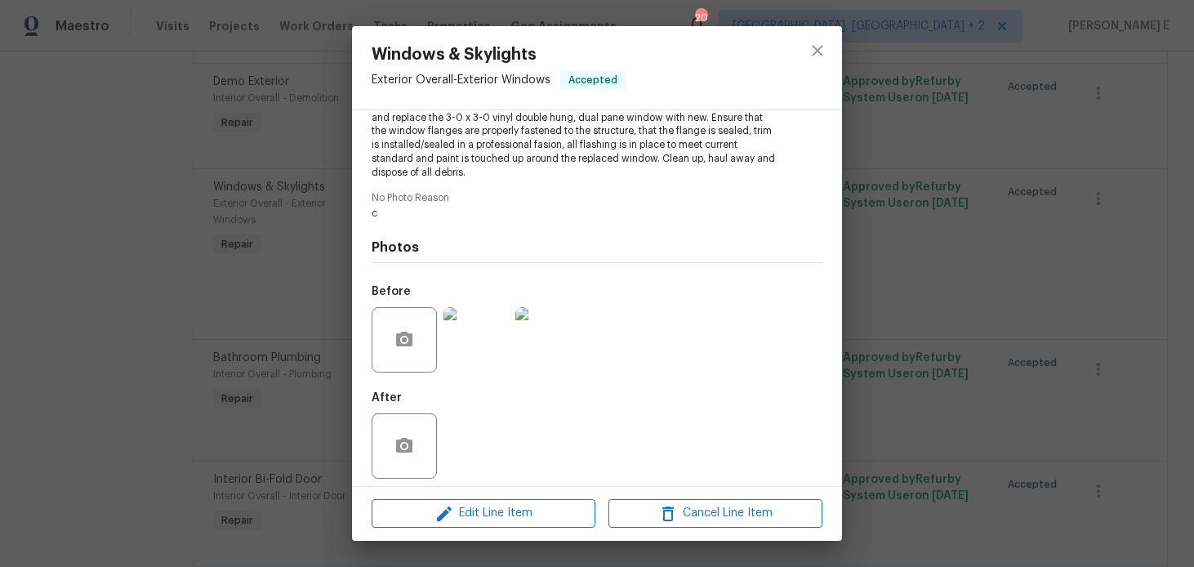
click at [953, 172] on div "Windows & Skylights Exterior Overall - Exterior Windows Accepted Vendor Padua C…" at bounding box center [597, 283] width 1194 height 567
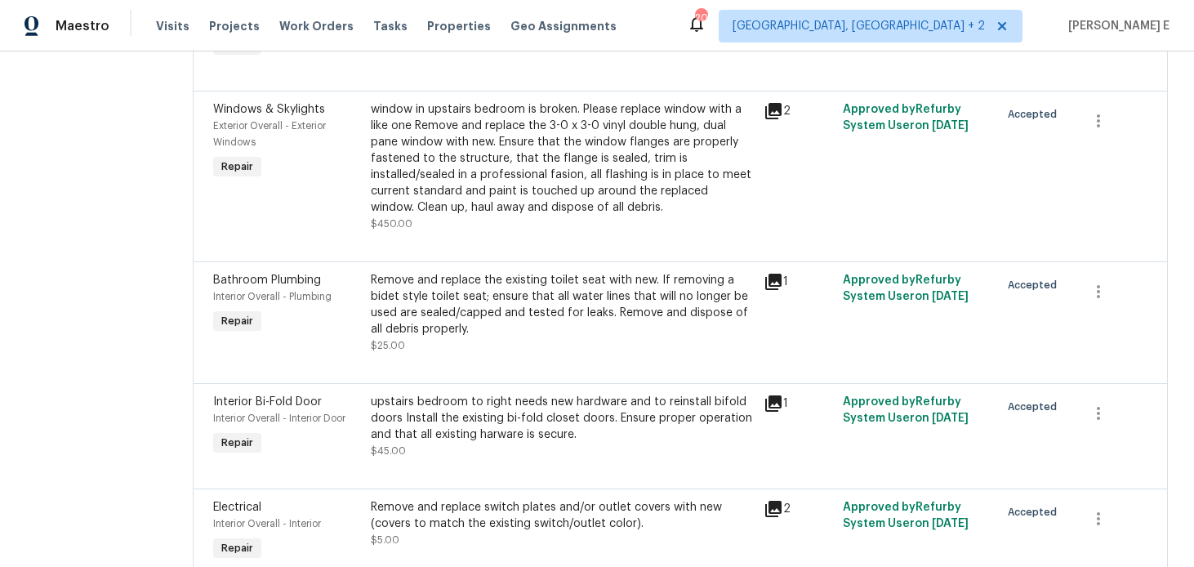
scroll to position [560, 0]
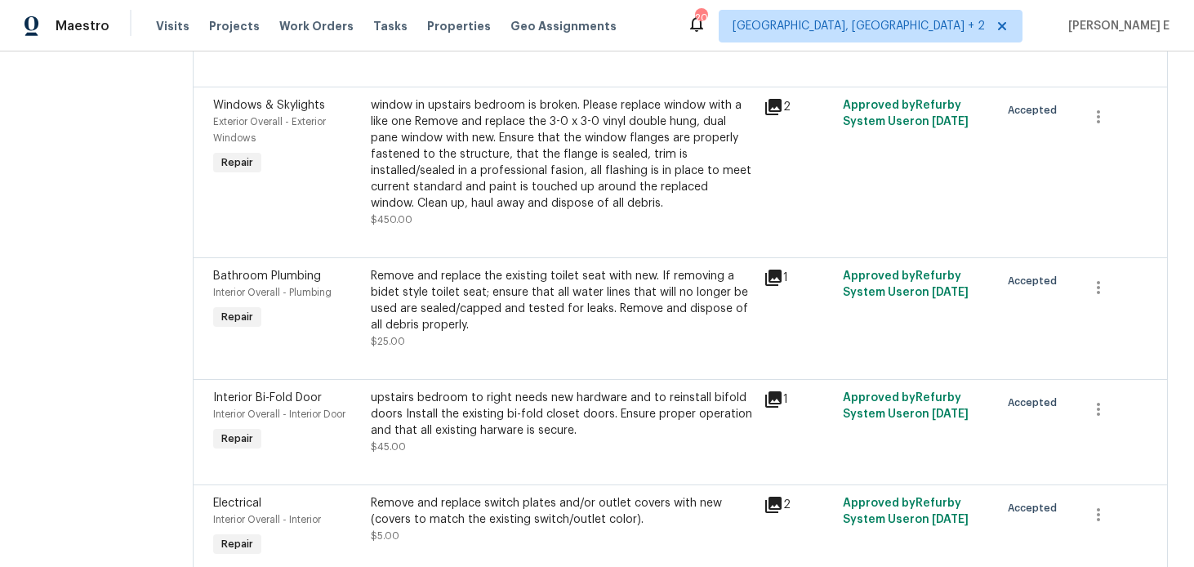
click at [521, 315] on div "Remove and replace the existing toilet seat with new. If removing a bidet style…" at bounding box center [563, 300] width 384 height 65
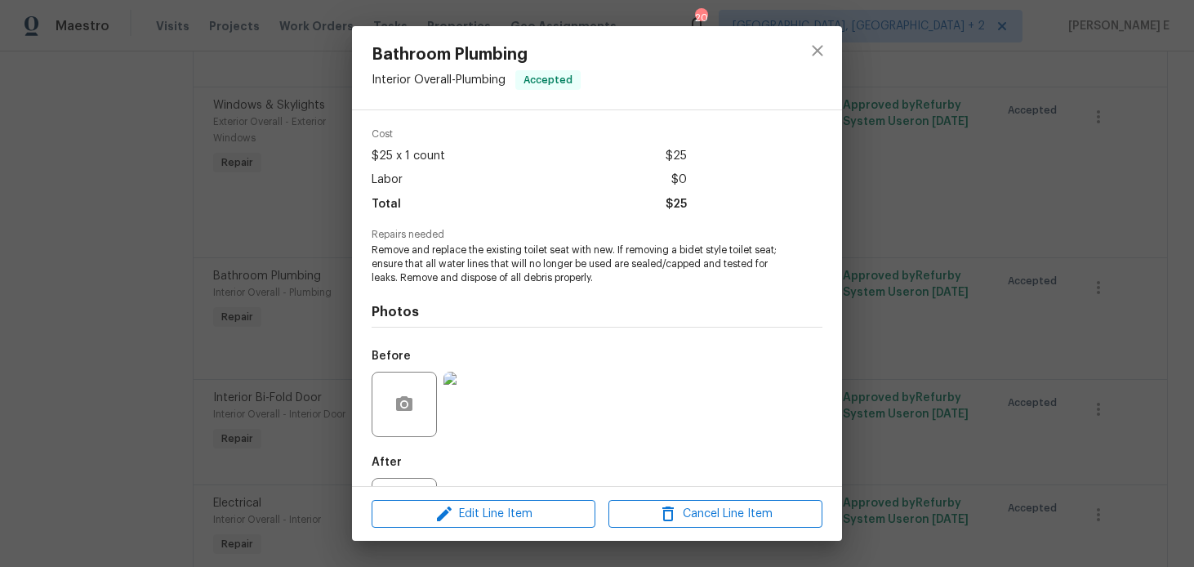
scroll to position [60, 0]
click at [450, 403] on img at bounding box center [476, 401] width 65 height 65
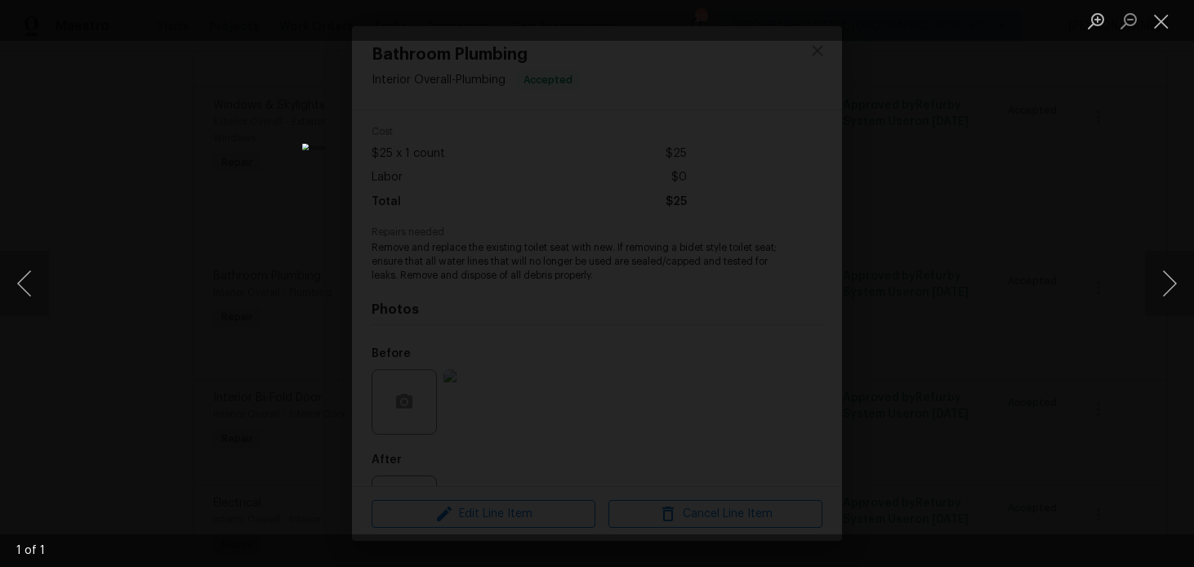
click at [921, 225] on div "Lightbox" at bounding box center [597, 283] width 1194 height 567
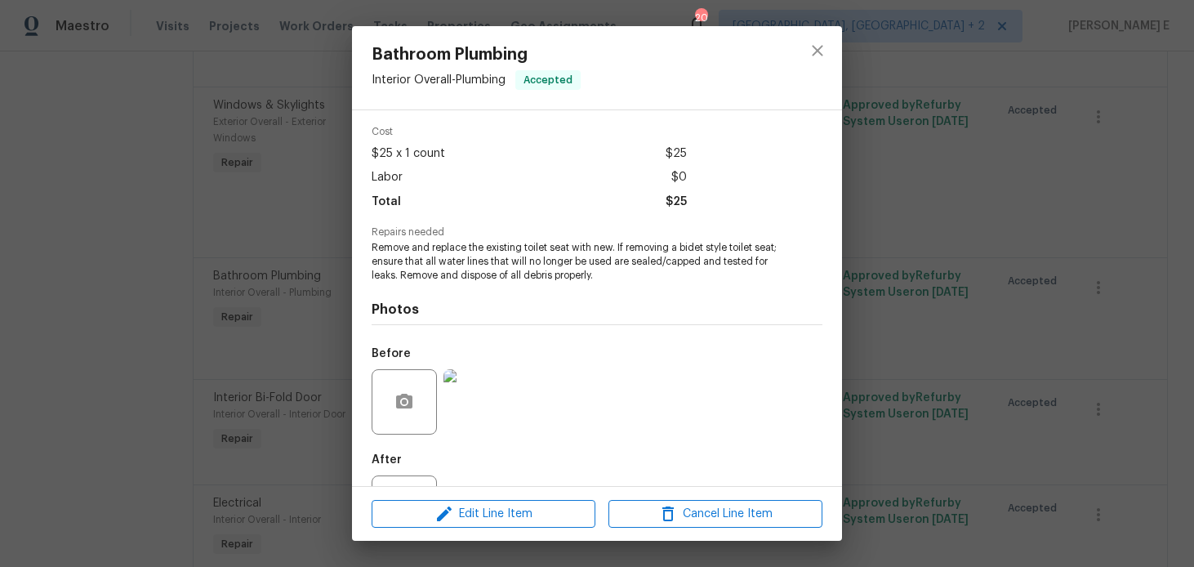
click at [921, 225] on div "Bathroom Plumbing Interior Overall - Plumbing Accepted Vendor Padua Constructio…" at bounding box center [597, 283] width 1194 height 567
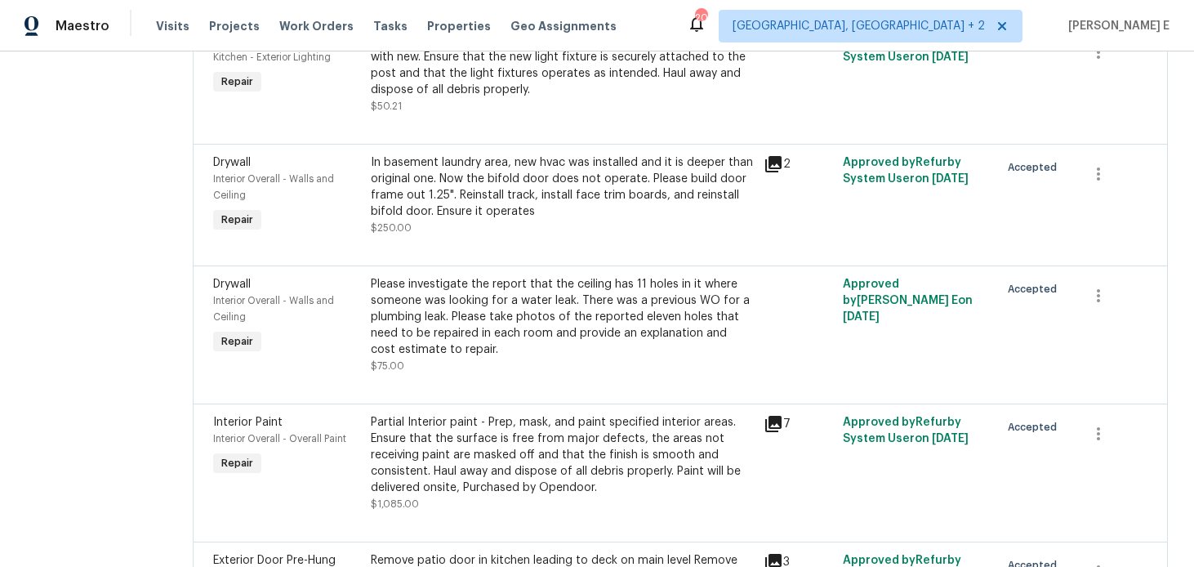
scroll to position [0, 0]
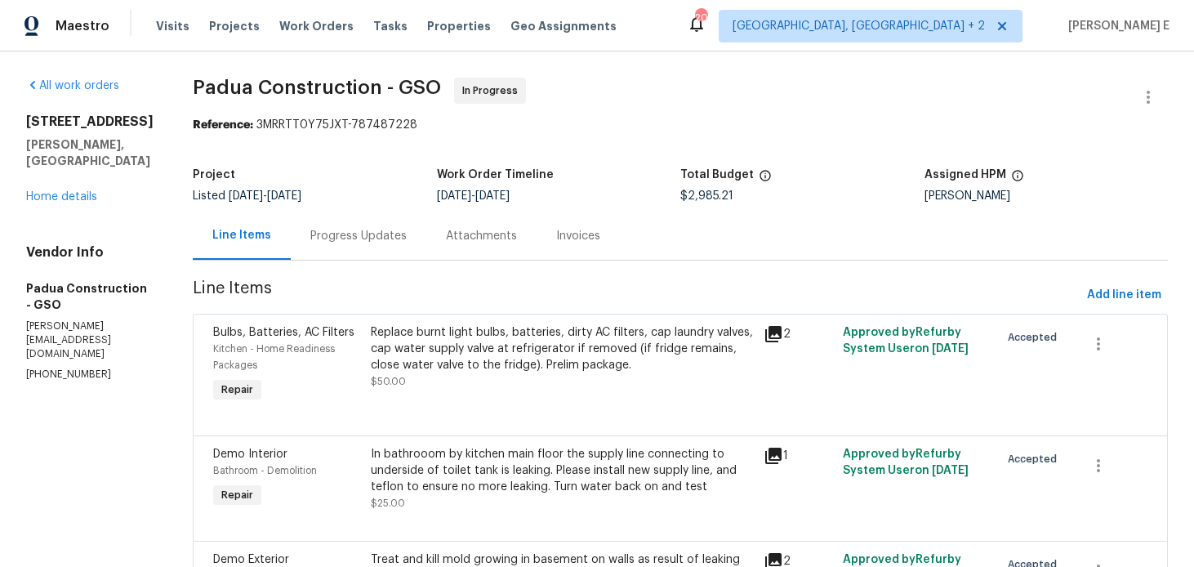
click at [310, 239] on div "Progress Updates" at bounding box center [358, 236] width 96 height 16
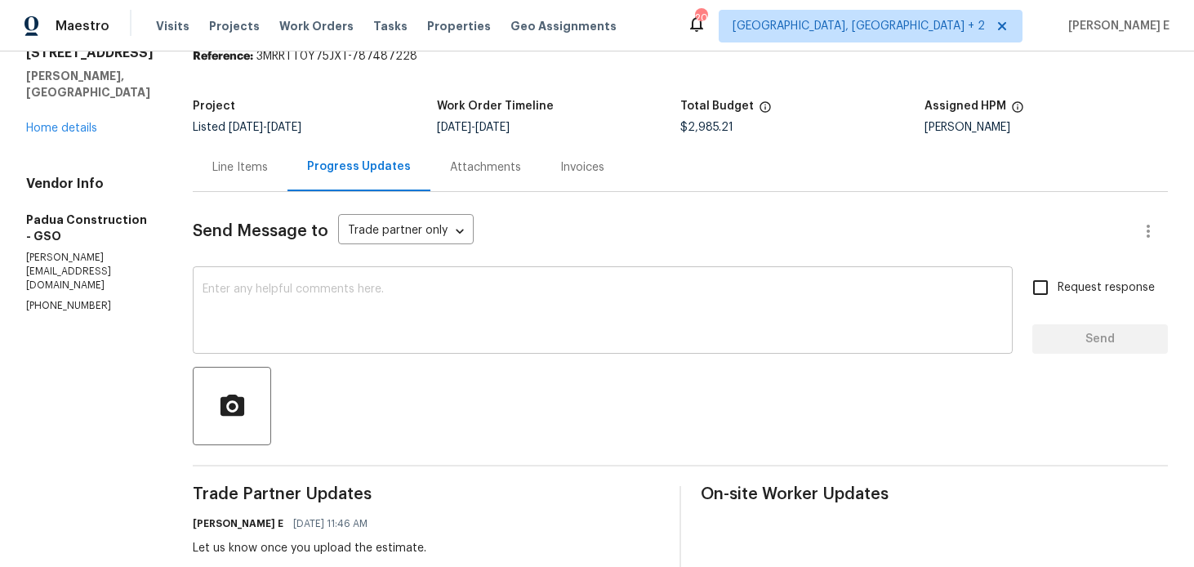
click at [287, 293] on textarea at bounding box center [603, 311] width 801 height 57
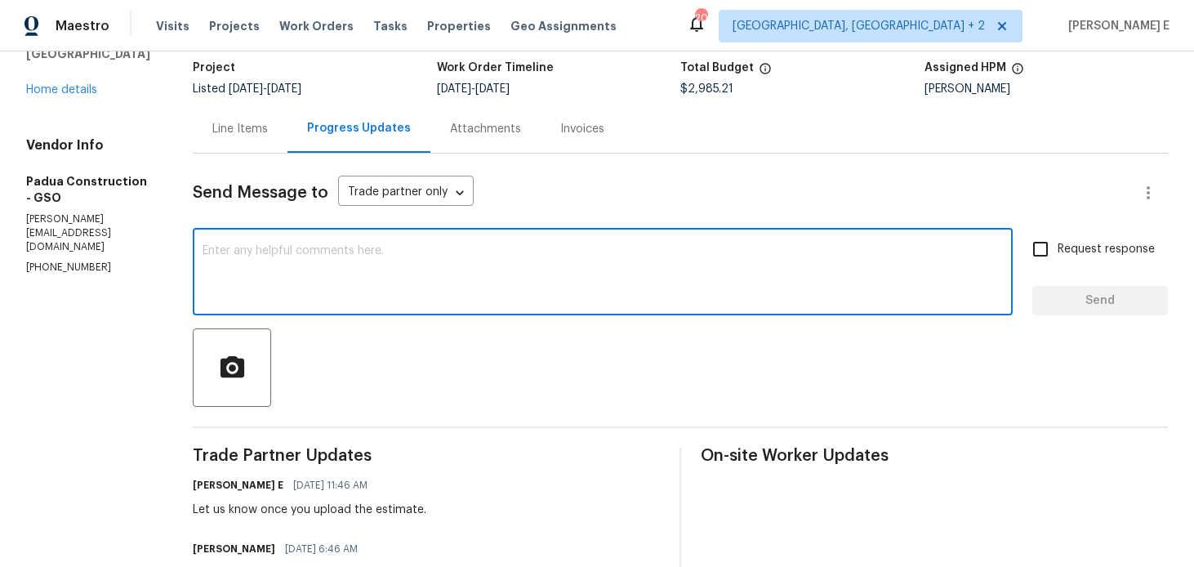
scroll to position [101, 0]
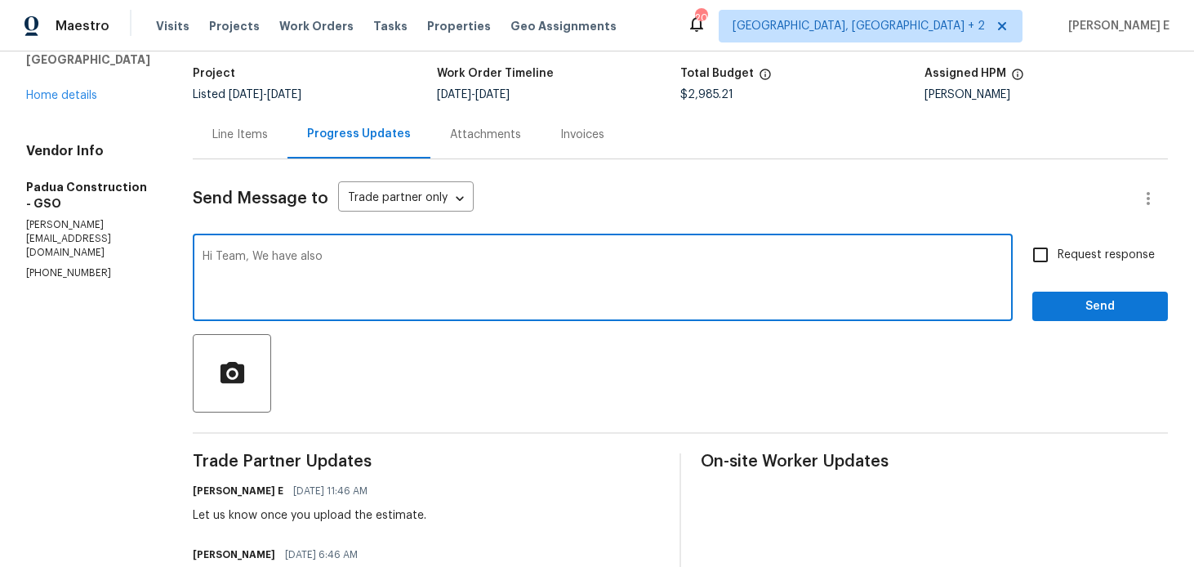
type textarea "Hi Team, We have also"
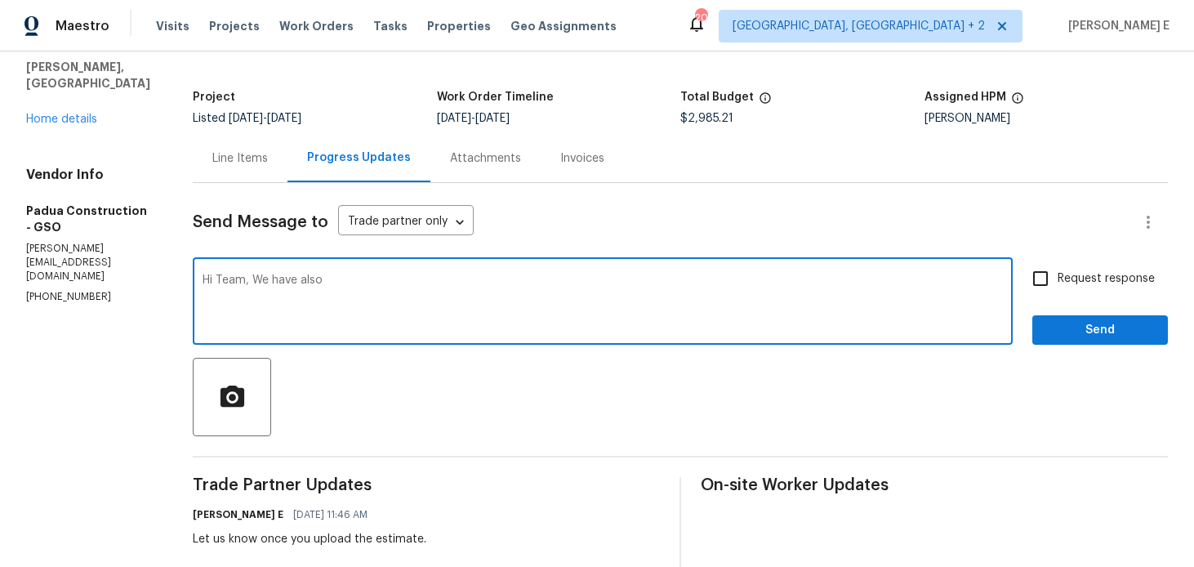
scroll to position [0, 0]
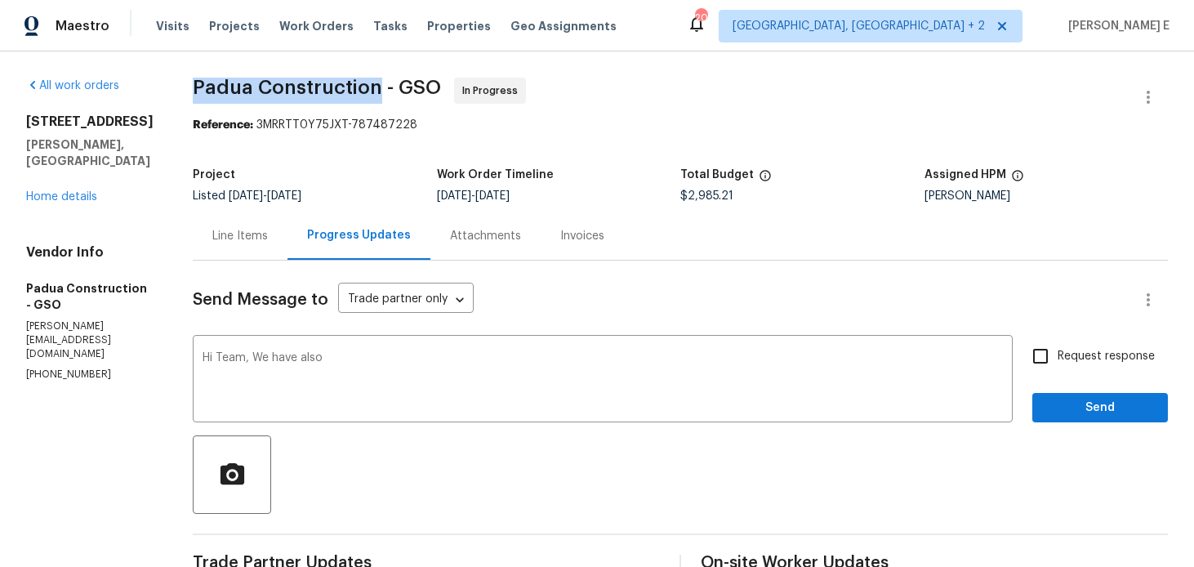
drag, startPoint x: 190, startPoint y: 88, endPoint x: 374, endPoint y: 85, distance: 183.8
click at [374, 85] on span "Padua Construction - GSO" at bounding box center [317, 88] width 248 height 20
copy span "Padua Construction"
click at [244, 294] on span "Send Message to" at bounding box center [261, 300] width 136 height 16
drag, startPoint x: 190, startPoint y: 90, endPoint x: 399, endPoint y: 89, distance: 208.3
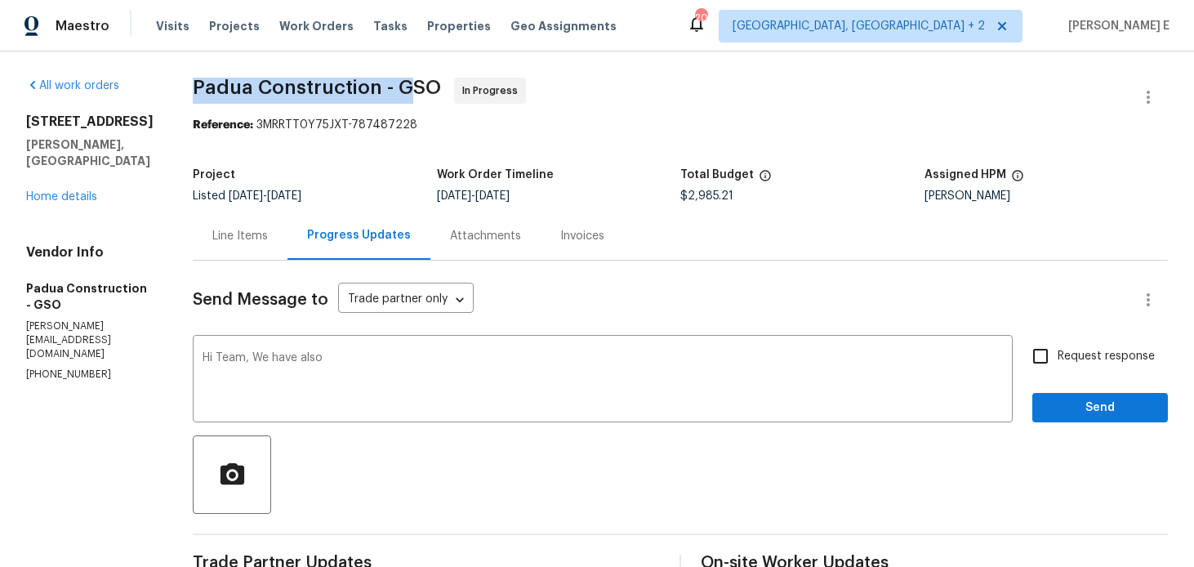
click at [399, 89] on span "Padua Construction - GSO" at bounding box center [317, 88] width 248 height 20
copy span "Padua Construction - G"
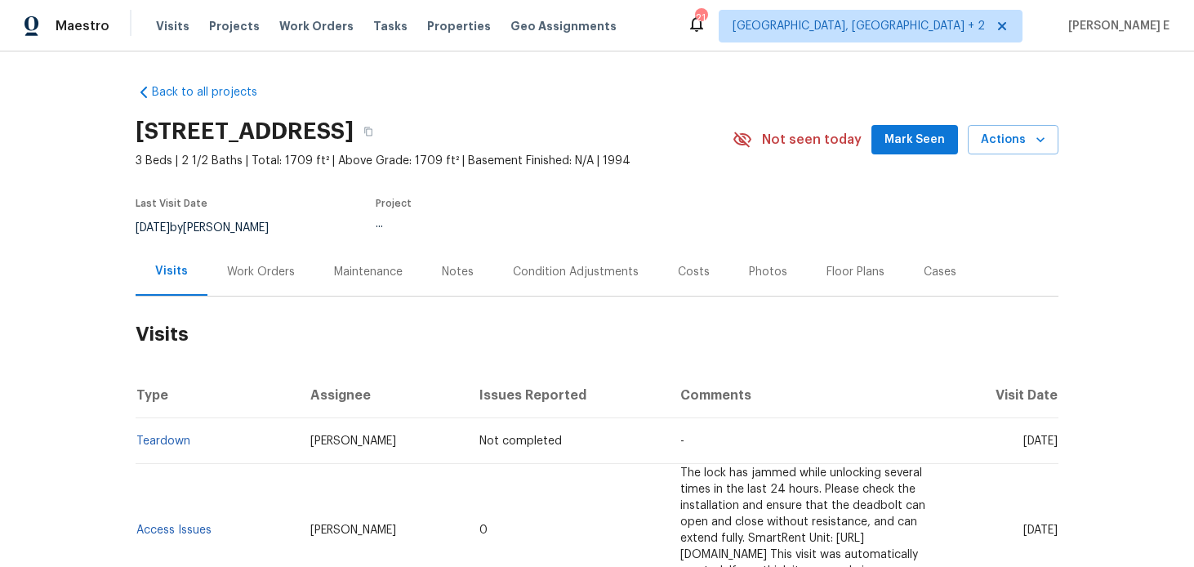
click at [252, 289] on div "Work Orders" at bounding box center [260, 272] width 107 height 48
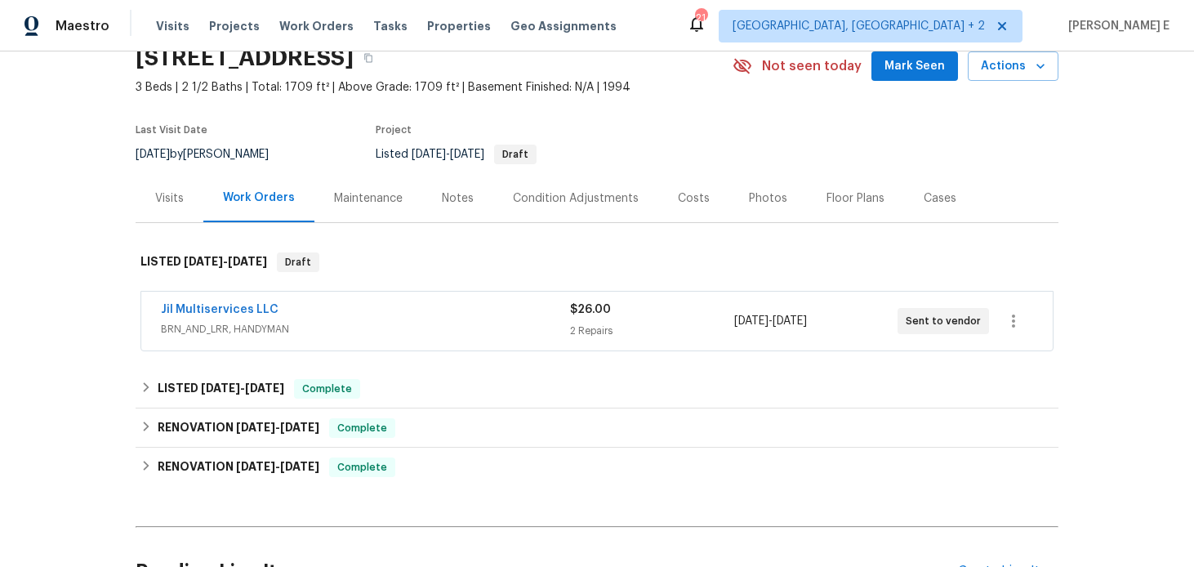
scroll to position [90, 0]
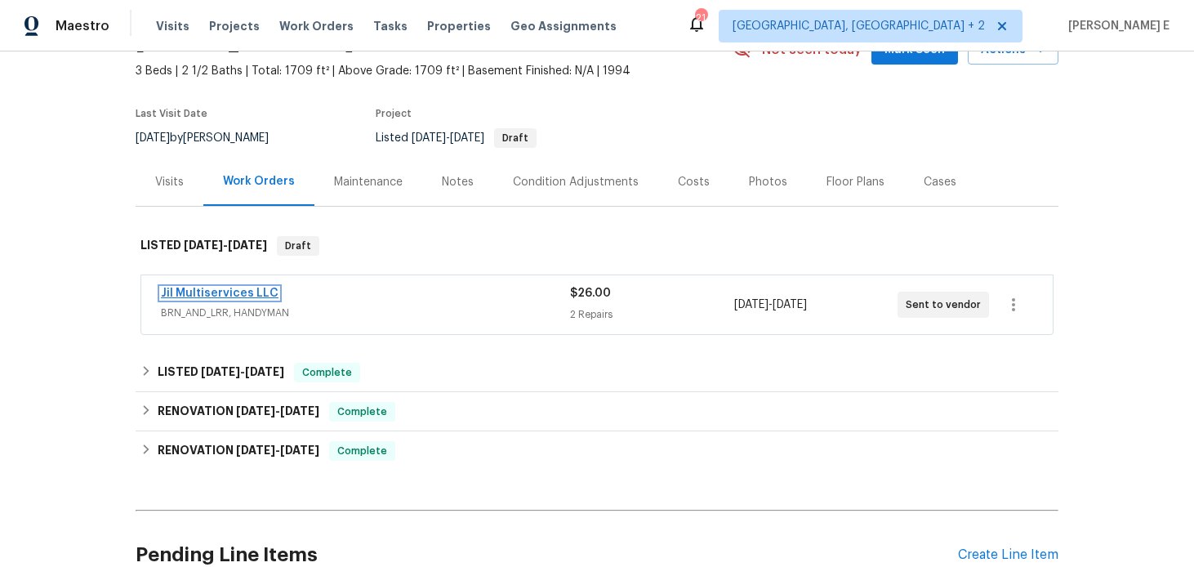
click at [247, 296] on link "Jil Multiservices LLC" at bounding box center [220, 293] width 118 height 11
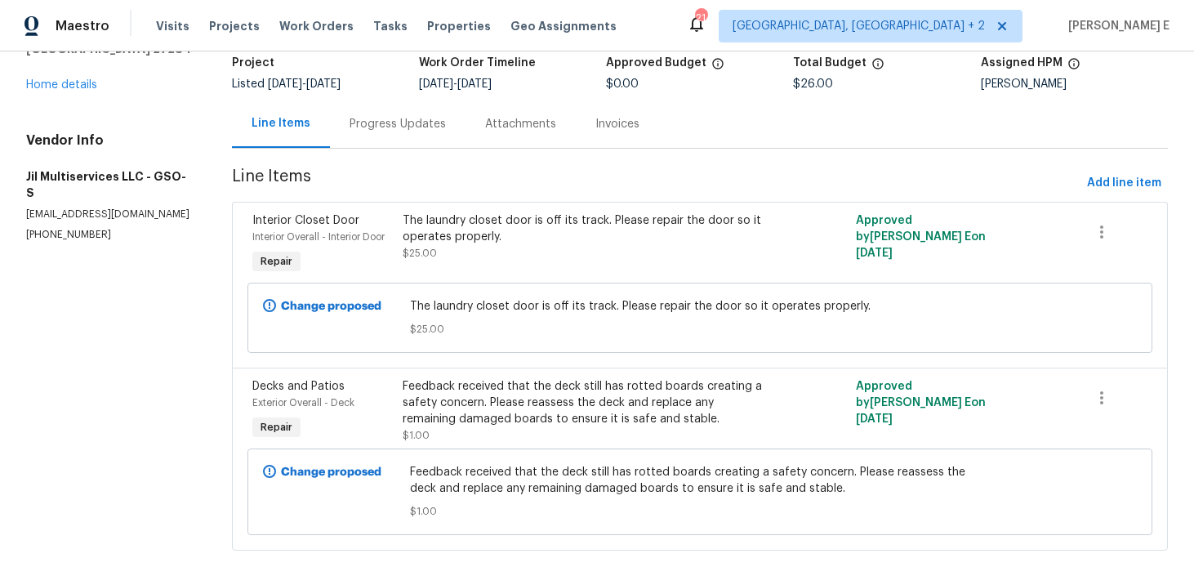
scroll to position [142, 0]
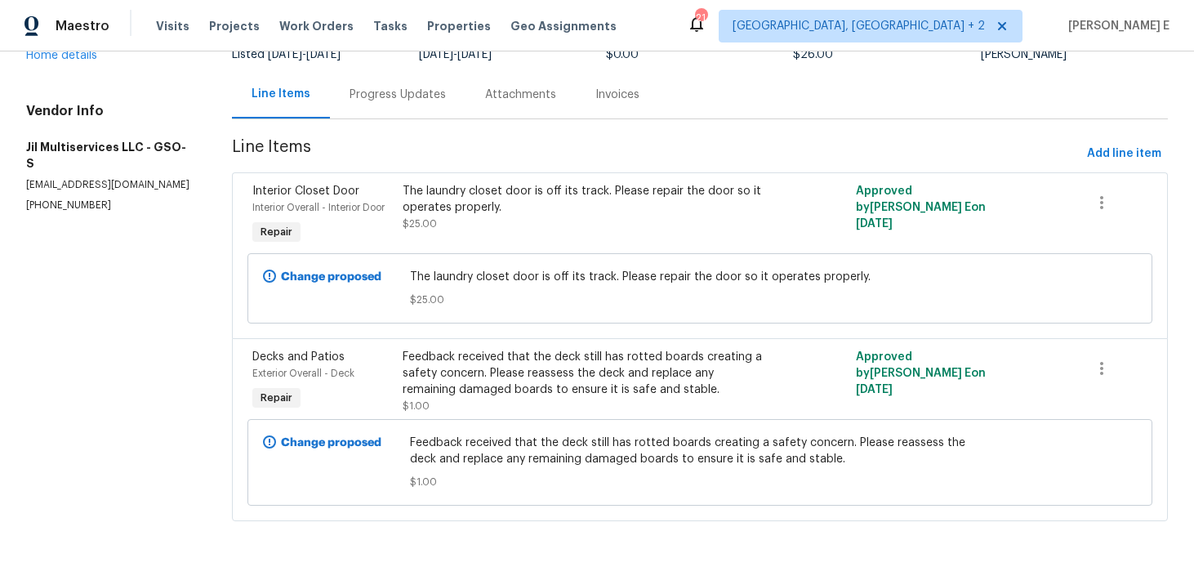
click at [500, 426] on div "Change proposed Feedback received that the deck still has rotted boards creatin…" at bounding box center [700, 462] width 905 height 87
click at [525, 393] on div "Feedback received that the deck still has rotted boards creating a safety conce…" at bounding box center [587, 373] width 368 height 49
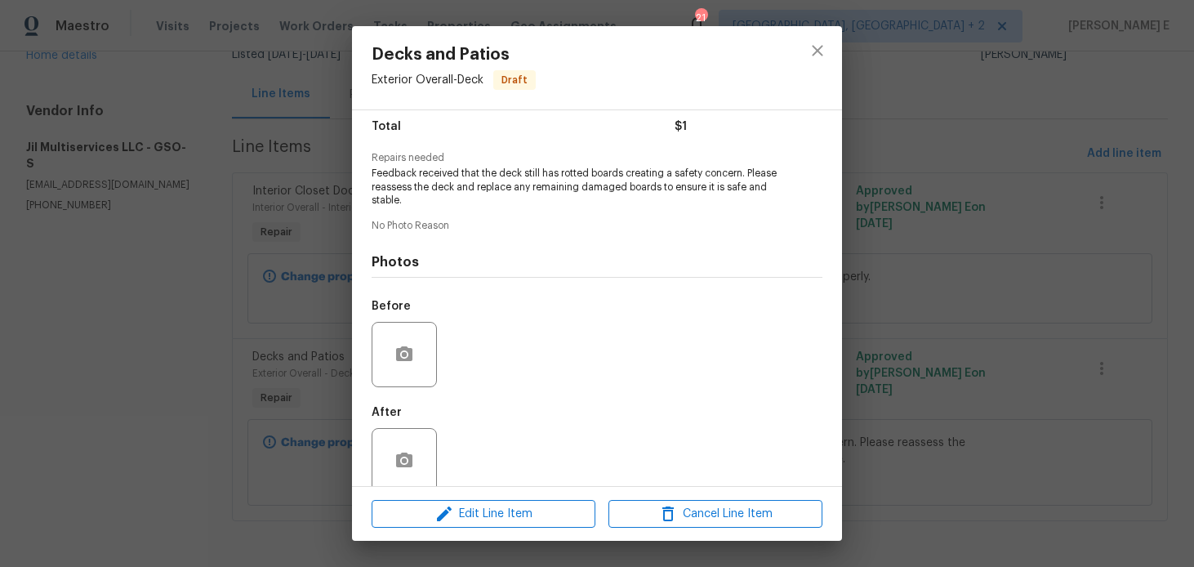
scroll to position [158, 0]
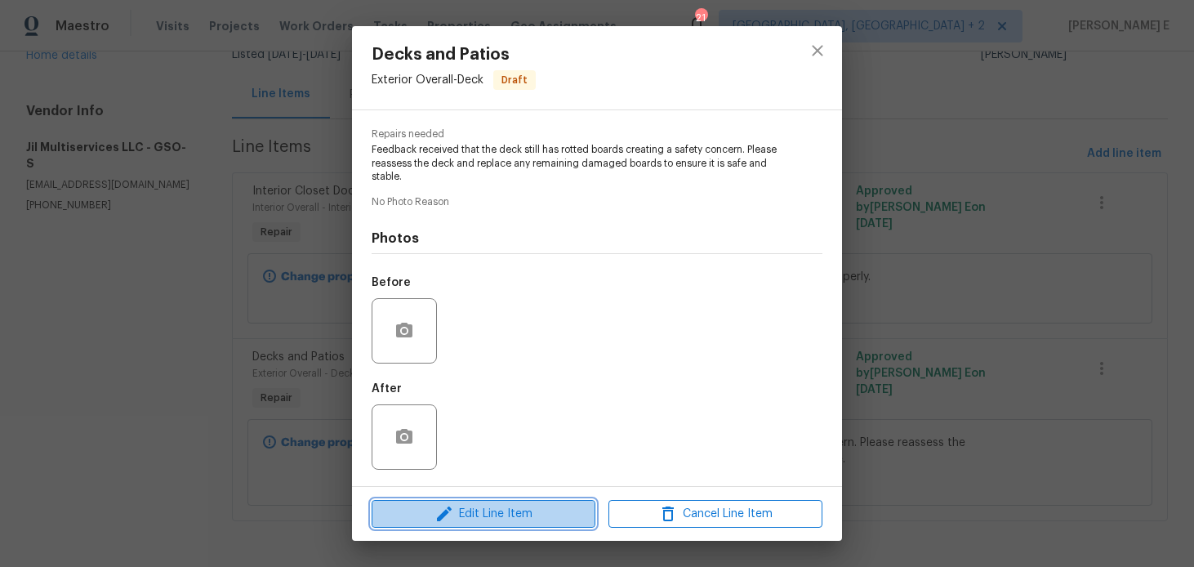
click at [428, 519] on span "Edit Line Item" at bounding box center [484, 514] width 214 height 20
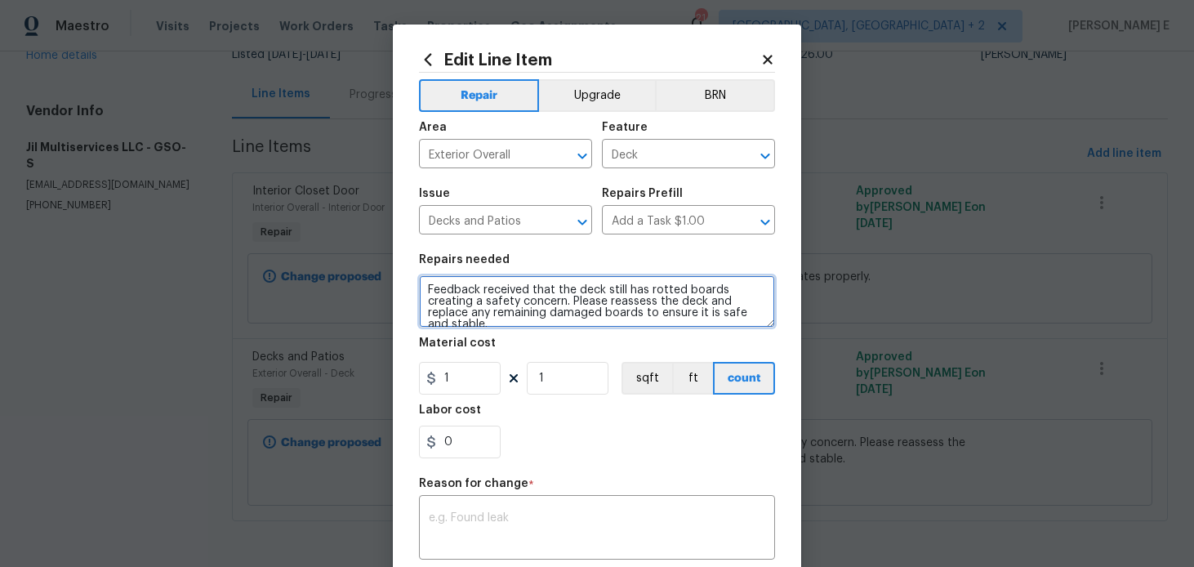
click at [431, 291] on textarea "Feedback received that the deck still has rotted boards creating a safety conce…" at bounding box center [597, 301] width 356 height 52
paste textarea "Rework:"
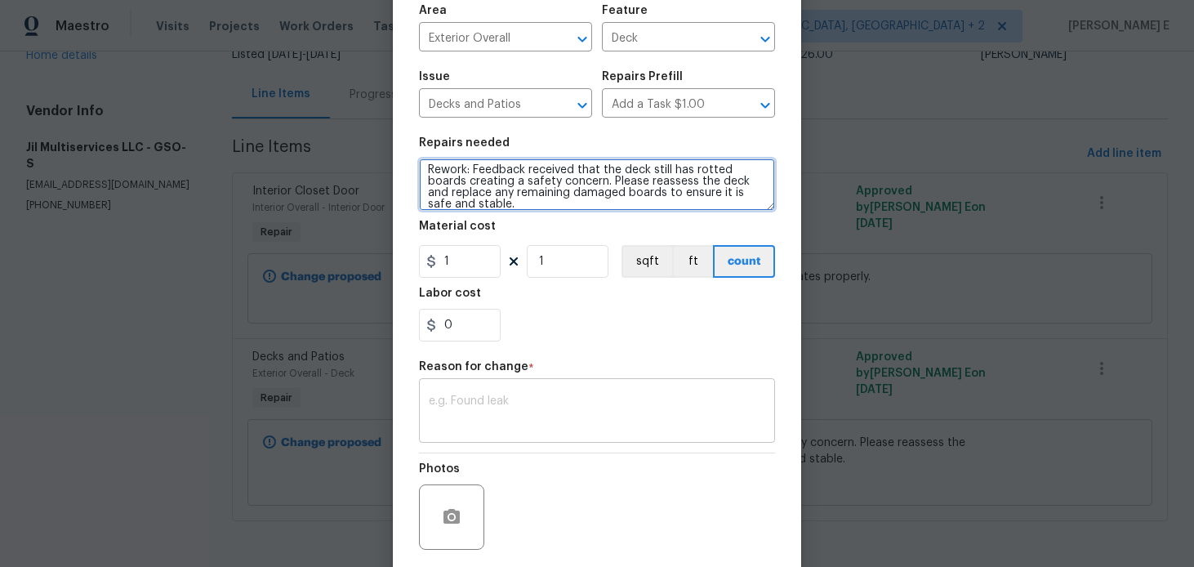
type textarea "Rework: Feedback received that the deck still has rotted boards creating a safe…"
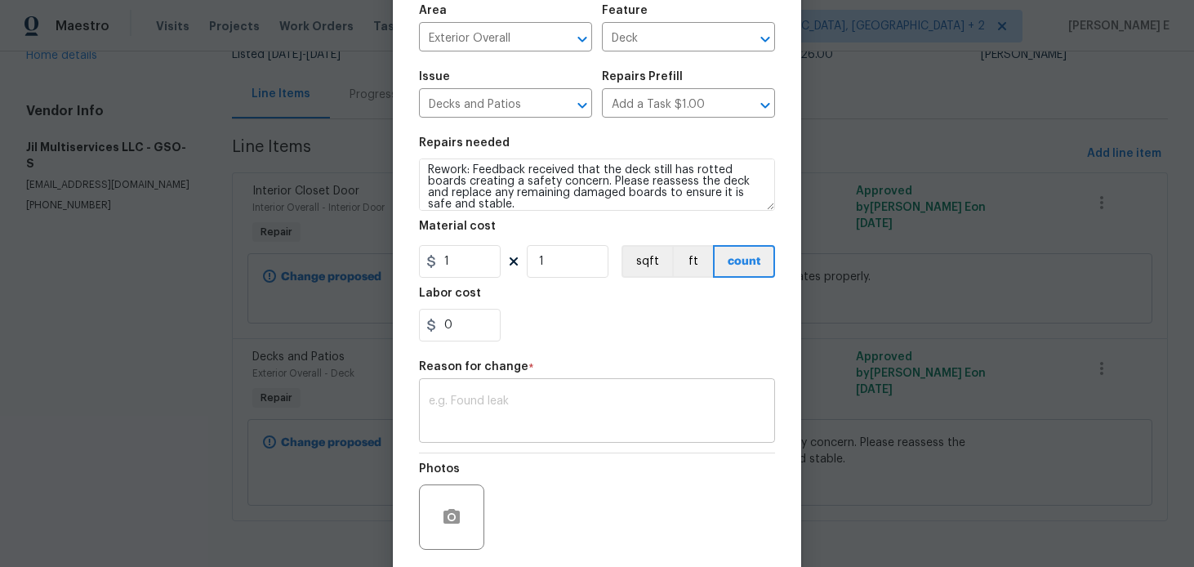
click at [493, 439] on div "x ​" at bounding box center [597, 412] width 356 height 60
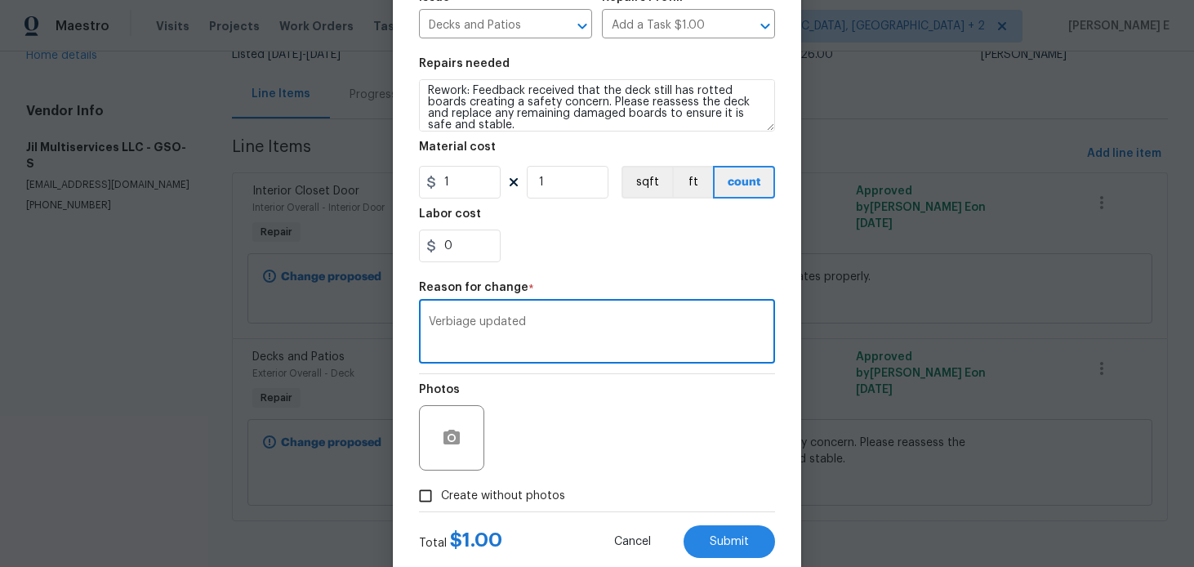
scroll to position [239, 0]
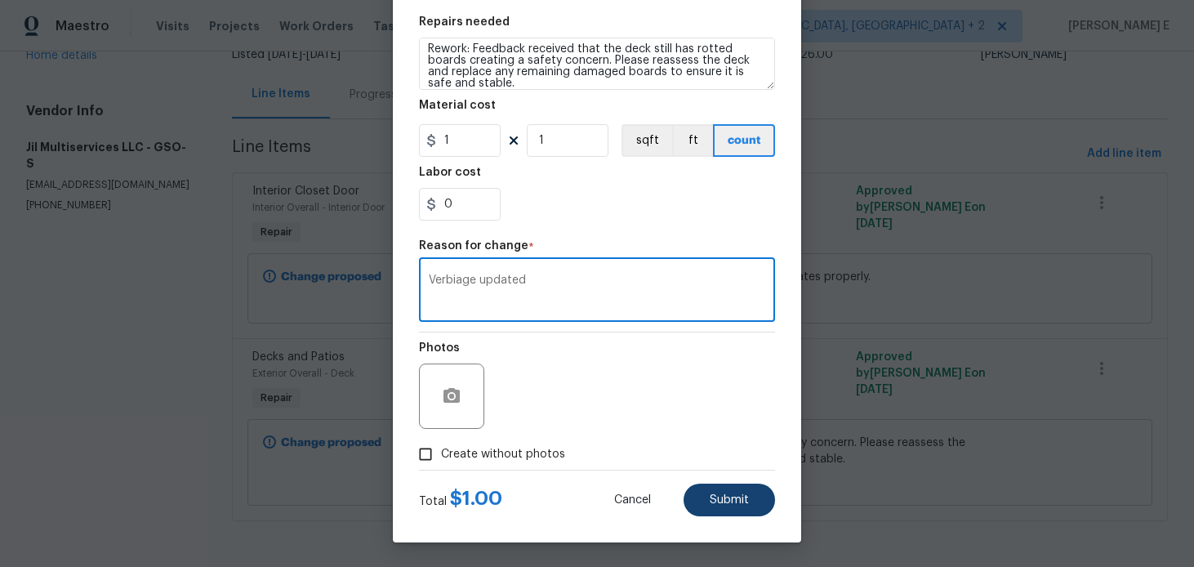
type textarea "Verbiage updated"
click at [730, 493] on button "Submit" at bounding box center [729, 500] width 91 height 33
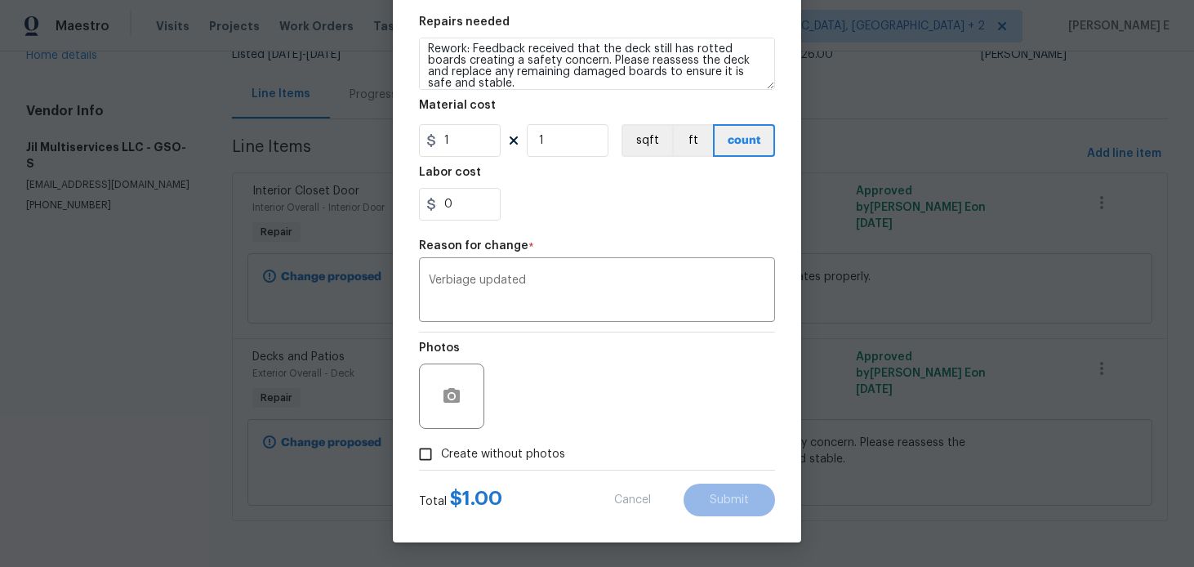
type textarea "Feedback received that the deck still has rotted boards creating a safety conce…"
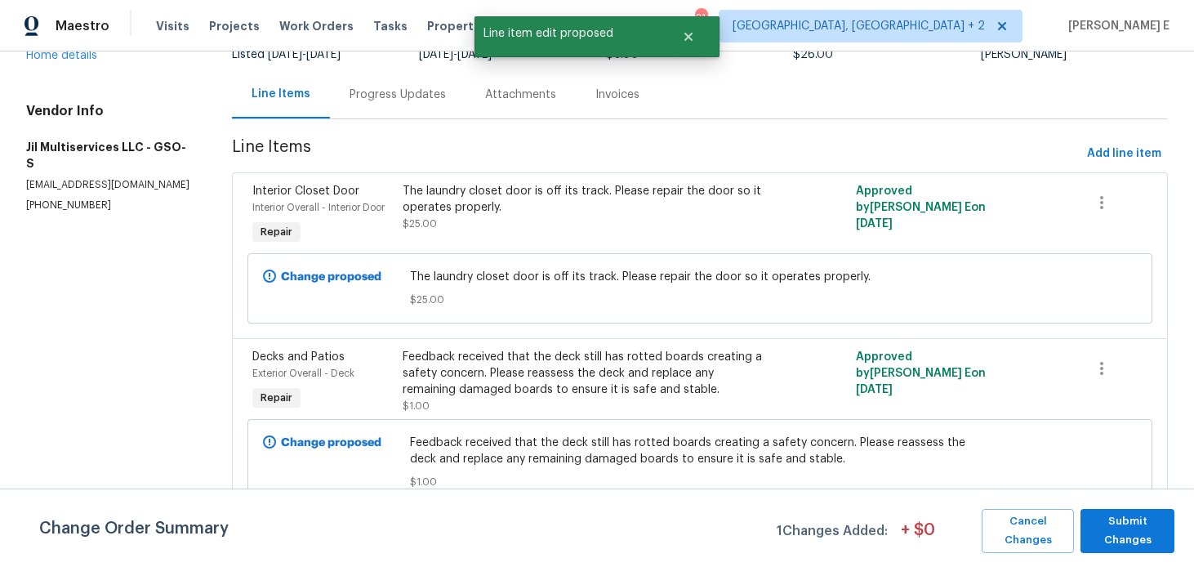
scroll to position [0, 0]
click at [1104, 525] on span "Submit Changes" at bounding box center [1128, 531] width 78 height 38
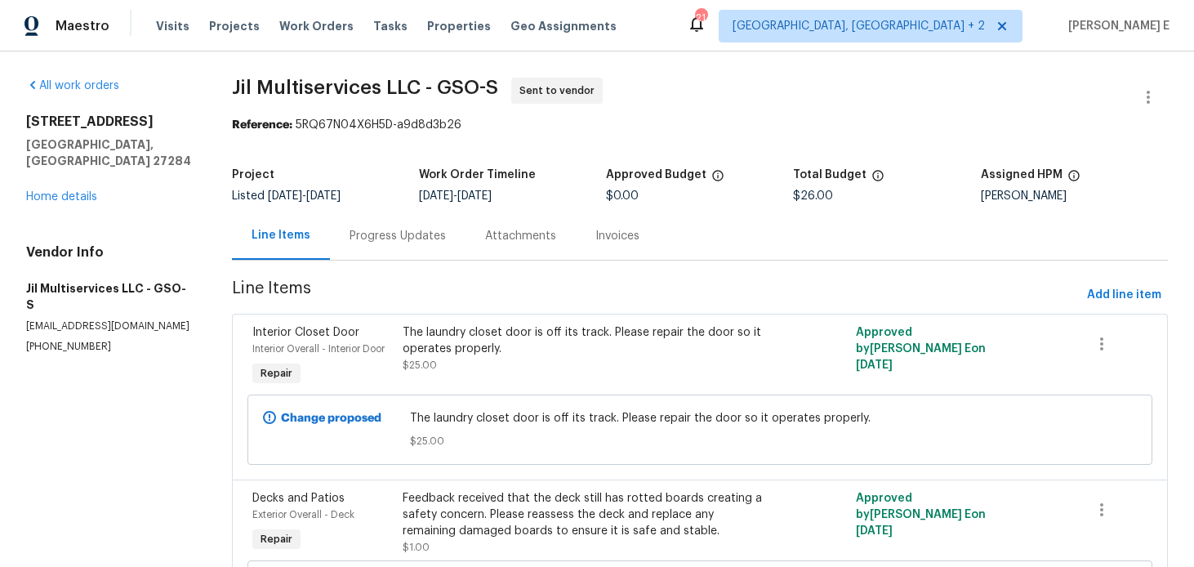
click at [364, 240] on div "Progress Updates" at bounding box center [398, 236] width 96 height 16
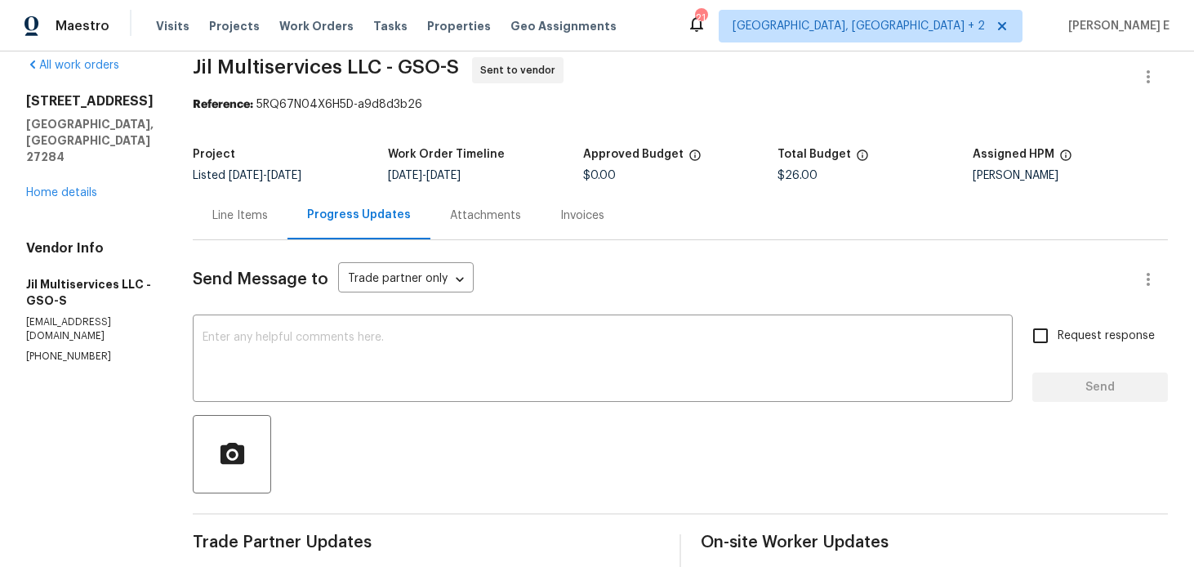
scroll to position [19, 0]
click at [322, 360] on textarea at bounding box center [603, 361] width 801 height 57
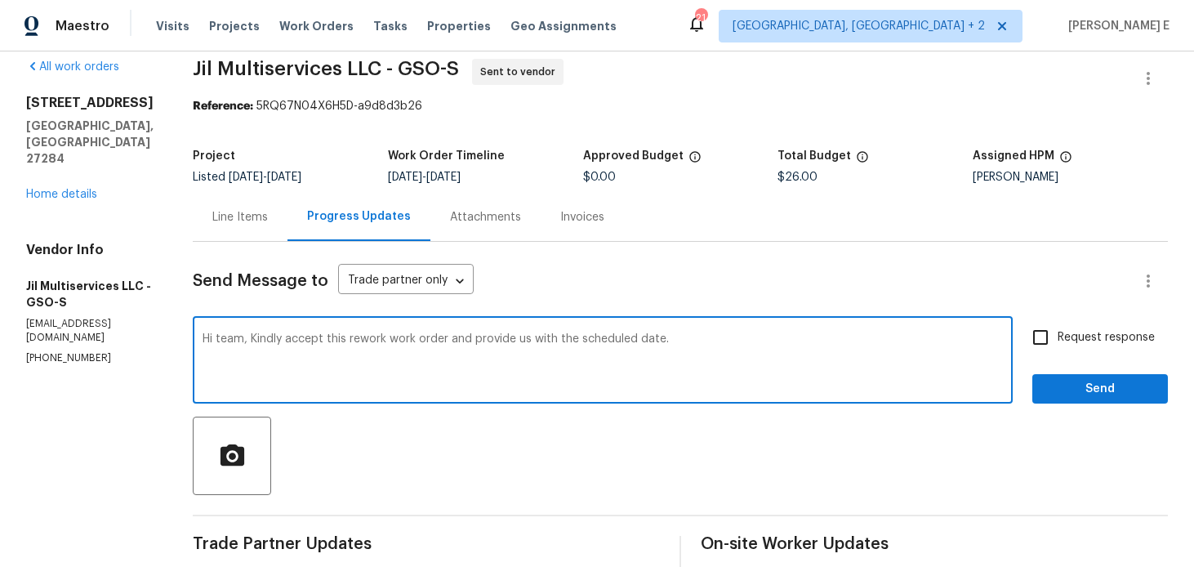
type textarea "Hi team, Kindly accept this rework work order and provide us with the scheduled…"
click at [1070, 332] on span "Request response" at bounding box center [1106, 337] width 97 height 17
click at [1058, 332] on input "Request response" at bounding box center [1041, 337] width 34 height 34
checkbox input "true"
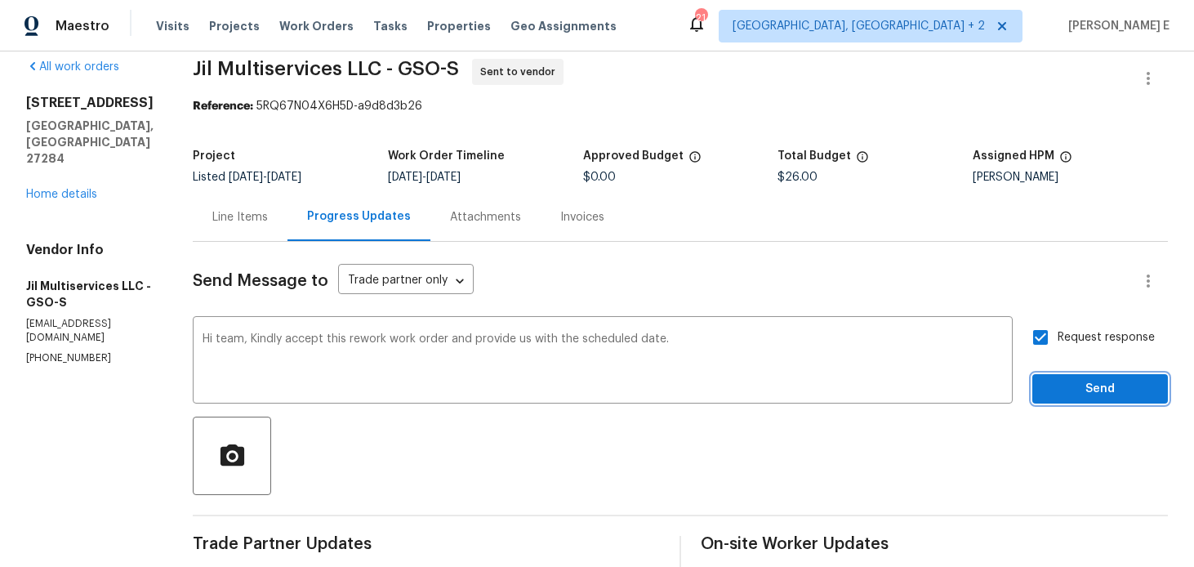
click at [1078, 374] on button "Send" at bounding box center [1101, 389] width 136 height 30
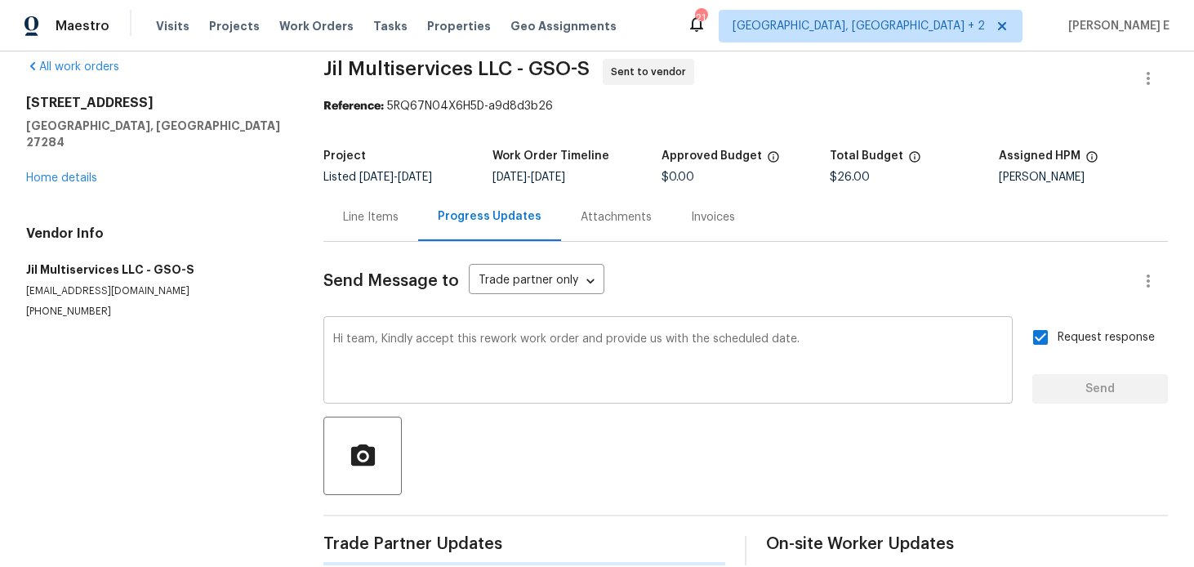
scroll to position [0, 0]
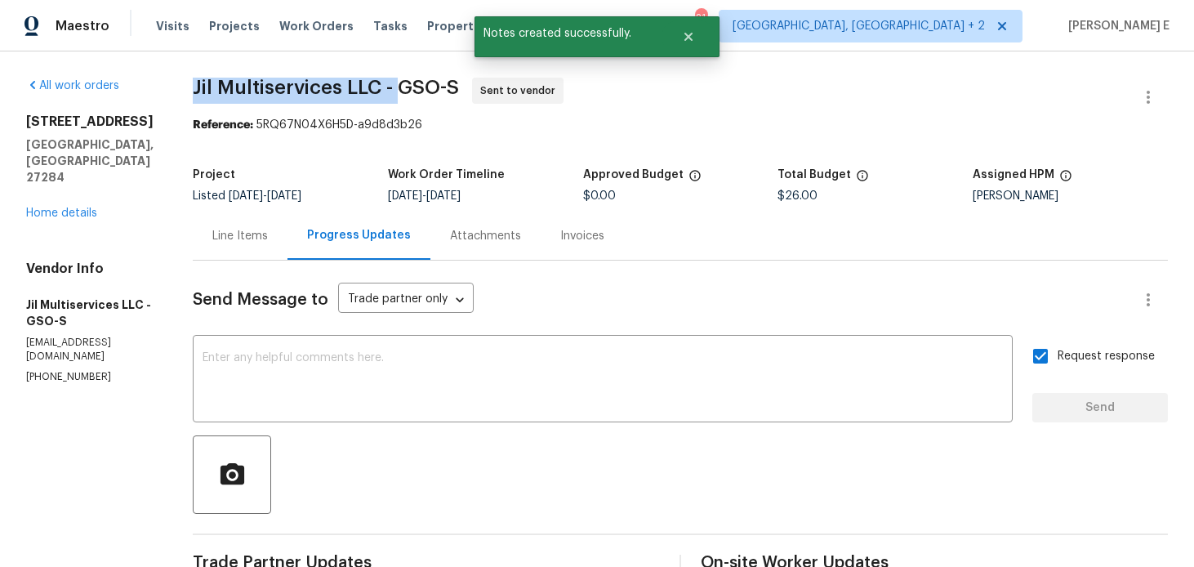
drag, startPoint x: 197, startPoint y: 82, endPoint x: 407, endPoint y: 85, distance: 210.0
click at [407, 85] on div "All work orders 1200 Salem Crossing Rd Kernersville, NC 27284 Home details Vend…" at bounding box center [597, 417] width 1194 height 732
copy span "Jil Multiservices LLC -"
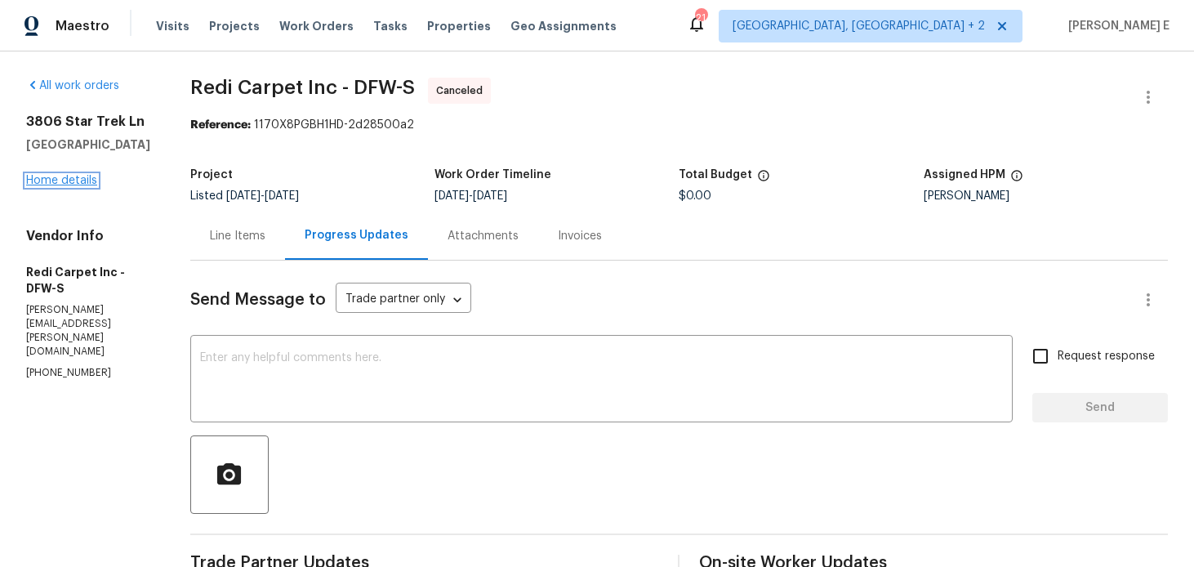
click at [53, 181] on link "Home details" at bounding box center [61, 180] width 71 height 11
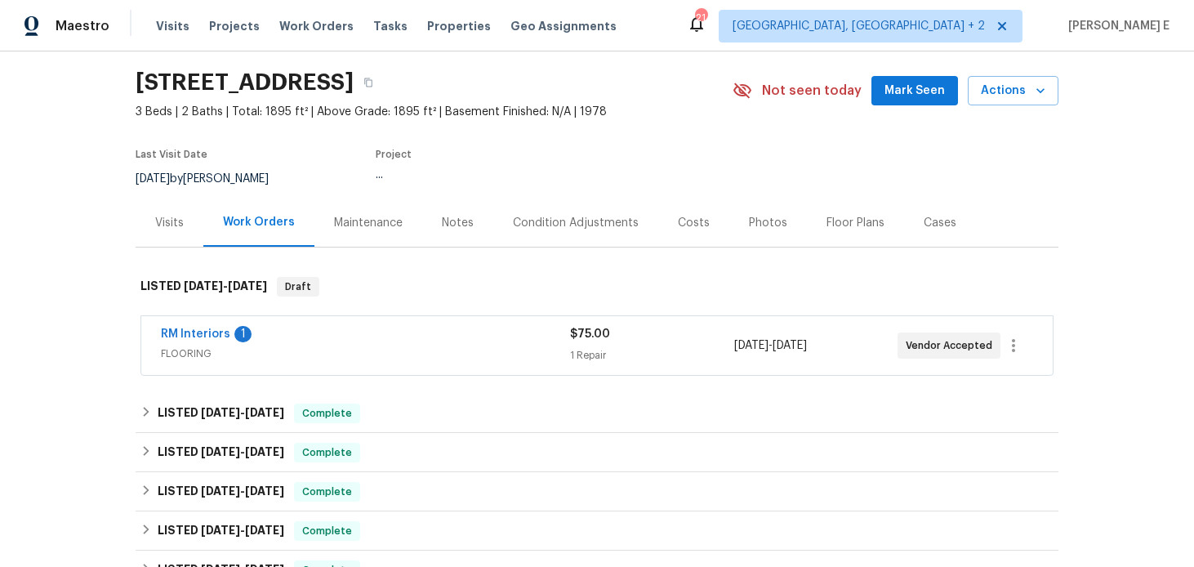
scroll to position [60, 0]
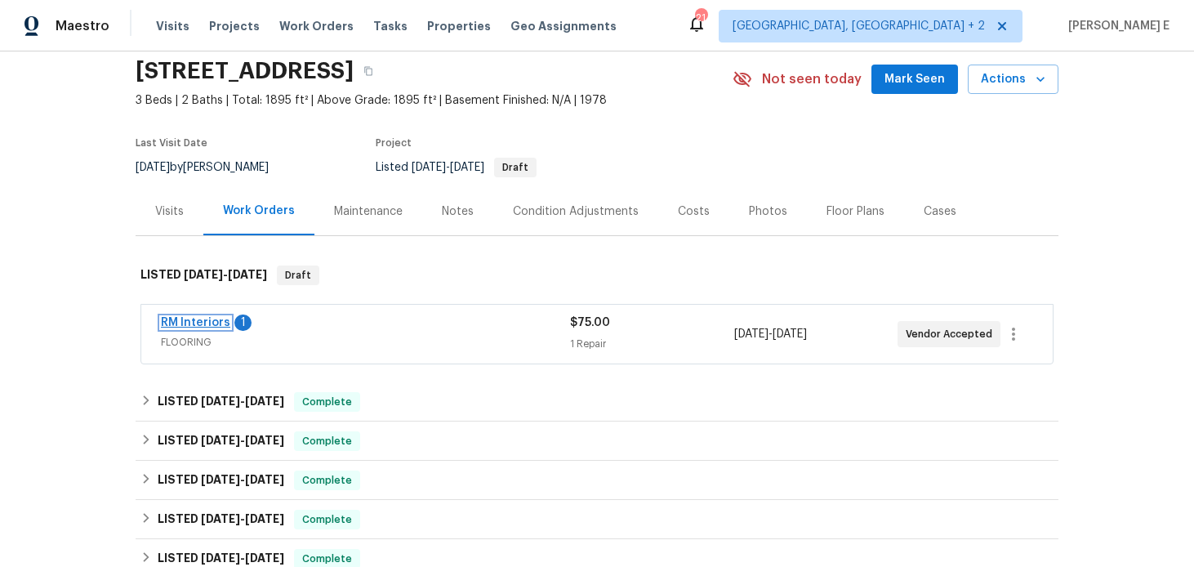
click at [207, 321] on link "RM Interiors" at bounding box center [195, 322] width 69 height 11
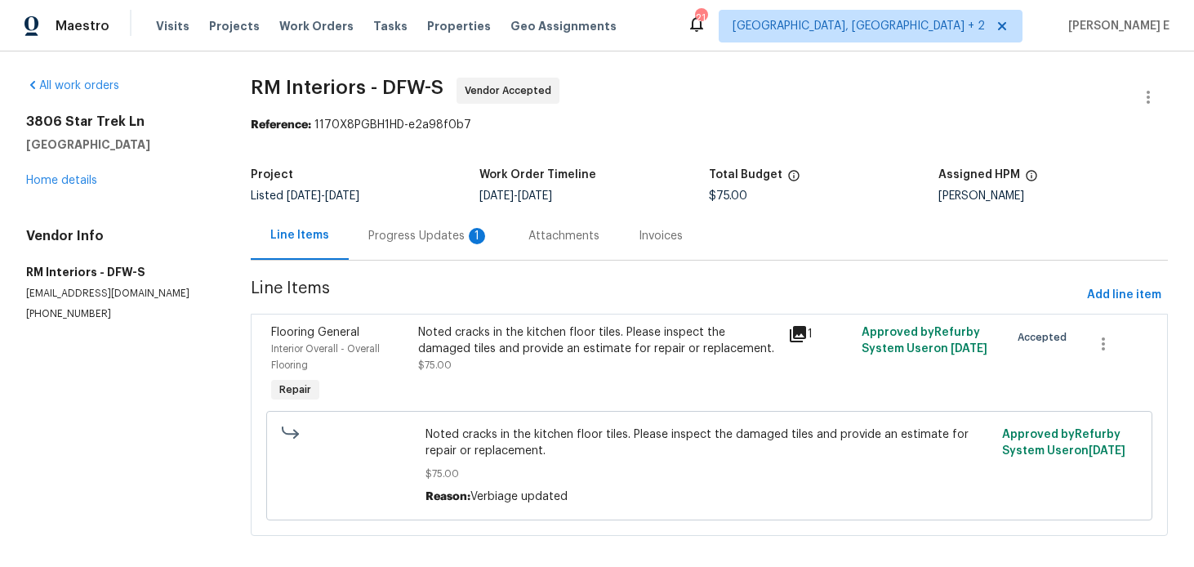
click at [418, 240] on div "Progress Updates 1" at bounding box center [428, 236] width 121 height 16
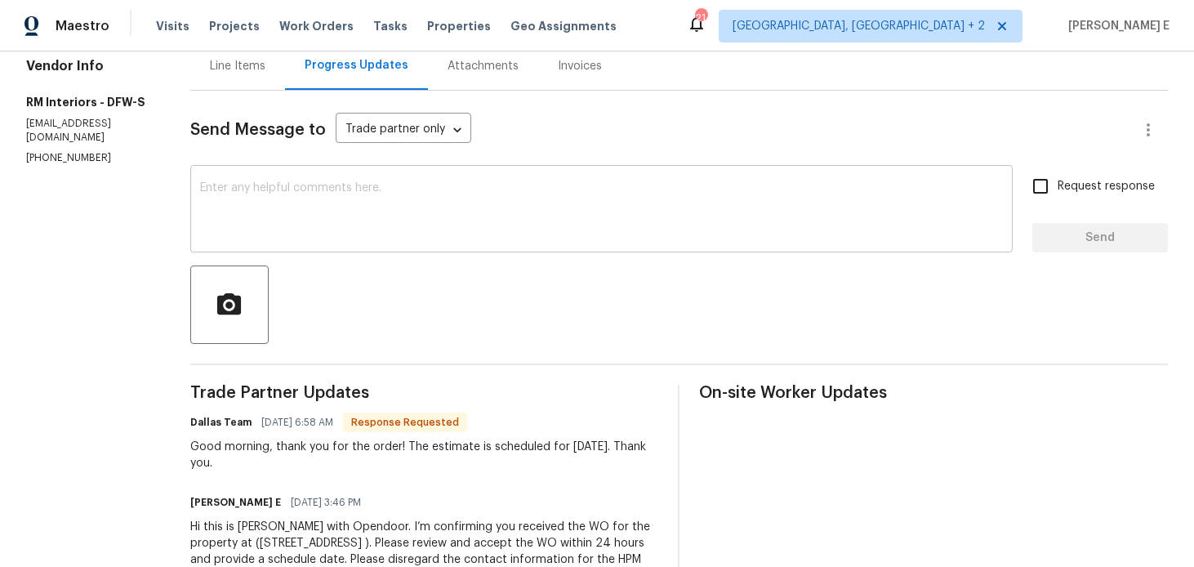
scroll to position [164, 0]
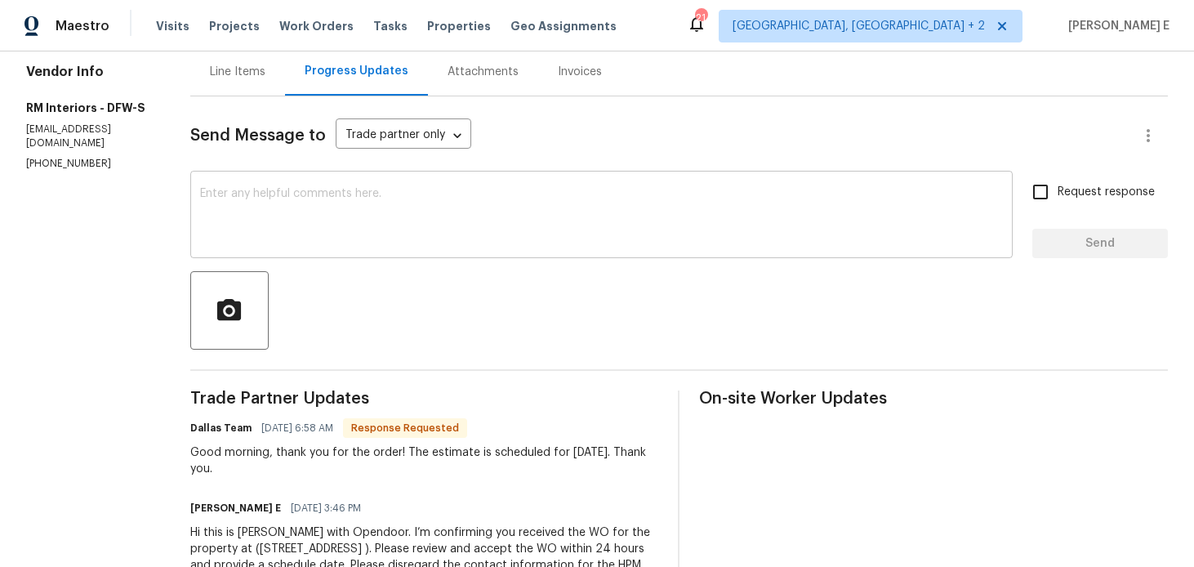
click at [438, 256] on div "x ​" at bounding box center [601, 216] width 823 height 83
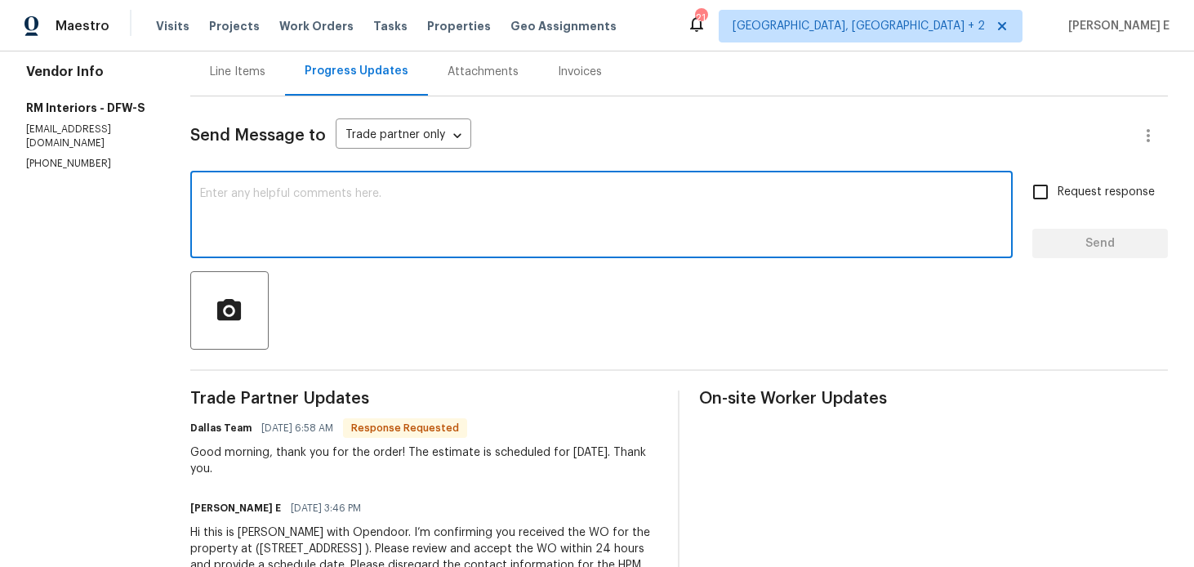
click at [438, 256] on div "x ​" at bounding box center [601, 216] width 823 height 83
type textarea "Thank you."
click at [1064, 230] on button "Send" at bounding box center [1101, 244] width 136 height 30
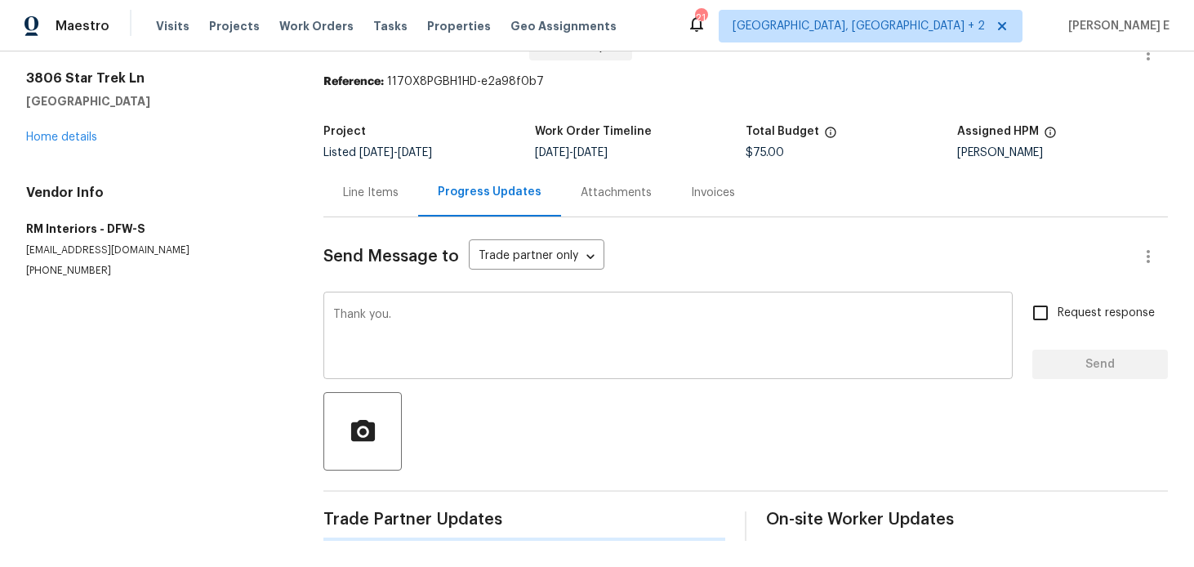
scroll to position [0, 0]
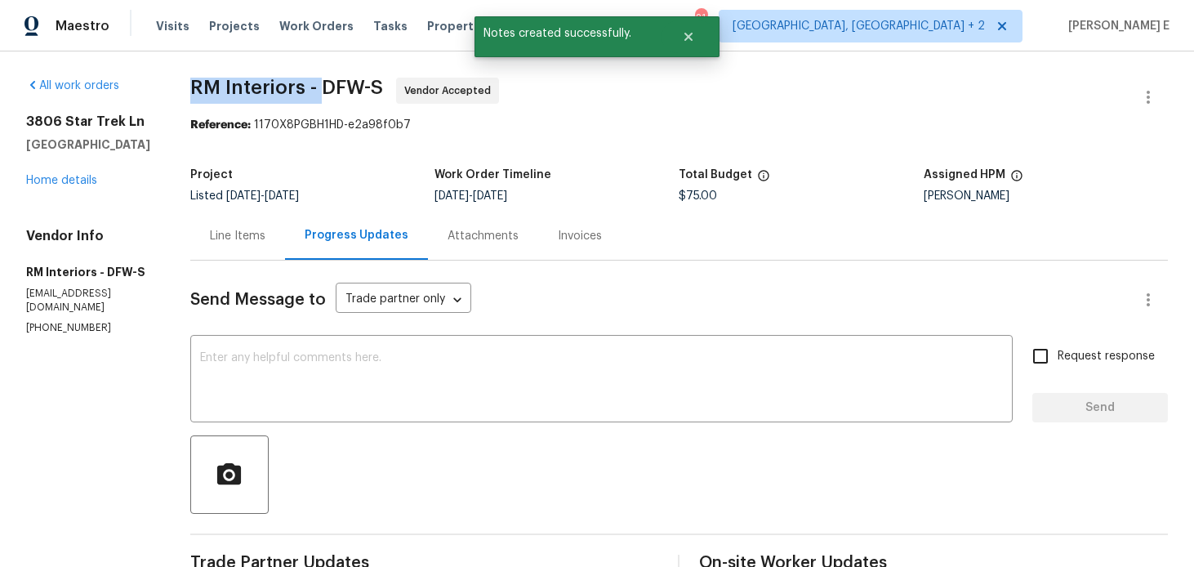
drag, startPoint x: 185, startPoint y: 91, endPoint x: 318, endPoint y: 81, distance: 132.8
click at [318, 81] on div "All work orders 3806 Star Trek [GEOGRAPHIC_DATA] Home details Vendor Info RM In…" at bounding box center [597, 457] width 1194 height 812
copy span "RM Interiors -"
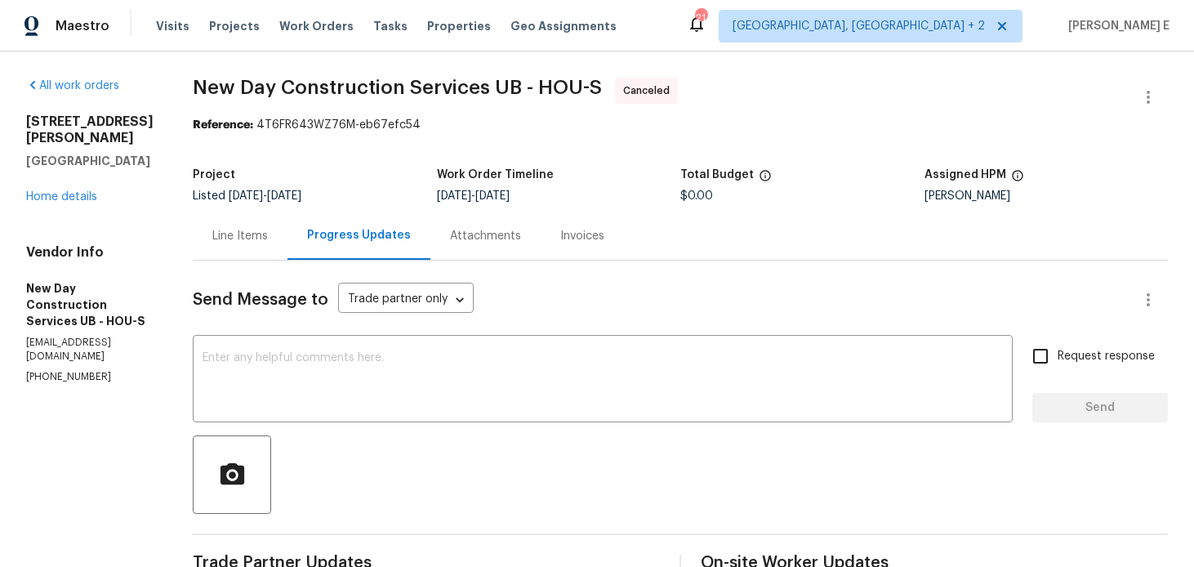
click at [73, 172] on div "[STREET_ADDRESS][PERSON_NAME] Home details" at bounding box center [89, 159] width 127 height 91
click at [61, 187] on div "11307 Wickersham Ln Houston, TX 77077 Home details" at bounding box center [89, 159] width 127 height 91
click at [77, 191] on link "Home details" at bounding box center [61, 196] width 71 height 11
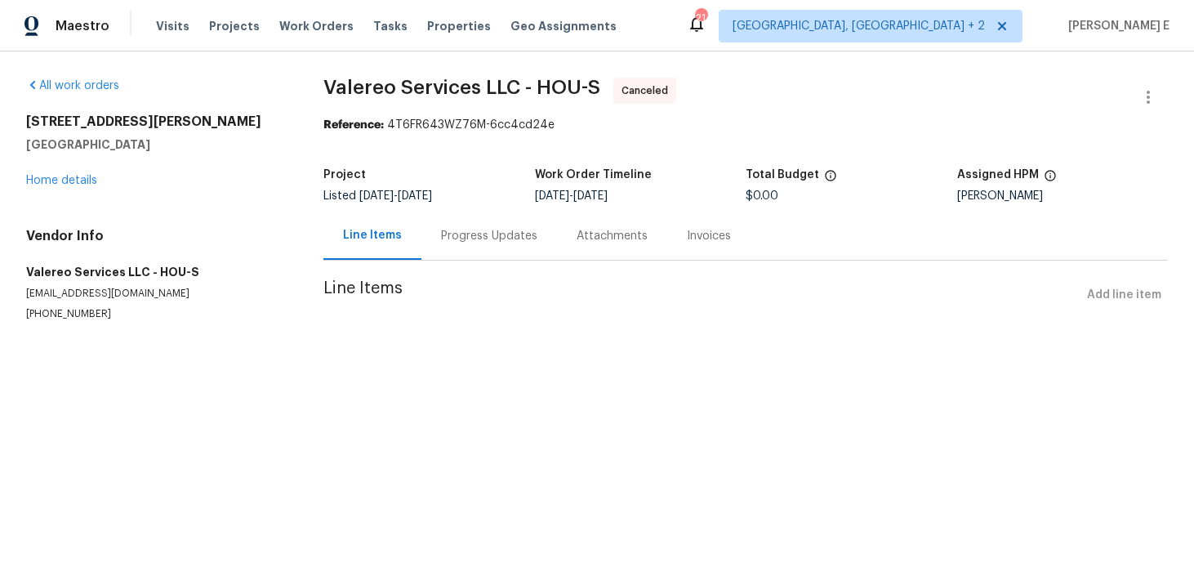
click at [459, 224] on div "Progress Updates" at bounding box center [490, 236] width 136 height 48
